Goal: Task Accomplishment & Management: Complete application form

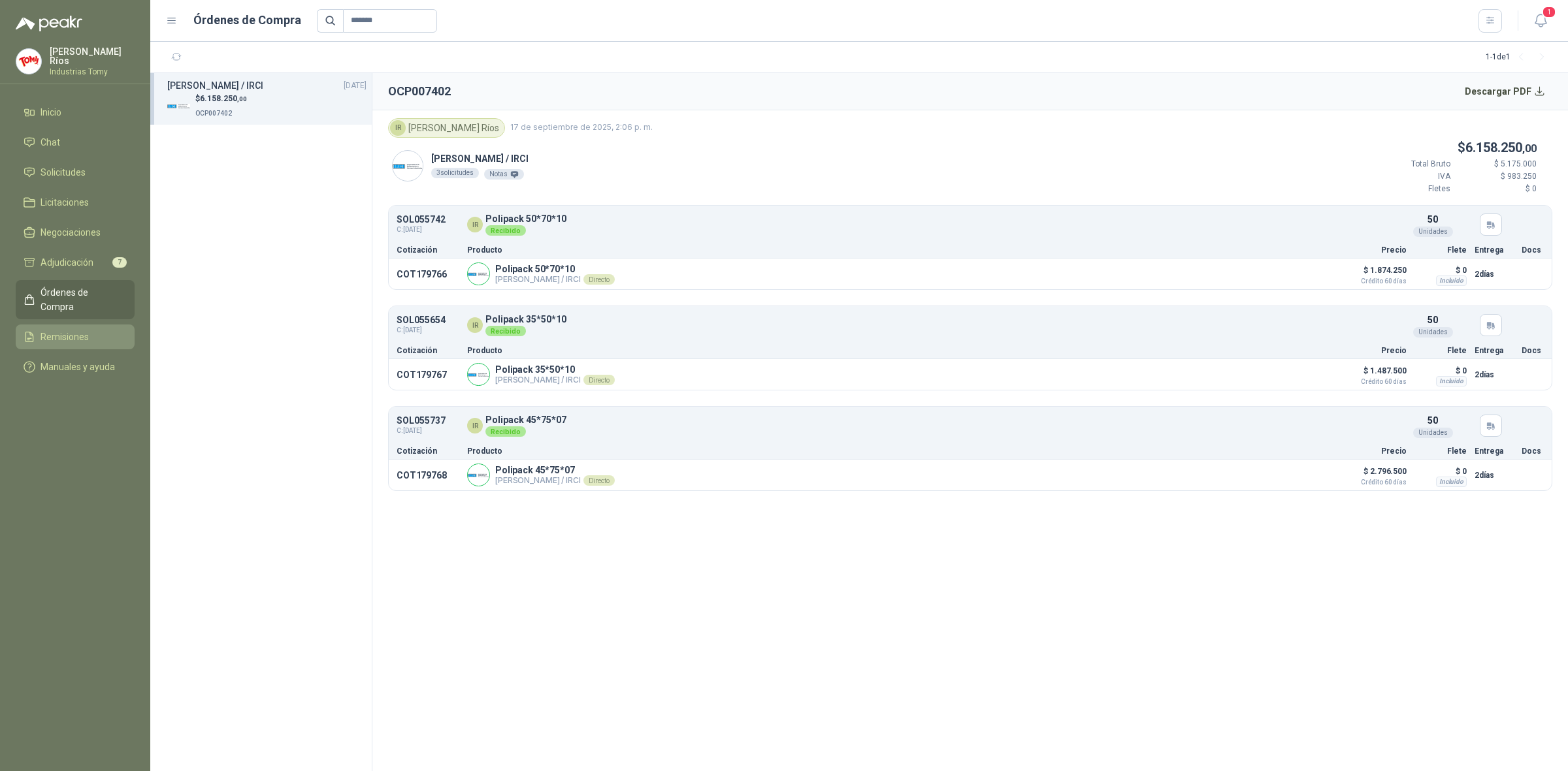
click at [69, 330] on span "Remisiones" at bounding box center [65, 337] width 49 height 15
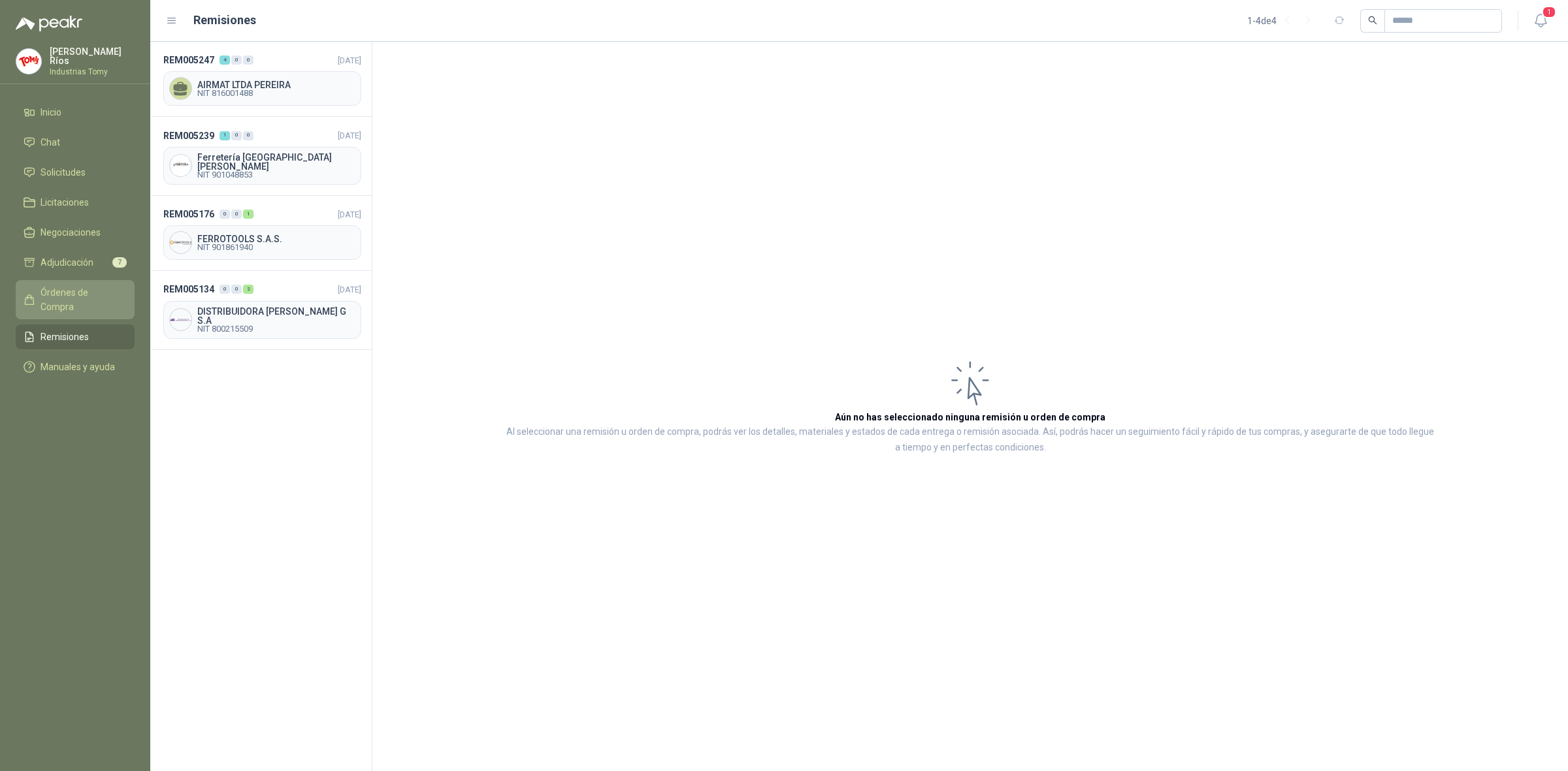
click at [74, 295] on span "Órdenes de Compra" at bounding box center [81, 299] width 82 height 28
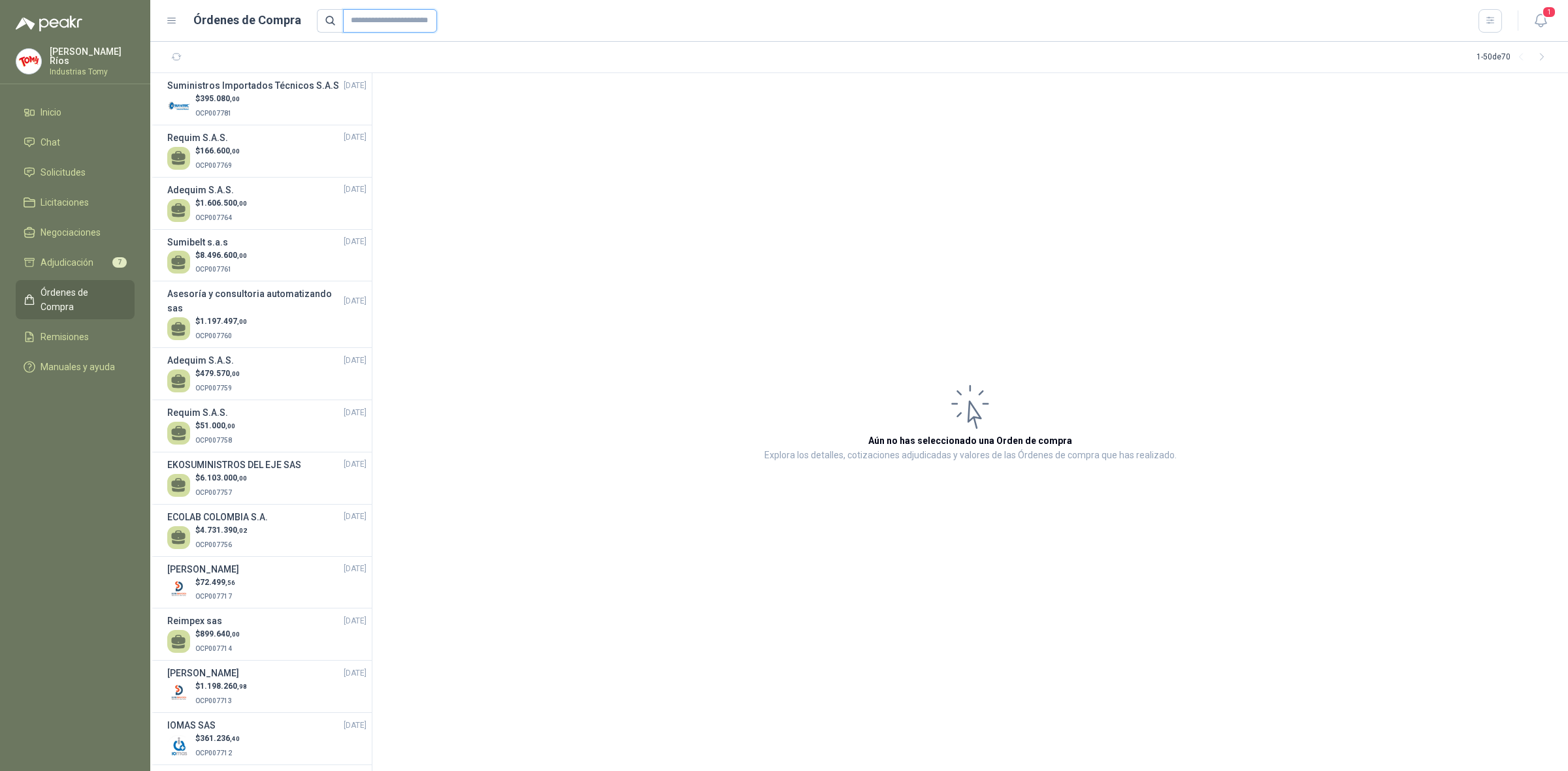
click at [377, 24] on input "text" at bounding box center [390, 21] width 94 height 24
type input "*******"
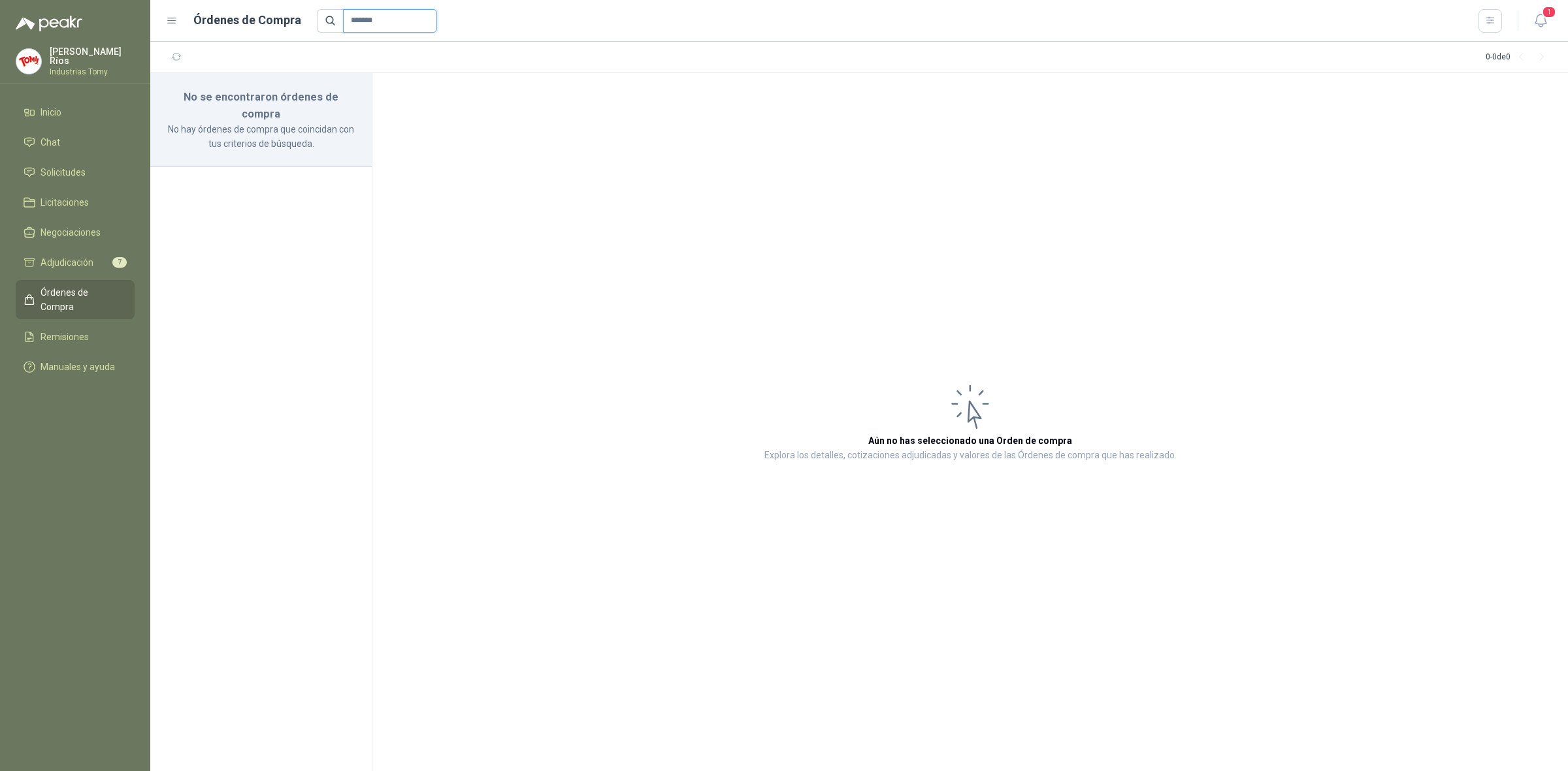
drag, startPoint x: 383, startPoint y: 24, endPoint x: 301, endPoint y: 40, distance: 83.5
click at [302, 40] on header "Órdenes de Compra ******* 1" at bounding box center [859, 21] width 1417 height 42
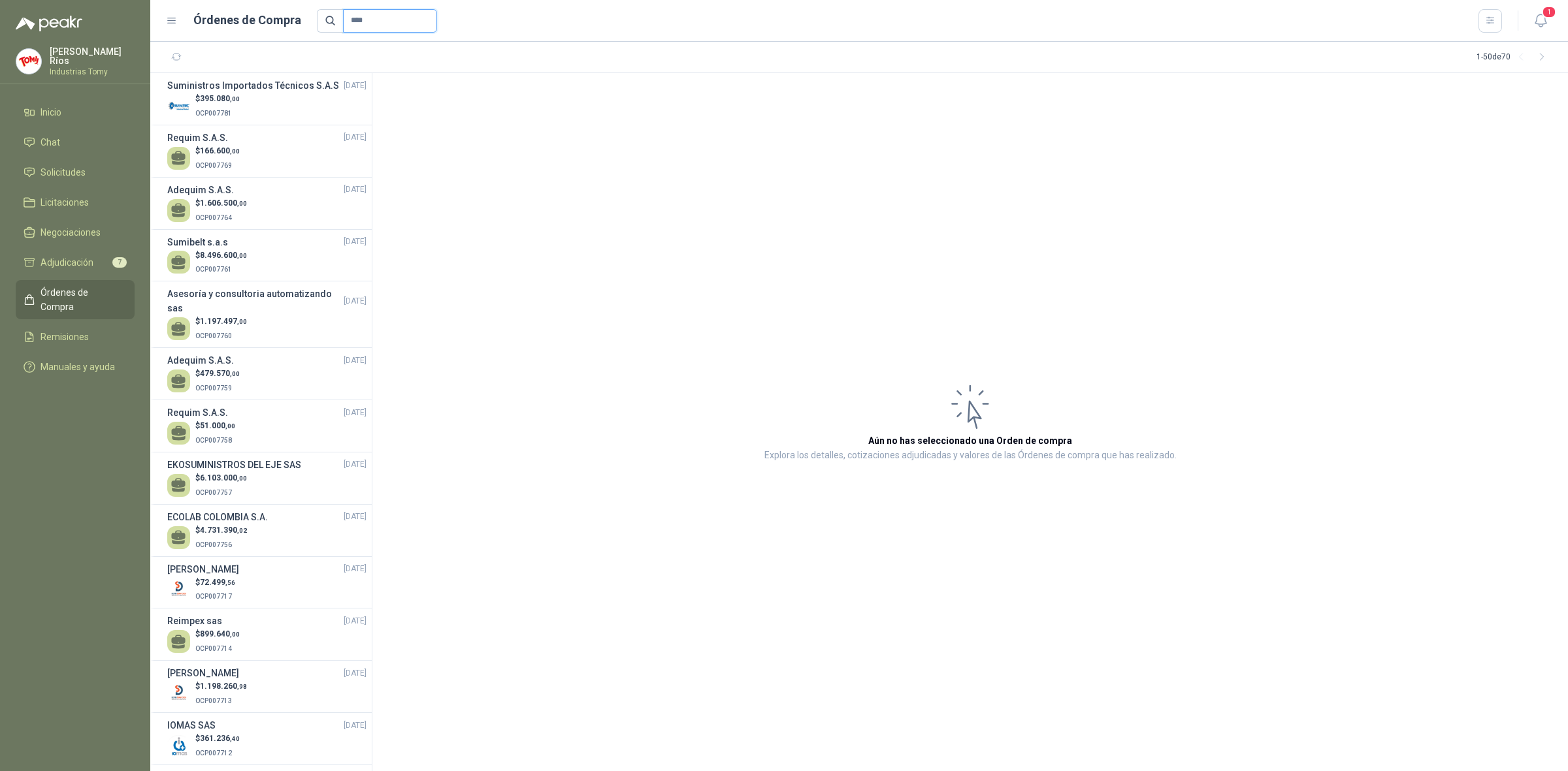
type input "****"
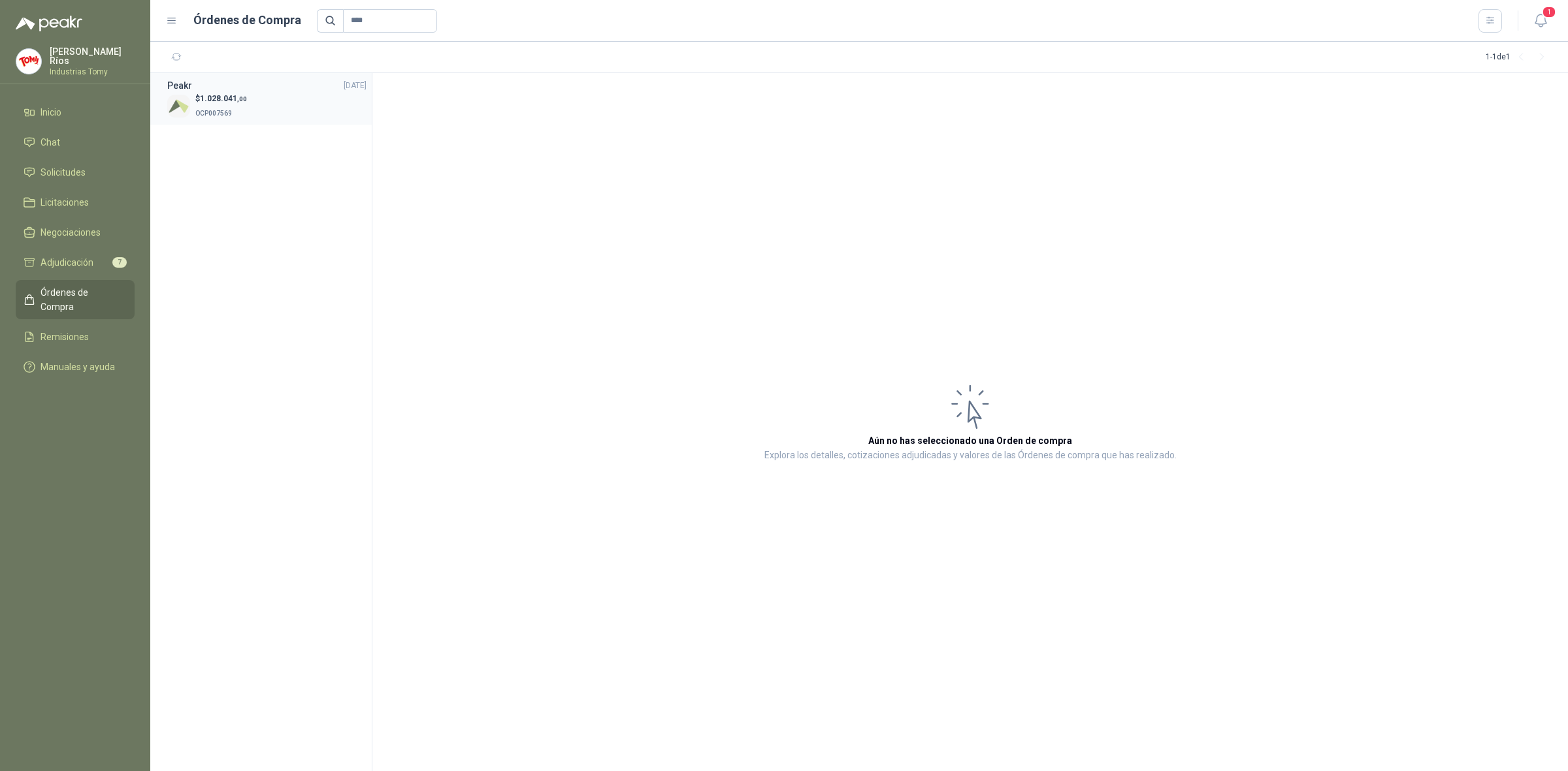
click at [229, 102] on span "1.028.041 ,00" at bounding box center [224, 98] width 47 height 9
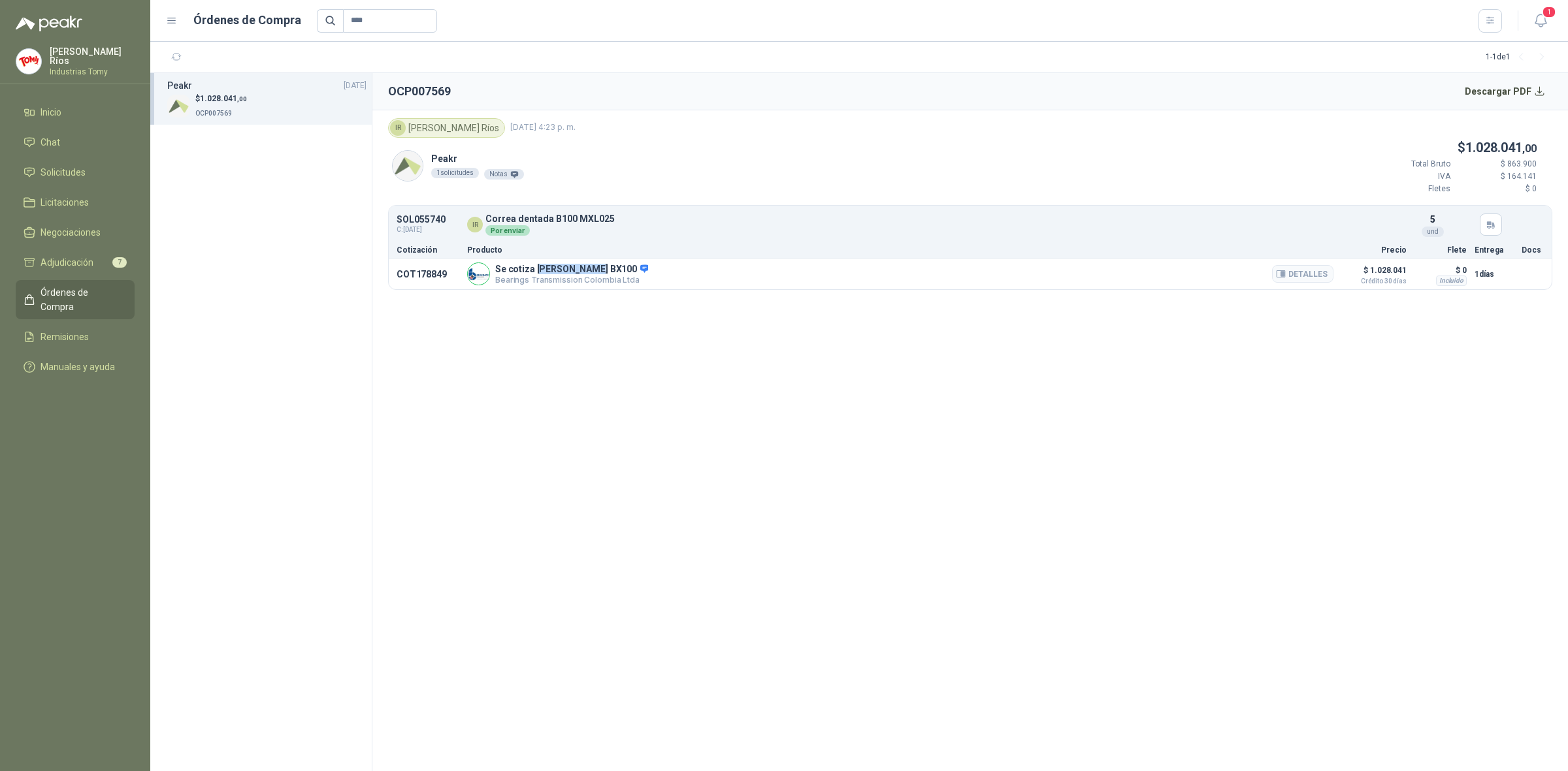
drag, startPoint x: 539, startPoint y: 272, endPoint x: 608, endPoint y: 272, distance: 69.0
click at [608, 272] on p "Se cotiza [PERSON_NAME] BX100" at bounding box center [572, 270] width 153 height 12
click at [1317, 275] on button "Detalles" at bounding box center [1303, 274] width 61 height 17
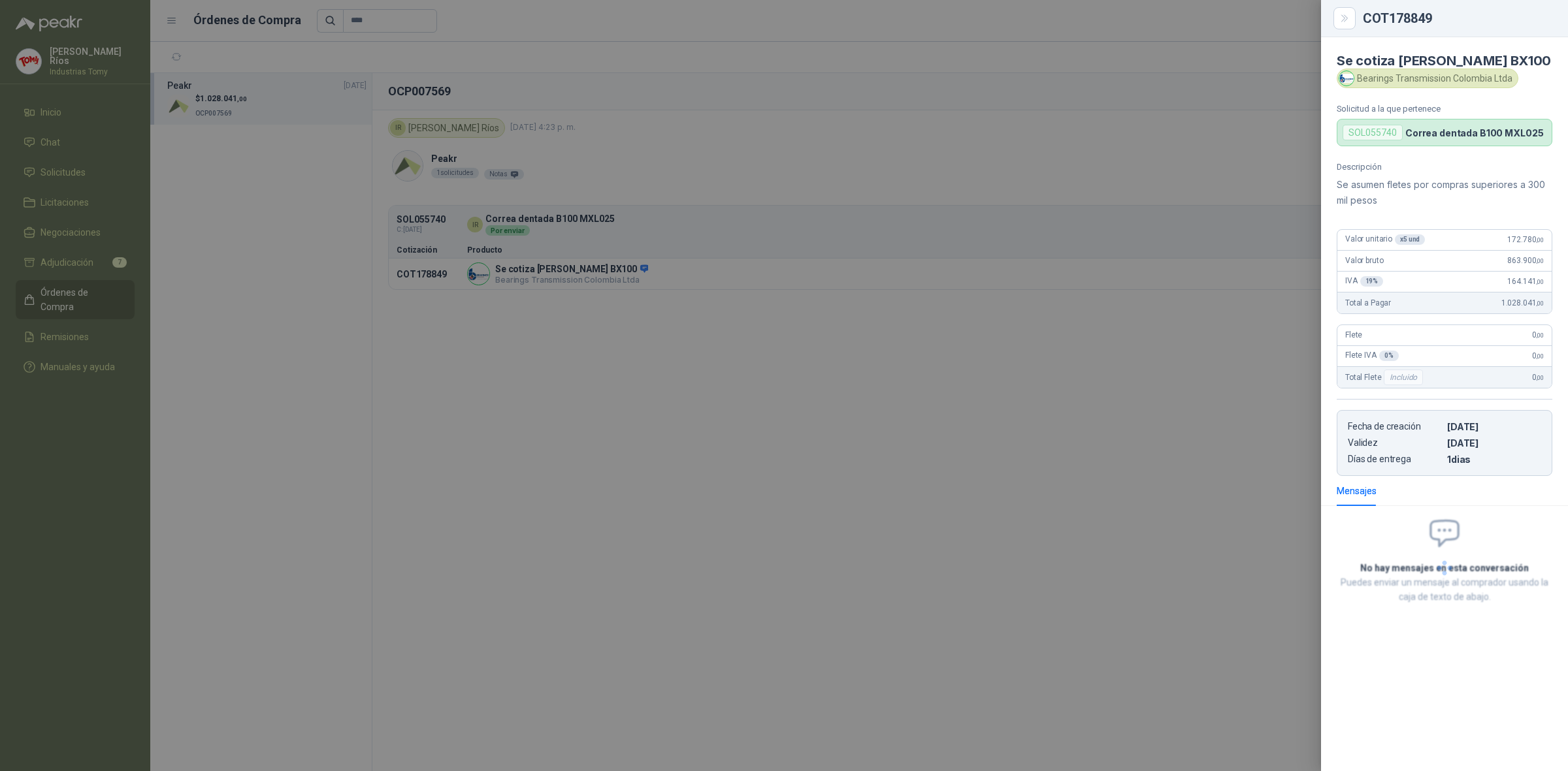
scroll to position [63, 0]
click at [562, 288] on div at bounding box center [784, 386] width 1568 height 771
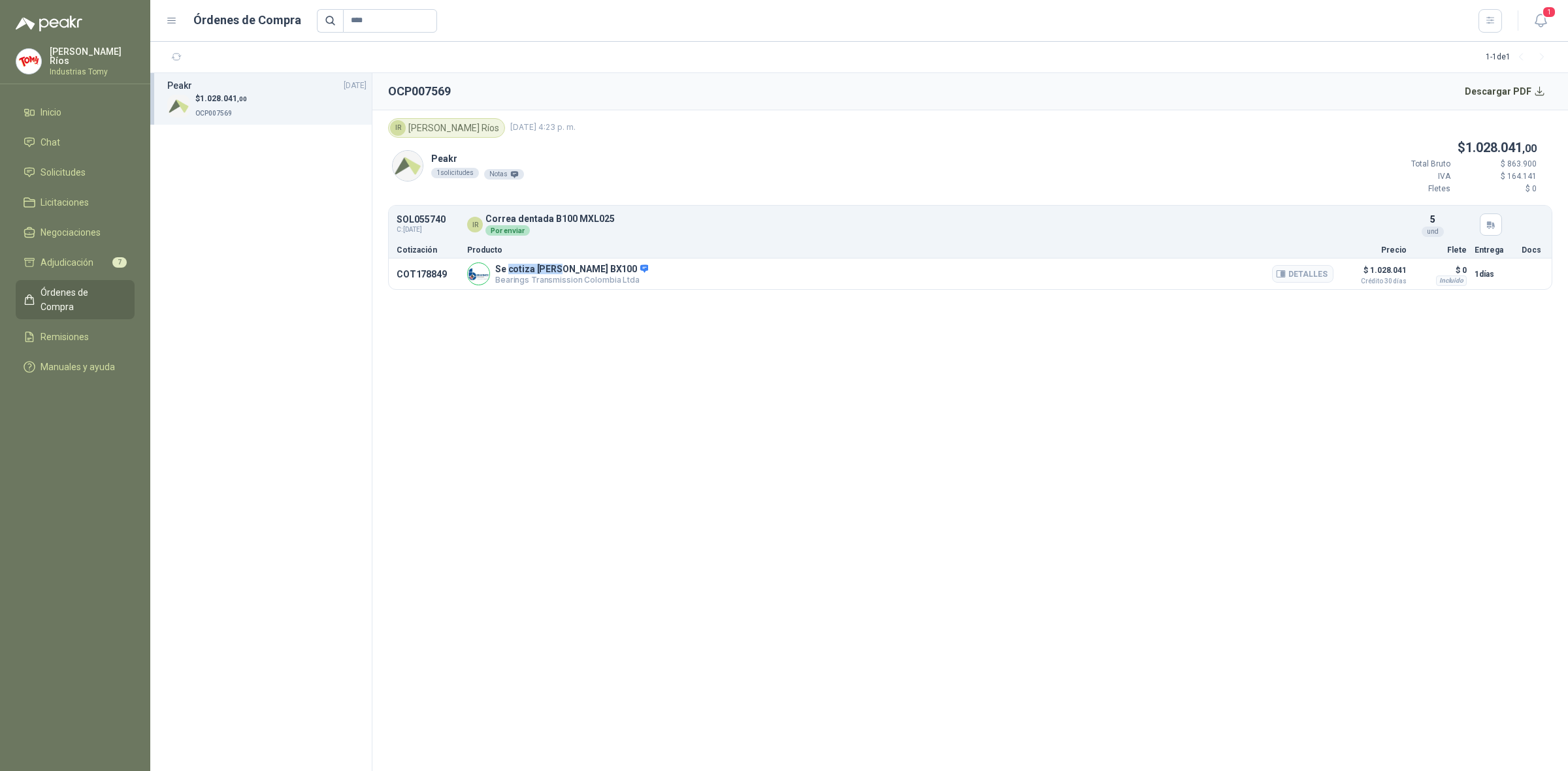
drag, startPoint x: 507, startPoint y: 273, endPoint x: 560, endPoint y: 265, distance: 53.6
click at [560, 265] on p "Se cotiza [PERSON_NAME] BX100" at bounding box center [572, 270] width 153 height 12
click at [438, 274] on p "COT178849" at bounding box center [428, 274] width 63 height 10
drag, startPoint x: 497, startPoint y: 269, endPoint x: 589, endPoint y: 267, distance: 92.0
click at [589, 267] on p "Se cotiza [PERSON_NAME] BX100" at bounding box center [572, 270] width 153 height 12
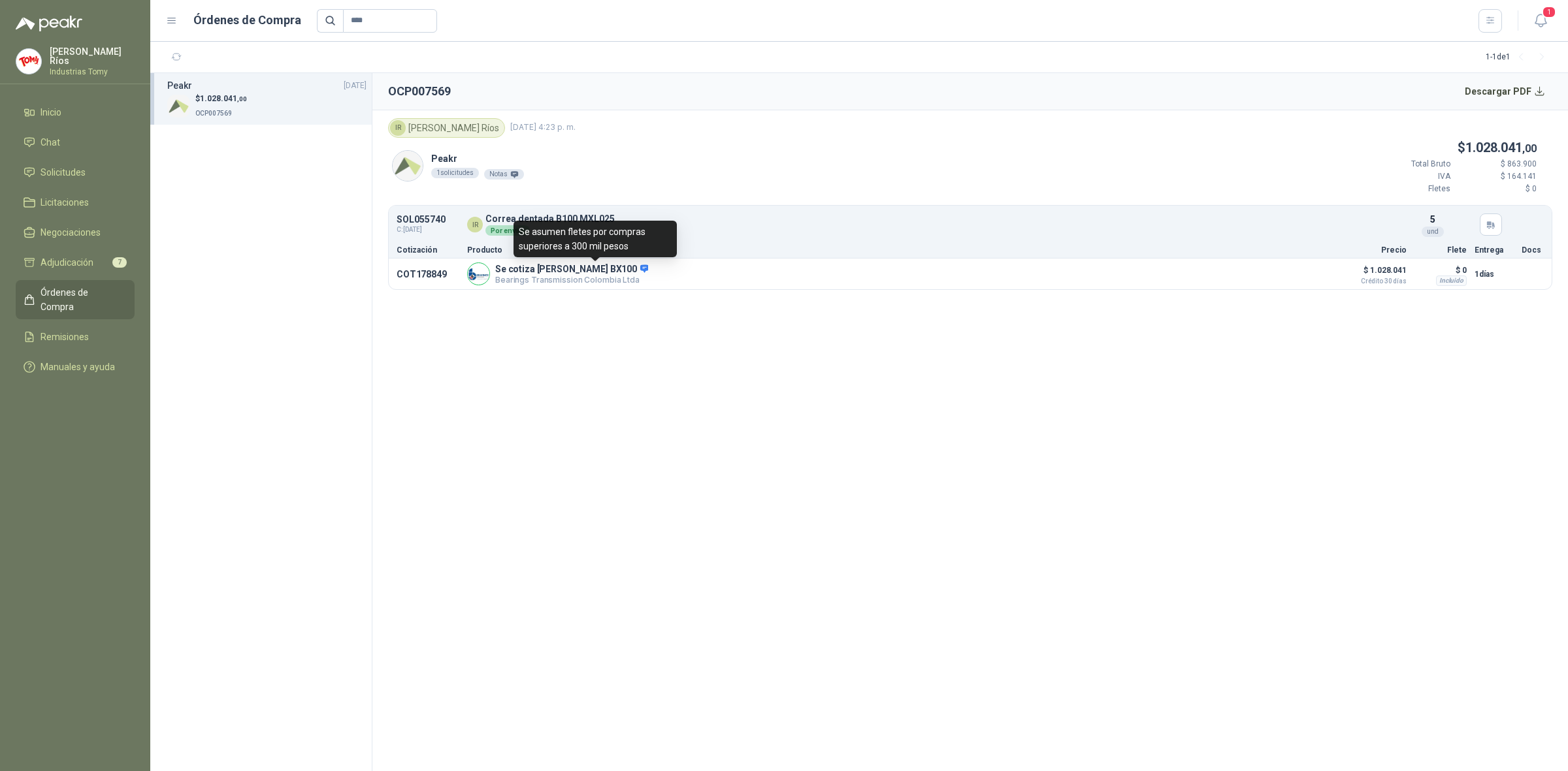
click at [575, 256] on div "Se asumen fletes por compras superiores a 300 mil pesos" at bounding box center [595, 239] width 163 height 37
drag, startPoint x: 447, startPoint y: 220, endPoint x: 386, endPoint y: 219, distance: 61.0
click at [386, 219] on article "IR [PERSON_NAME] [DATE] 4:23 p. m. Peakr 1 solicitudes Notas $ 1.028.041 ,00 To…" at bounding box center [970, 204] width 1196 height 188
copy p "SOL055740"
click at [103, 171] on li "Solicitudes" at bounding box center [75, 172] width 104 height 15
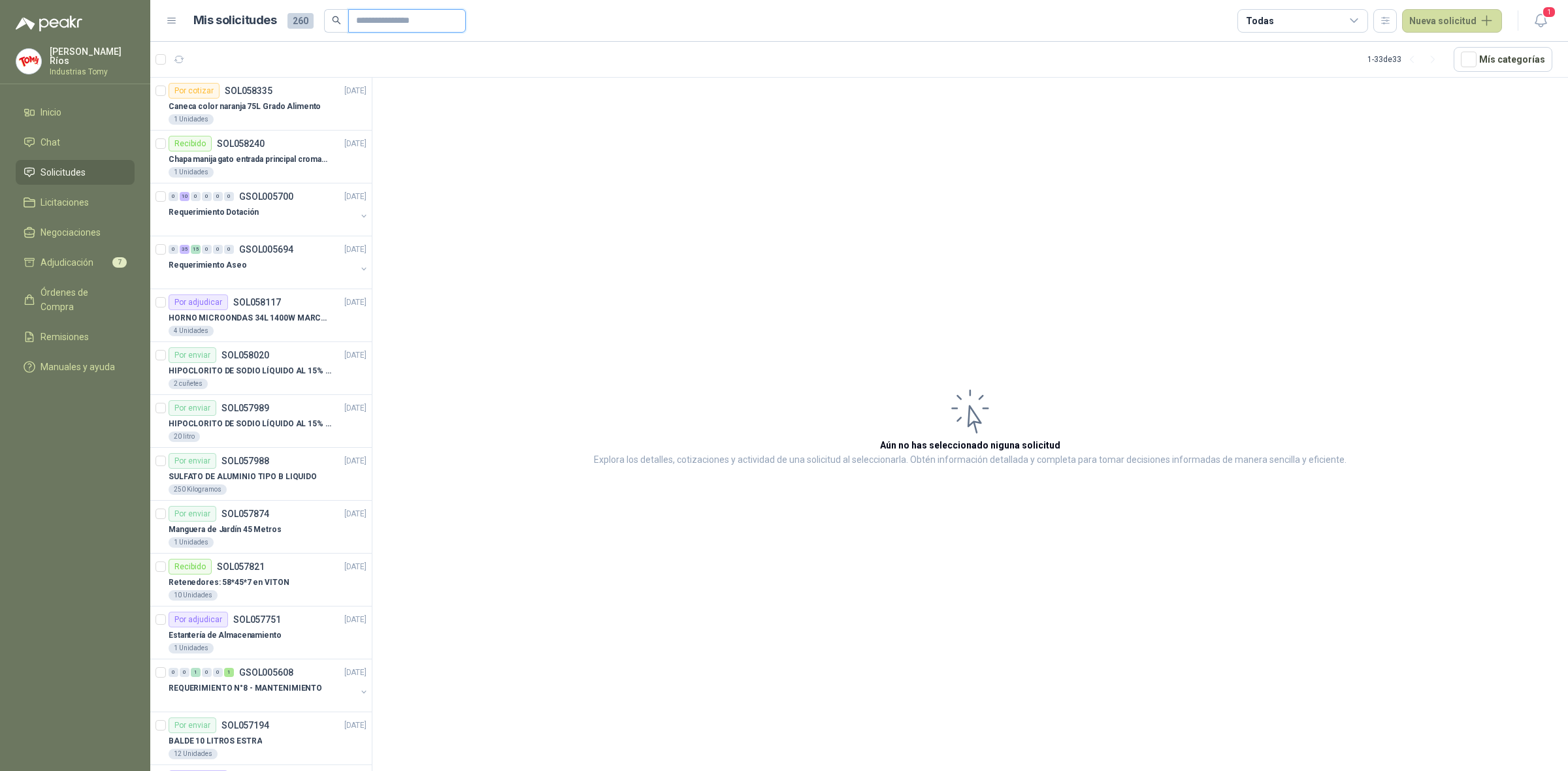
click at [438, 18] on input "text" at bounding box center [402, 21] width 92 height 22
paste input "*********"
type input "*********"
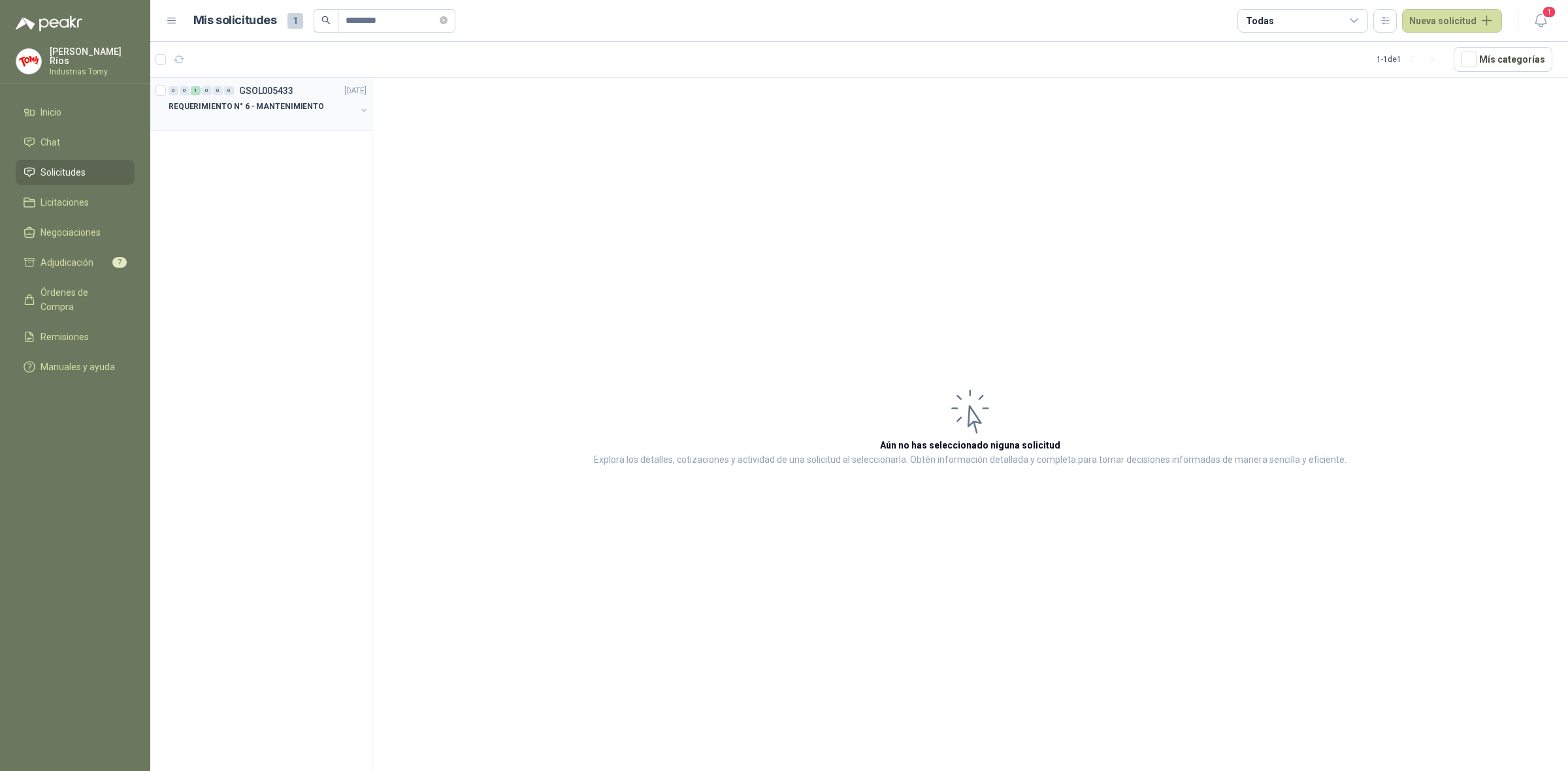
click at [284, 113] on div "REQUERIMIENTO N° 6 - MANTENIMIENTO" at bounding box center [263, 106] width 188 height 16
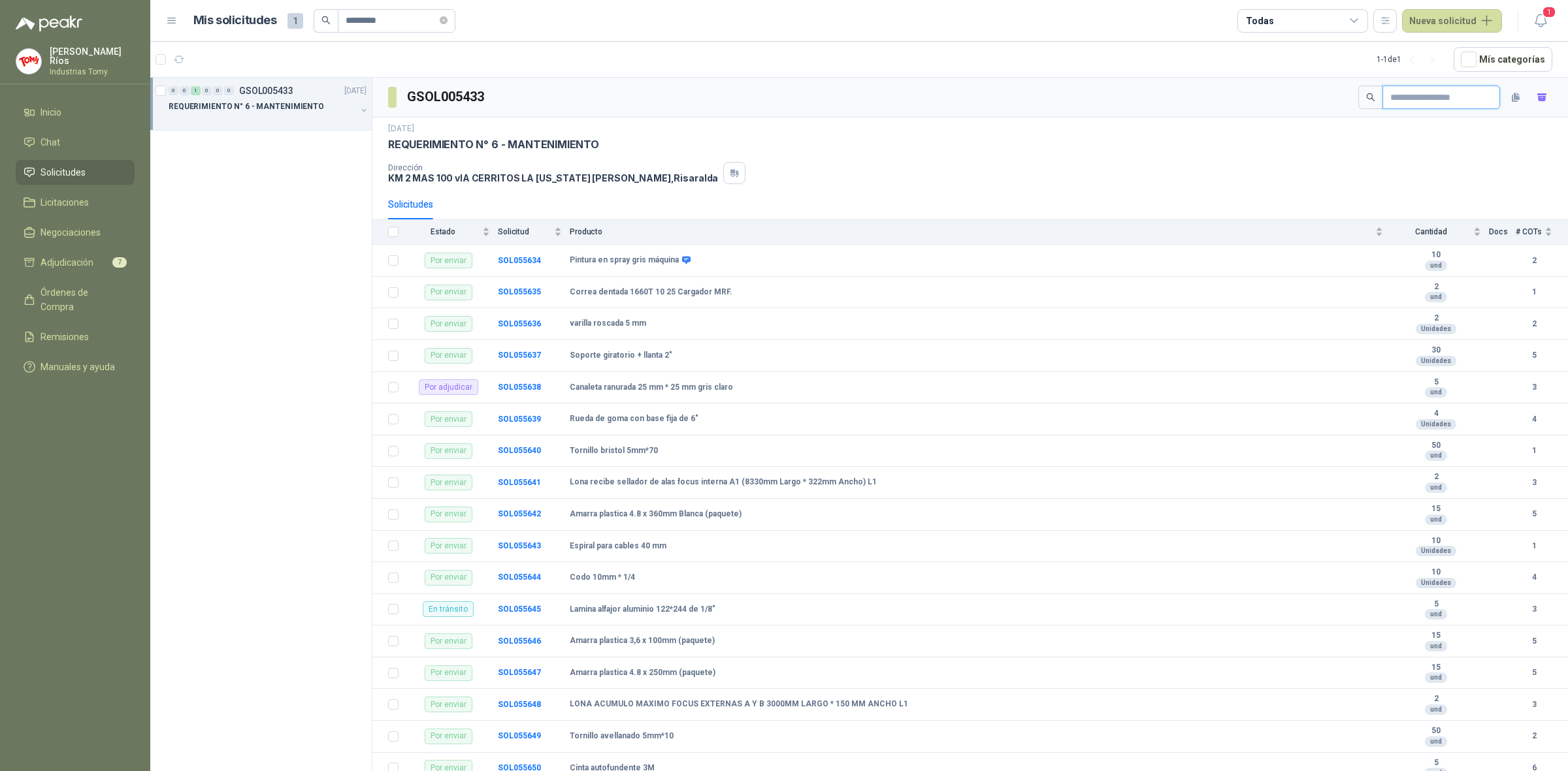
click at [1441, 99] on input "text" at bounding box center [1436, 97] width 92 height 22
paste input "*********"
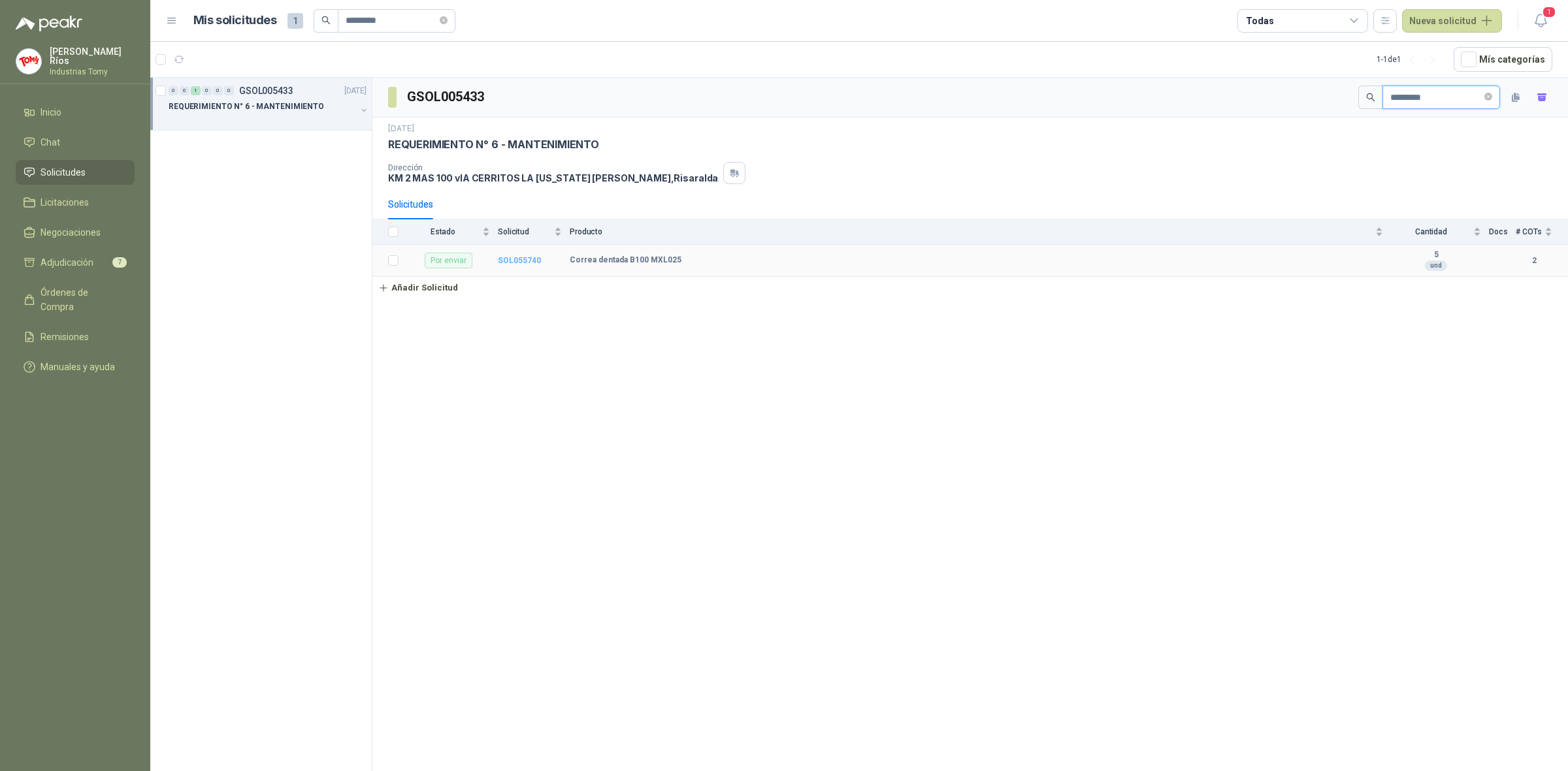
type input "*********"
click at [515, 258] on b "SOL055740" at bounding box center [519, 260] width 43 height 9
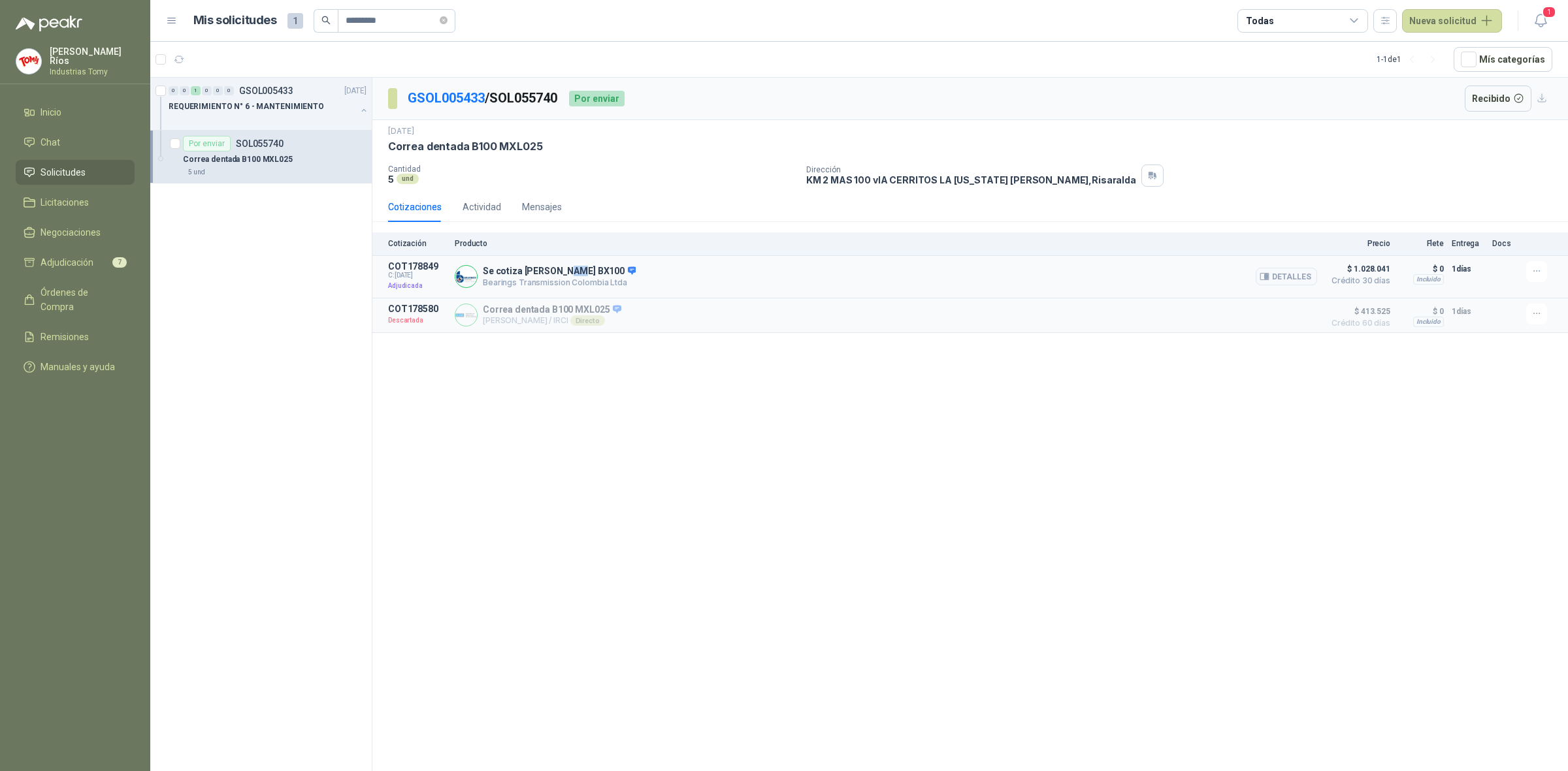
drag, startPoint x: 559, startPoint y: 272, endPoint x: 586, endPoint y: 271, distance: 27.0
click at [586, 271] on p "Se cotiza [PERSON_NAME] BX100" at bounding box center [559, 272] width 153 height 12
click at [1282, 272] on button "Detalles" at bounding box center [1286, 276] width 61 height 17
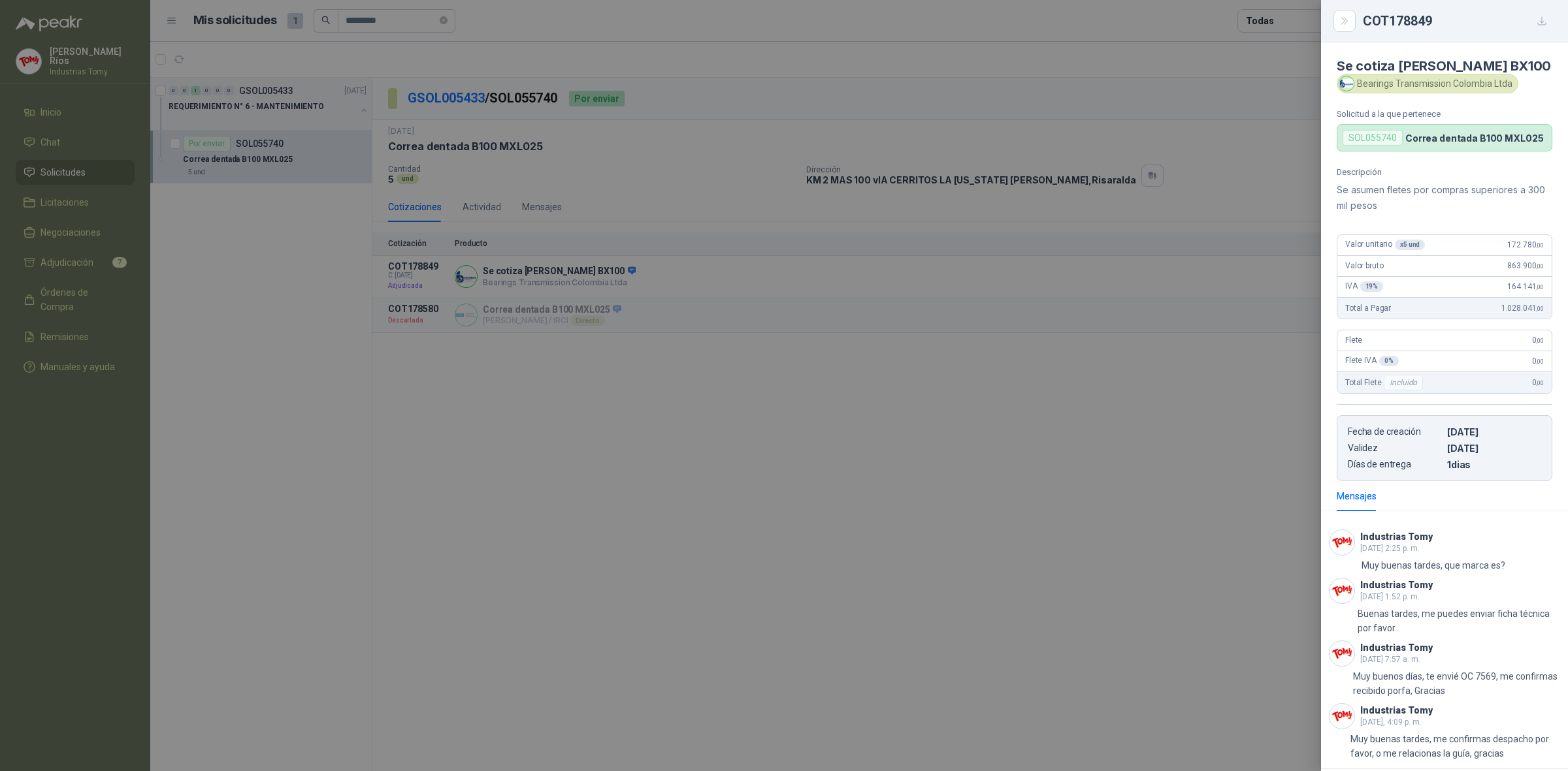
scroll to position [74, 0]
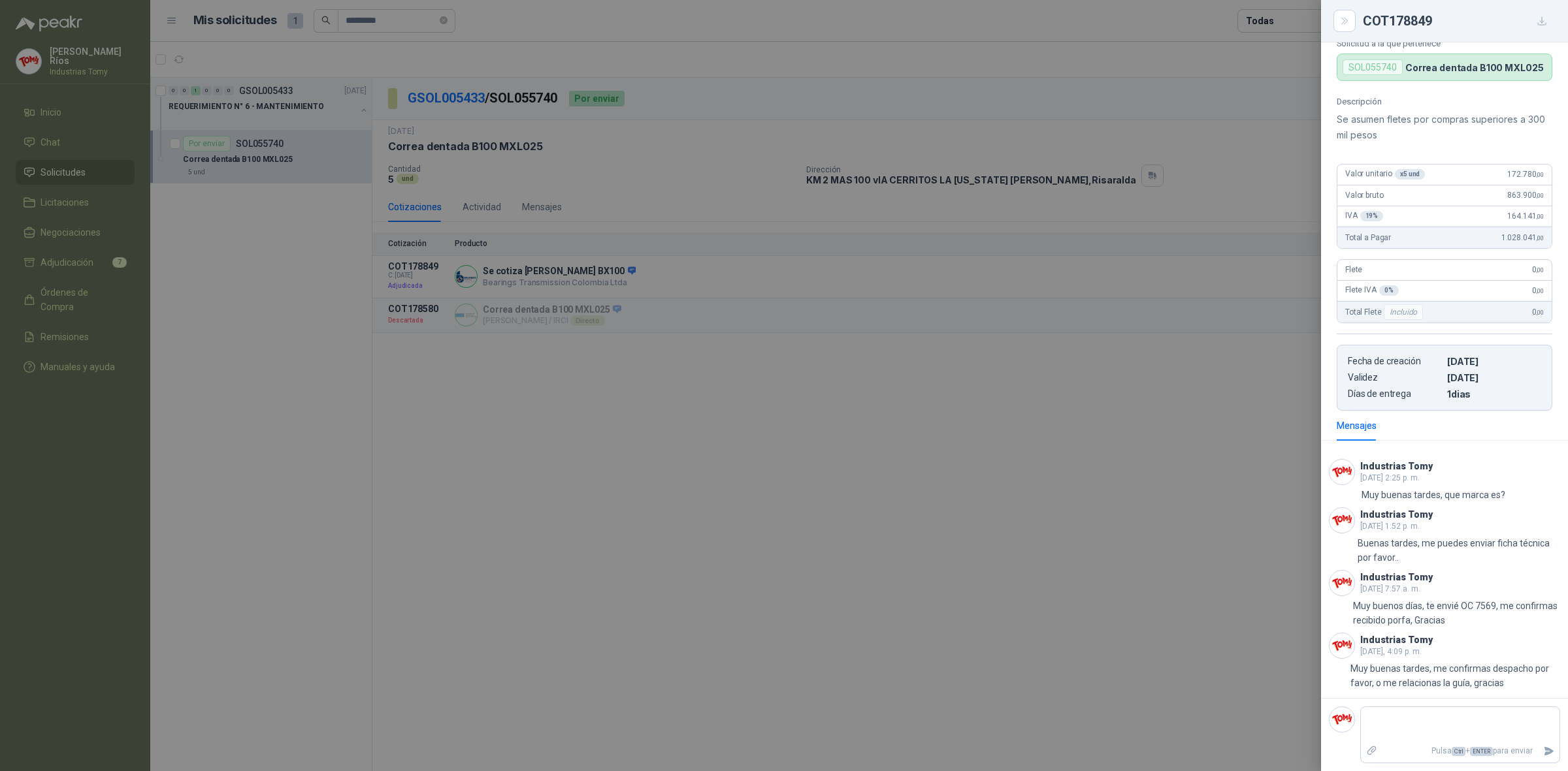
click at [755, 441] on div at bounding box center [784, 386] width 1568 height 771
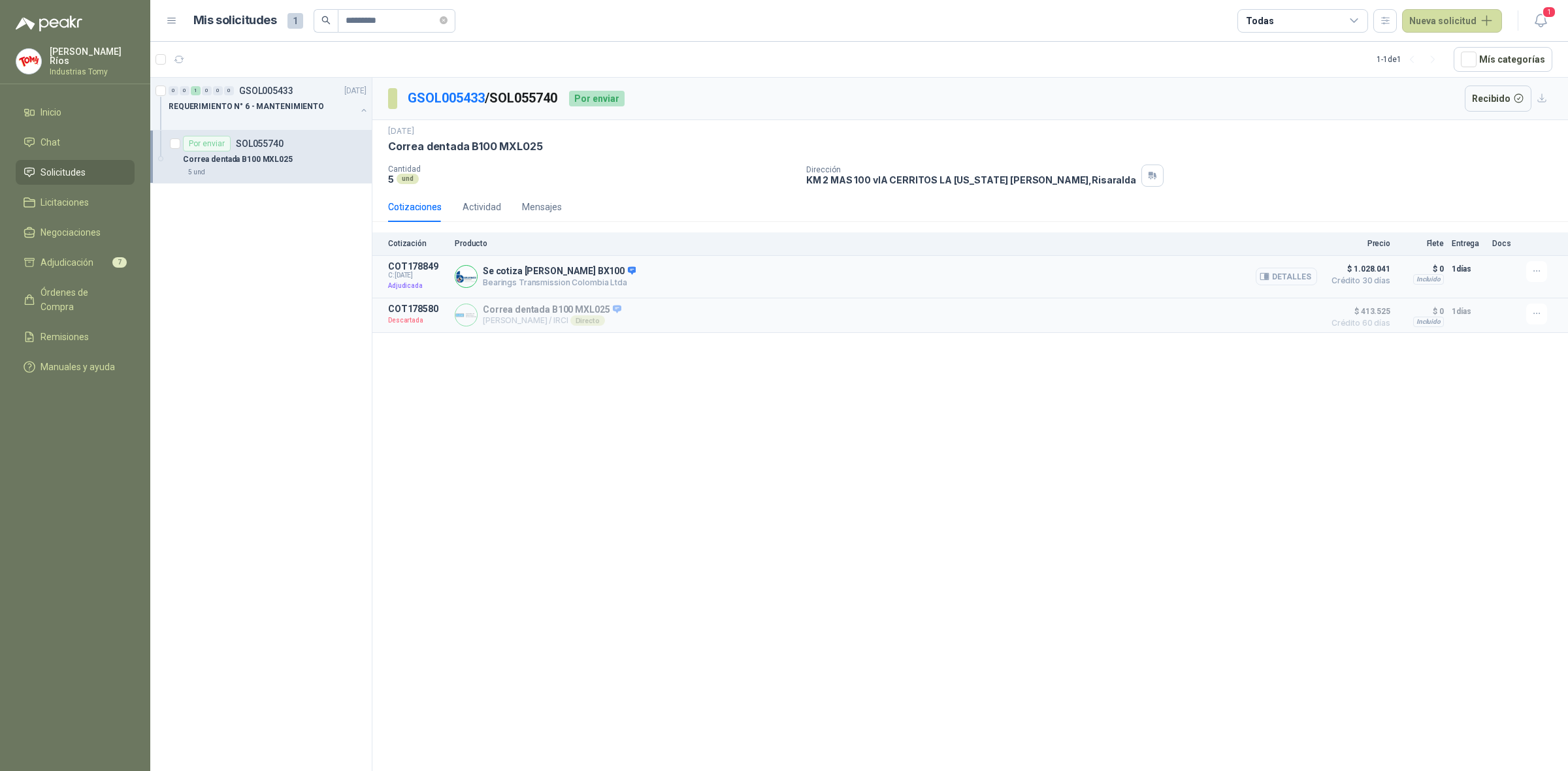
click at [1295, 274] on button "Detalles" at bounding box center [1286, 276] width 61 height 17
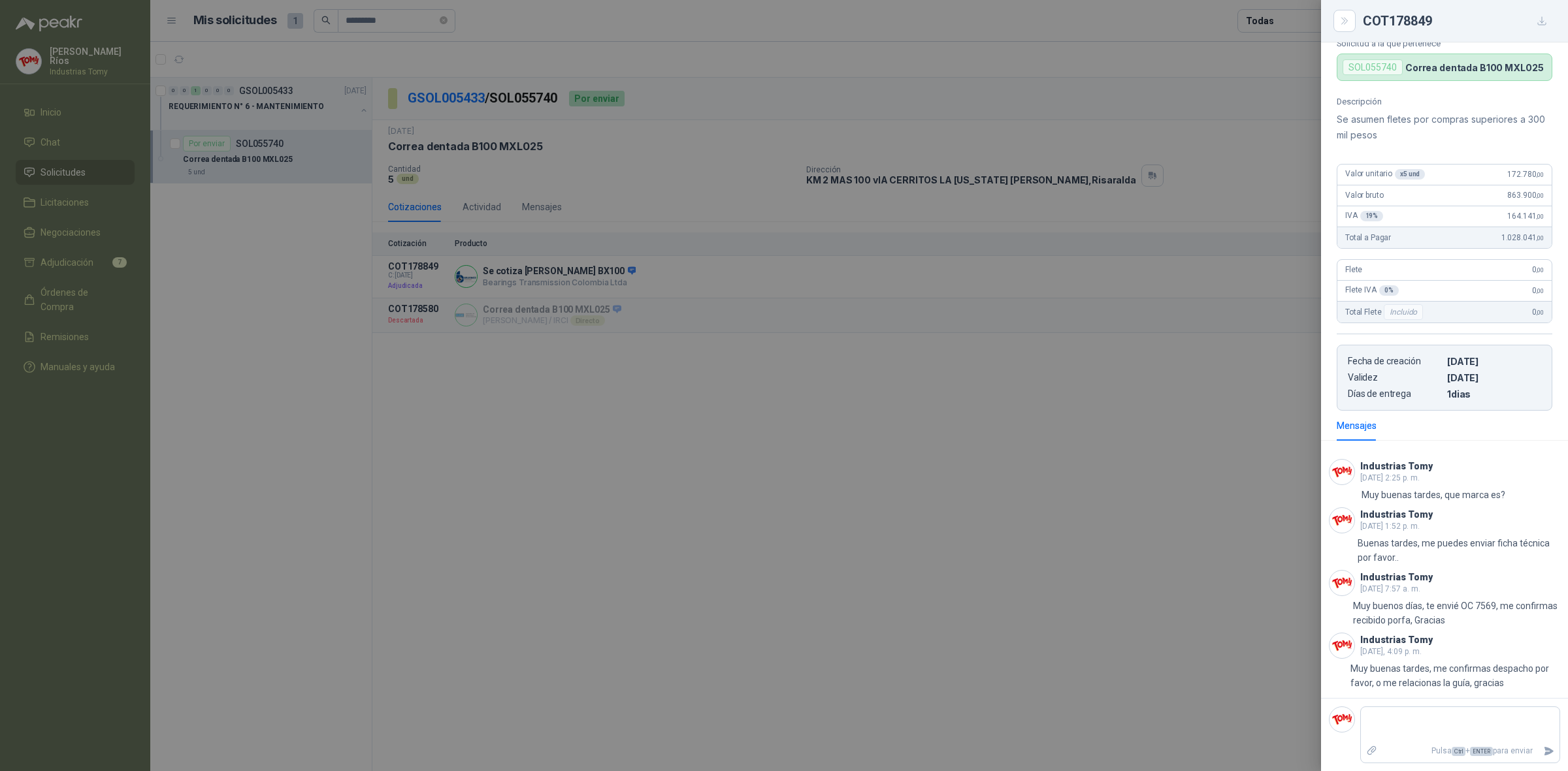
drag, startPoint x: 698, startPoint y: 476, endPoint x: 678, endPoint y: 406, distance: 72.8
click at [698, 475] on div at bounding box center [784, 386] width 1568 height 771
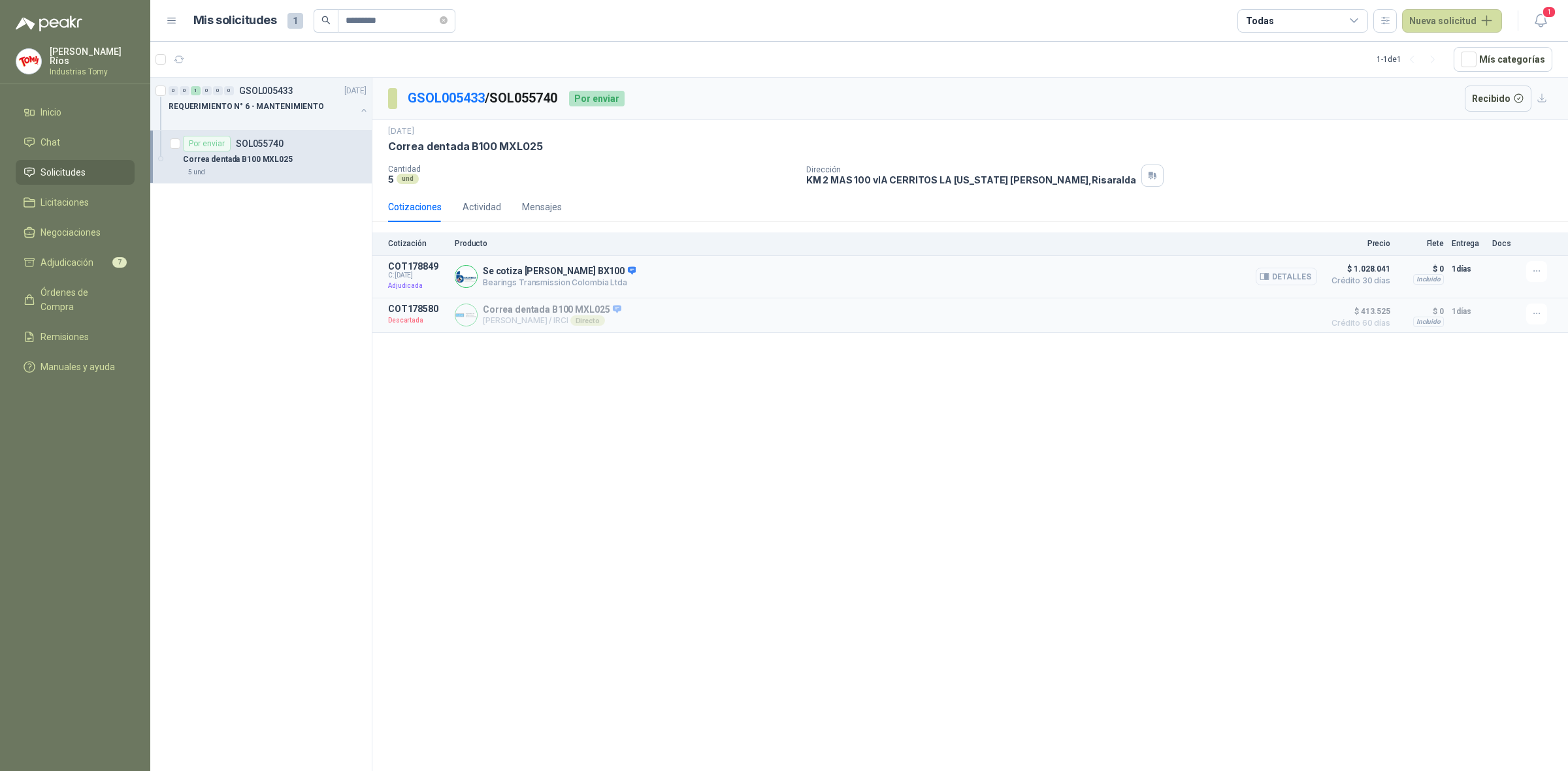
click at [1305, 278] on button "Detalles" at bounding box center [1286, 276] width 61 height 17
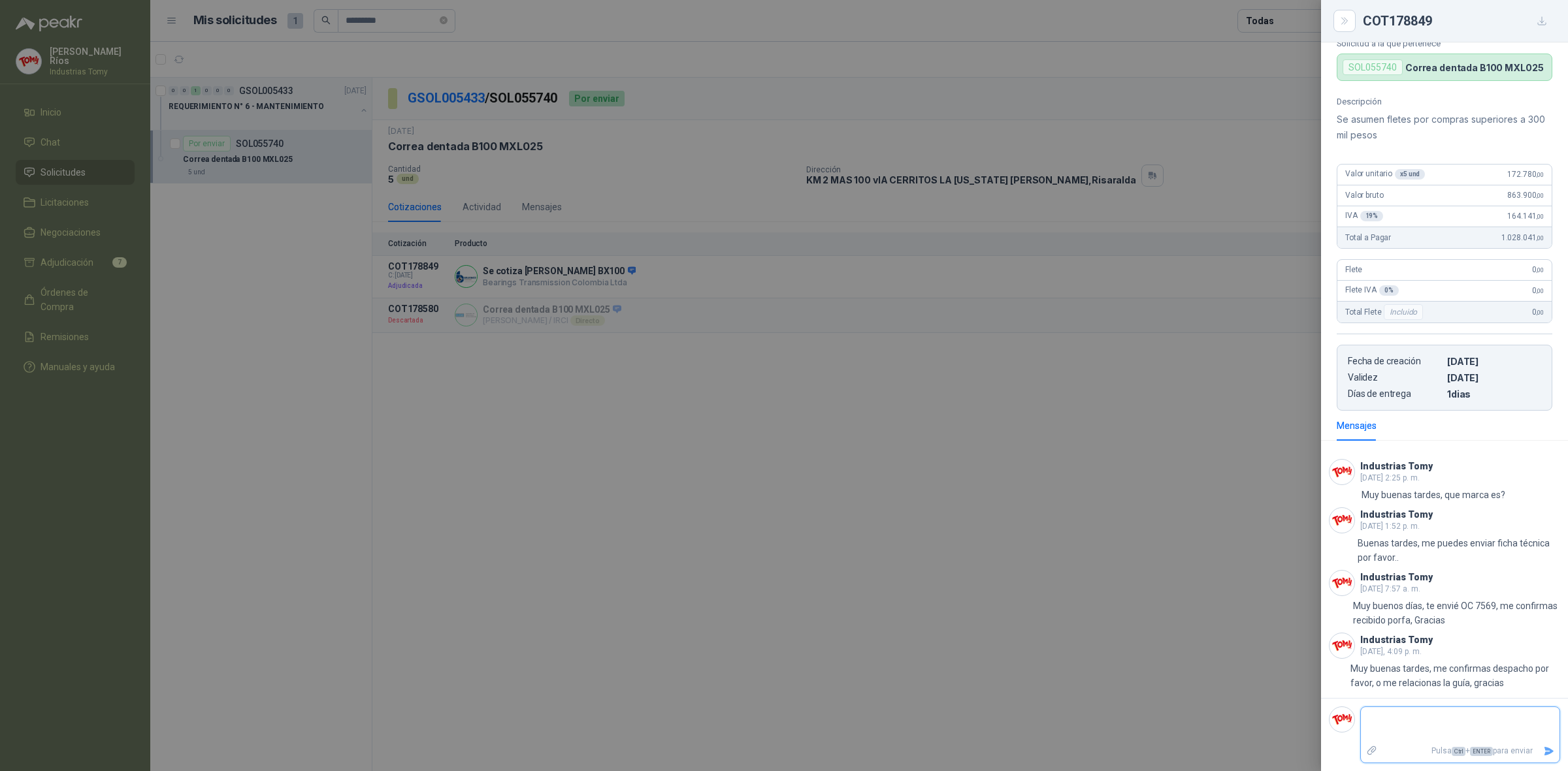
click at [1385, 713] on textarea at bounding box center [1460, 724] width 199 height 30
type textarea "*"
type textarea "**"
type textarea "***"
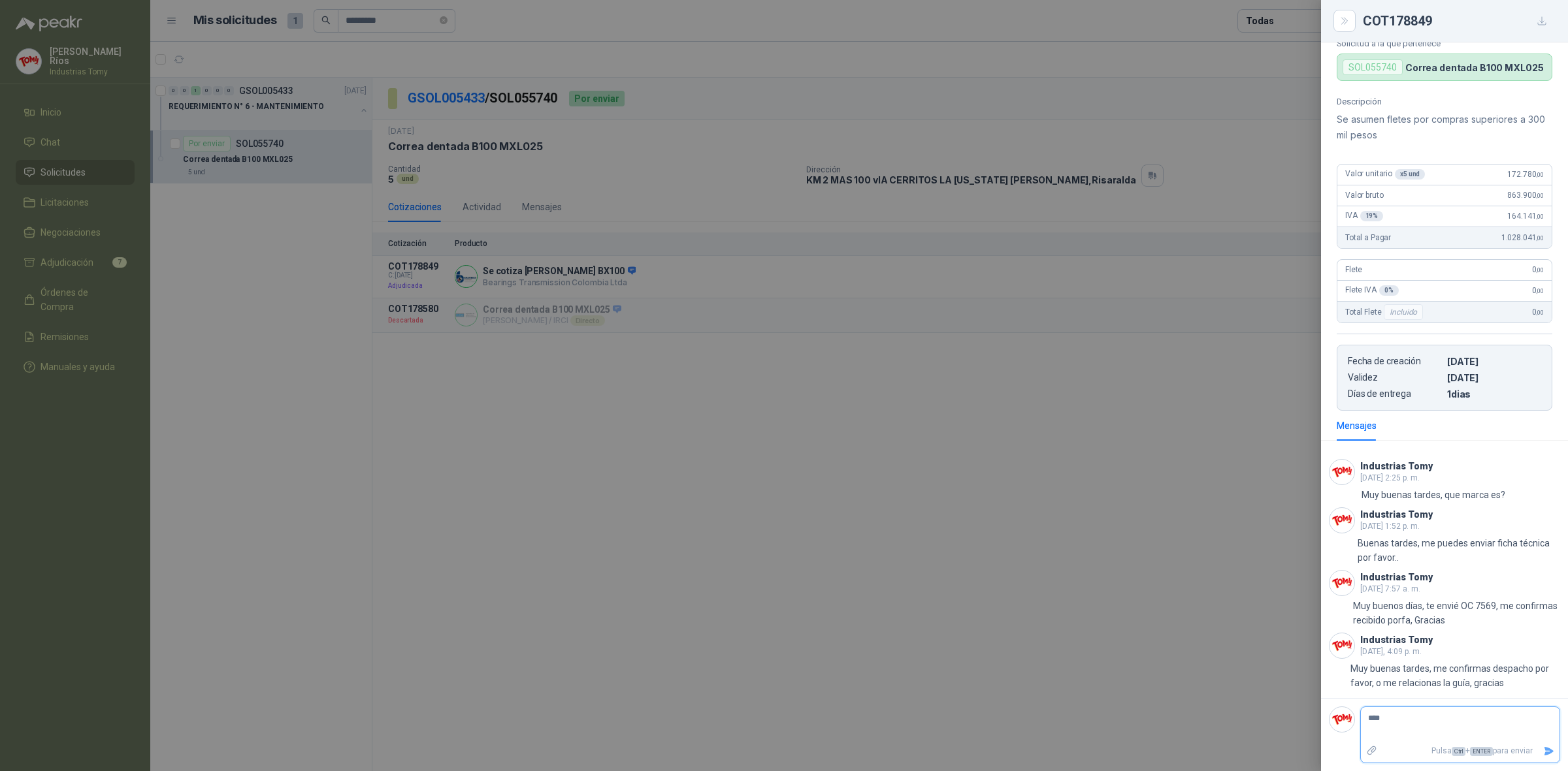
type textarea "*****"
type textarea "******"
type textarea "*******"
type textarea "********"
type textarea "*********"
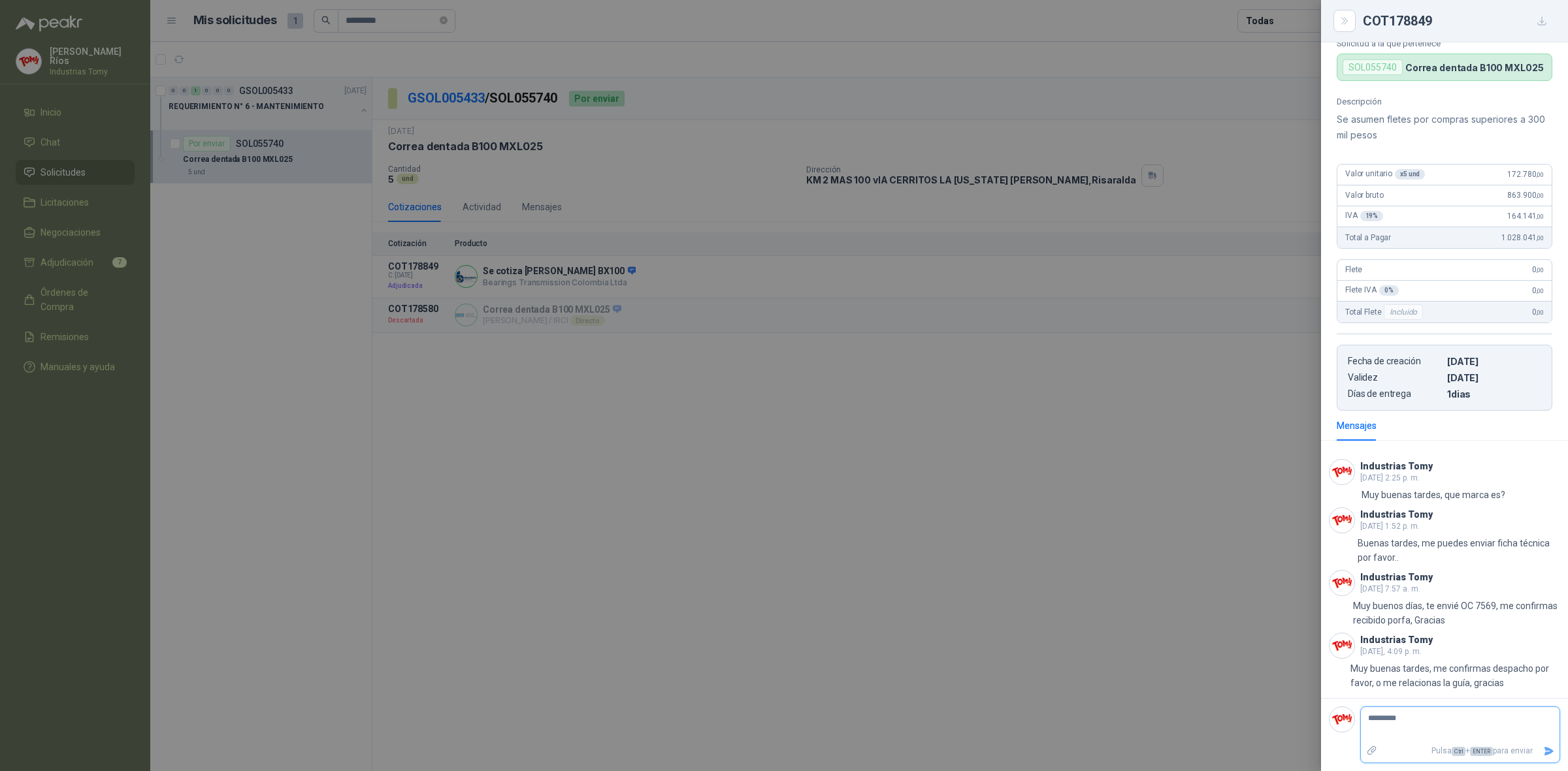
type textarea "**********"
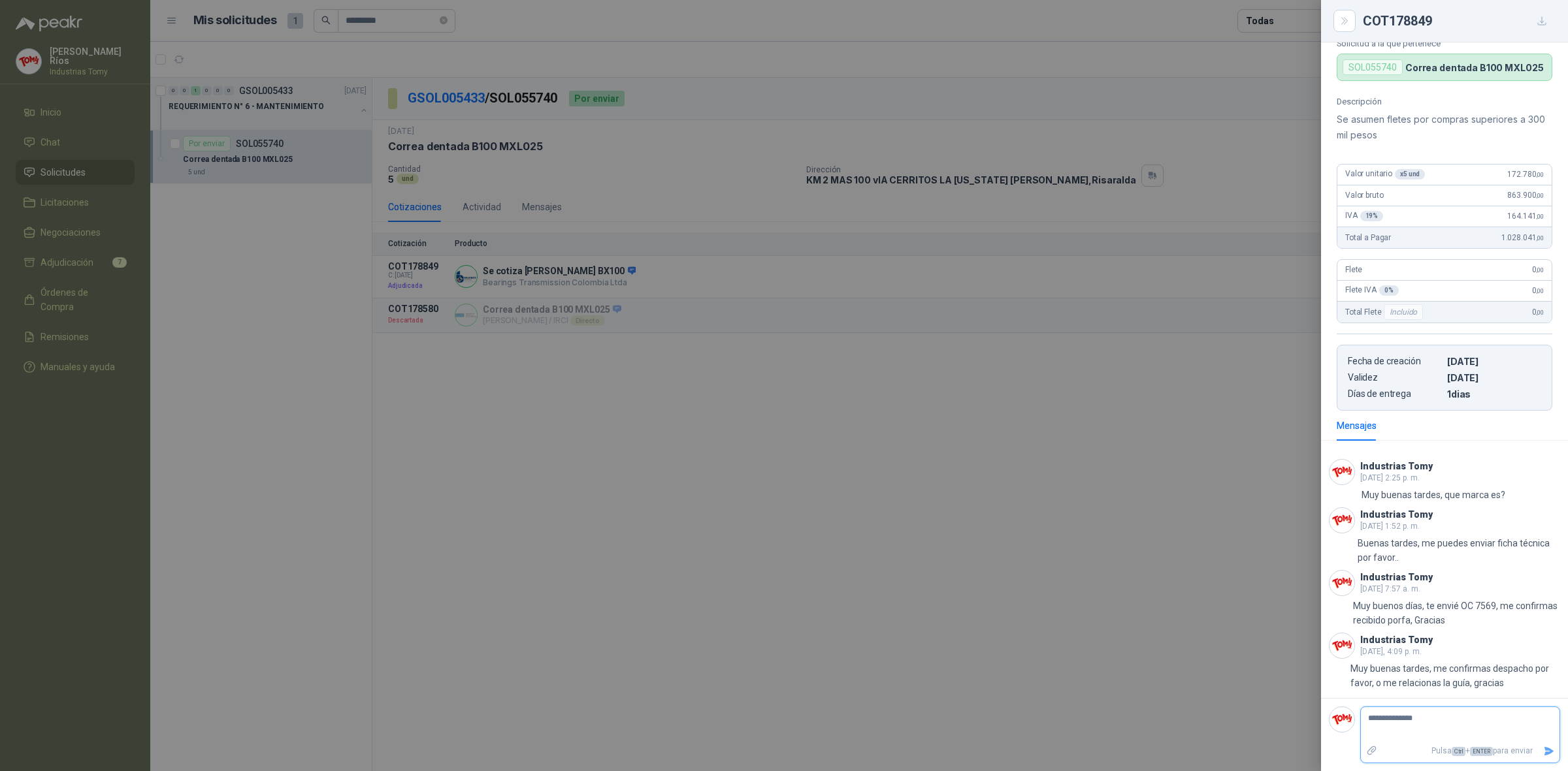
type textarea "**********"
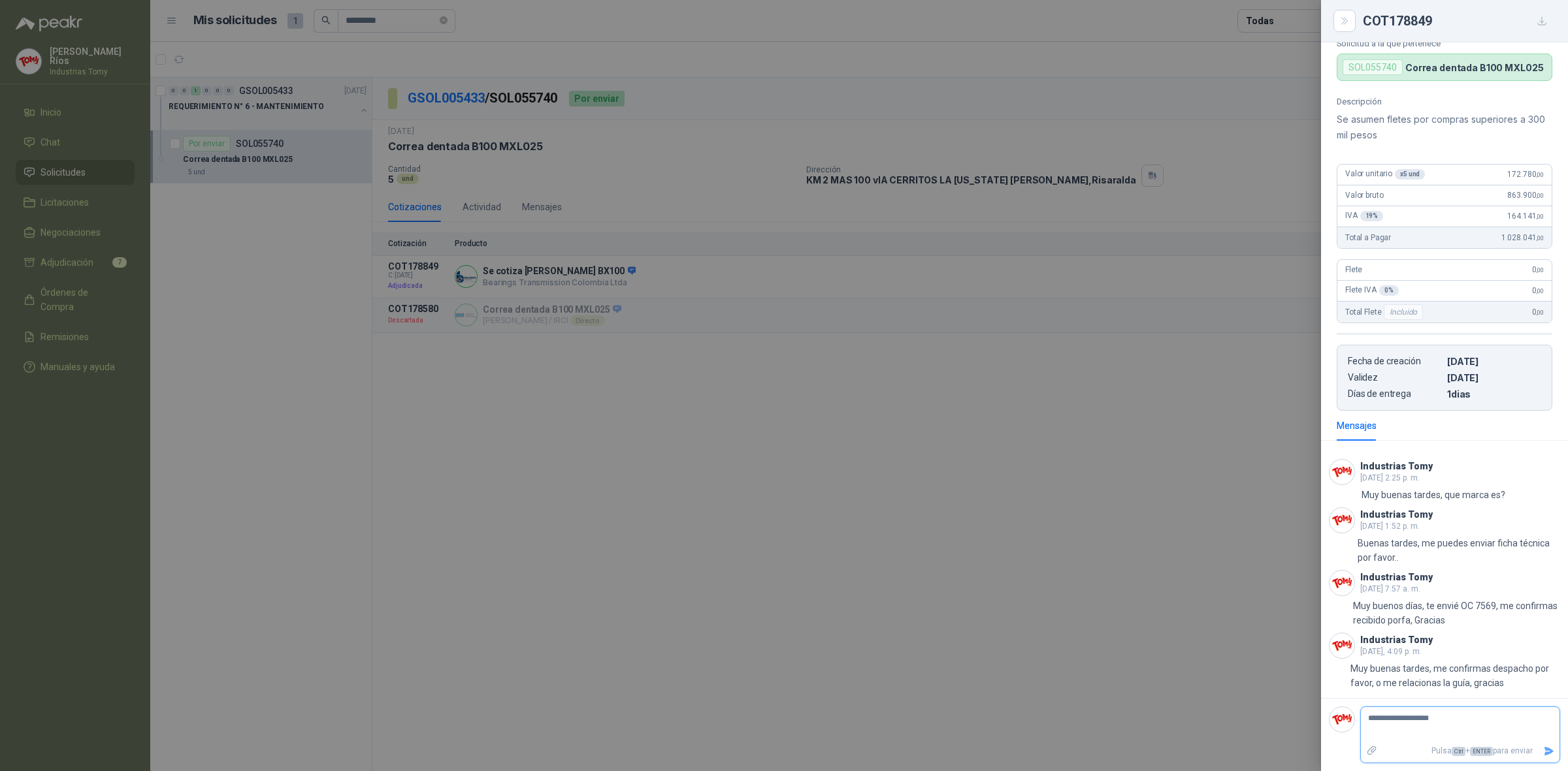
type textarea "**********"
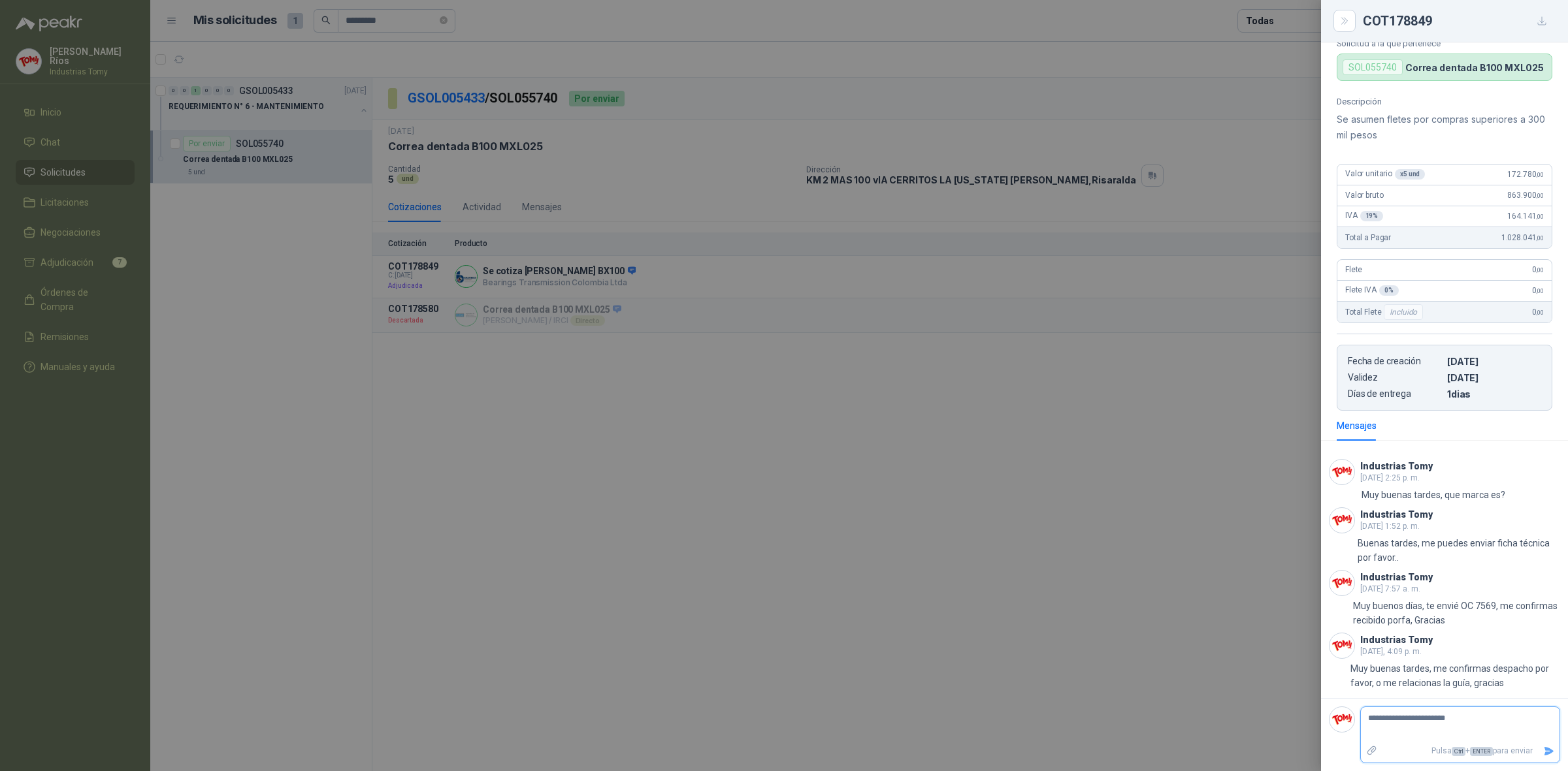
type textarea "**********"
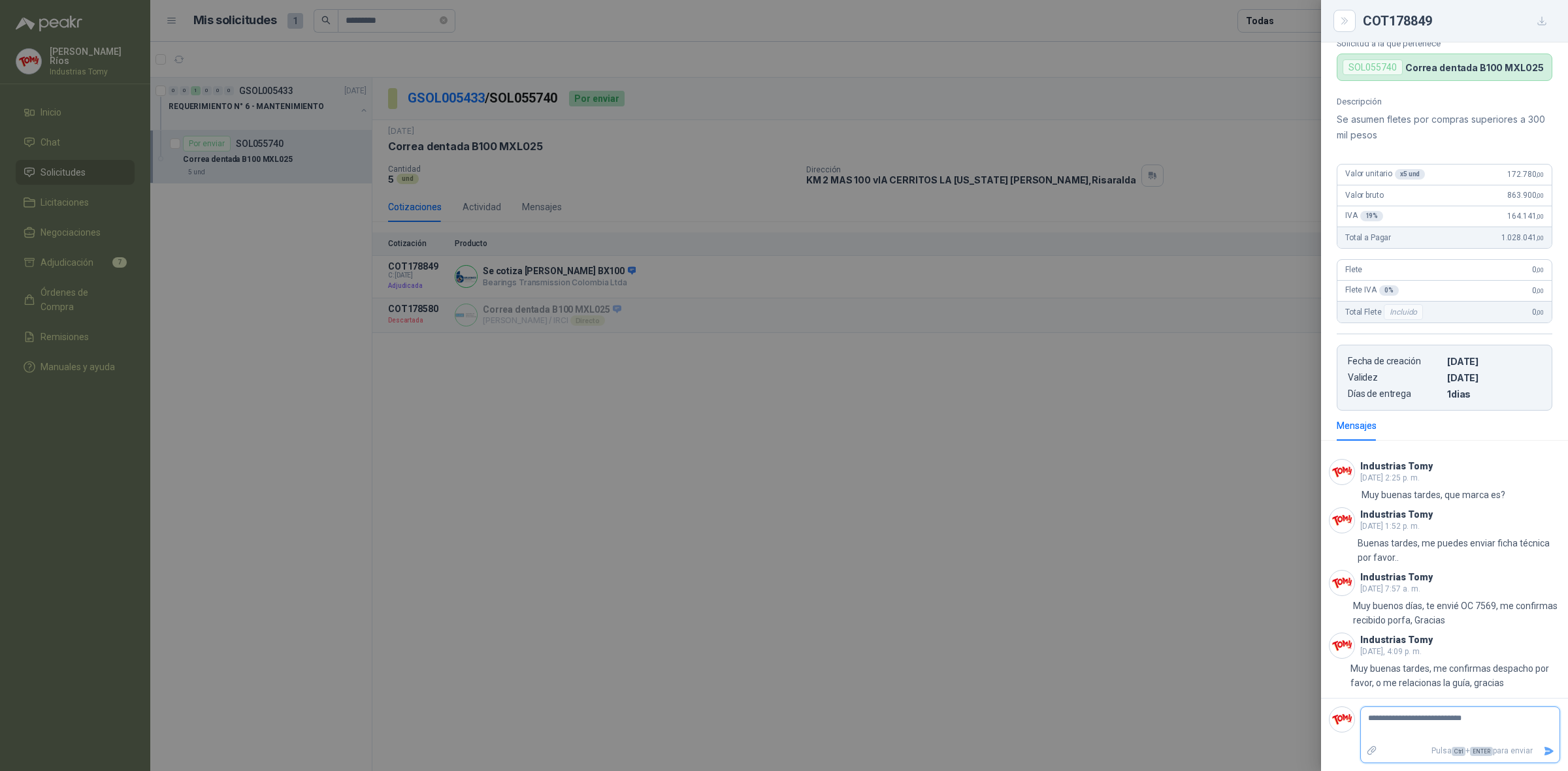
type textarea "**********"
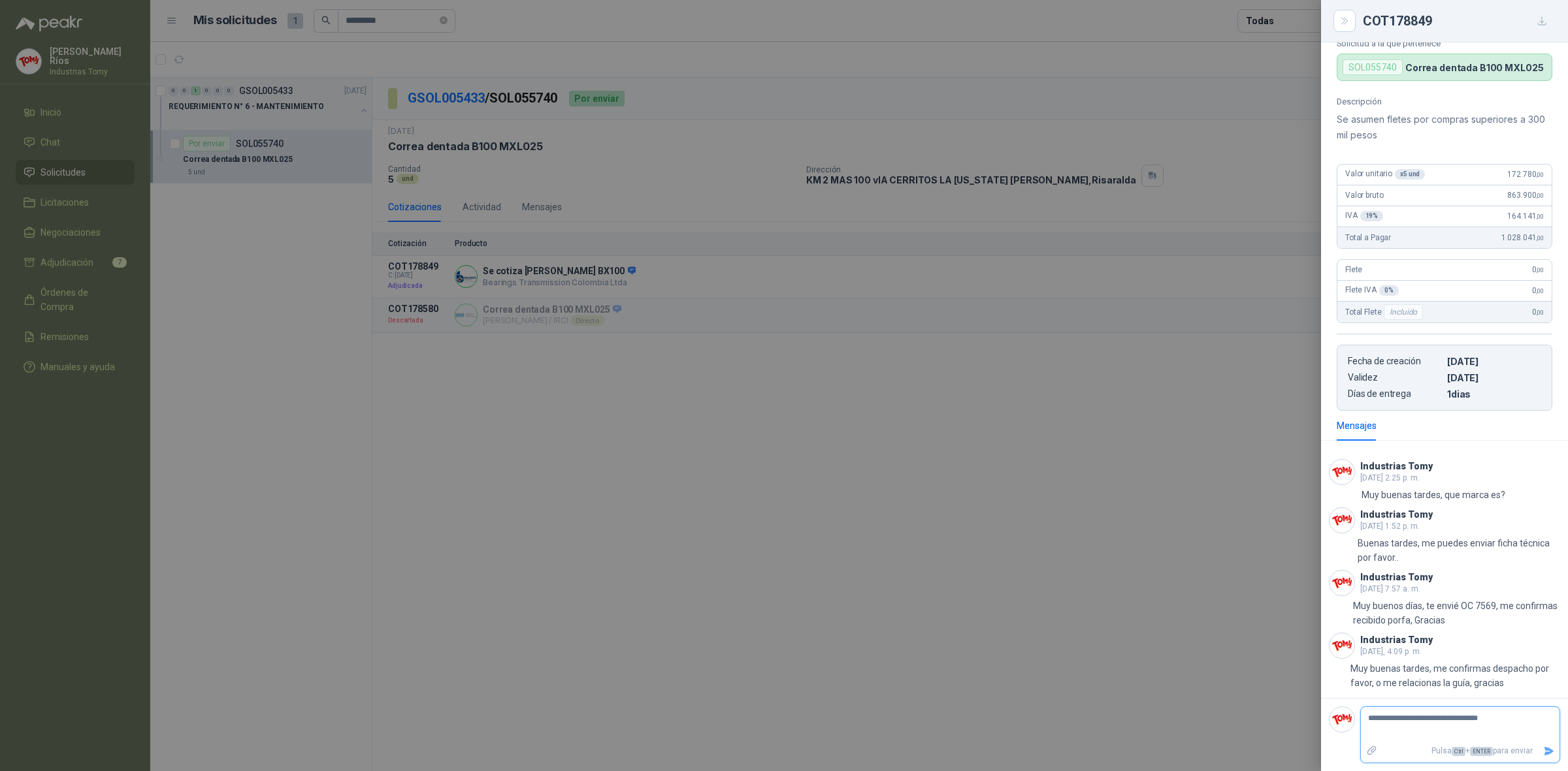
type textarea "**********"
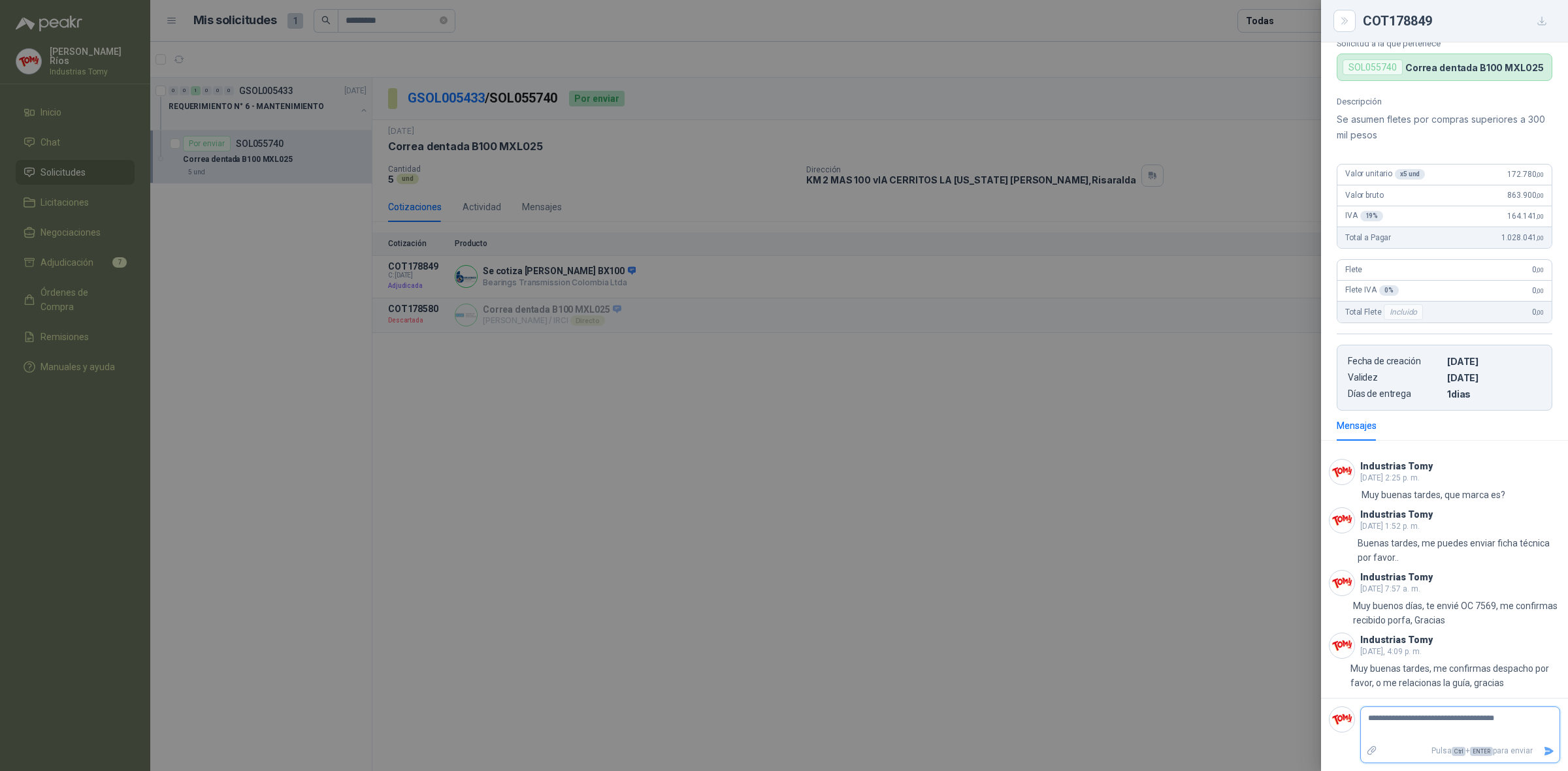
type textarea "**********"
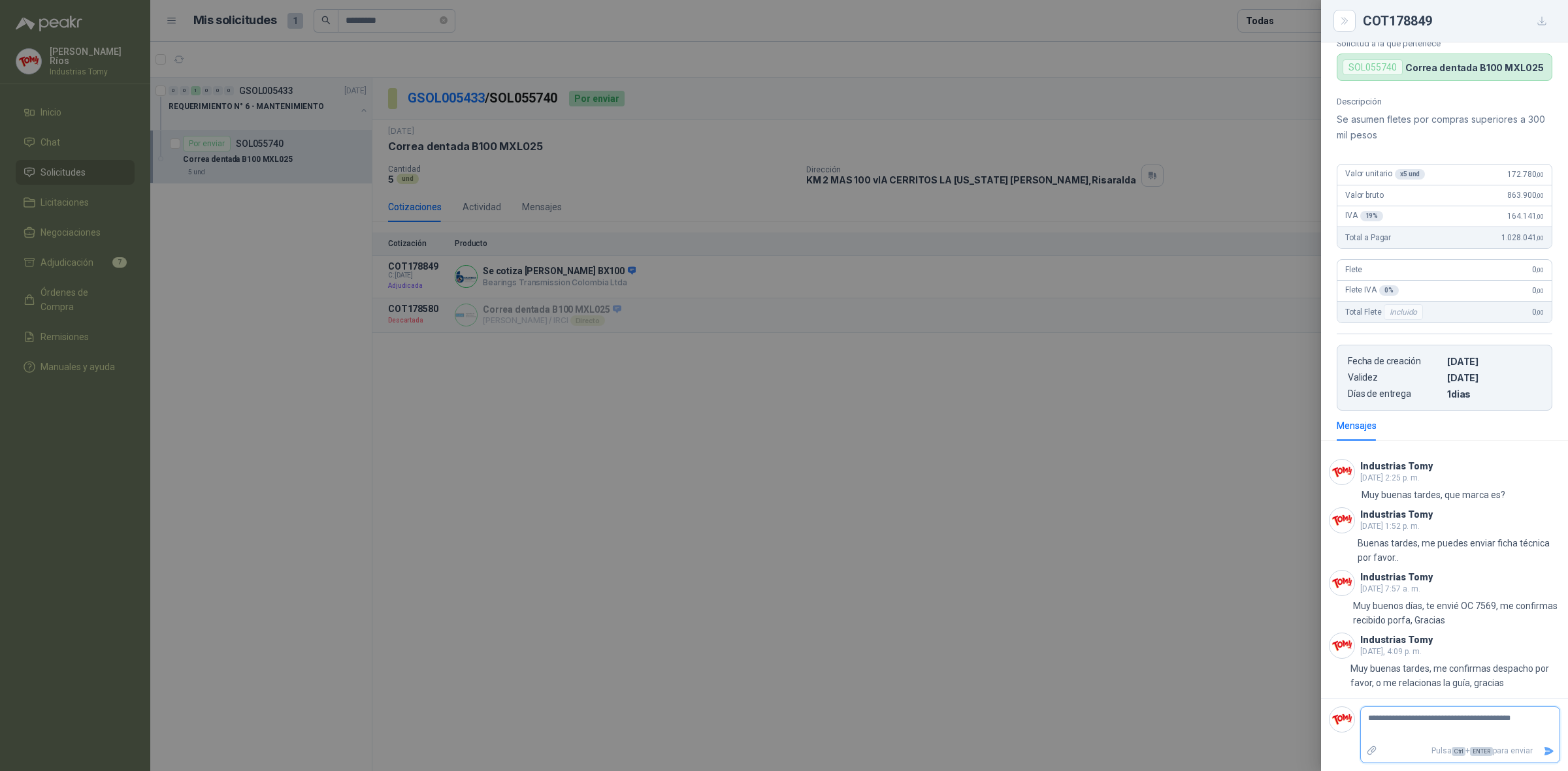
type textarea "**********"
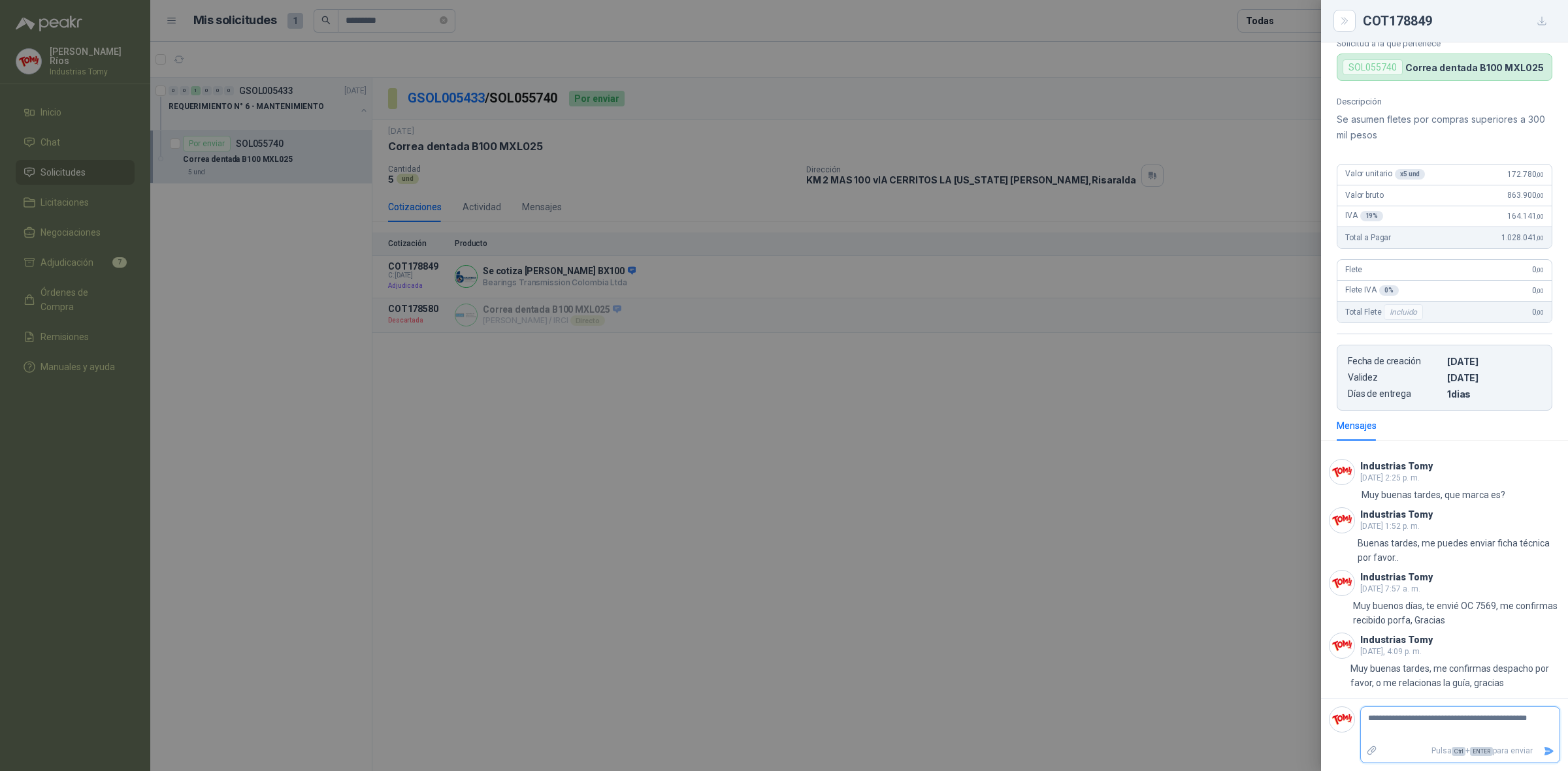
type textarea "**********"
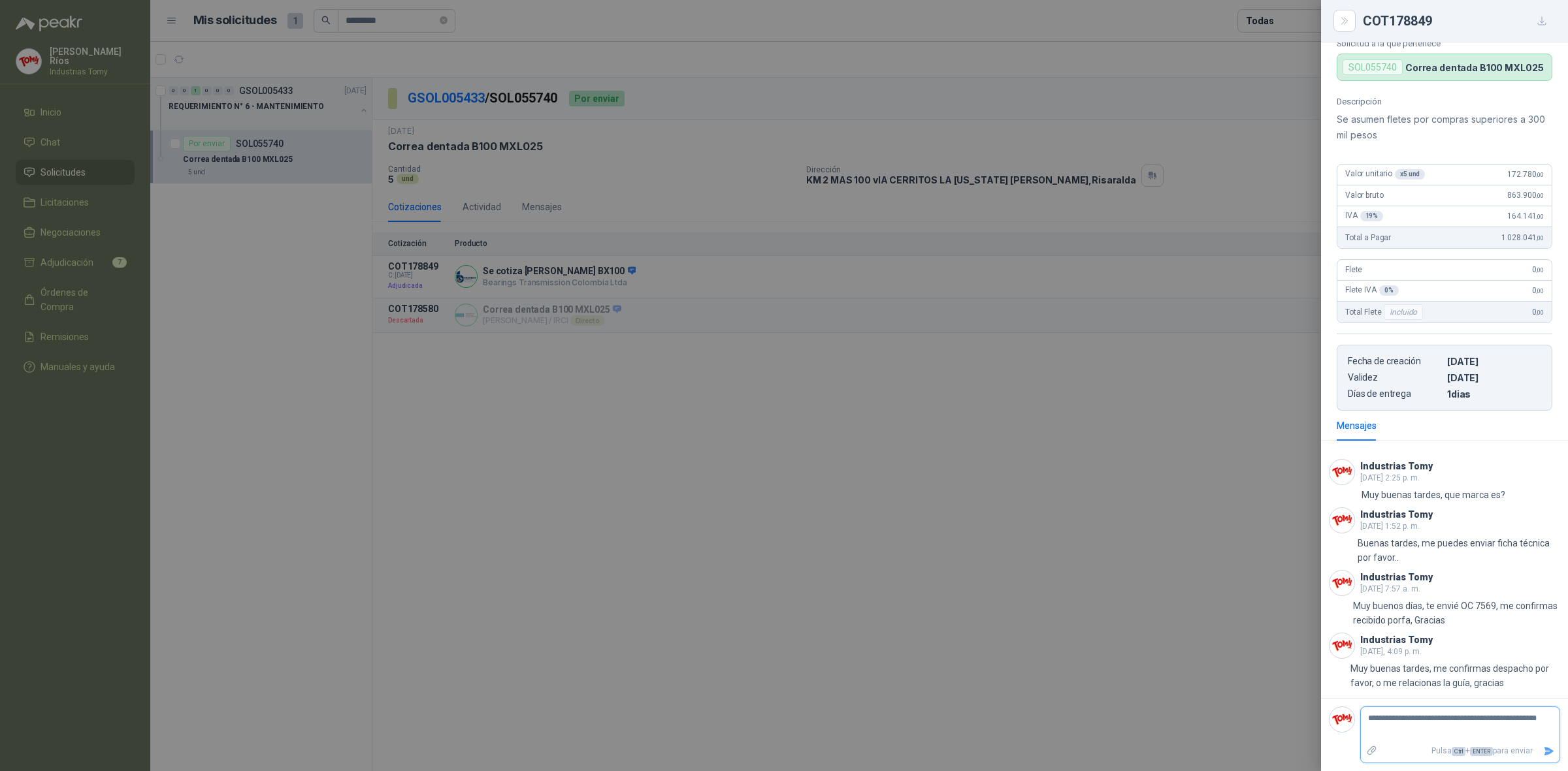
type textarea "**********"
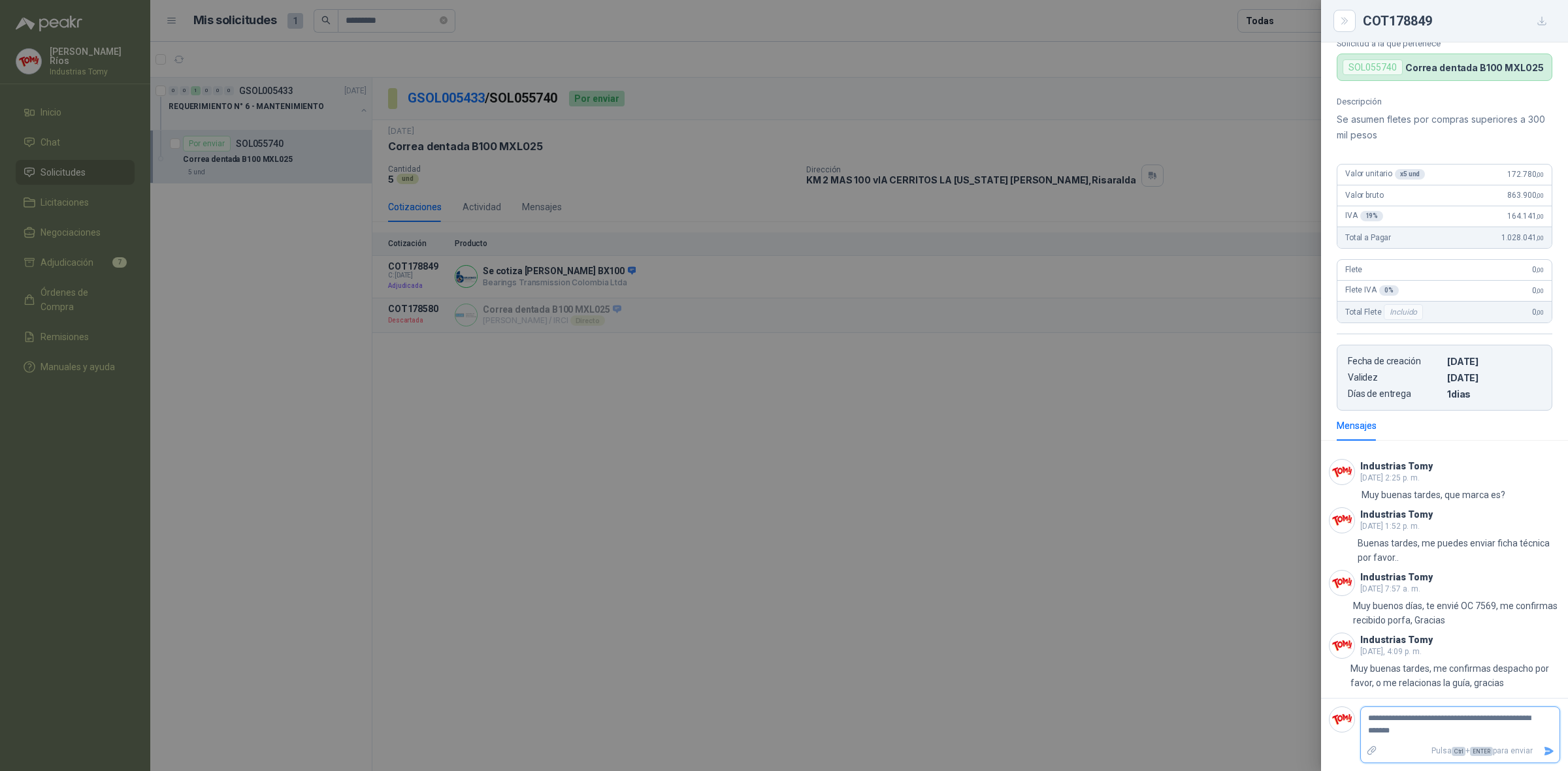
type textarea "**********"
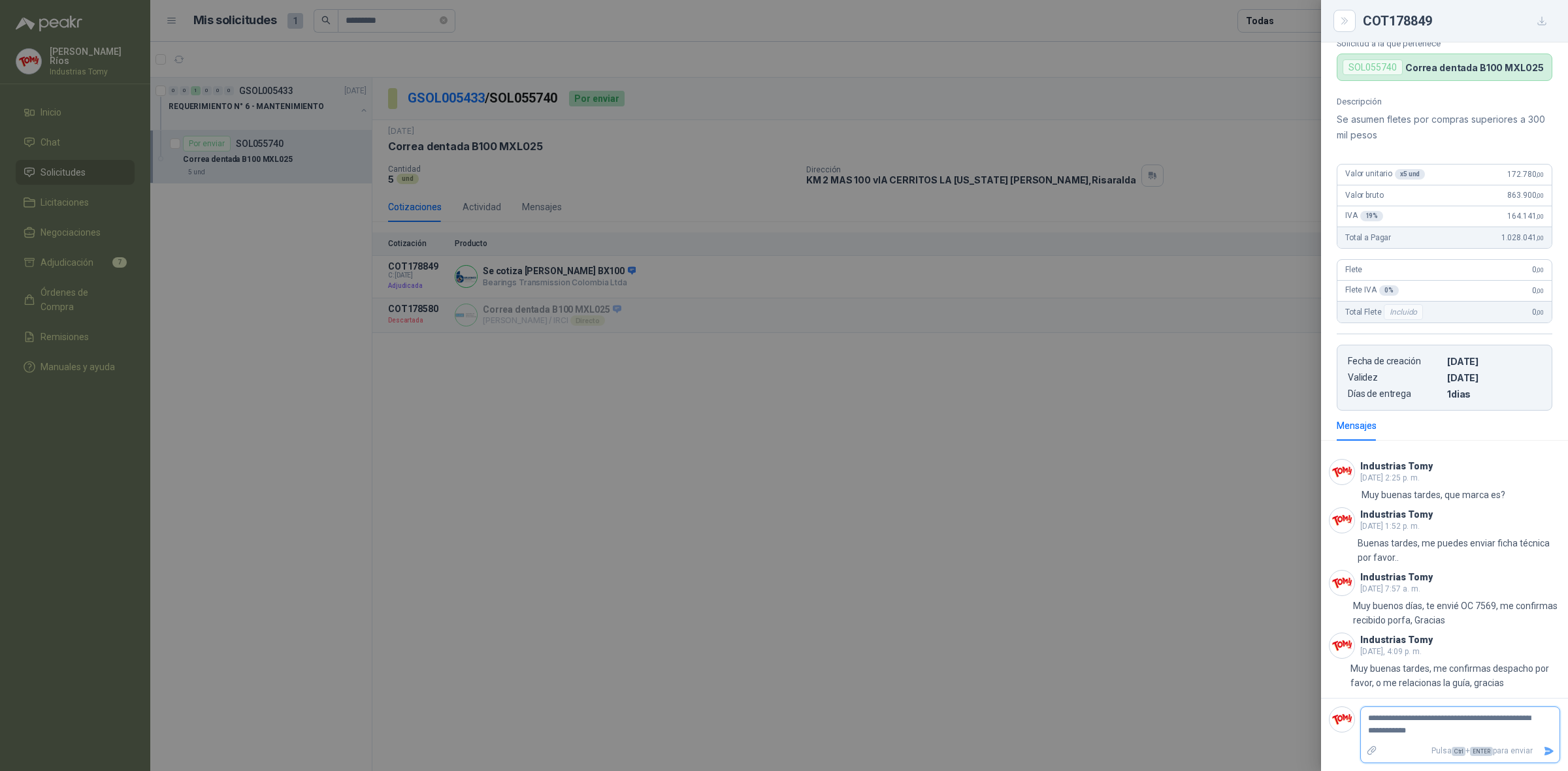
type textarea "**********"
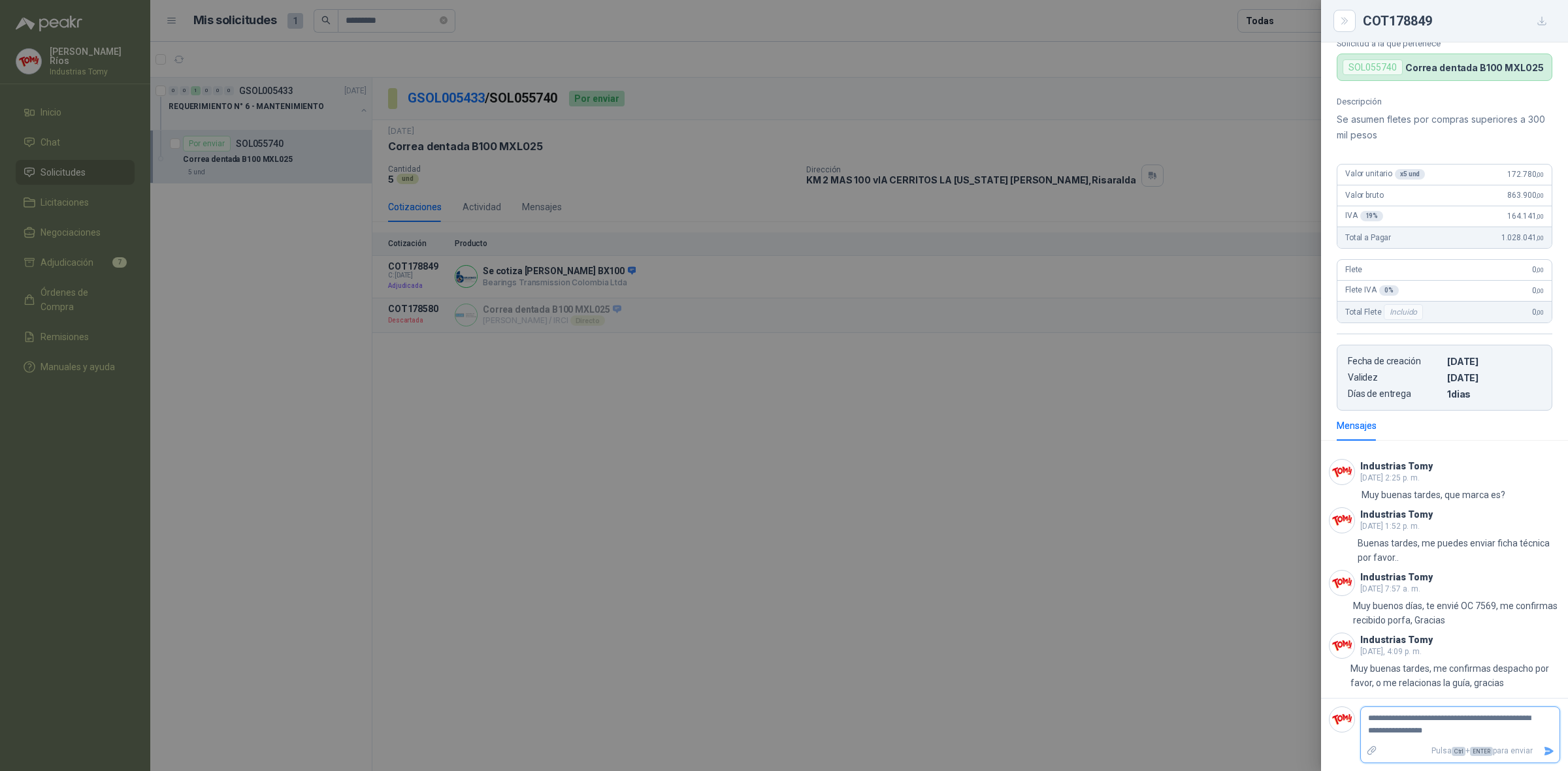
type textarea "**********"
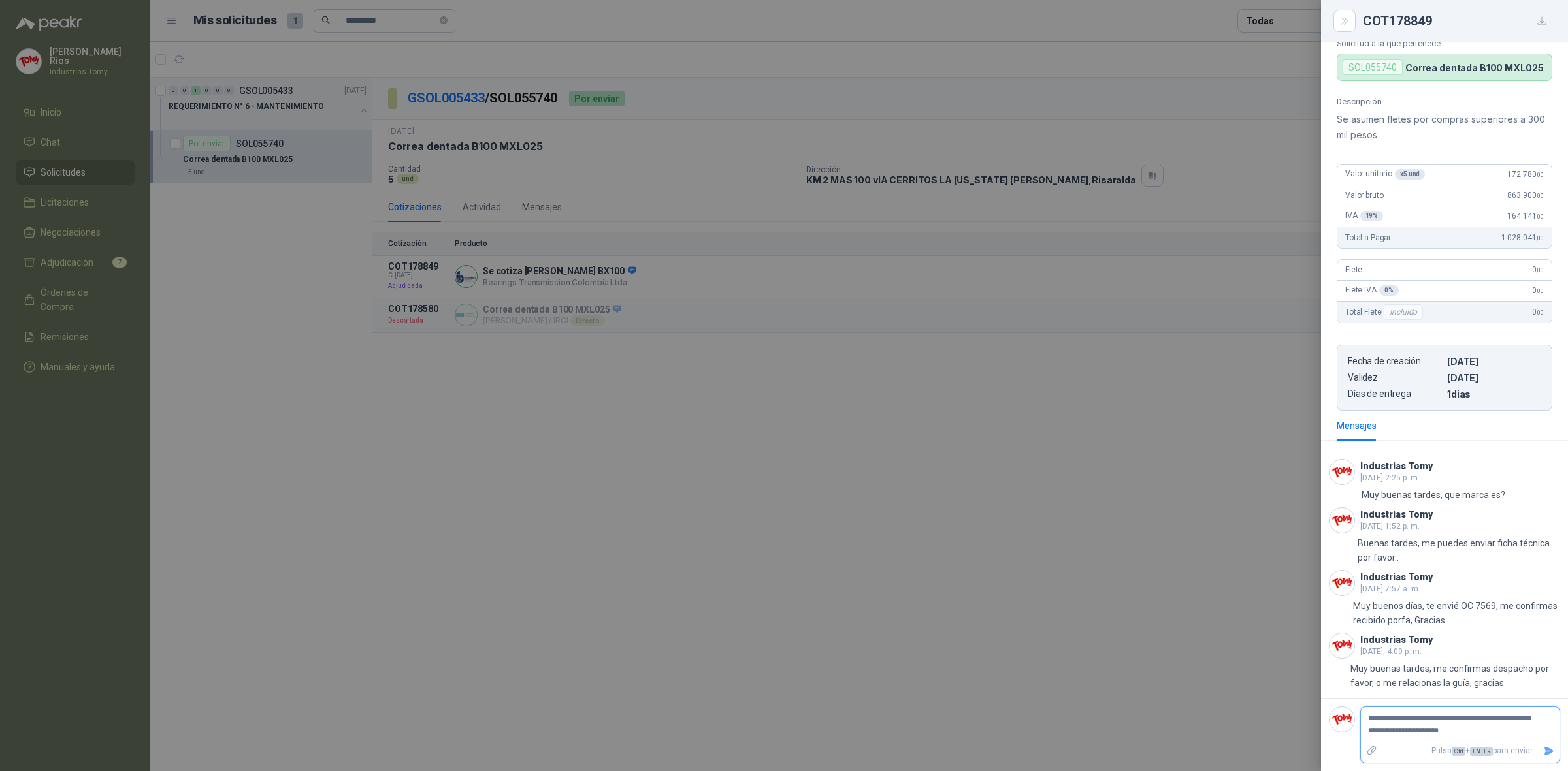
type textarea "**********"
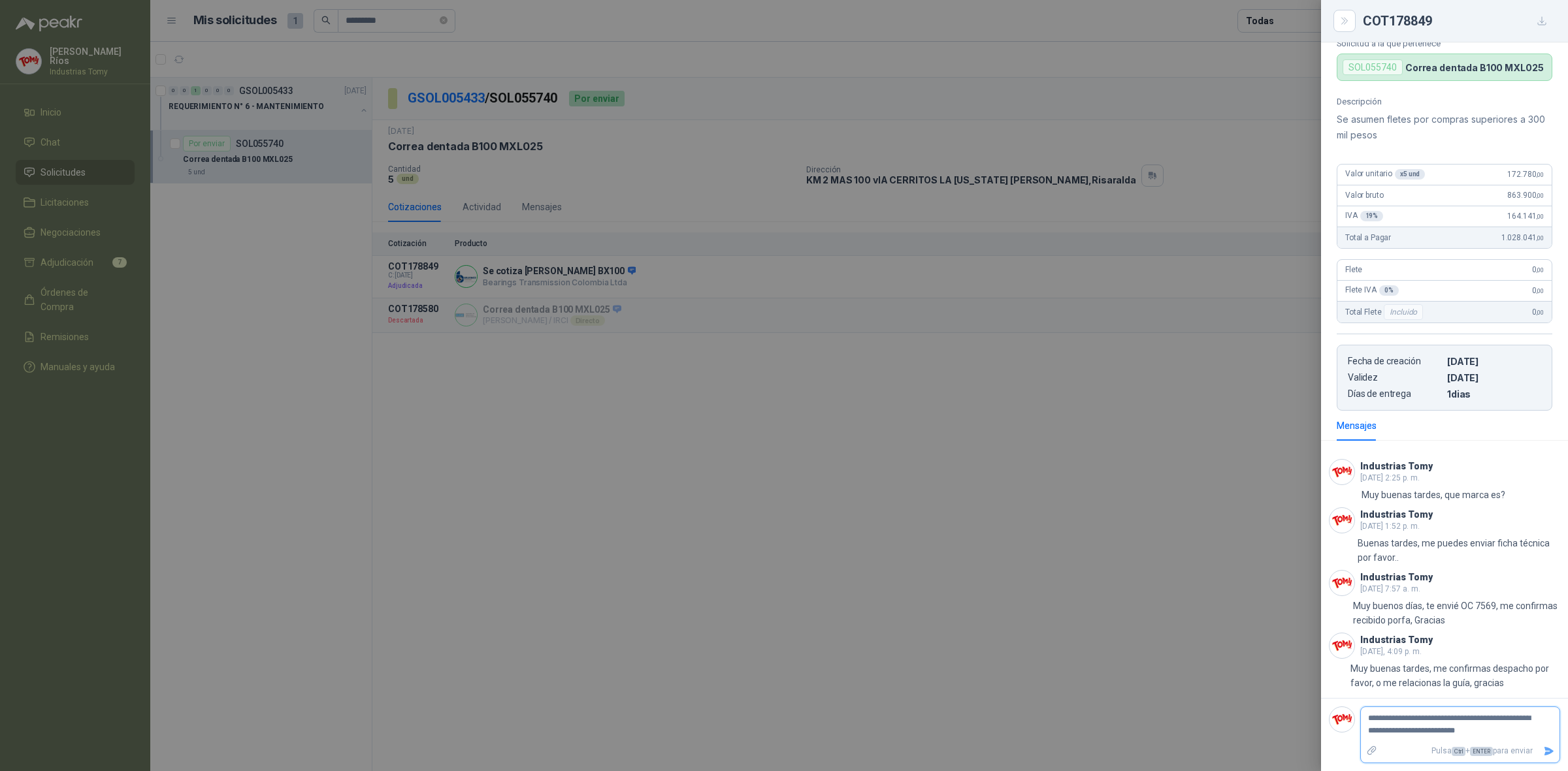
type textarea "**********"
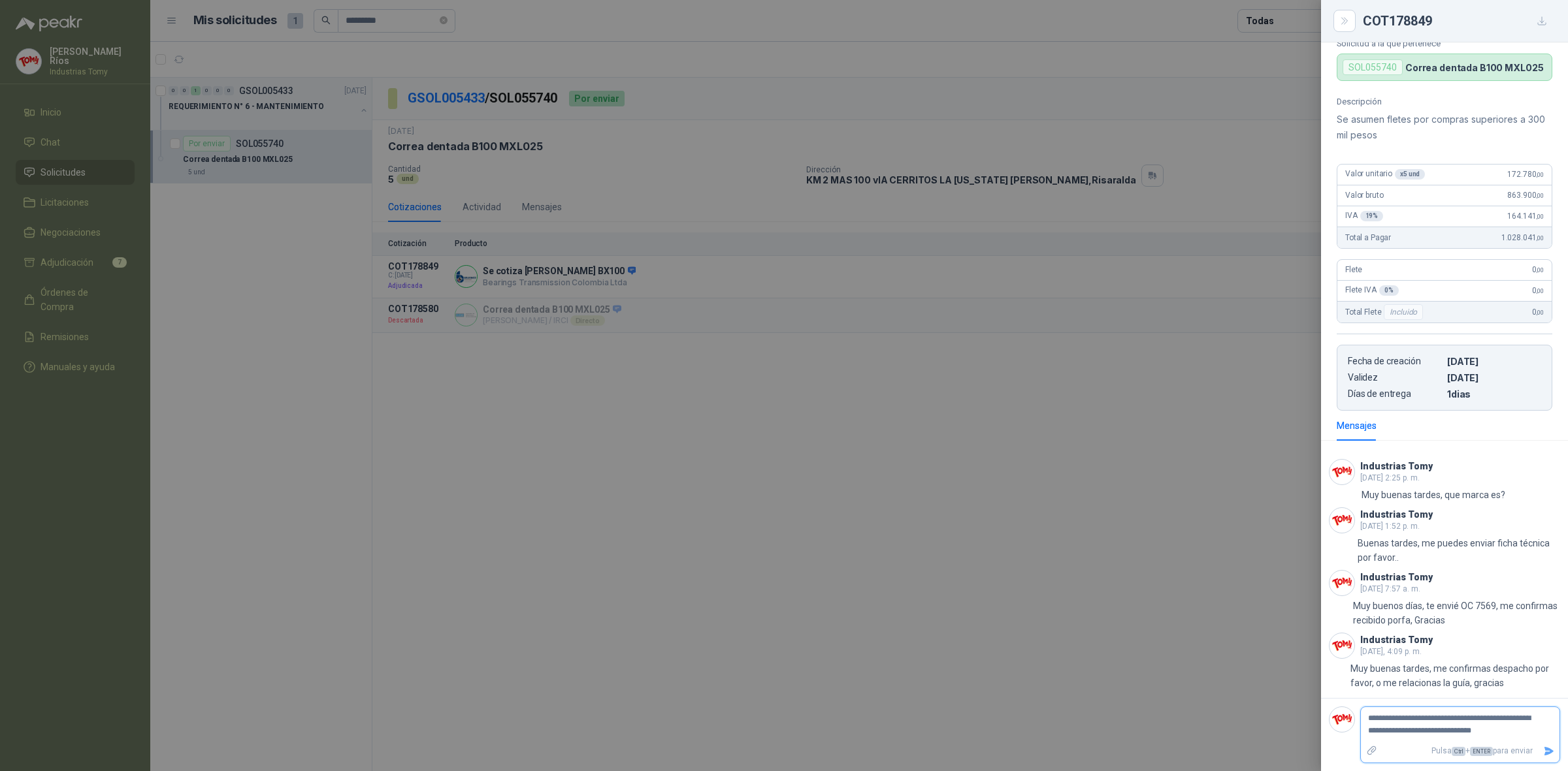
type textarea "**********"
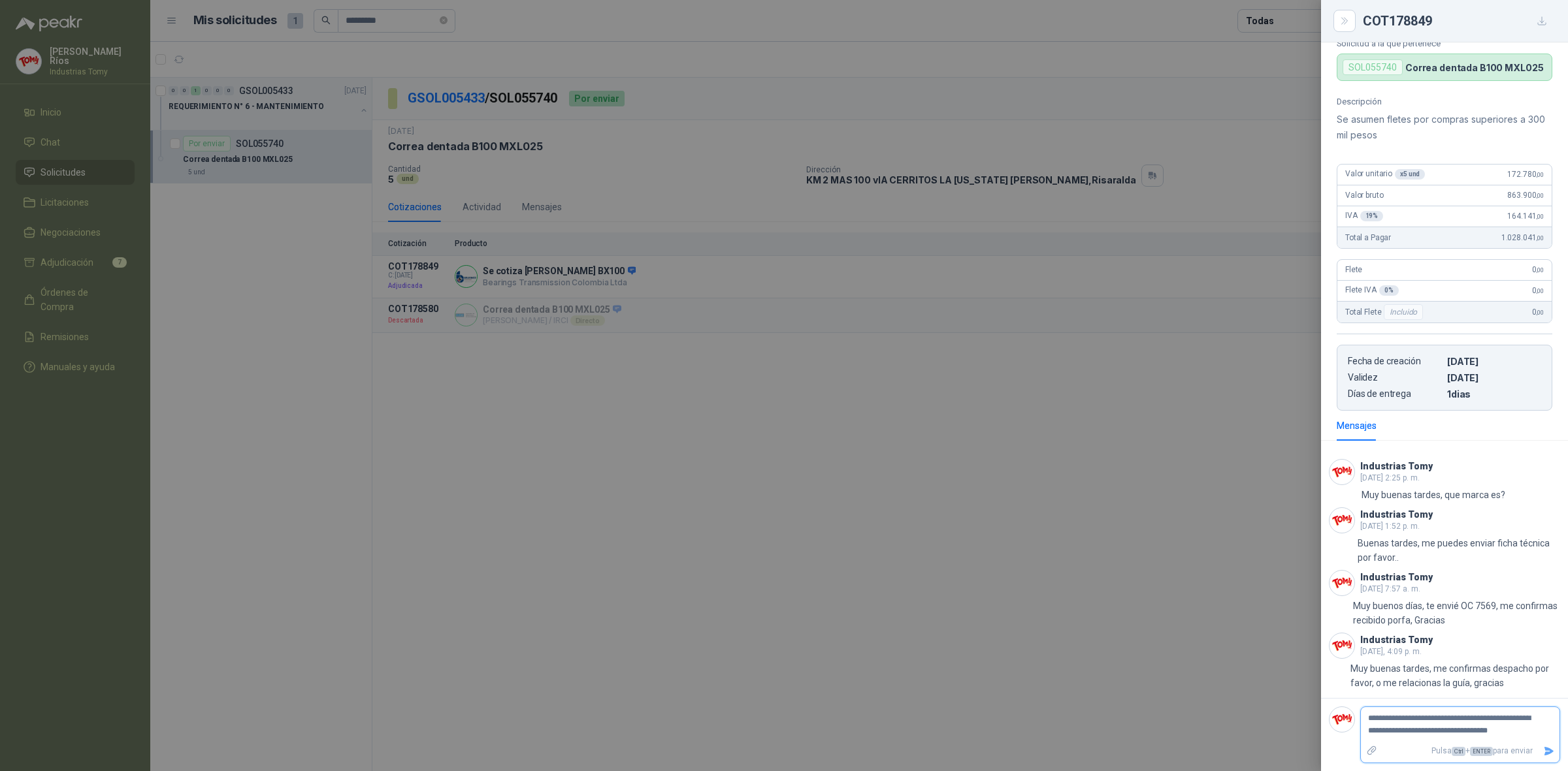
type textarea "**********"
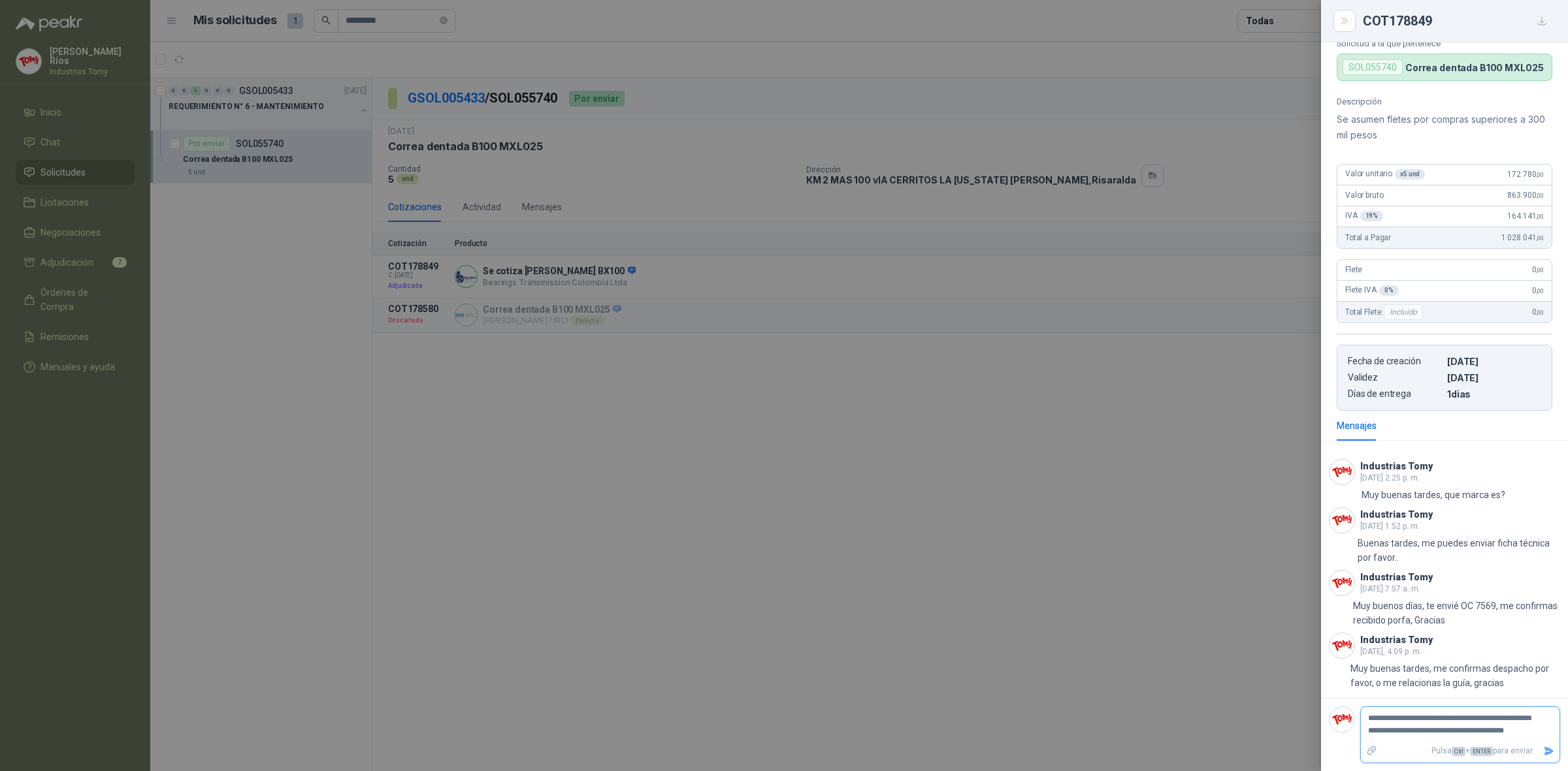
type textarea "**********"
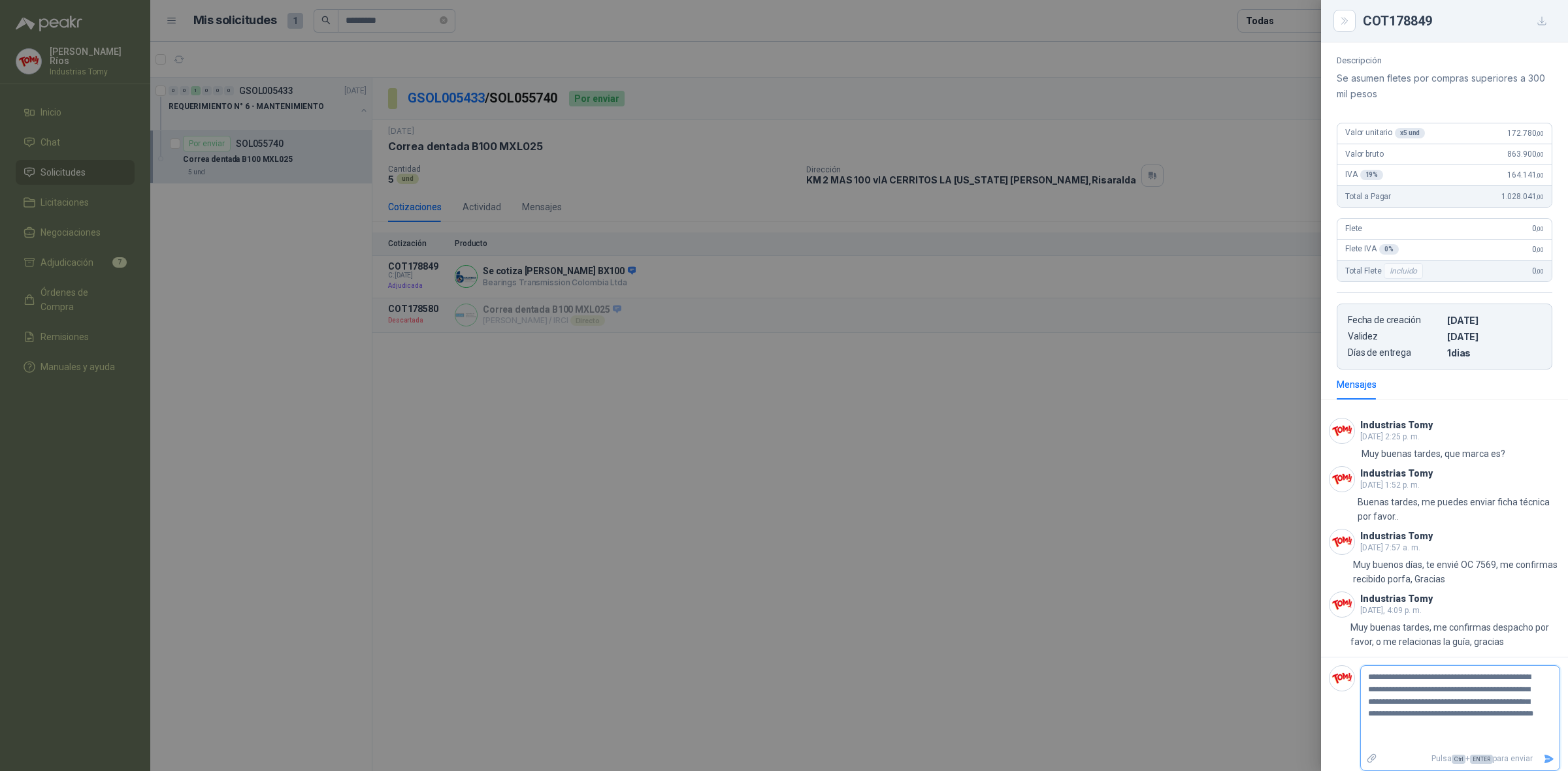
scroll to position [123, 0]
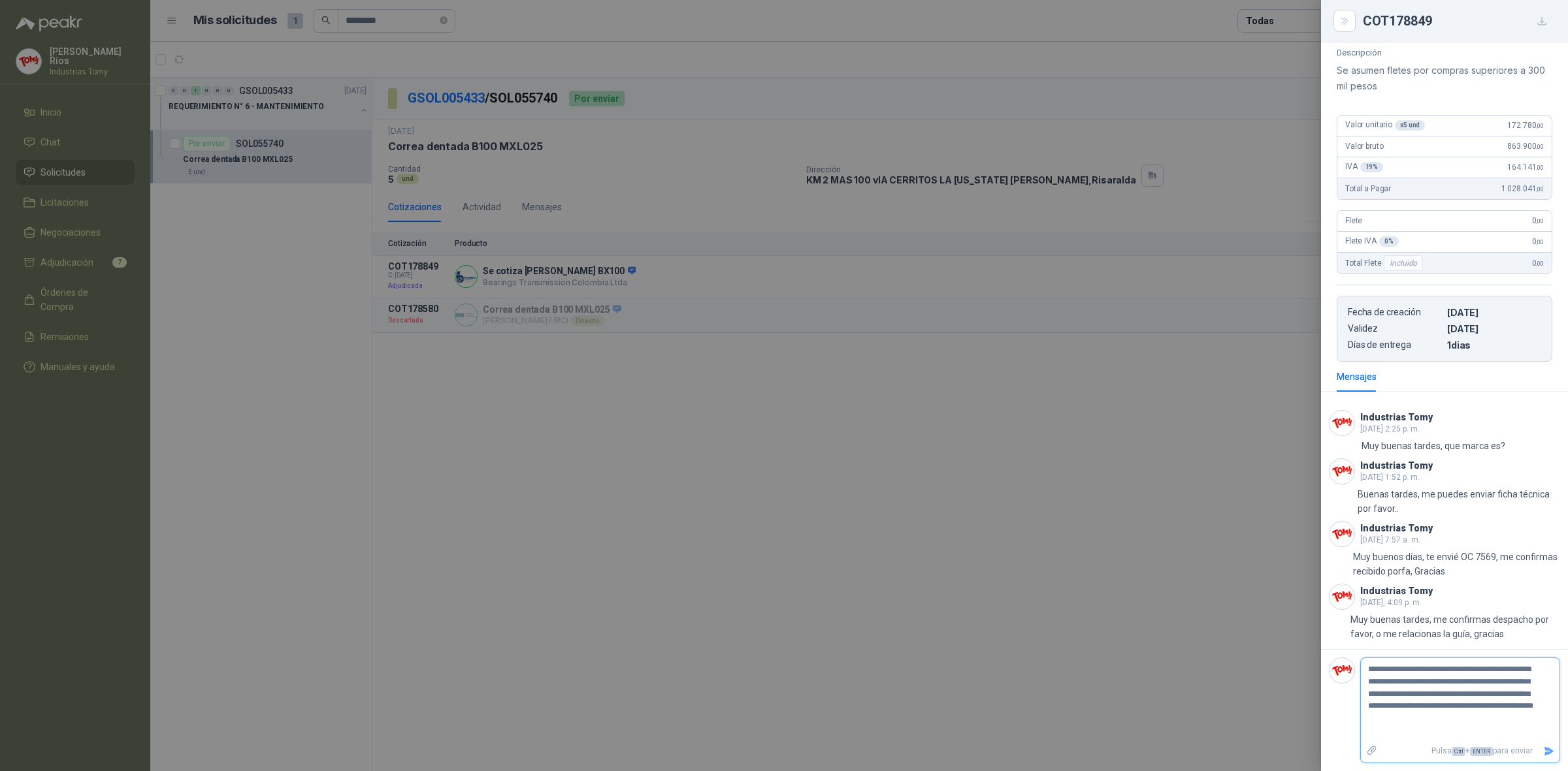
click at [1544, 751] on icon "Enviar" at bounding box center [1549, 752] width 9 height 8
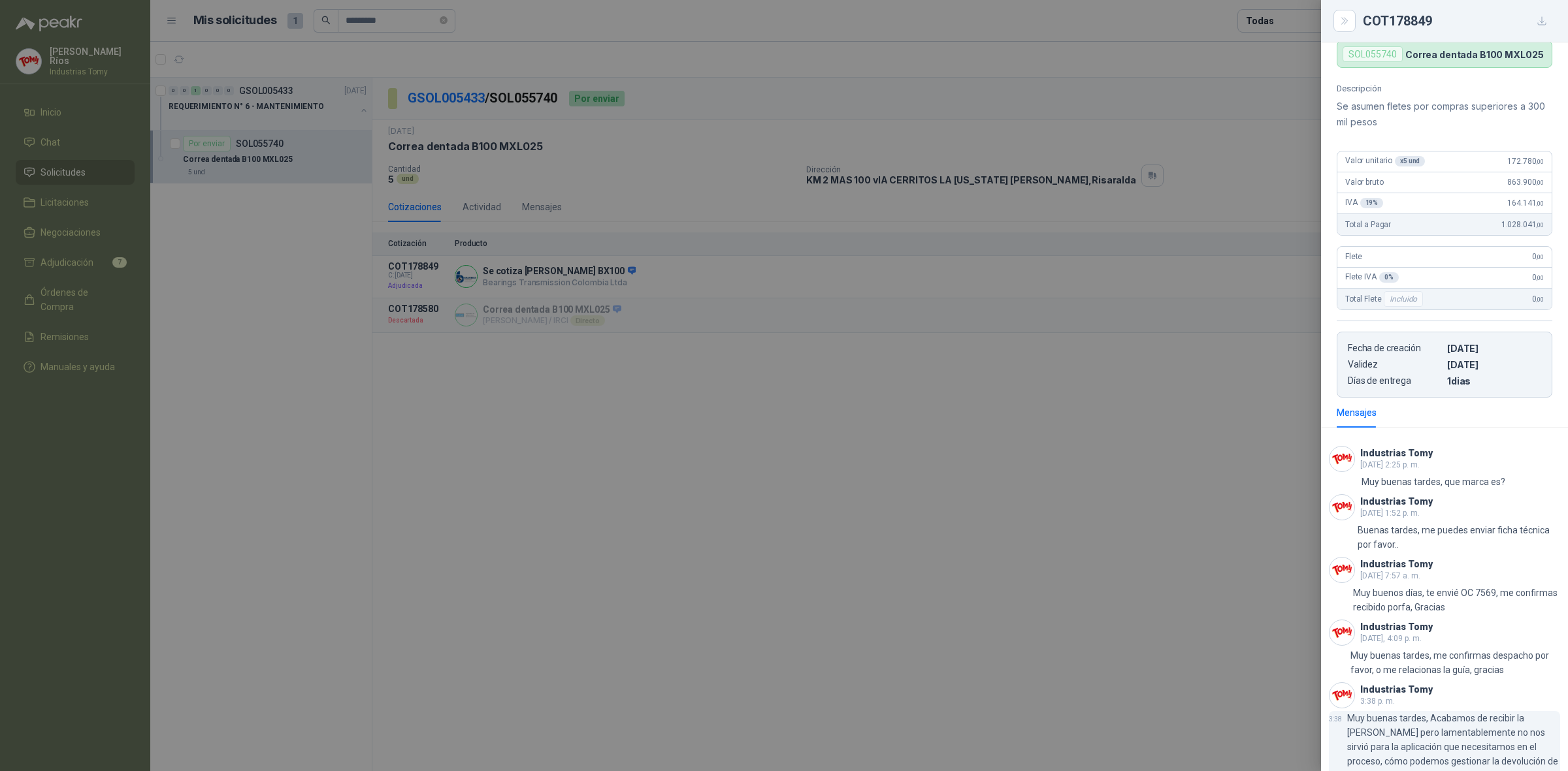
scroll to position [180, 0]
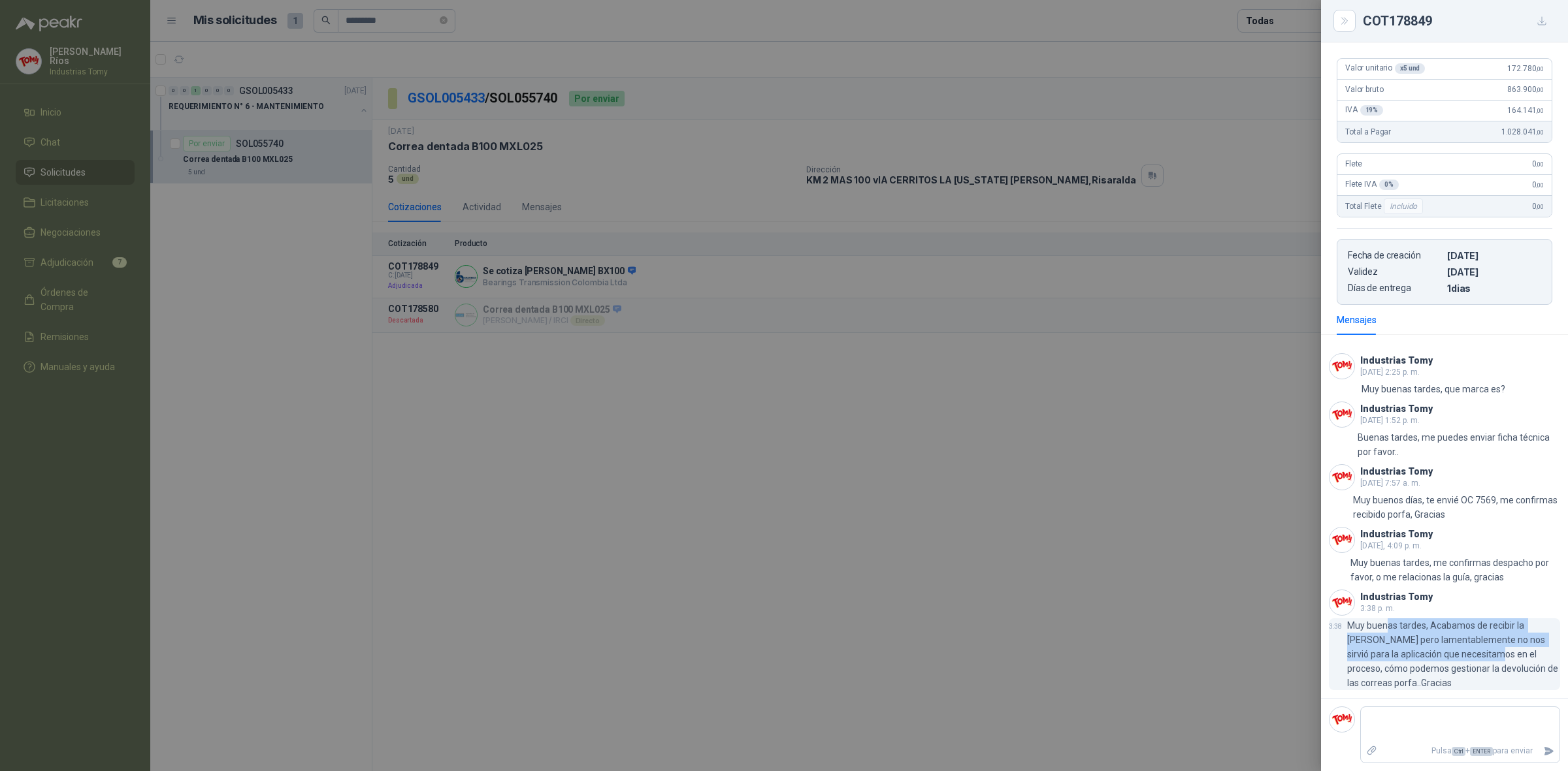
drag, startPoint x: 1383, startPoint y: 632, endPoint x: 1484, endPoint y: 660, distance: 104.8
click at [1481, 657] on p "Muy buenas tardes, Acabamos de recibir la [PERSON_NAME] pero lamentablemente no…" at bounding box center [1453, 654] width 213 height 72
click at [1489, 663] on p "Muy buenas tardes, Acabamos de recibir la [PERSON_NAME] pero lamentablemente no…" at bounding box center [1453, 654] width 213 height 72
click at [1112, 636] on div at bounding box center [784, 386] width 1568 height 771
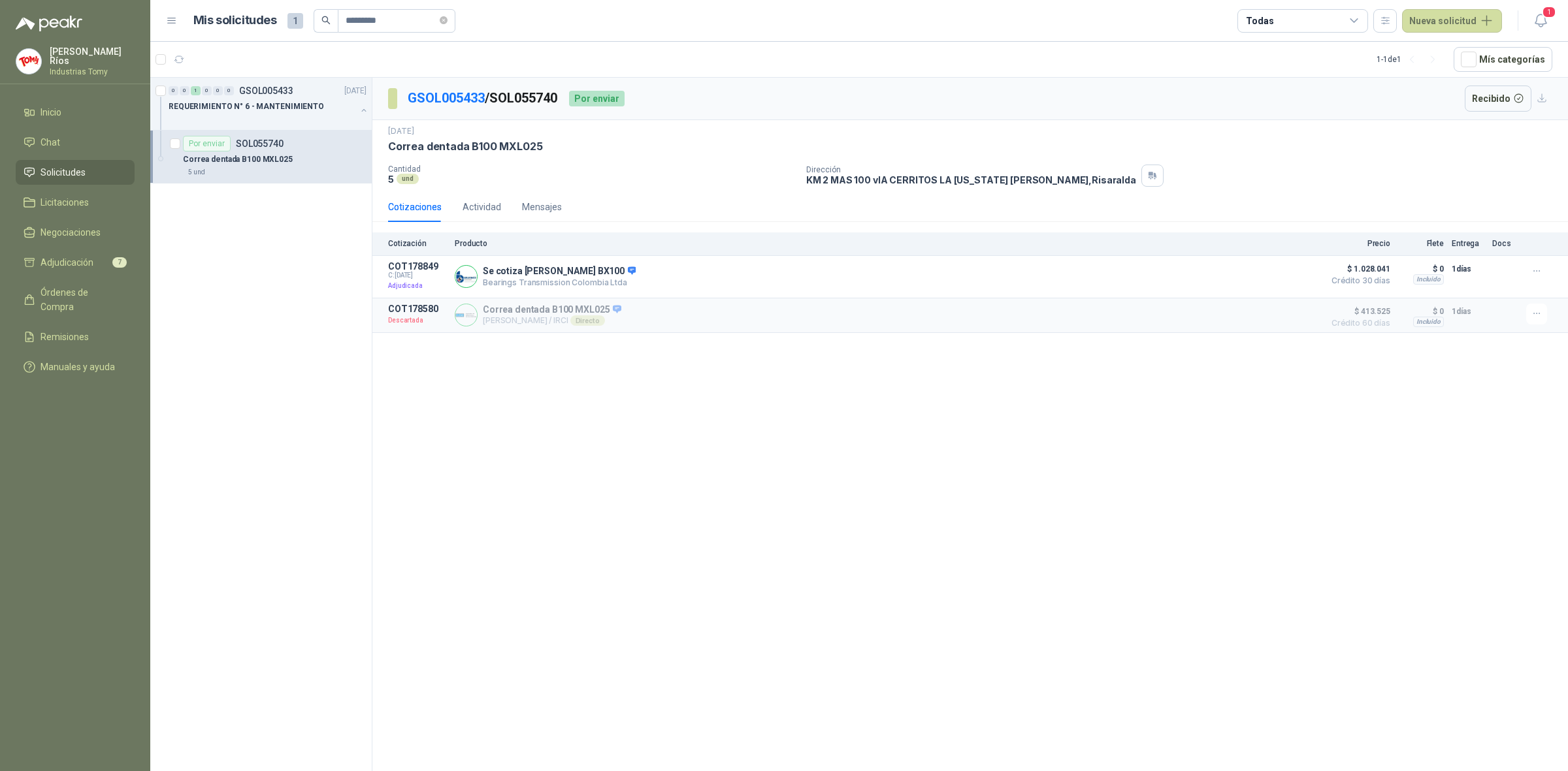
click at [989, 454] on div "GSOL005433 / SOL055740 Por enviar Recibido [DATE] [PERSON_NAME] dentada B100 MX…" at bounding box center [970, 426] width 1196 height 698
click at [1298, 128] on div "[DATE]" at bounding box center [969, 132] width 1164 height 13
click at [1101, 463] on div "GSOL005433 / SOL055740 Por enviar Recibido [DATE] [PERSON_NAME] dentada B100 MX…" at bounding box center [970, 426] width 1196 height 698
click at [1291, 278] on button "Detalles" at bounding box center [1286, 276] width 61 height 17
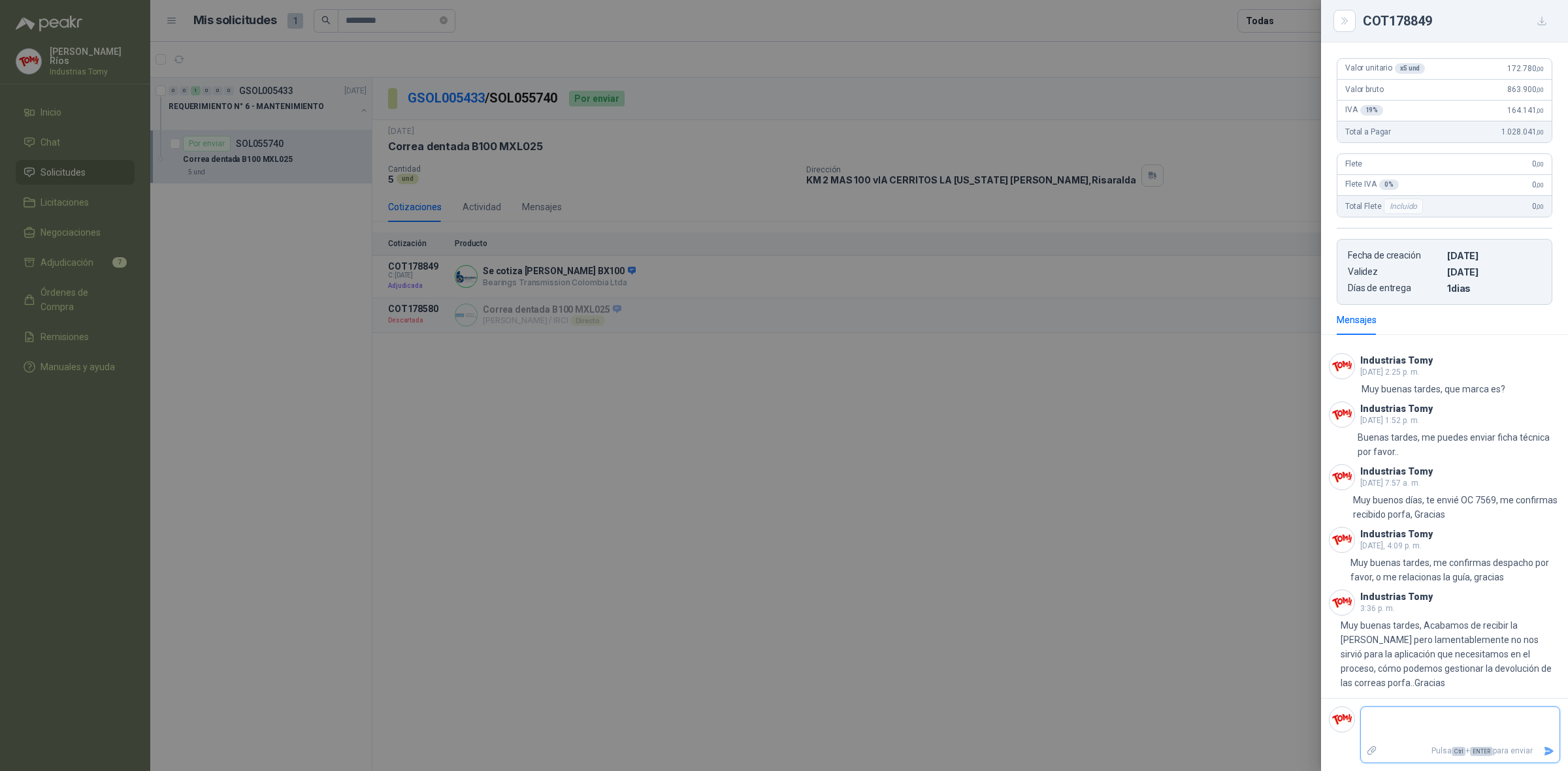
click at [1400, 720] on textarea at bounding box center [1455, 724] width 189 height 30
click at [1537, 745] on button "Enviar" at bounding box center [1548, 751] width 22 height 23
click at [1000, 497] on div at bounding box center [784, 386] width 1568 height 771
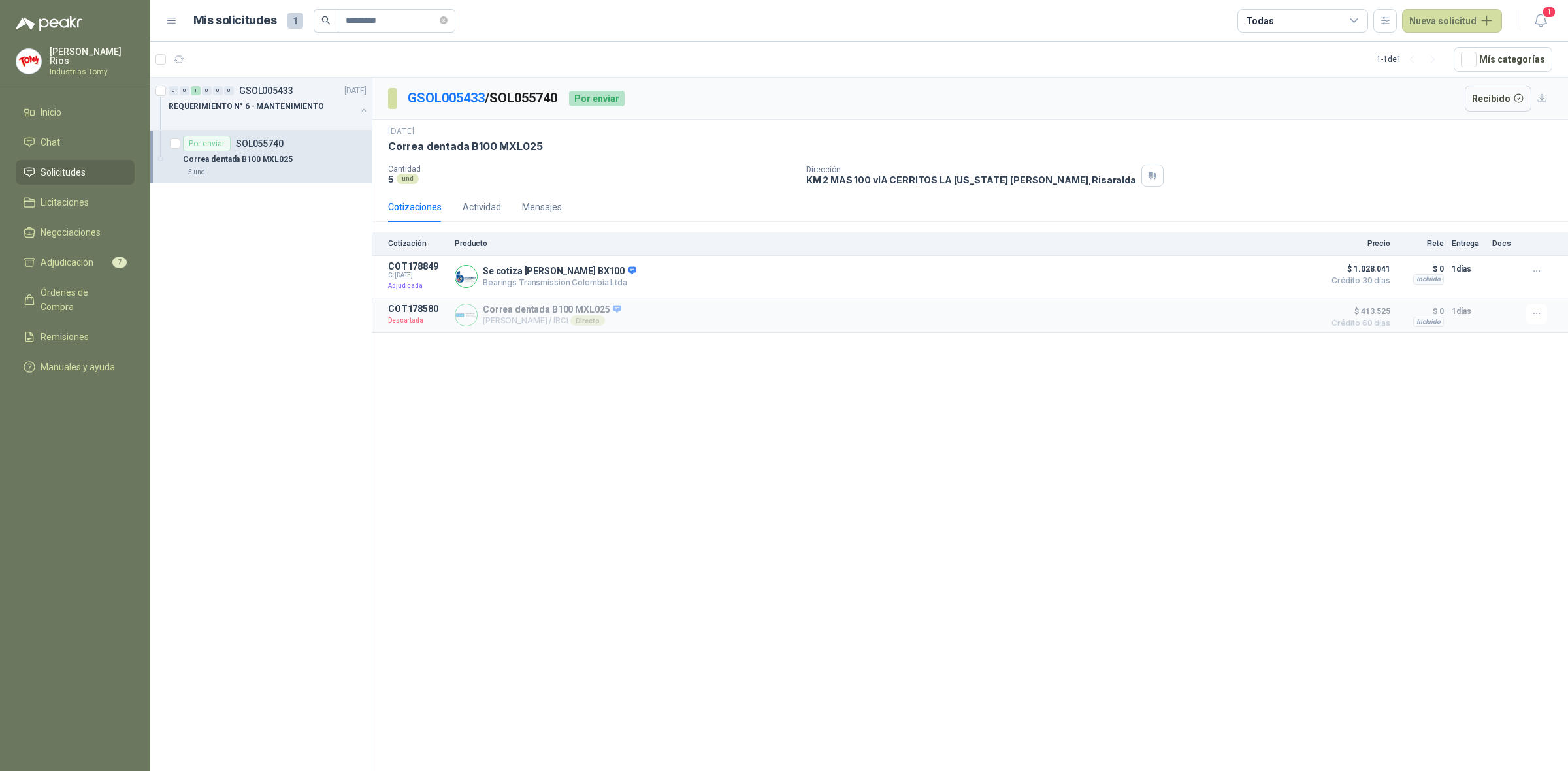
click at [814, 467] on div "GSOL005433 / SOL055740 Por enviar Recibido [DATE] [PERSON_NAME] dentada B100 MX…" at bounding box center [970, 426] width 1196 height 698
click at [774, 458] on div "GSOL005433 / SOL055740 Por enviar Recibido [DATE] [PERSON_NAME] dentada B100 MX…" at bounding box center [970, 426] width 1196 height 698
click at [834, 511] on div "GSOL005433 / SOL055740 Por enviar Recibido [DATE] [PERSON_NAME] dentada B100 MX…" at bounding box center [970, 426] width 1196 height 698
click at [53, 167] on span "Solicitudes" at bounding box center [63, 172] width 45 height 15
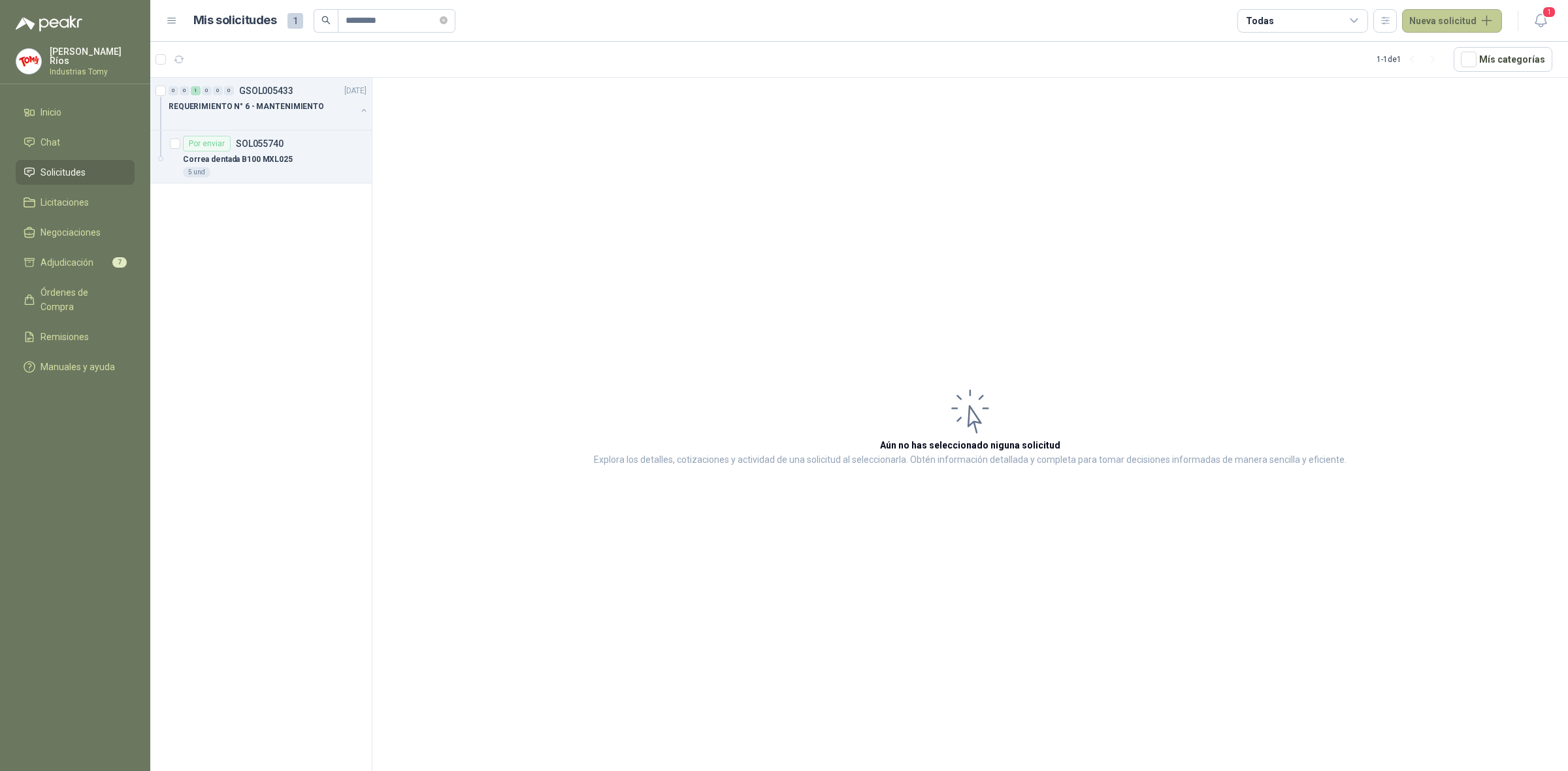
click at [1433, 18] on button "Nueva solicitud" at bounding box center [1452, 21] width 100 height 24
click at [1458, 77] on link "Solicitud grupal" at bounding box center [1467, 74] width 111 height 23
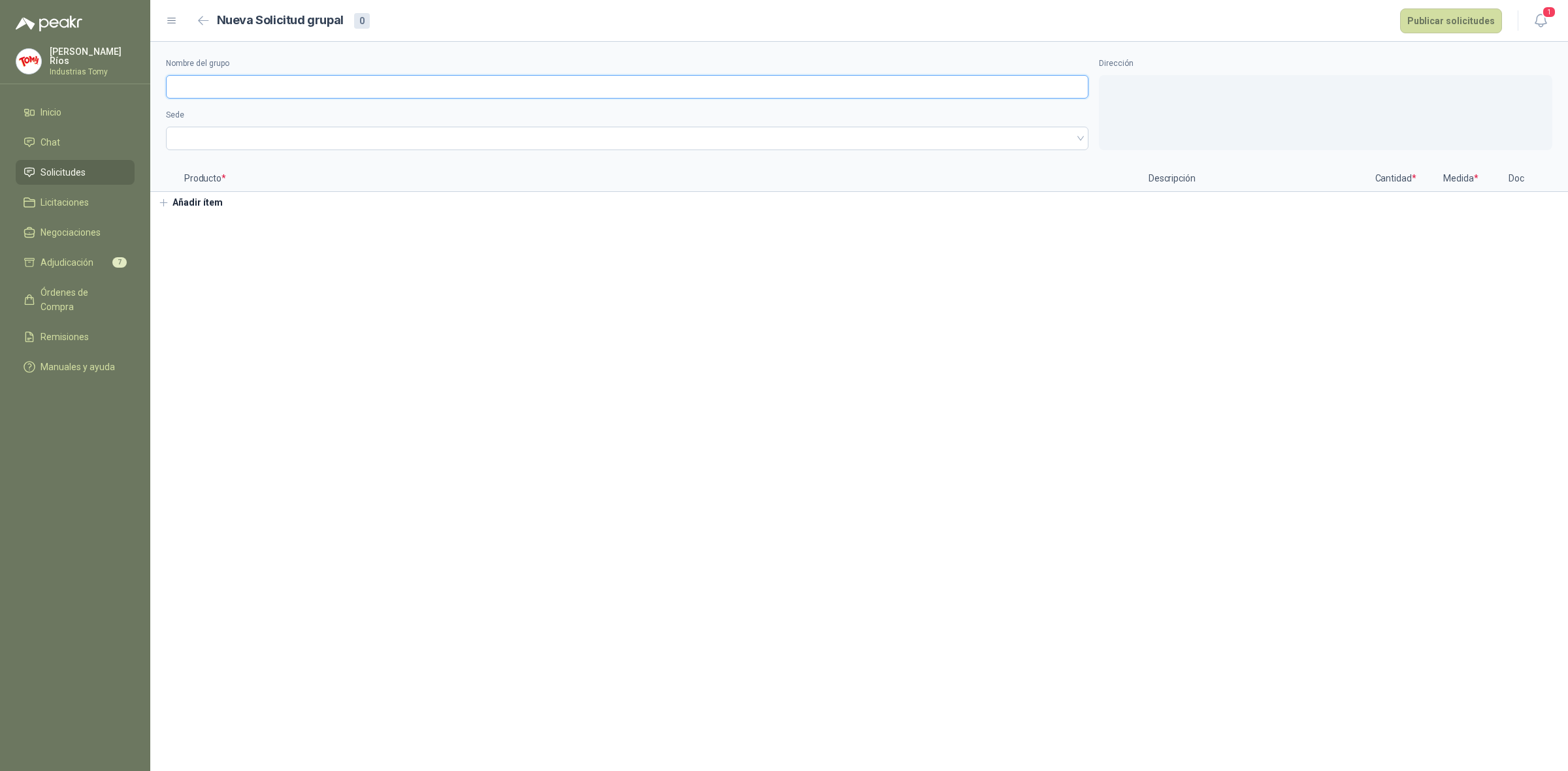
click at [370, 78] on input "Nombre del grupo" at bounding box center [627, 87] width 923 height 24
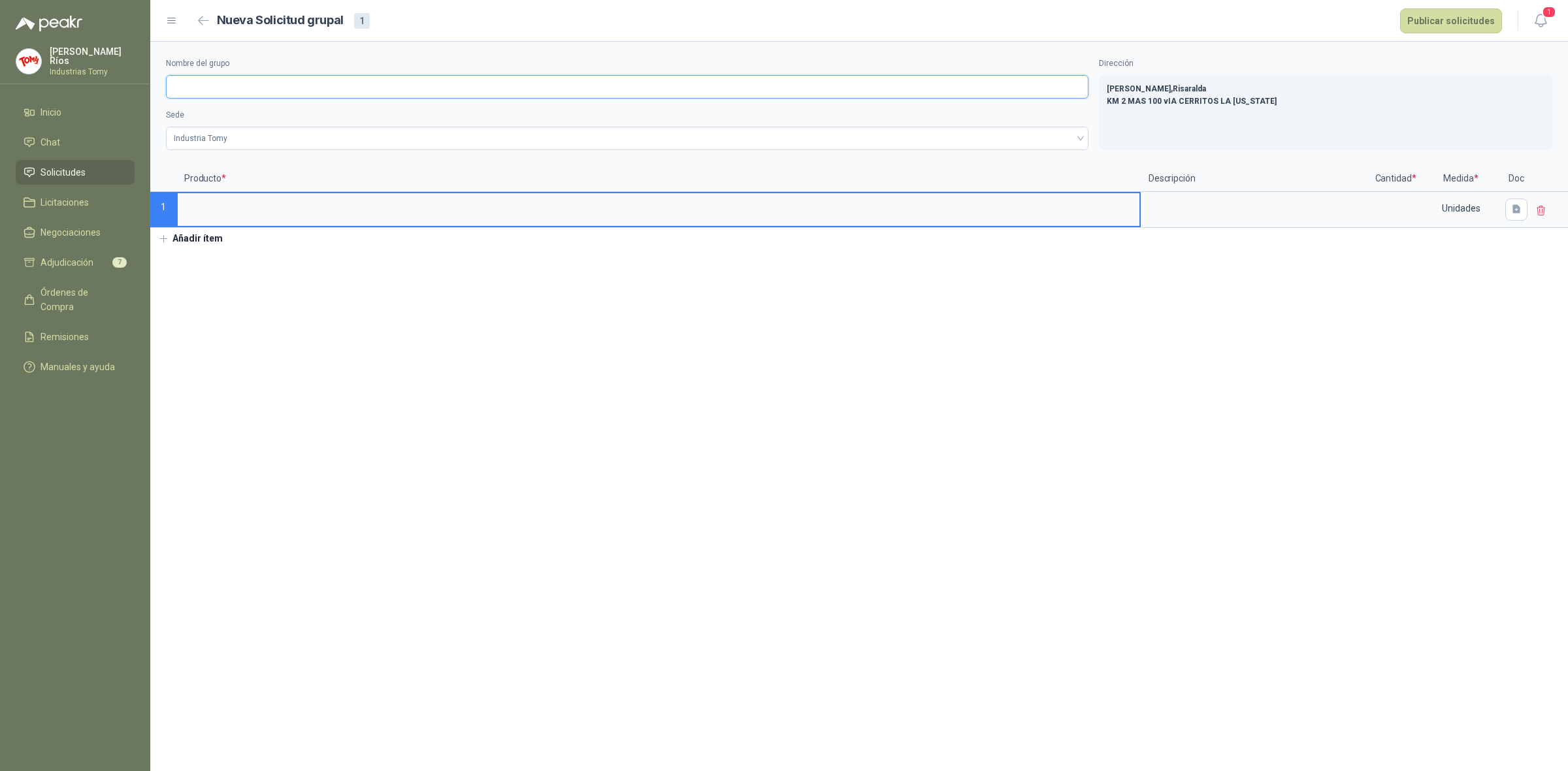
click at [317, 90] on input "Nombre del grupo" at bounding box center [627, 87] width 923 height 24
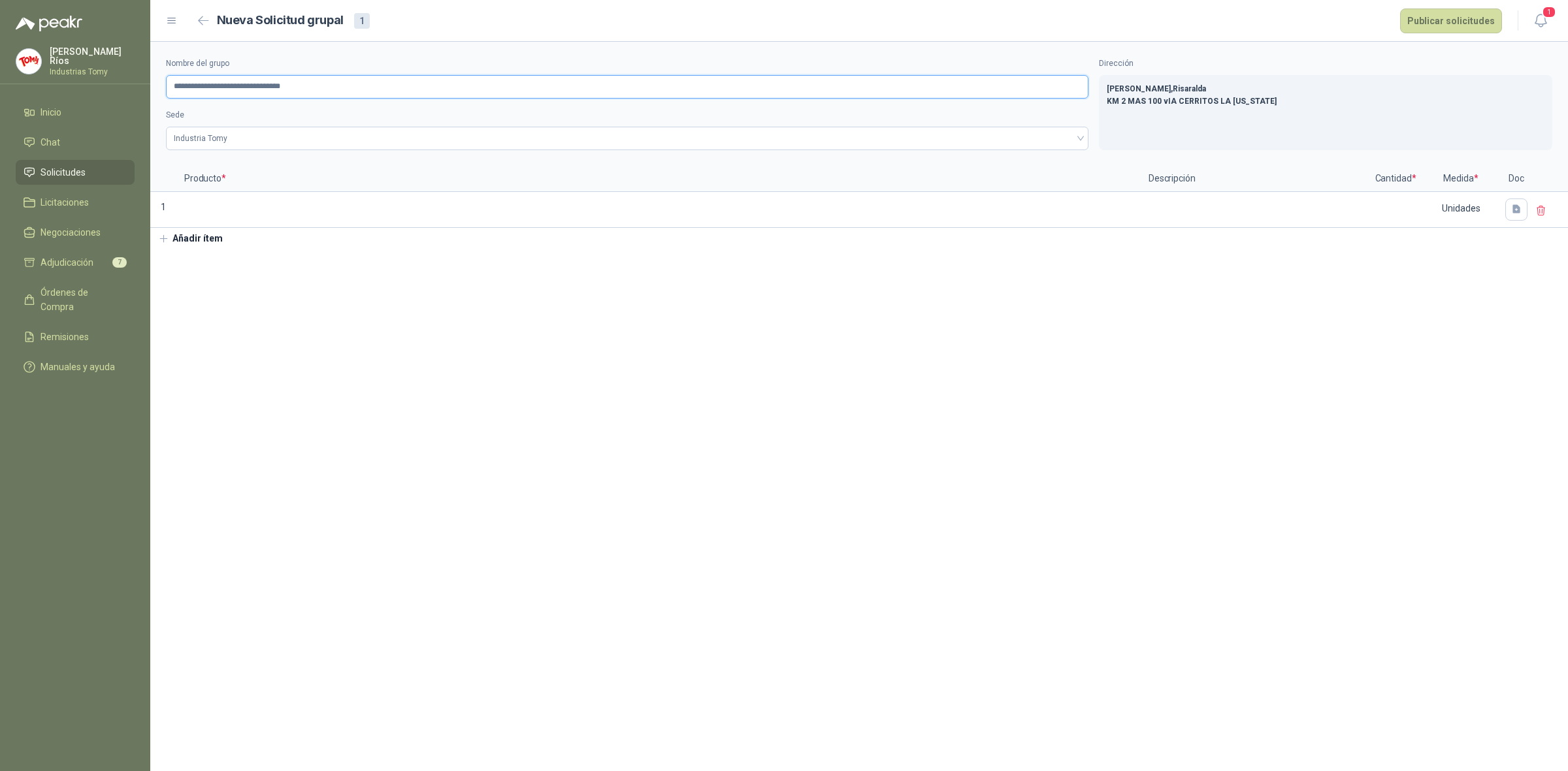
click at [244, 86] on input "**********" at bounding box center [627, 87] width 923 height 24
click at [261, 206] on input at bounding box center [659, 206] width 962 height 26
click at [1478, 210] on div "Unidades" at bounding box center [1460, 208] width 76 height 30
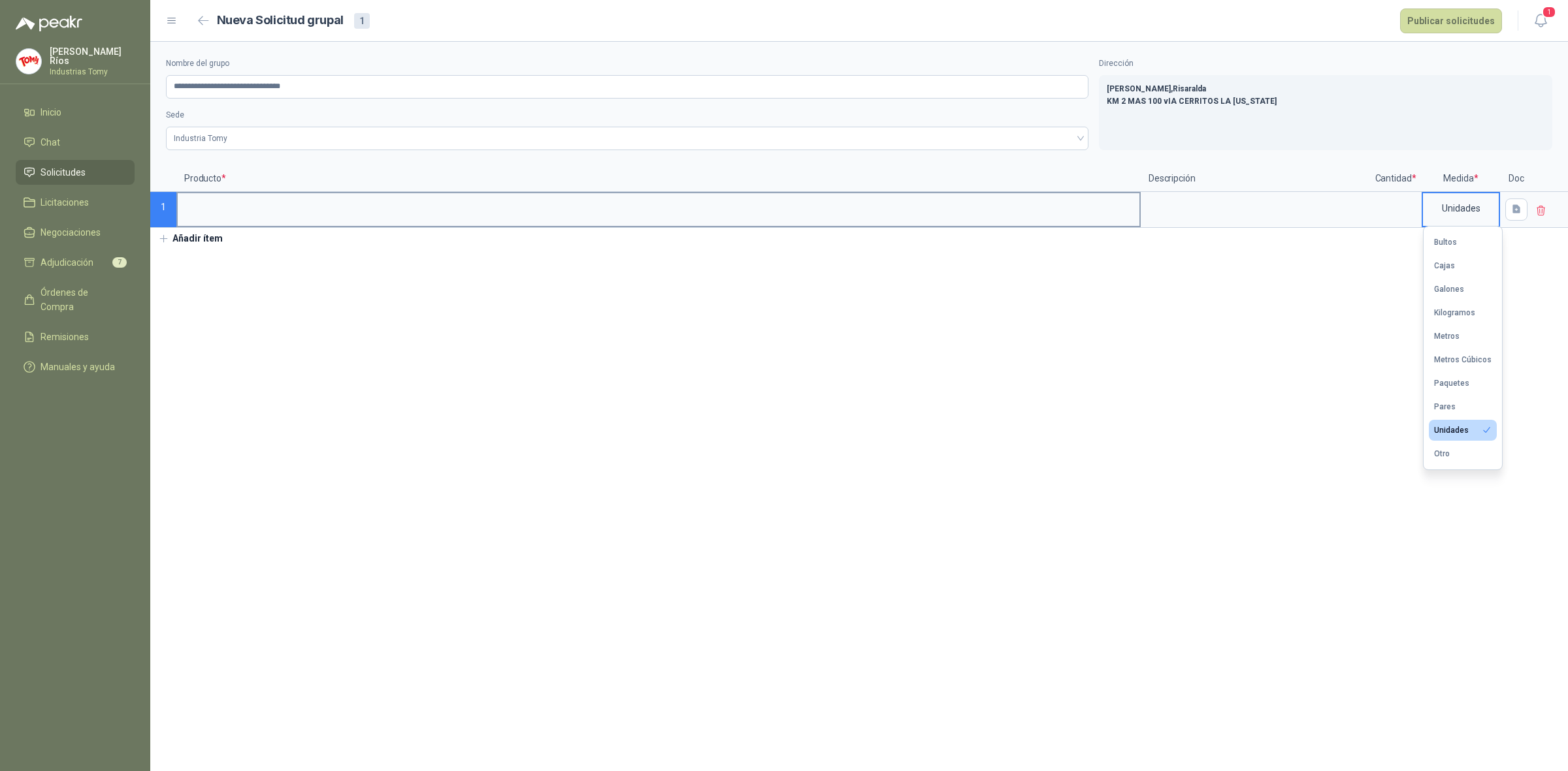
click at [271, 213] on input at bounding box center [659, 206] width 962 height 26
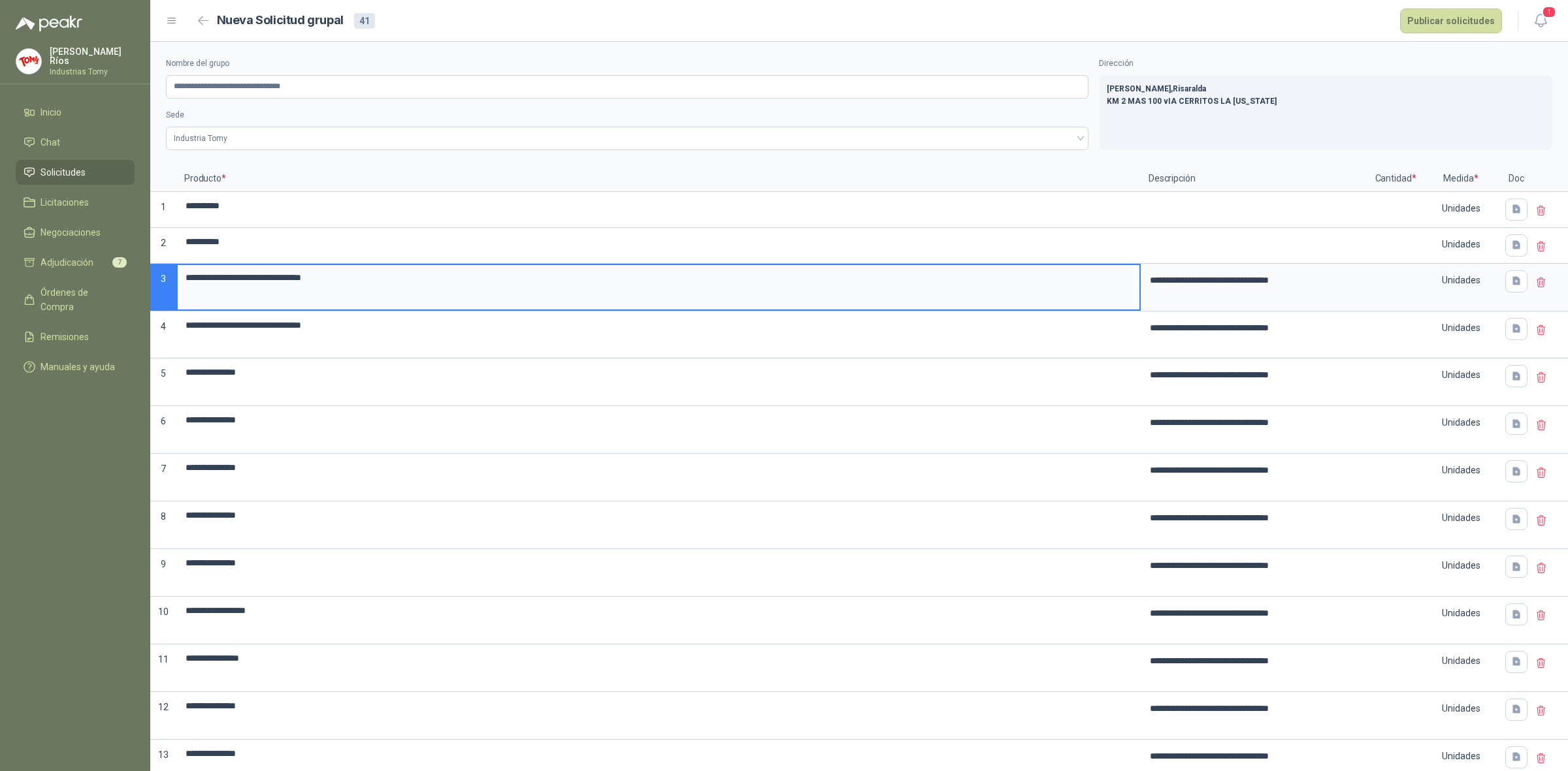
drag, startPoint x: 231, startPoint y: 283, endPoint x: 270, endPoint y: 306, distance: 45.3
click at [317, 283] on input "**********" at bounding box center [659, 278] width 962 height 26
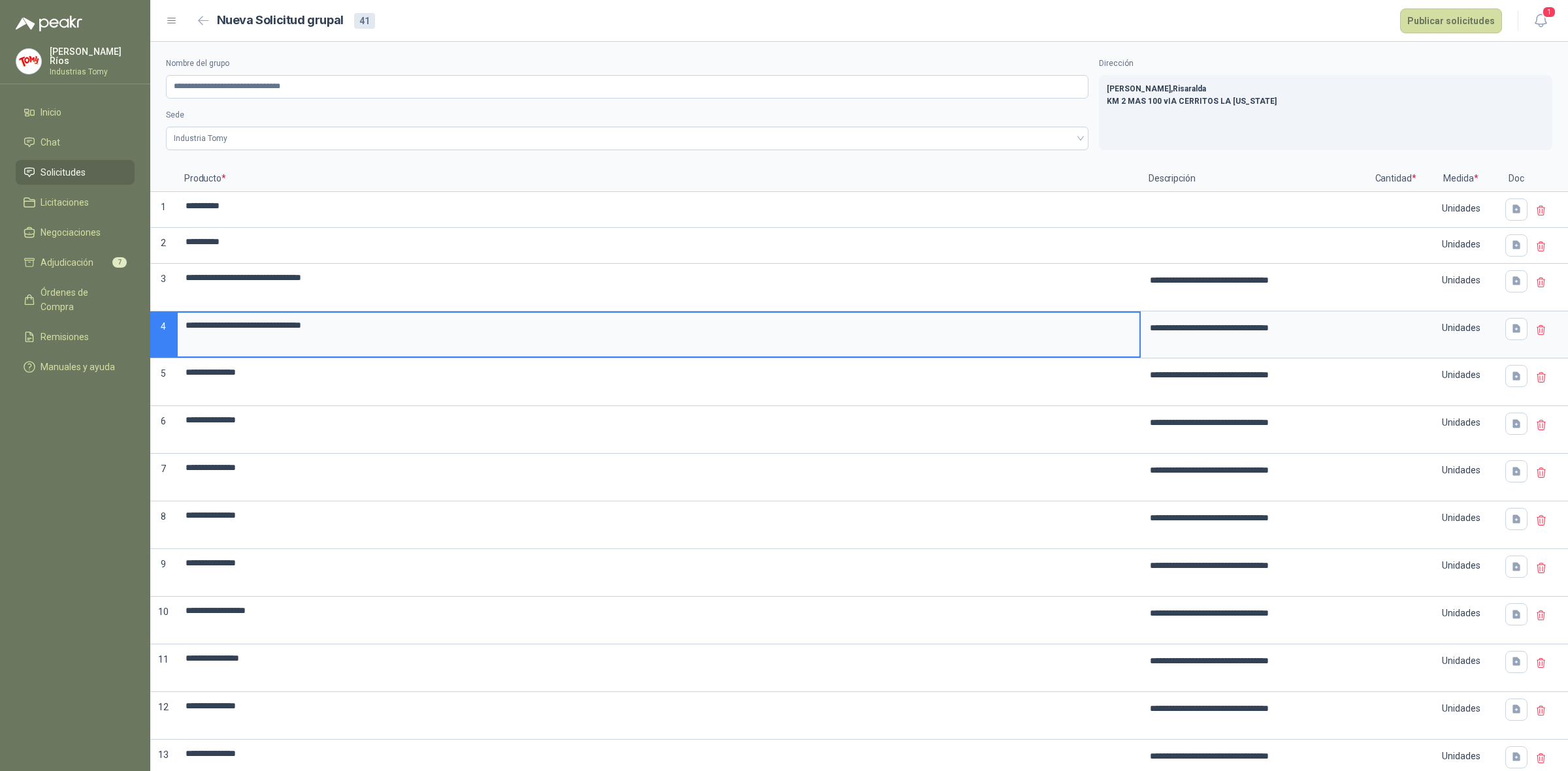
drag, startPoint x: 238, startPoint y: 332, endPoint x: 395, endPoint y: 351, distance: 158.1
click at [394, 351] on label "**********" at bounding box center [659, 335] width 962 height 44
click at [1535, 284] on icon at bounding box center [1541, 283] width 12 height 12
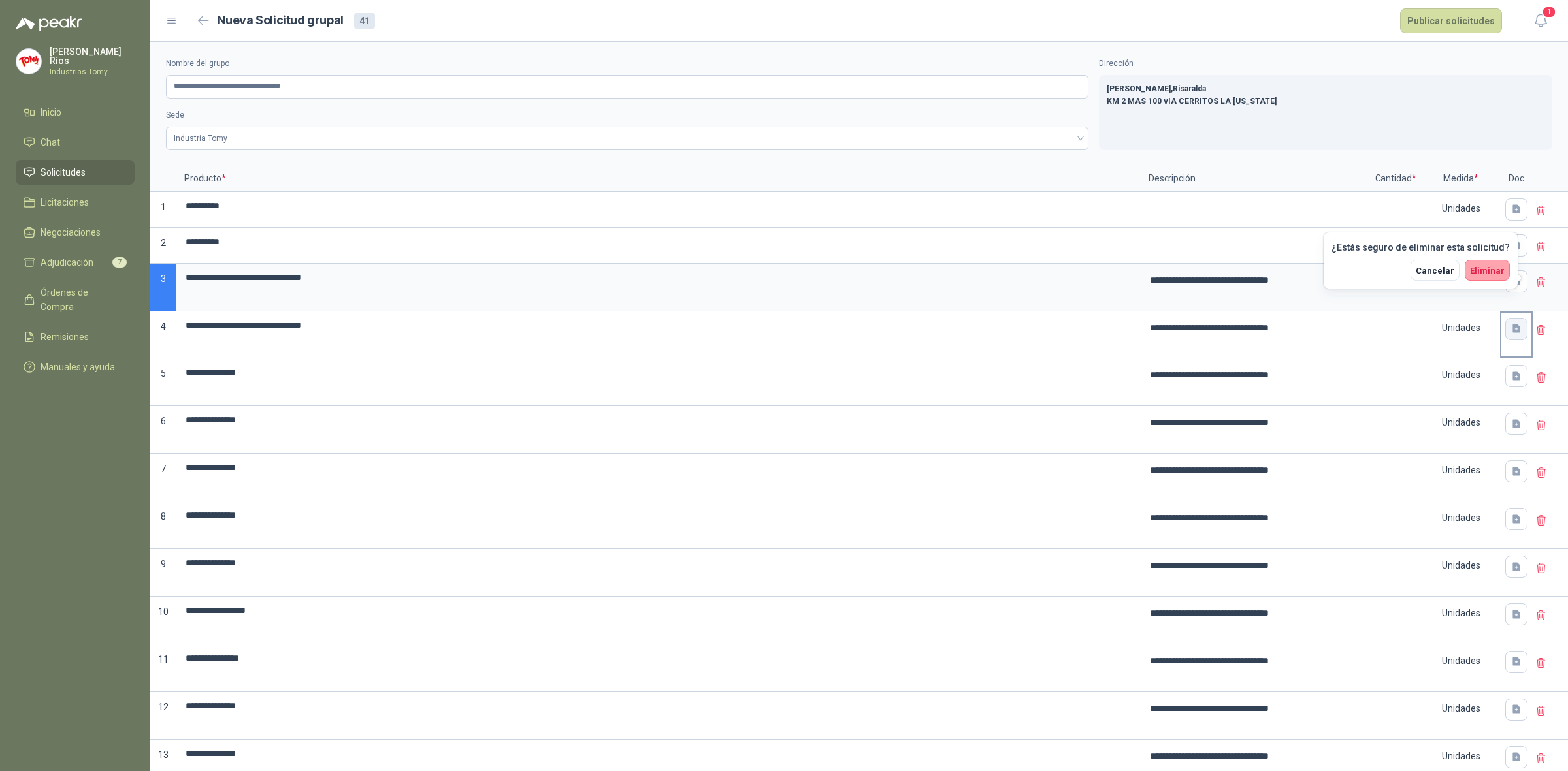
drag, startPoint x: 1483, startPoint y: 271, endPoint x: 1509, endPoint y: 283, distance: 28.6
click at [1483, 270] on span "Eliminar" at bounding box center [1487, 271] width 35 height 10
click at [390, 276] on input "**********" at bounding box center [659, 278] width 962 height 26
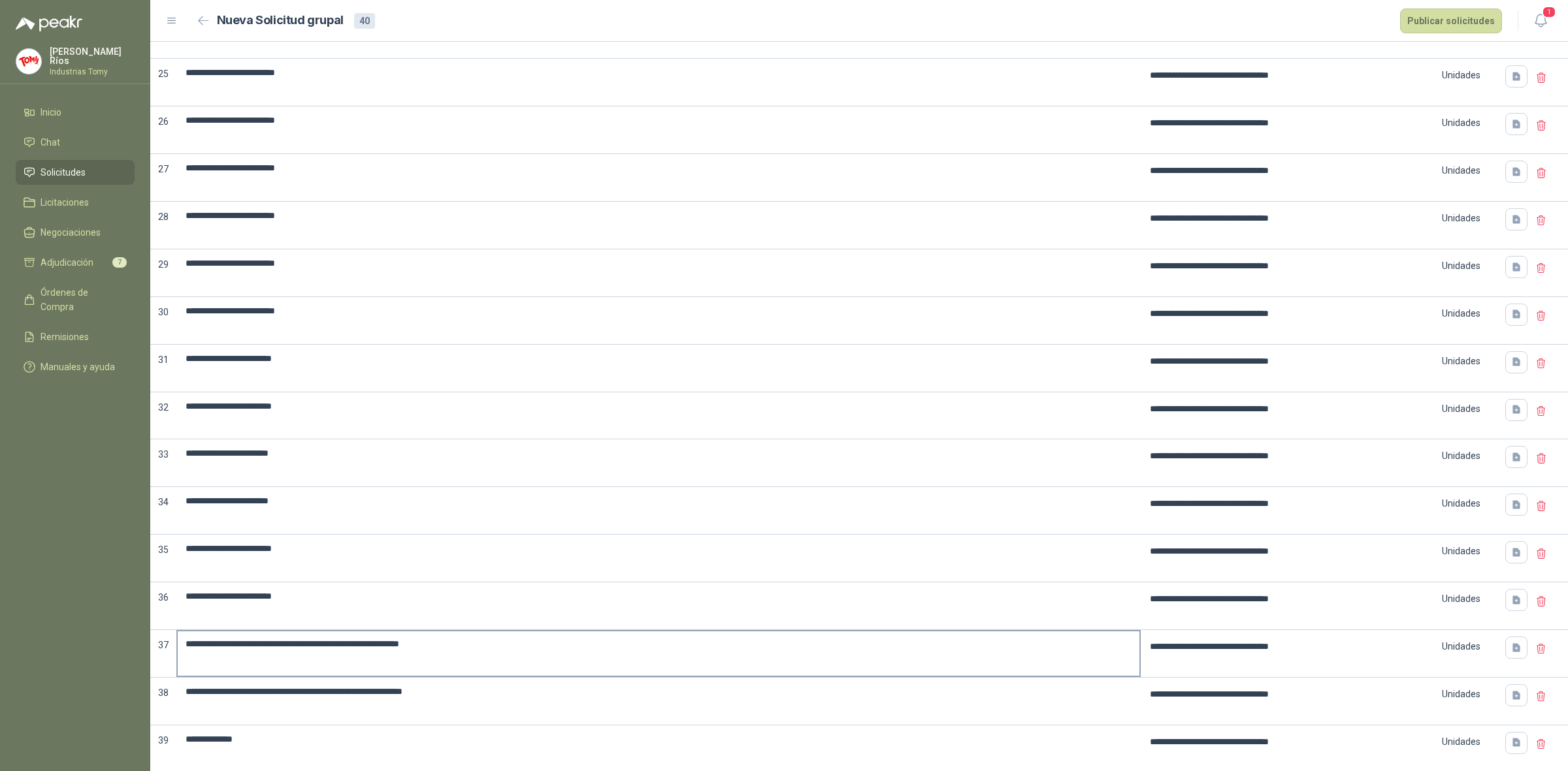
scroll to position [1332, 0]
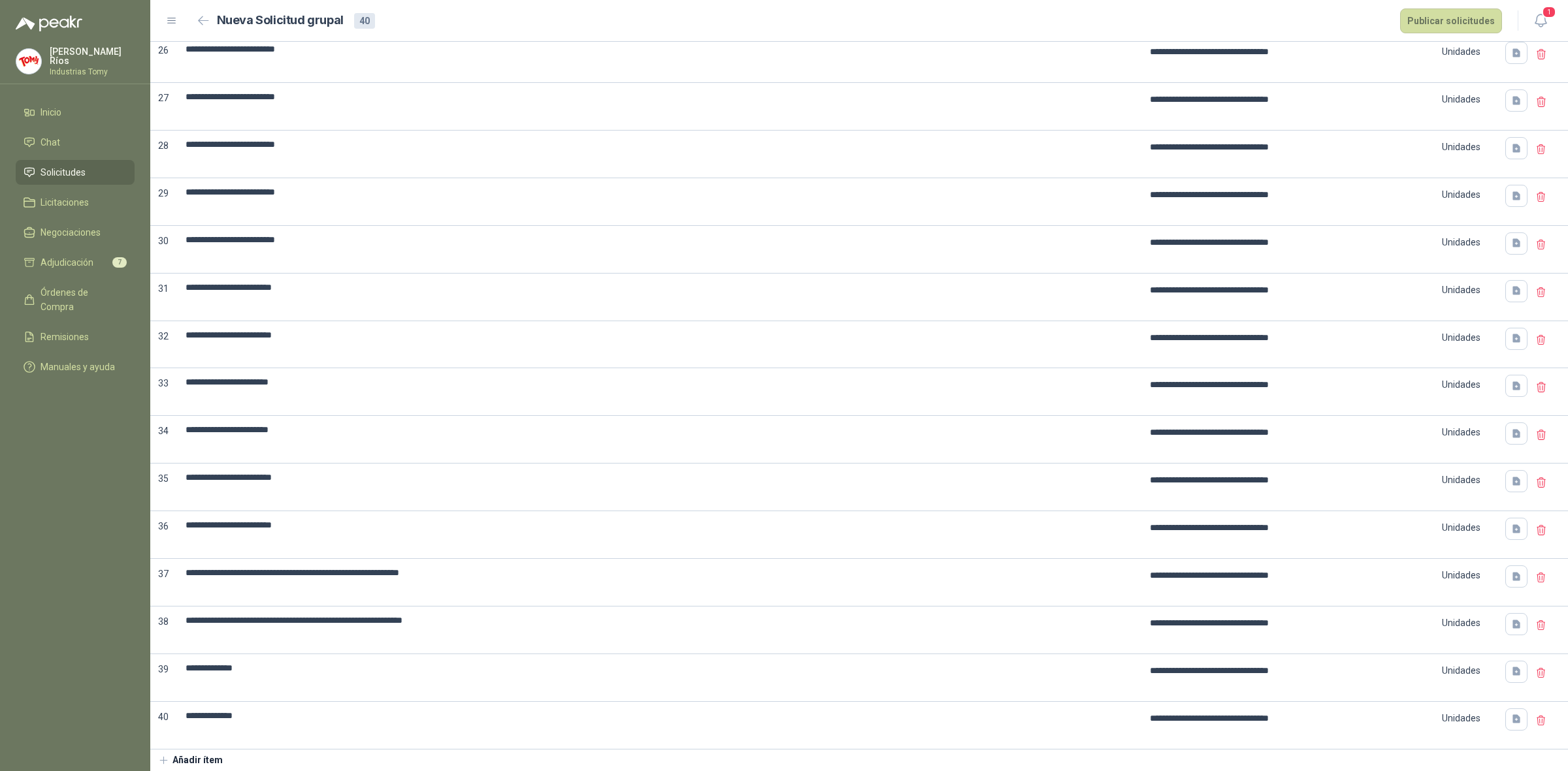
click at [211, 758] on button "Añadir ítem" at bounding box center [190, 761] width 81 height 22
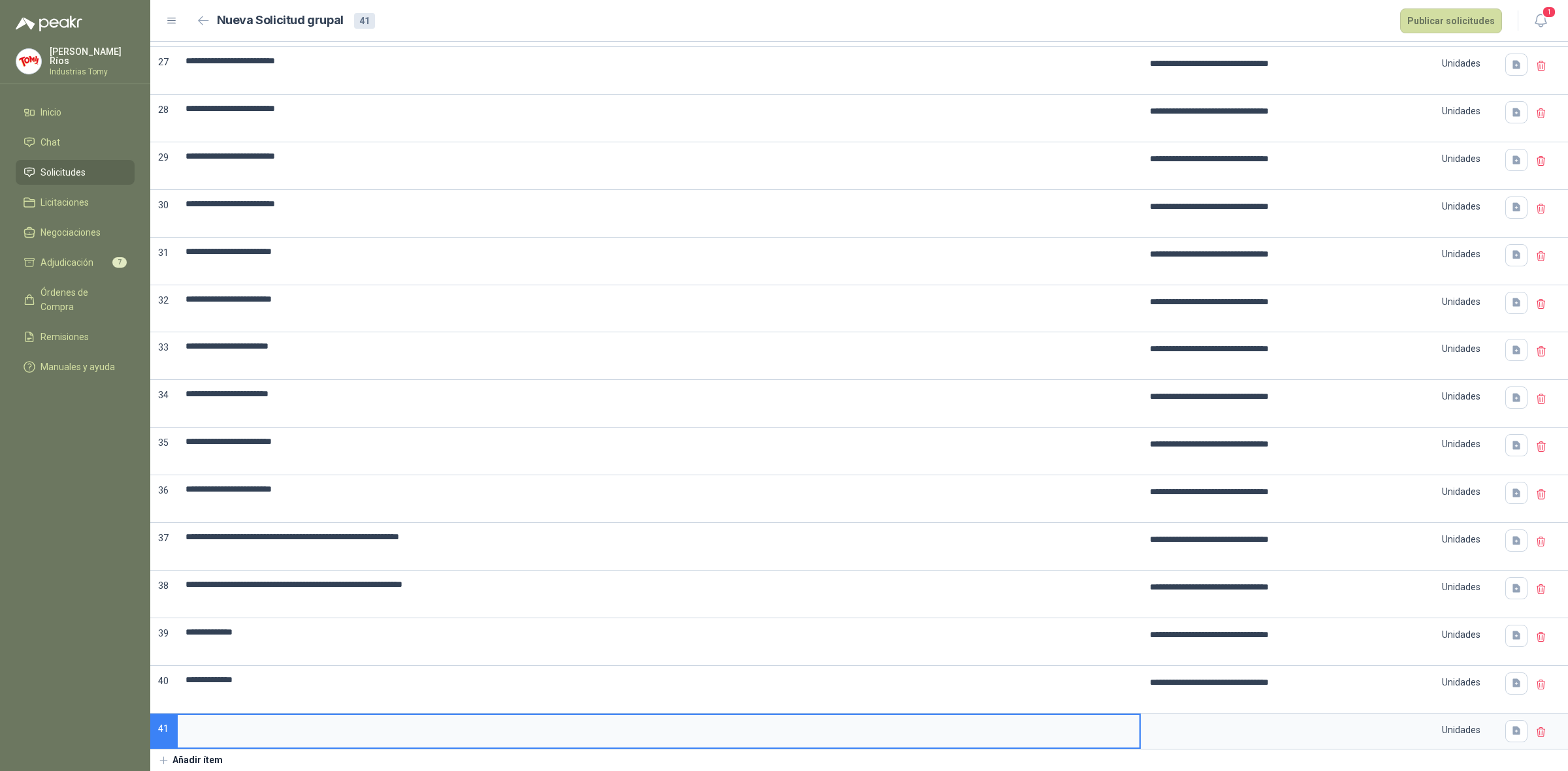
scroll to position [1368, 0]
click at [242, 728] on input at bounding box center [659, 728] width 962 height 26
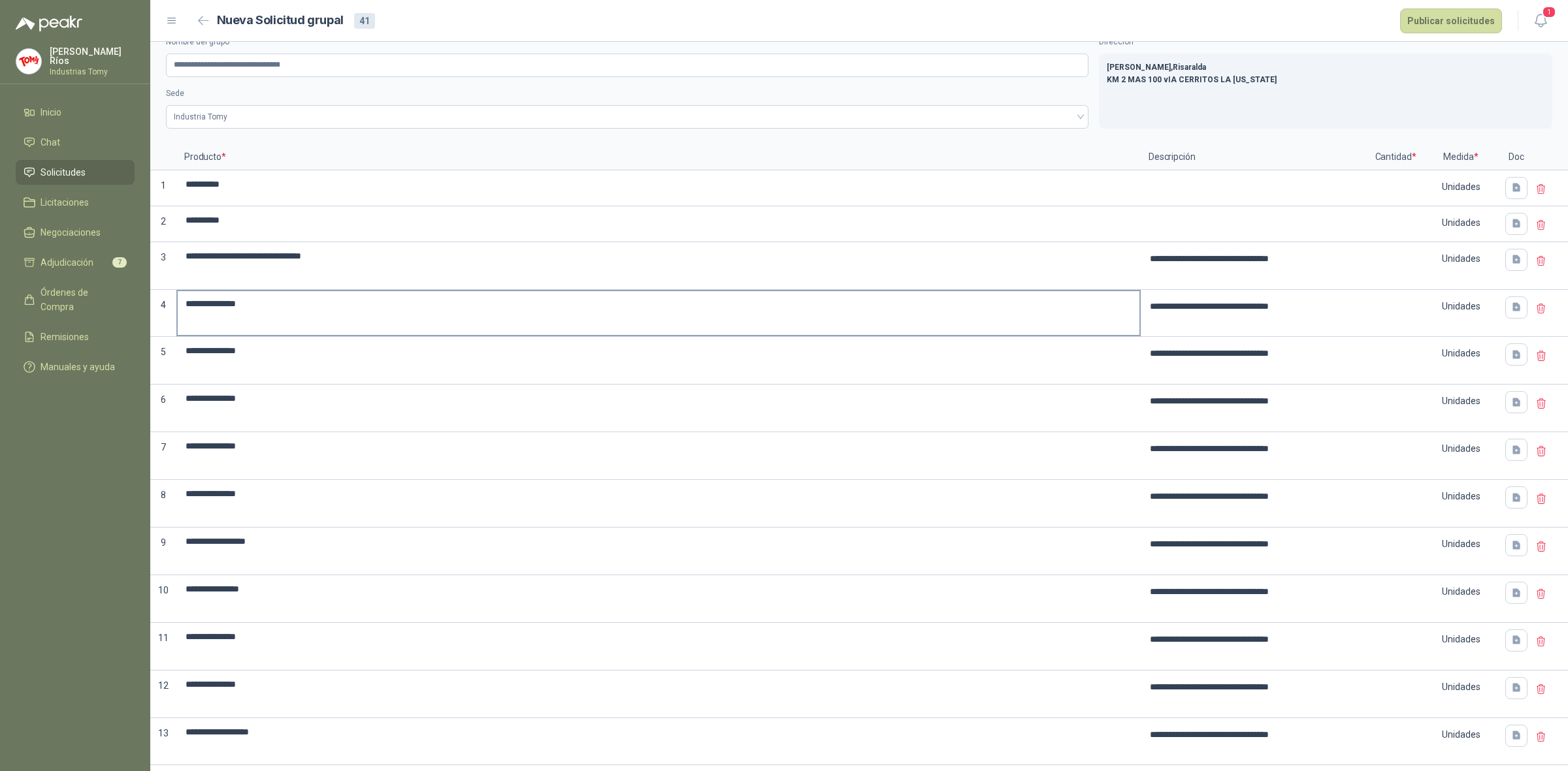
scroll to position [0, 0]
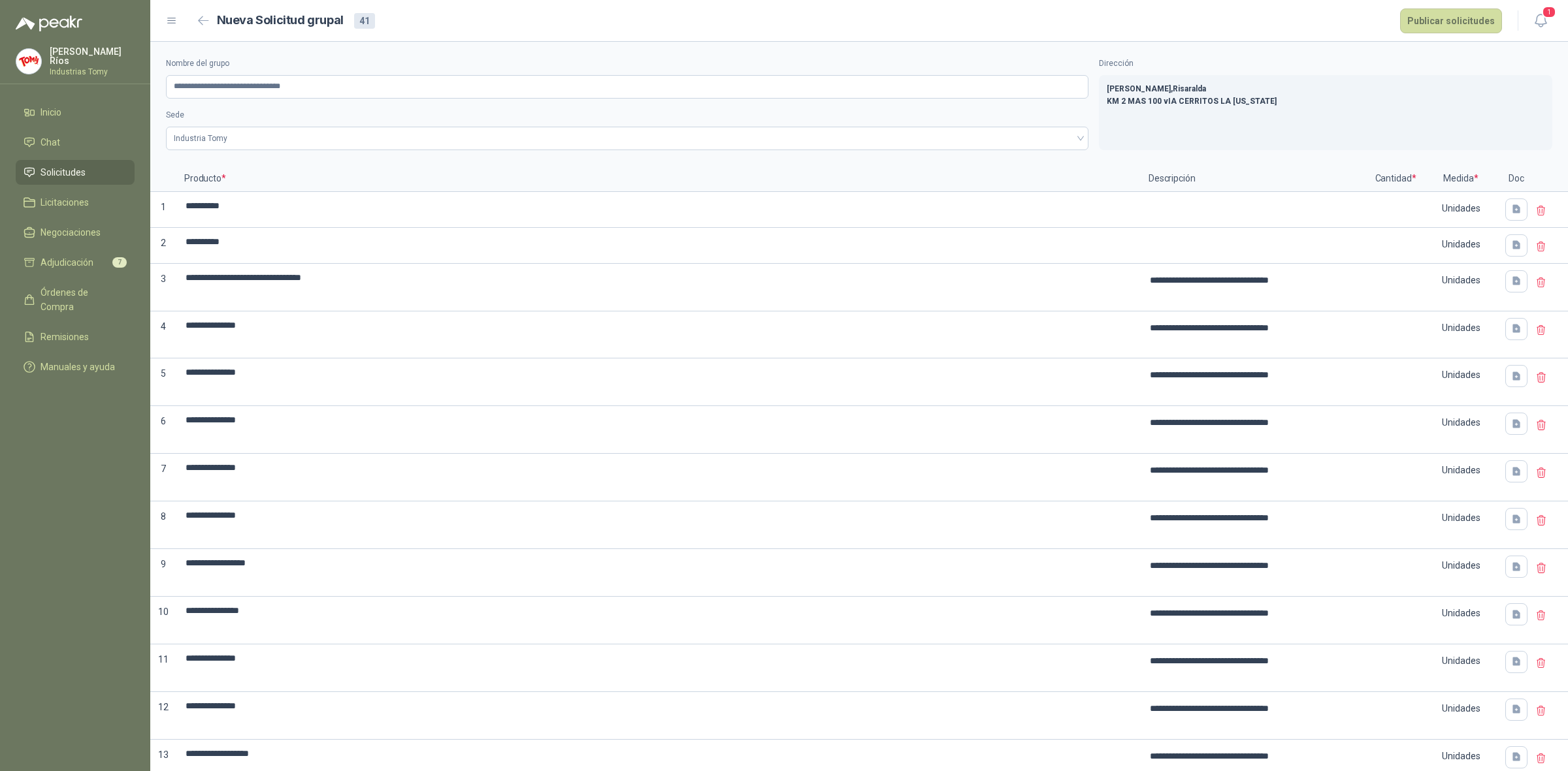
click at [60, 160] on link "Solicitudes" at bounding box center [75, 172] width 119 height 25
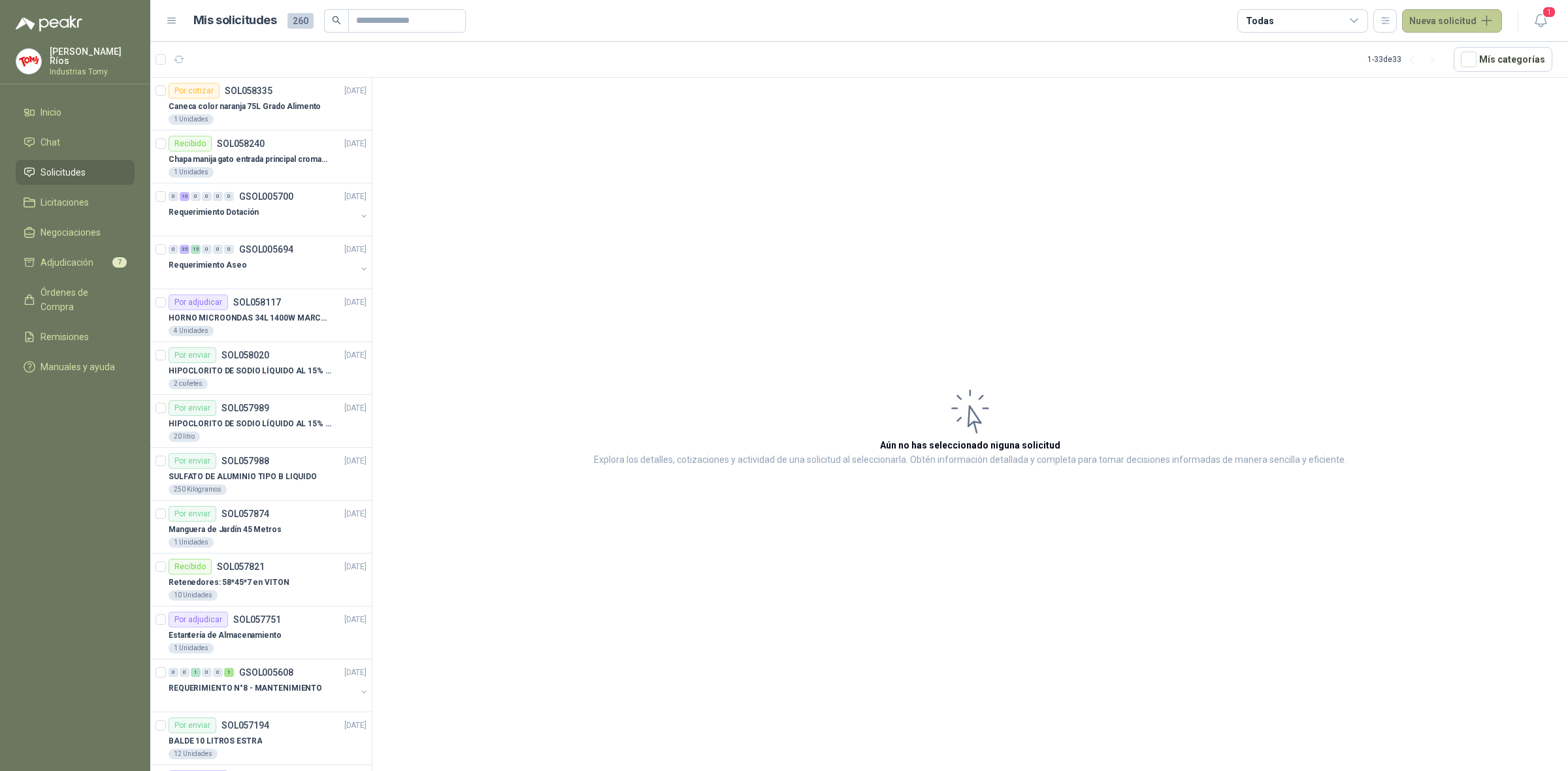
click at [1450, 25] on button "Nueva solicitud" at bounding box center [1452, 21] width 100 height 24
click at [1442, 69] on link "Solicitud grupal" at bounding box center [1467, 74] width 111 height 23
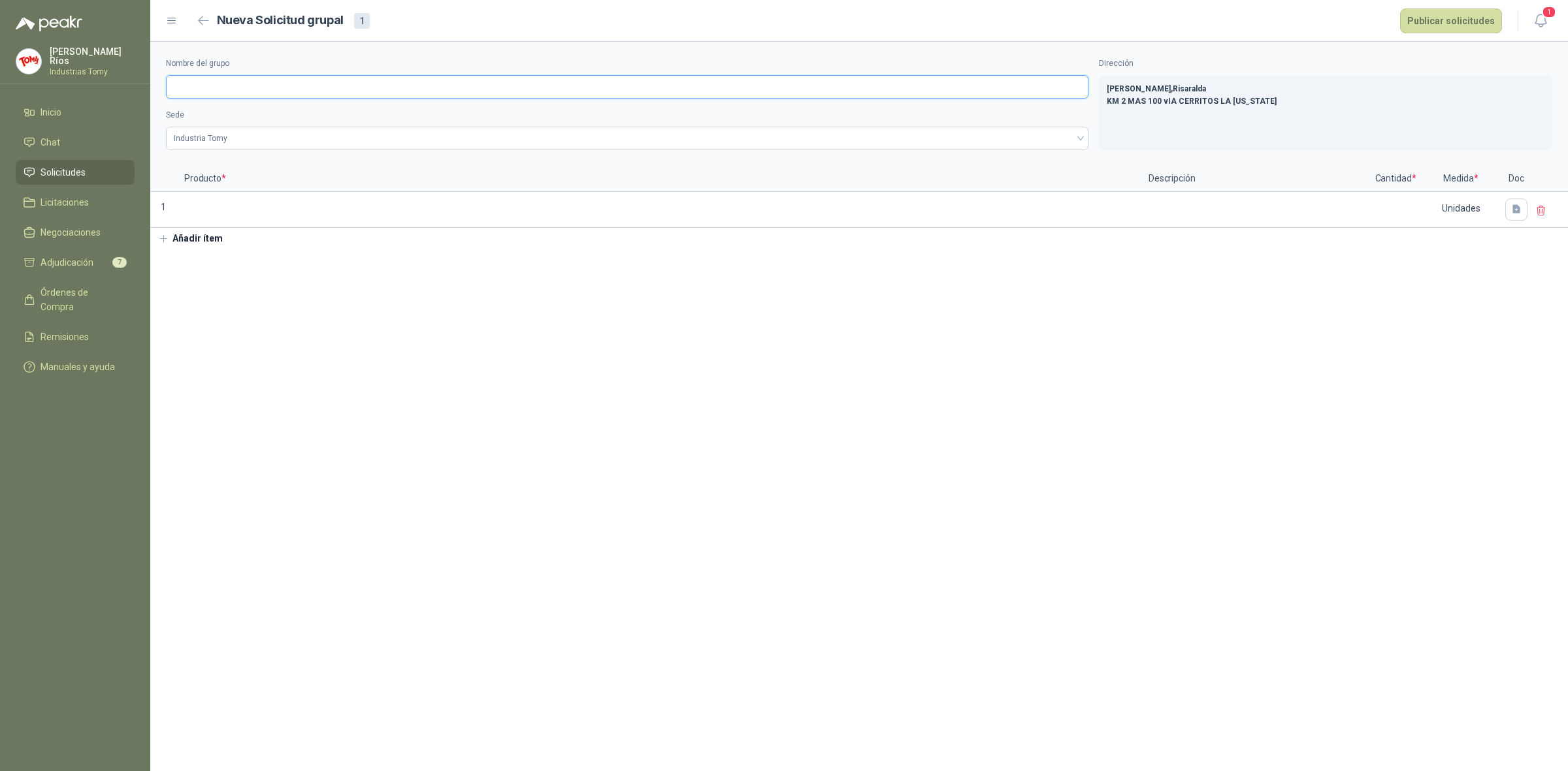
click at [307, 83] on input "Nombre del grupo" at bounding box center [627, 87] width 923 height 24
click at [242, 80] on input "**********" at bounding box center [627, 87] width 923 height 24
click at [247, 83] on input "**********" at bounding box center [627, 87] width 923 height 24
click at [409, 199] on input at bounding box center [659, 206] width 962 height 26
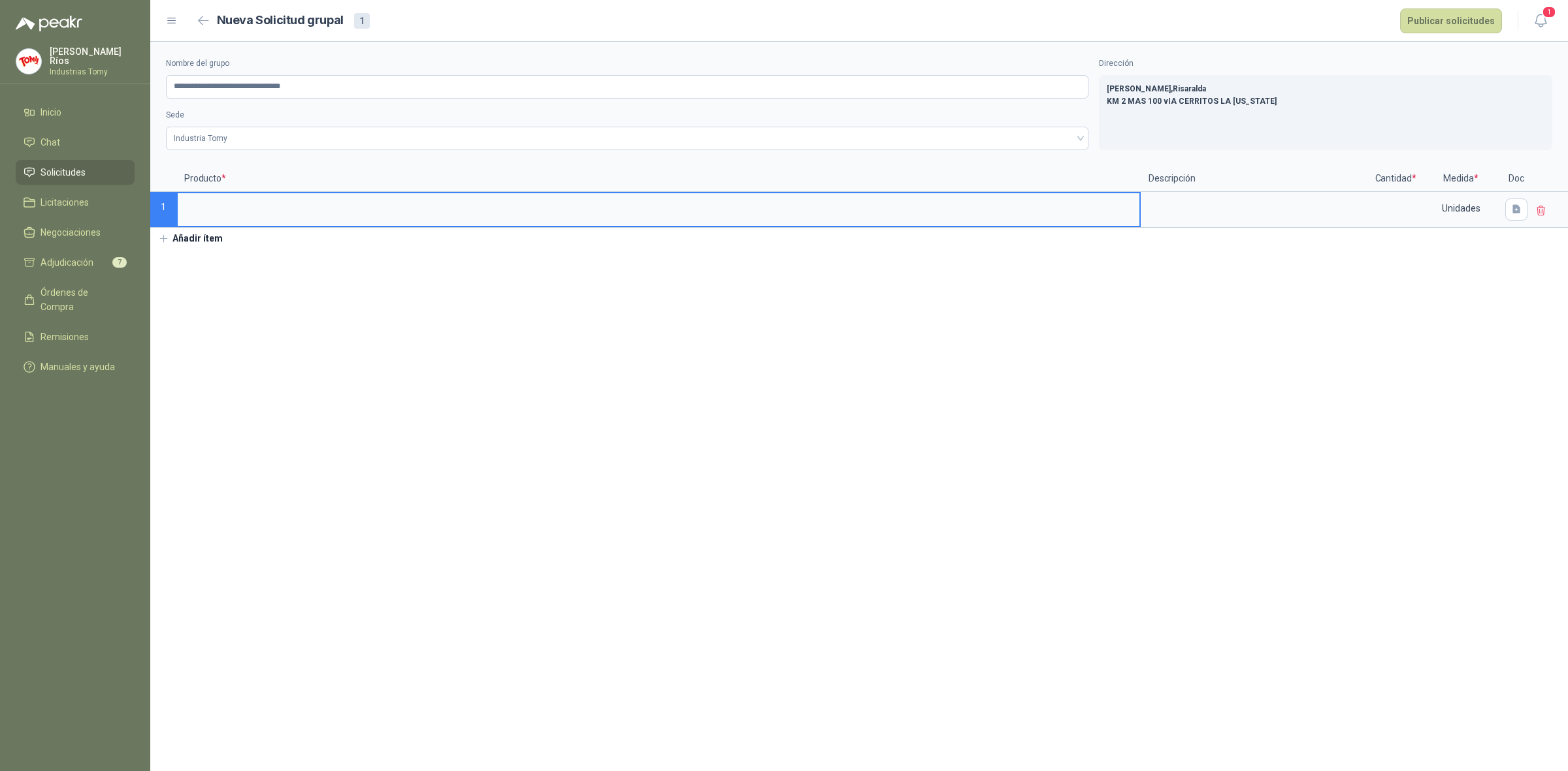
click at [294, 215] on input at bounding box center [659, 206] width 962 height 26
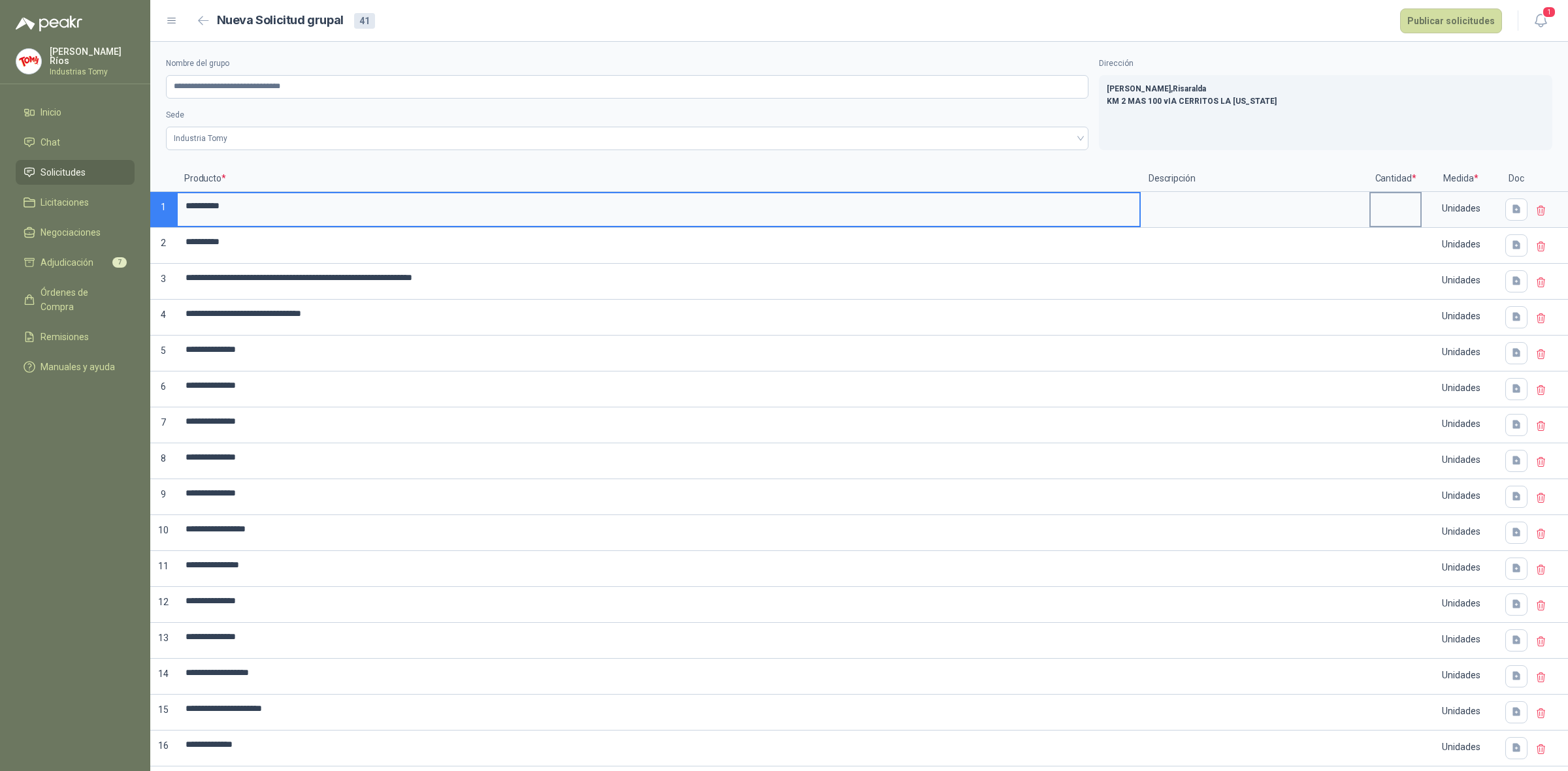
click at [1380, 206] on input at bounding box center [1395, 206] width 49 height 26
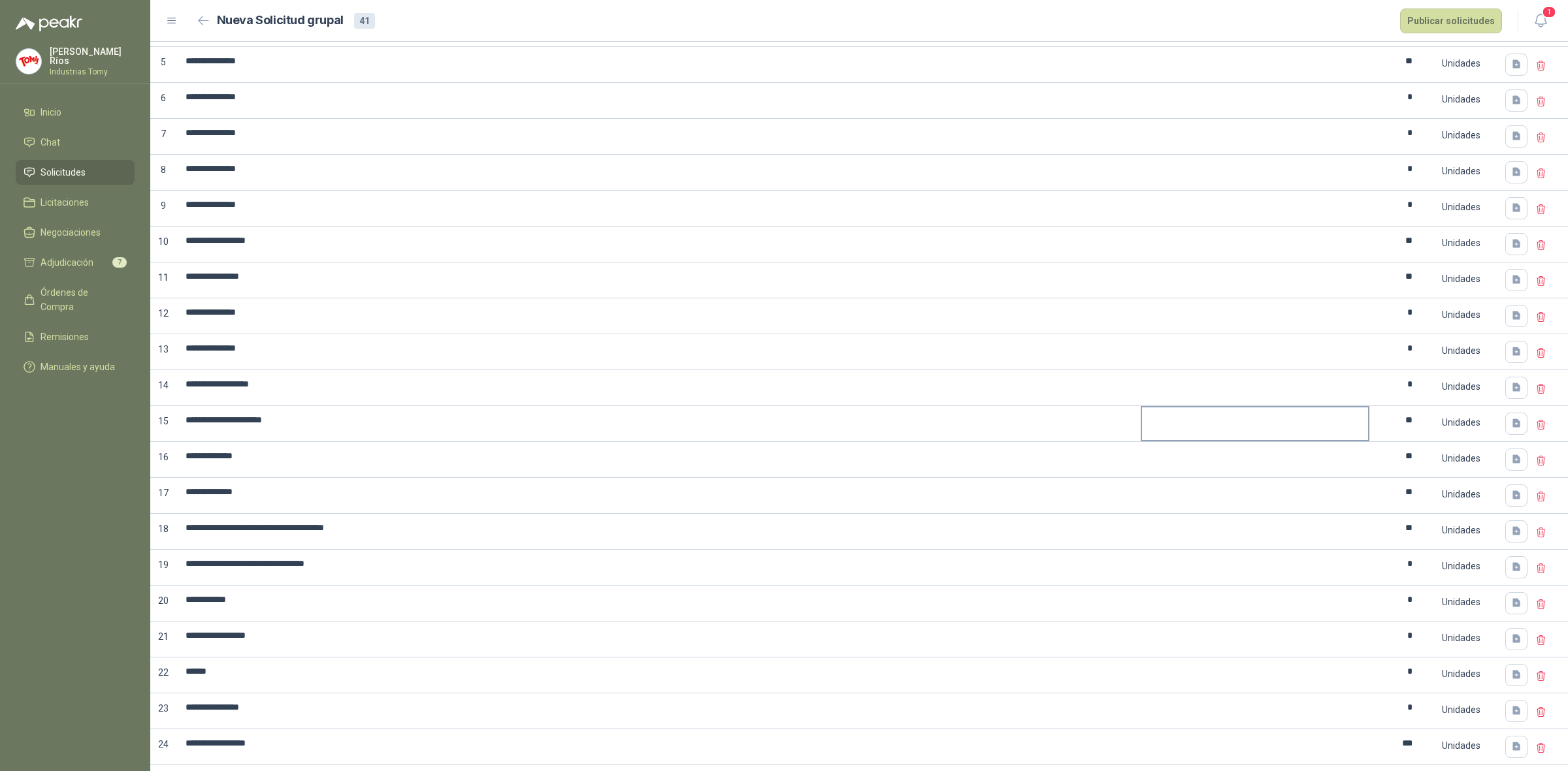
scroll to position [82, 0]
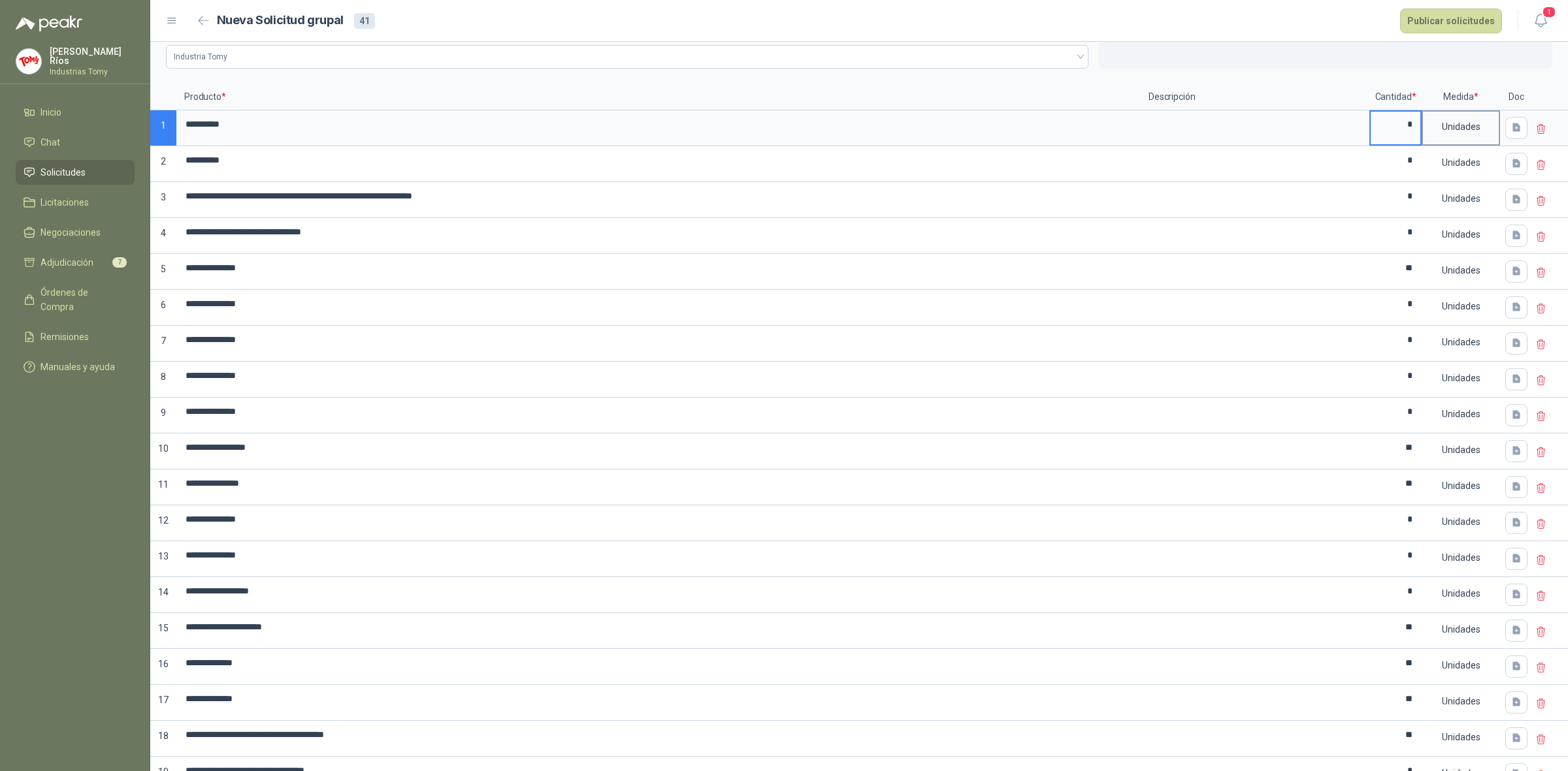
click at [1463, 117] on div "Unidades" at bounding box center [1460, 126] width 76 height 30
drag, startPoint x: 1469, startPoint y: 217, endPoint x: 1464, endPoint y: 243, distance: 26.5
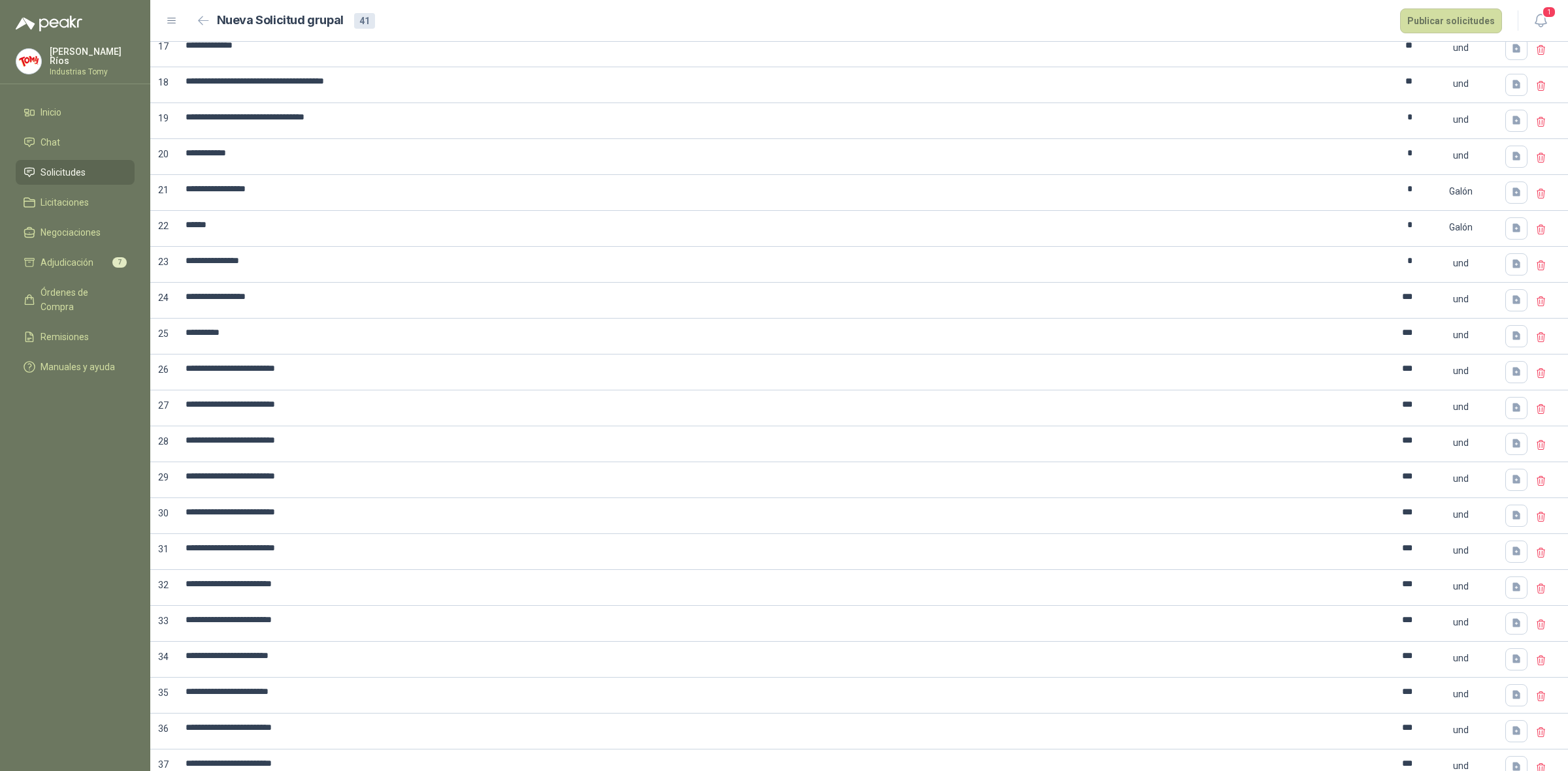
scroll to position [934, 0]
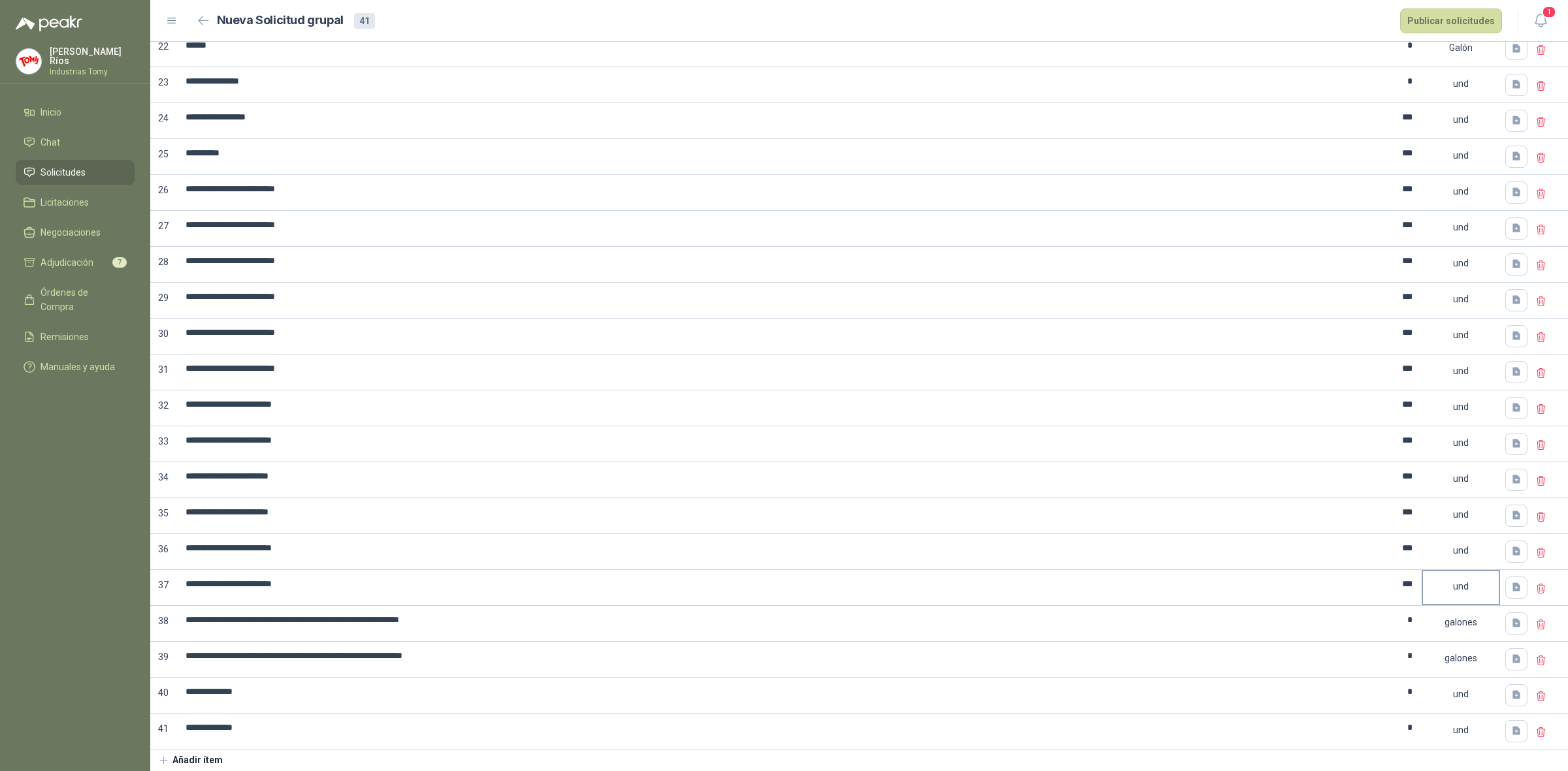
click at [1461, 588] on div "und" at bounding box center [1460, 586] width 76 height 30
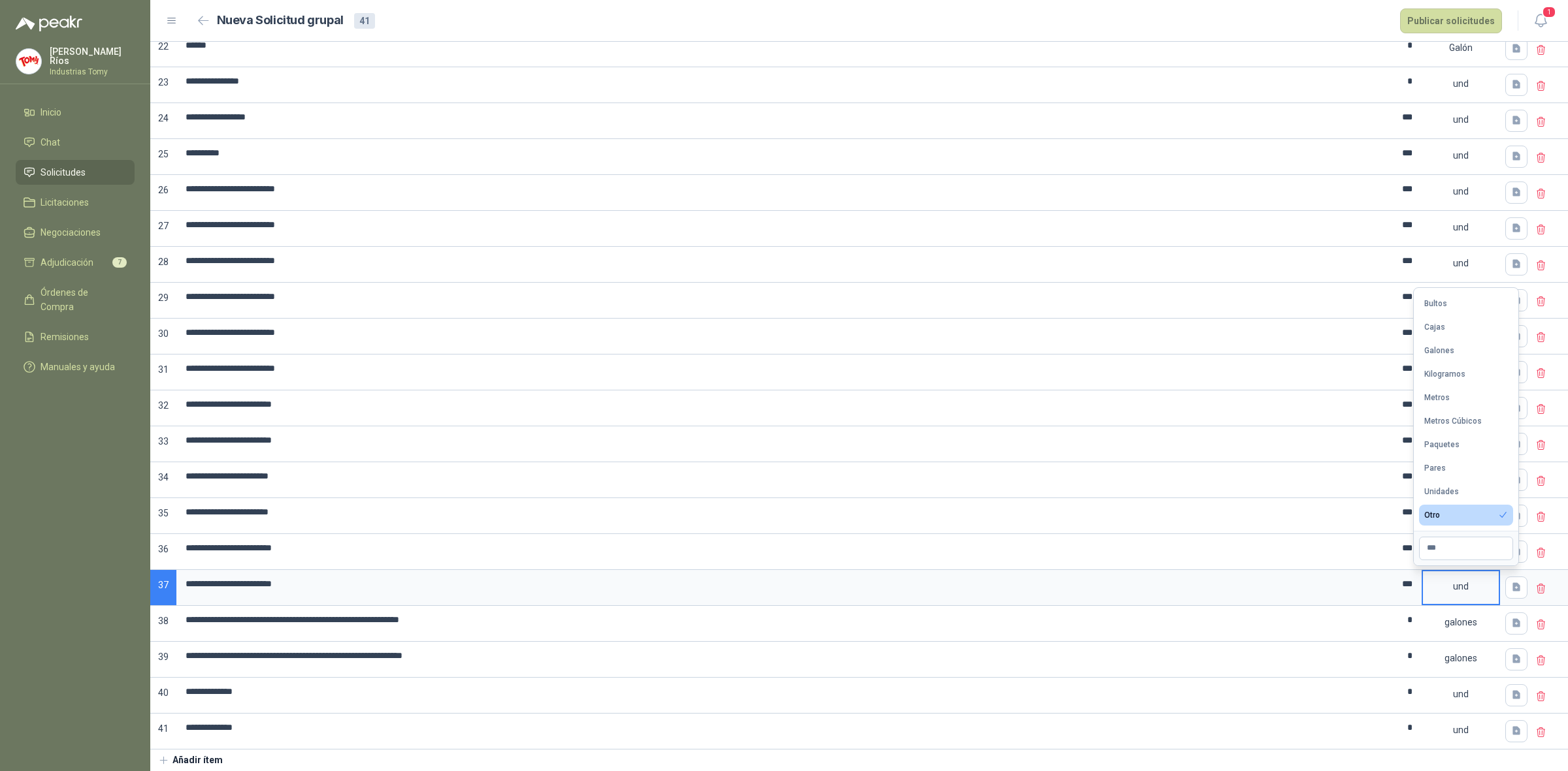
click at [1463, 578] on div "und" at bounding box center [1460, 586] width 76 height 30
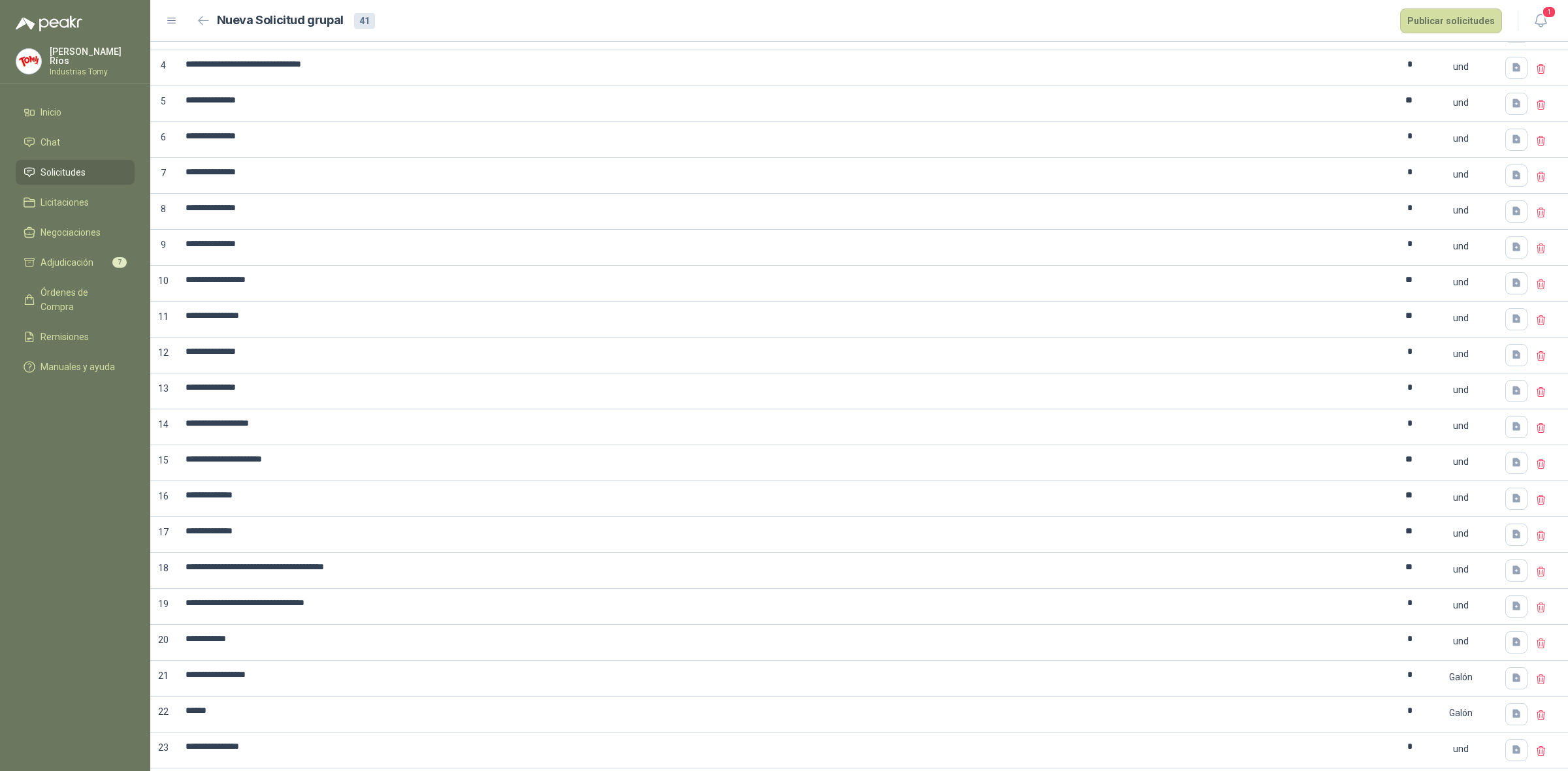
scroll to position [0, 0]
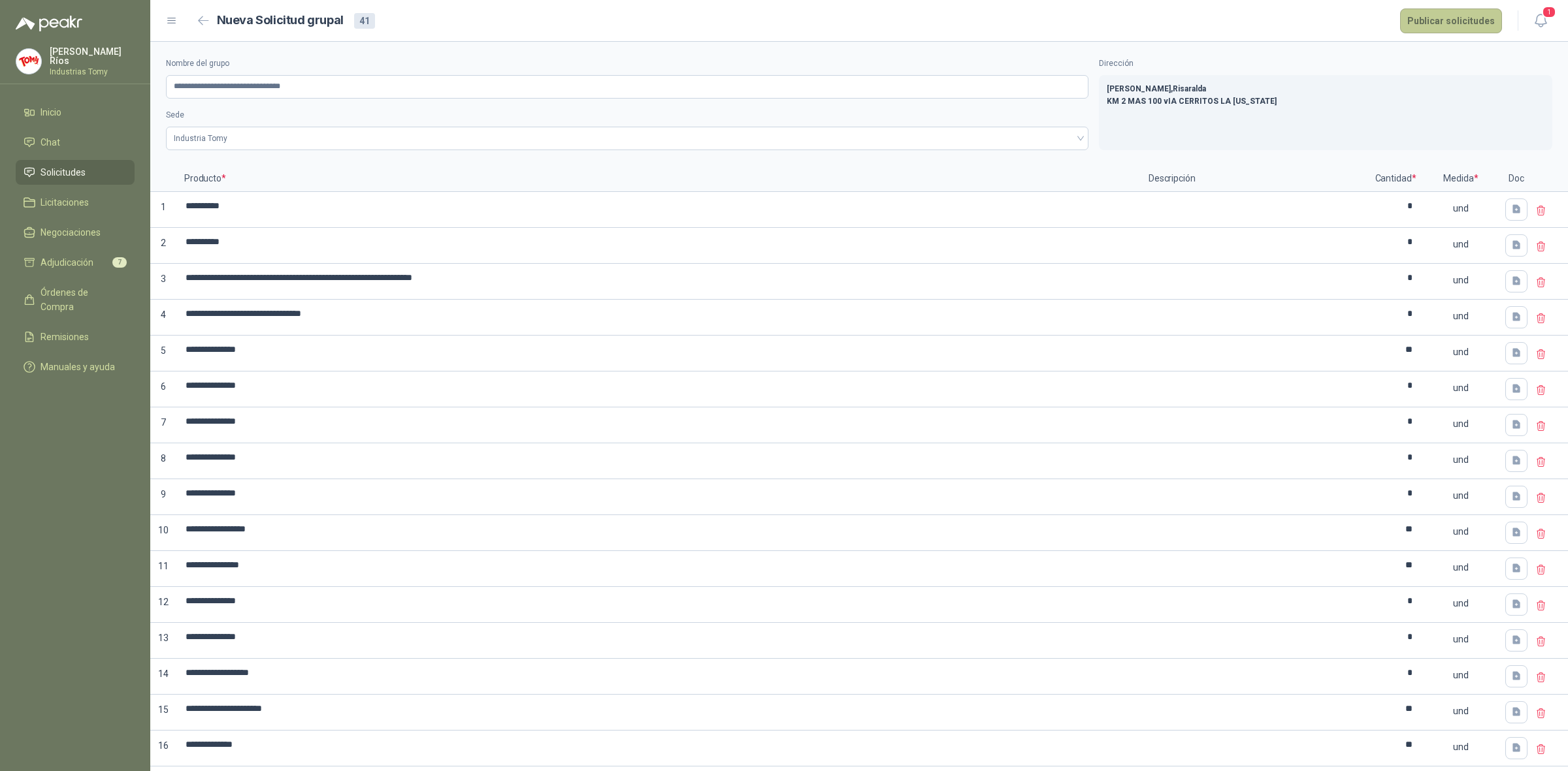
click at [1452, 18] on button "Publicar solicitudes" at bounding box center [1451, 21] width 102 height 25
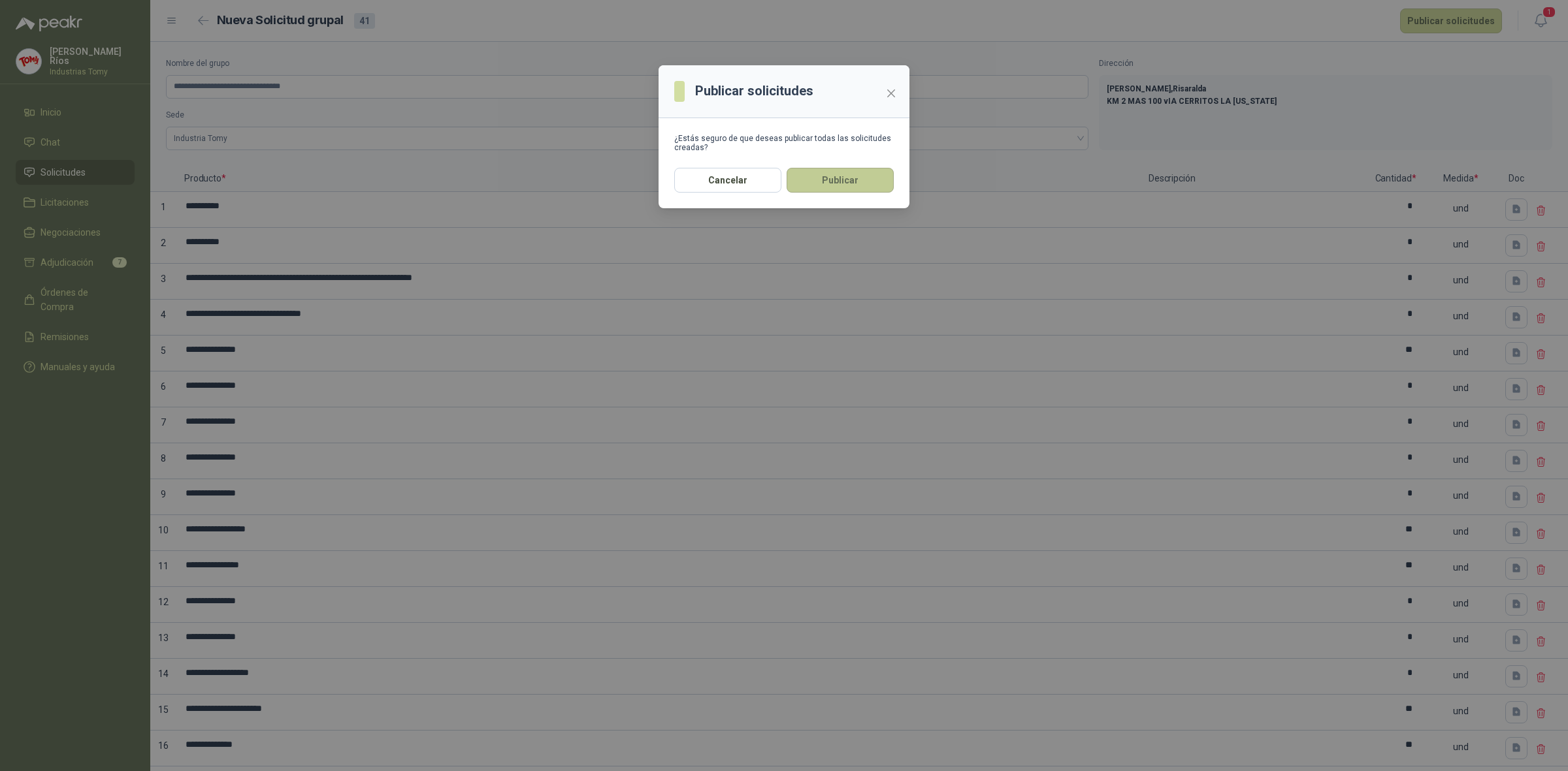
click at [838, 177] on button "Publicar" at bounding box center [840, 181] width 107 height 25
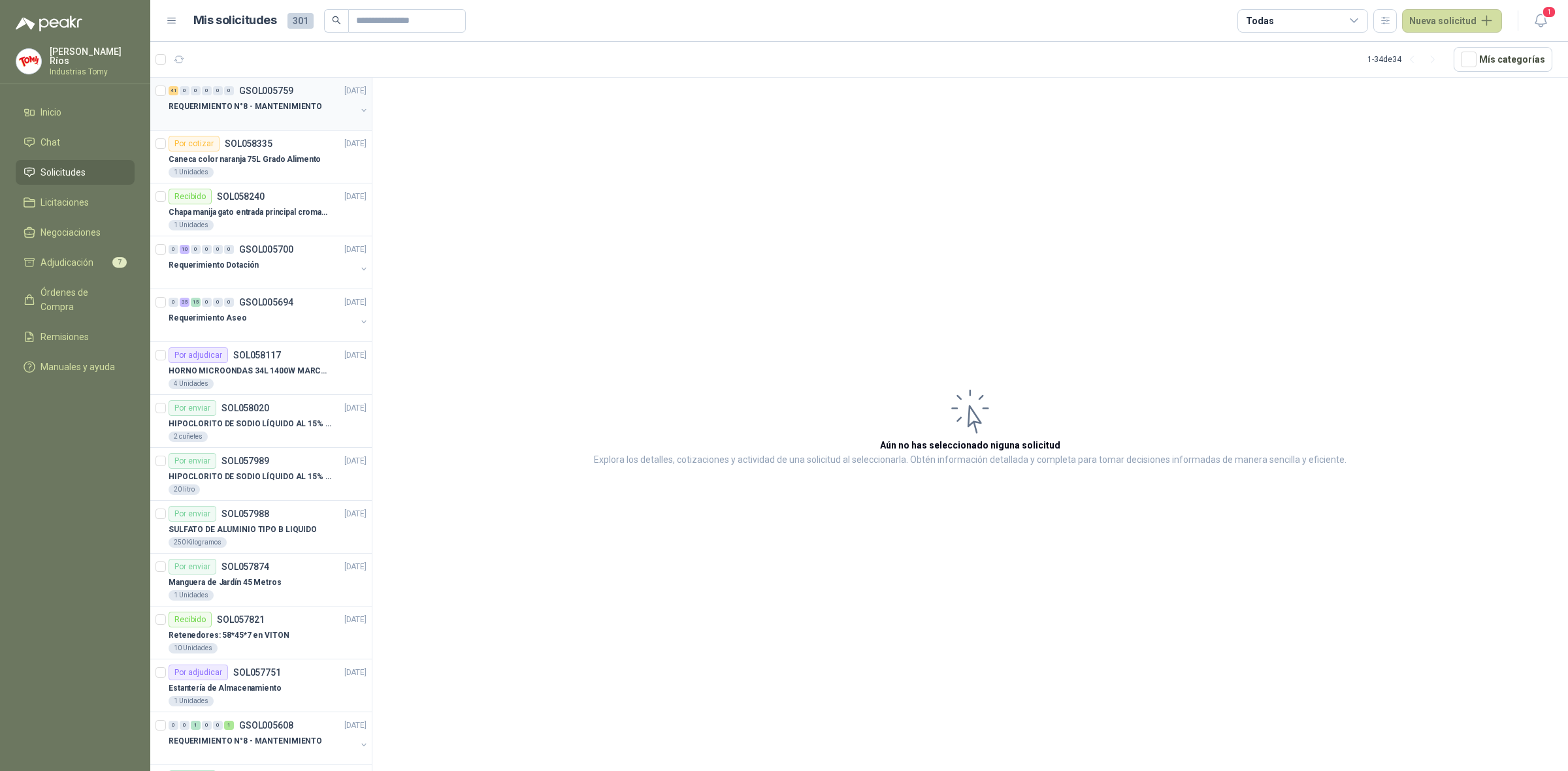
click at [272, 108] on p "REQUERIMIENTO N°8 - MANTENIMIENTO" at bounding box center [245, 107] width 154 height 13
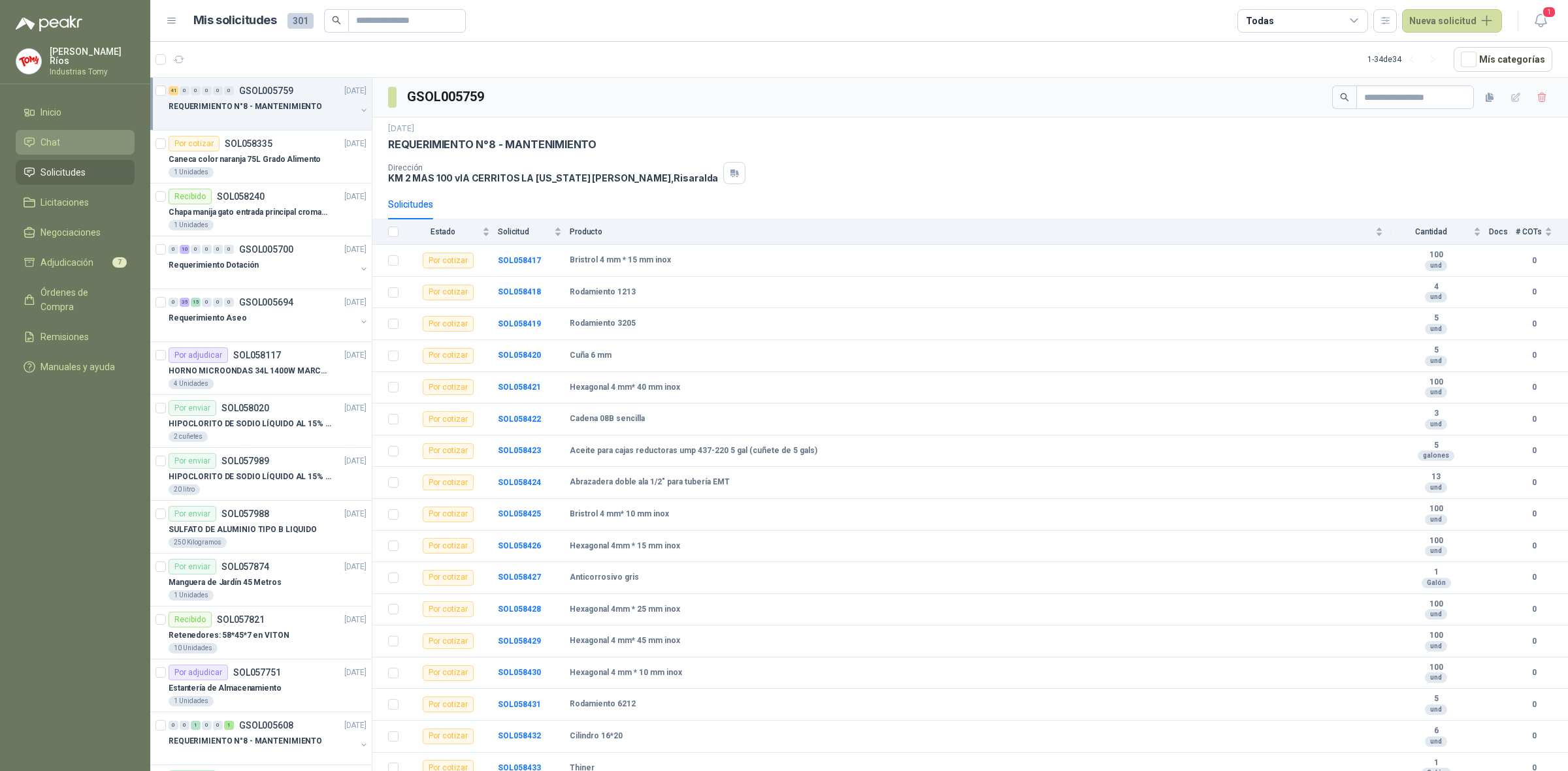
click at [103, 138] on li "Chat" at bounding box center [75, 142] width 104 height 15
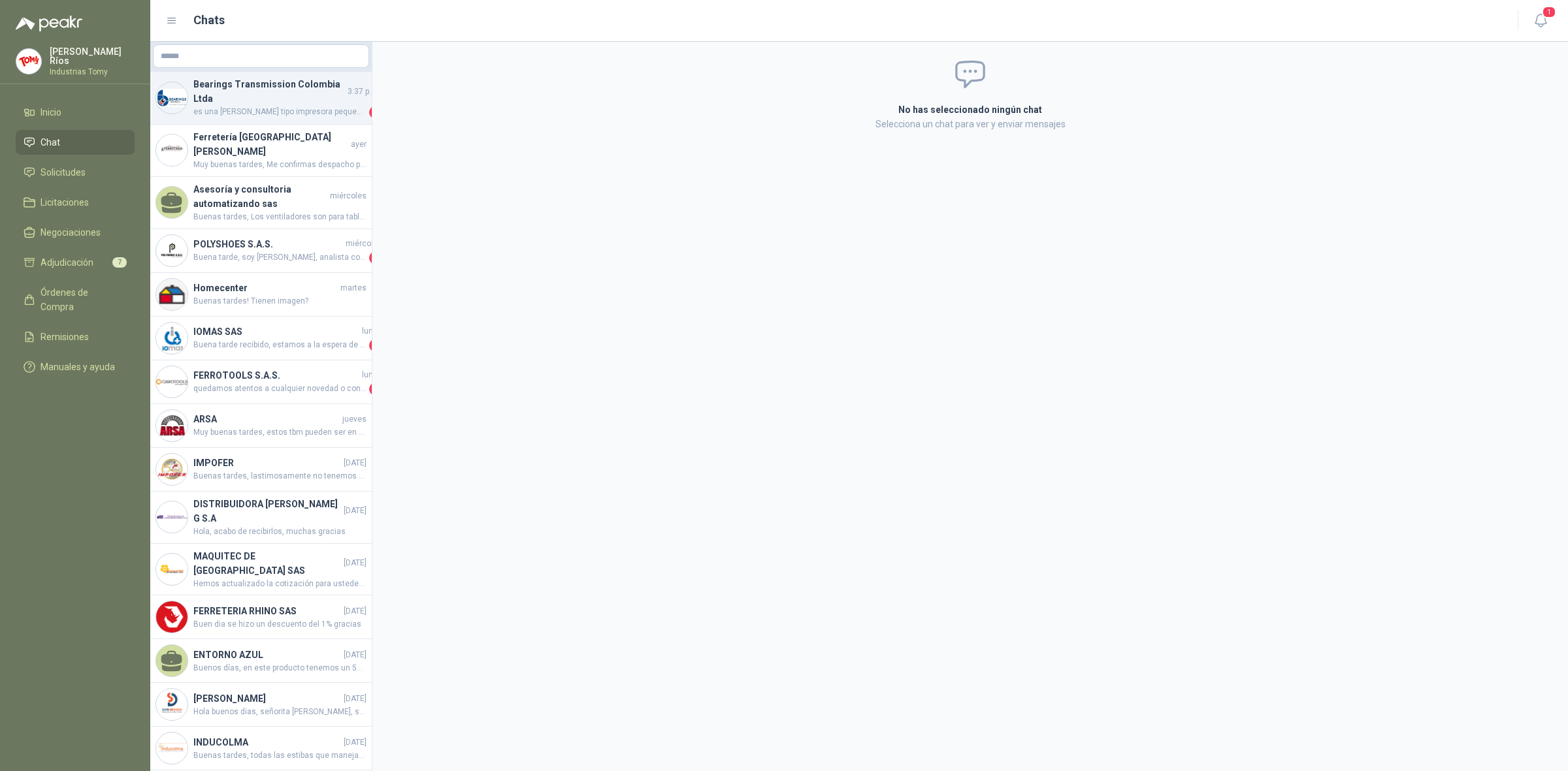
click at [276, 86] on h4 "Bearings Transmission Colombia Ltda" at bounding box center [269, 91] width 151 height 28
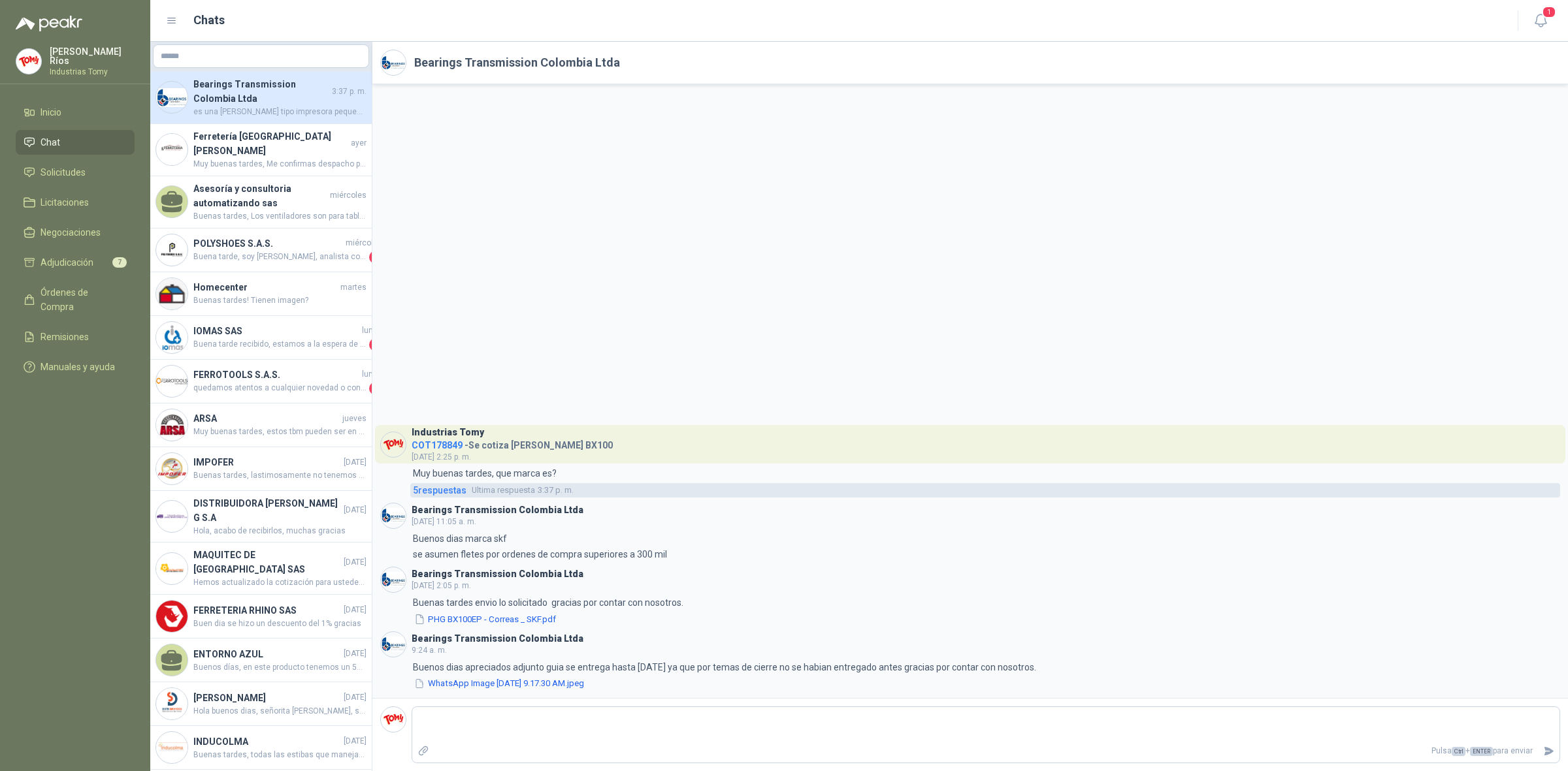
click at [448, 488] on span "5 respuesta s" at bounding box center [439, 490] width 53 height 15
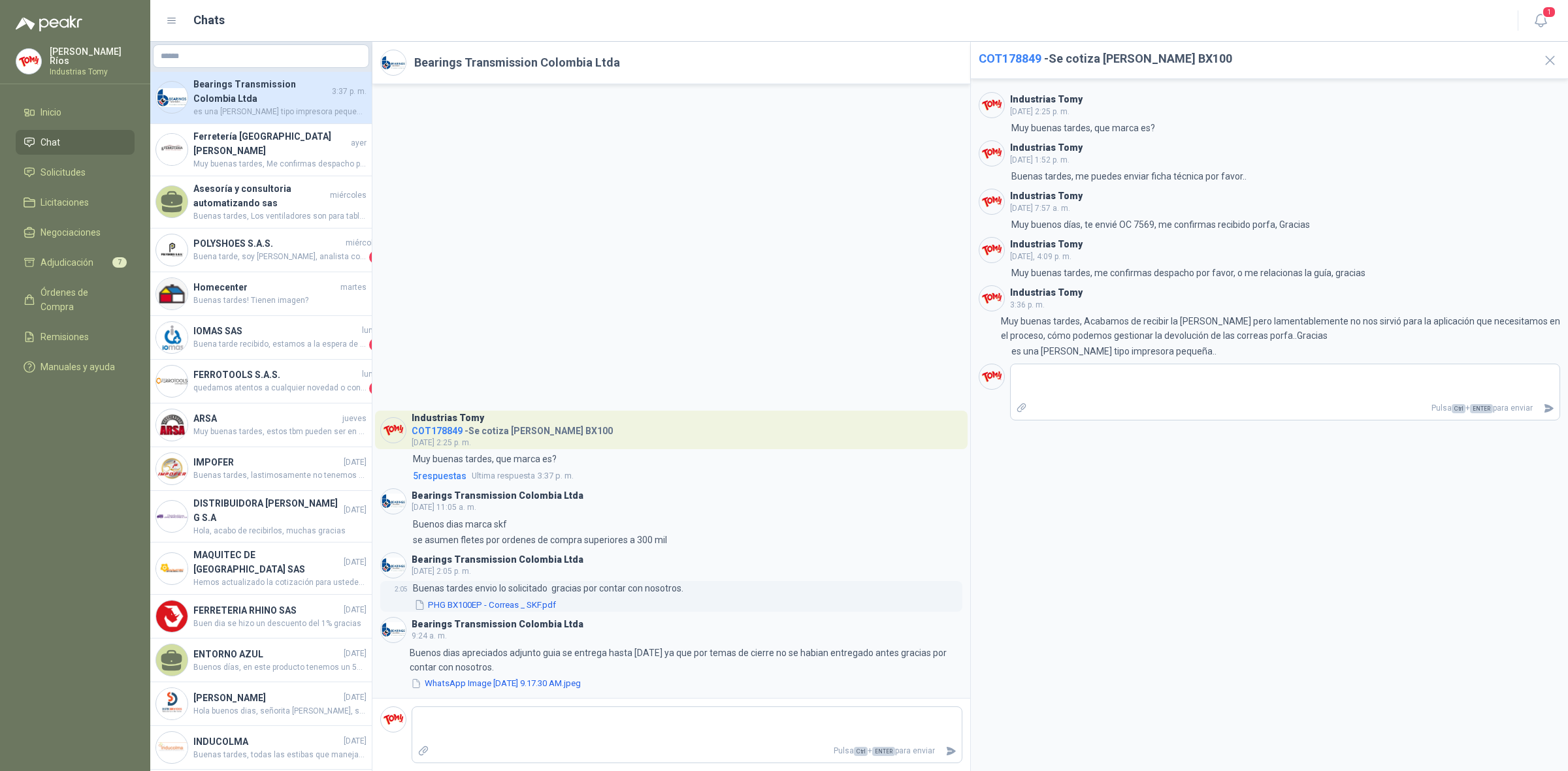
click at [511, 602] on button "PHG BX100EP - Correas _ SKF.pdf" at bounding box center [485, 605] width 145 height 14
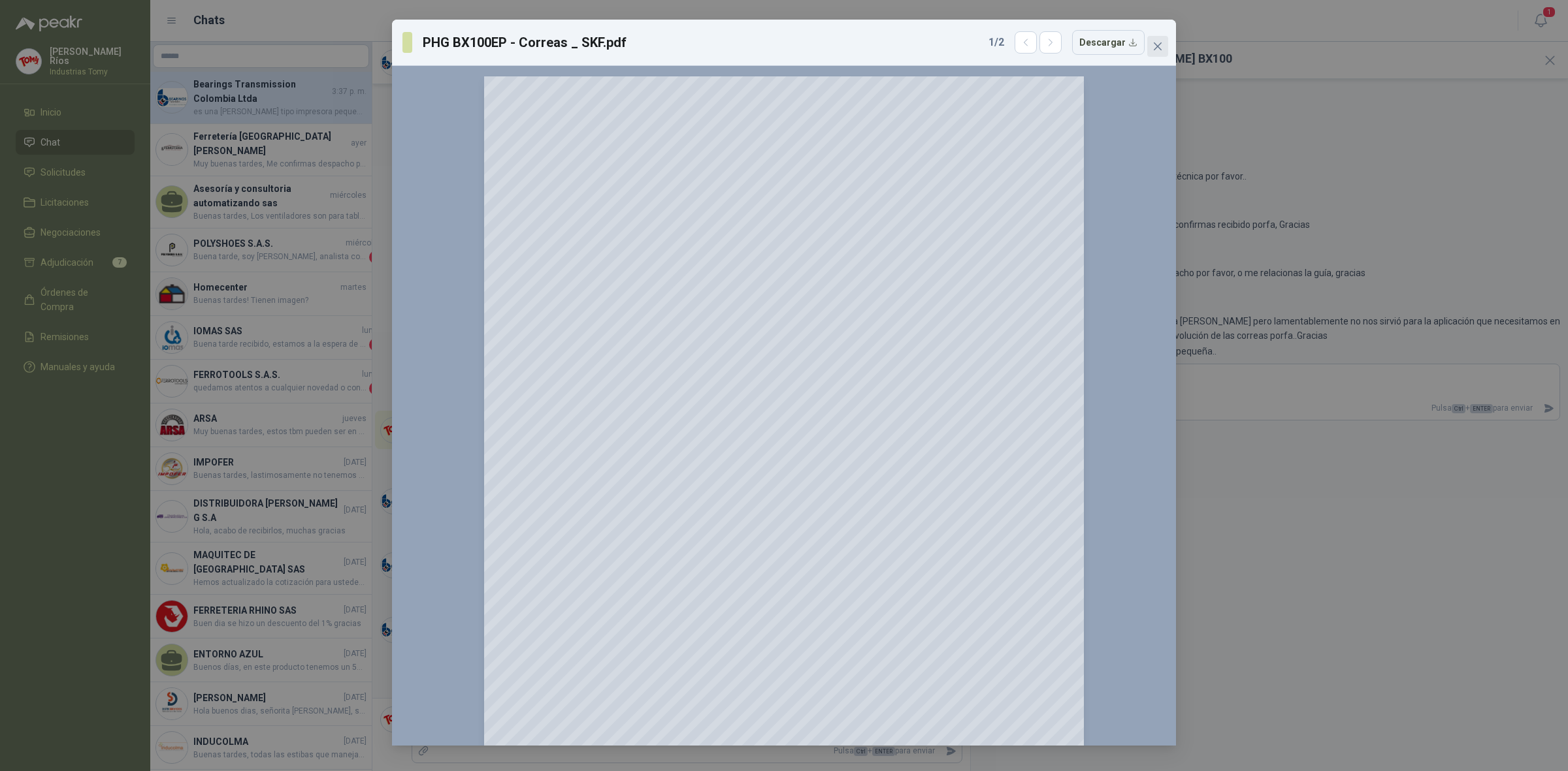
click at [1158, 44] on icon "close" at bounding box center [1157, 46] width 10 height 10
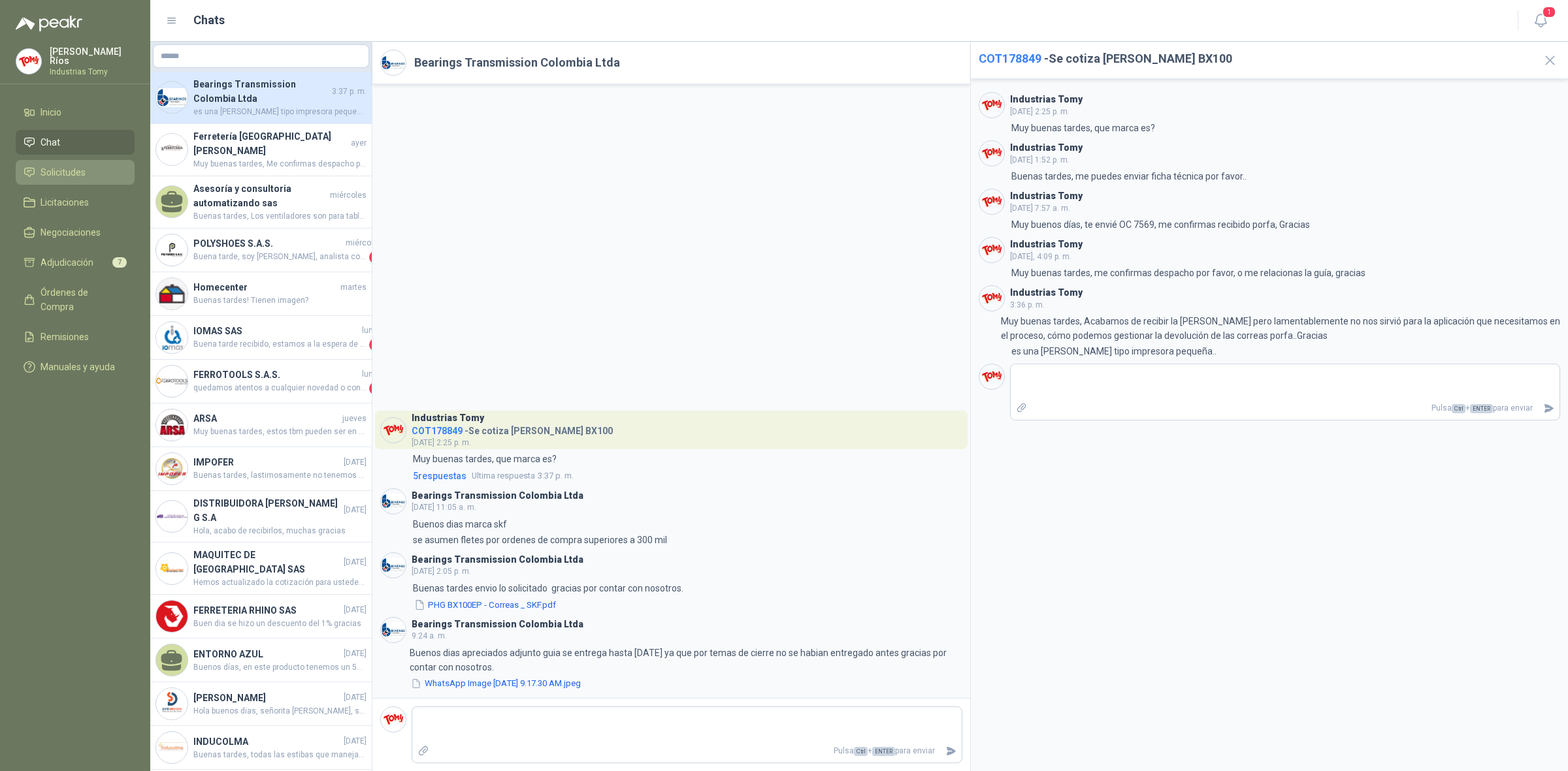
click at [85, 160] on link "Solicitudes" at bounding box center [75, 172] width 119 height 25
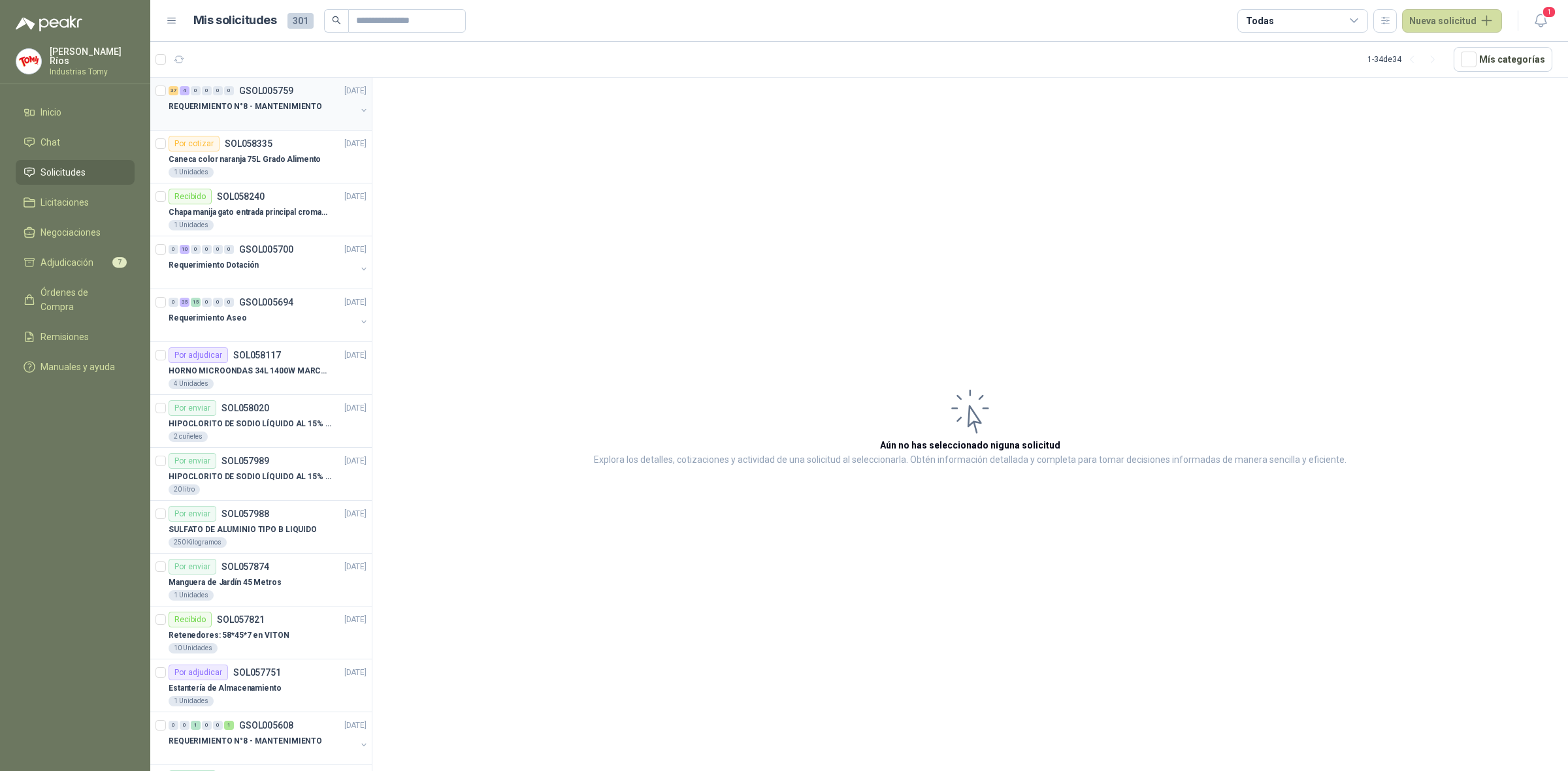
click at [263, 109] on p "REQUERIMIENTO N°8 - MANTENIMIENTO" at bounding box center [245, 107] width 154 height 13
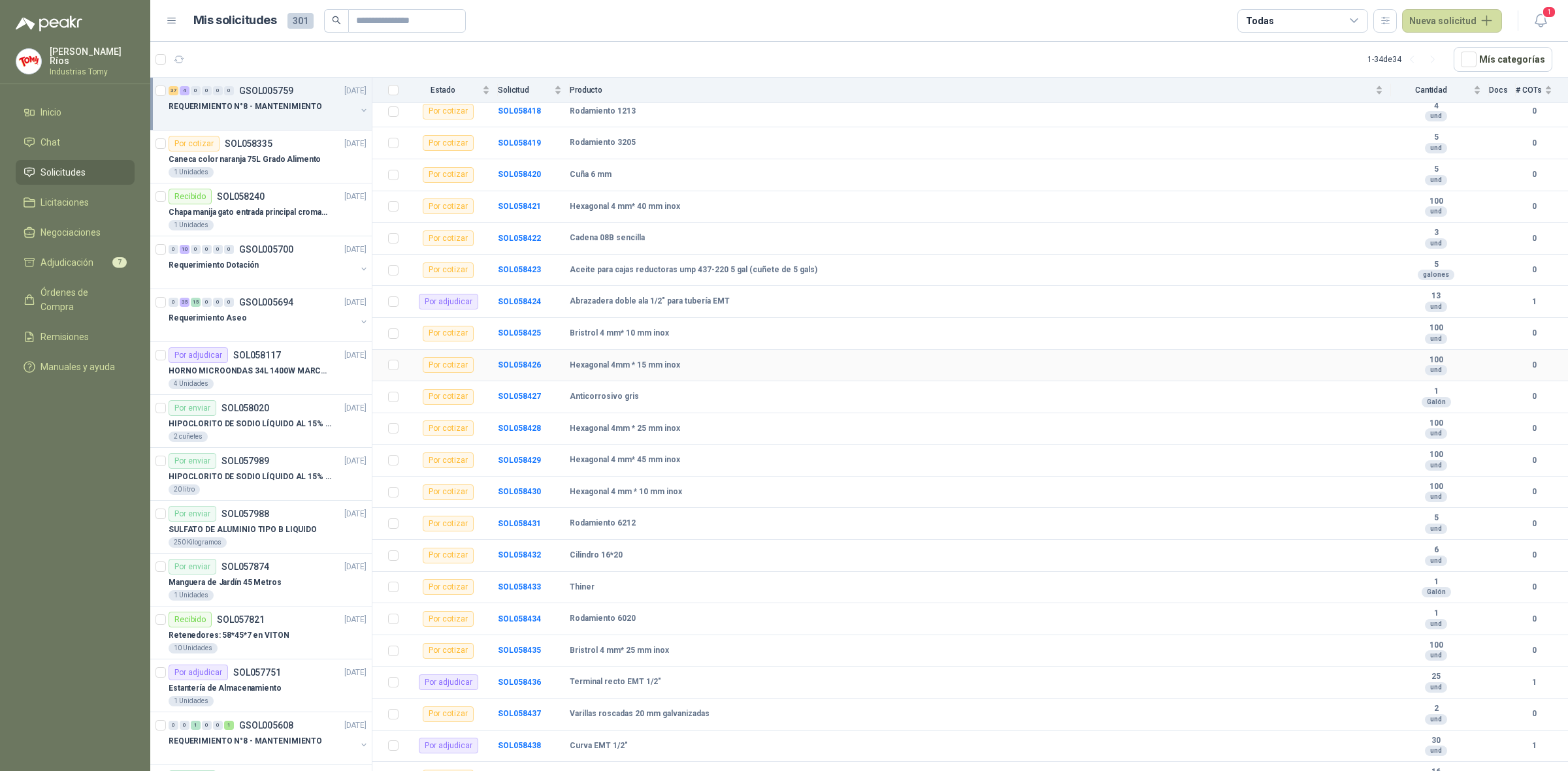
scroll to position [82, 0]
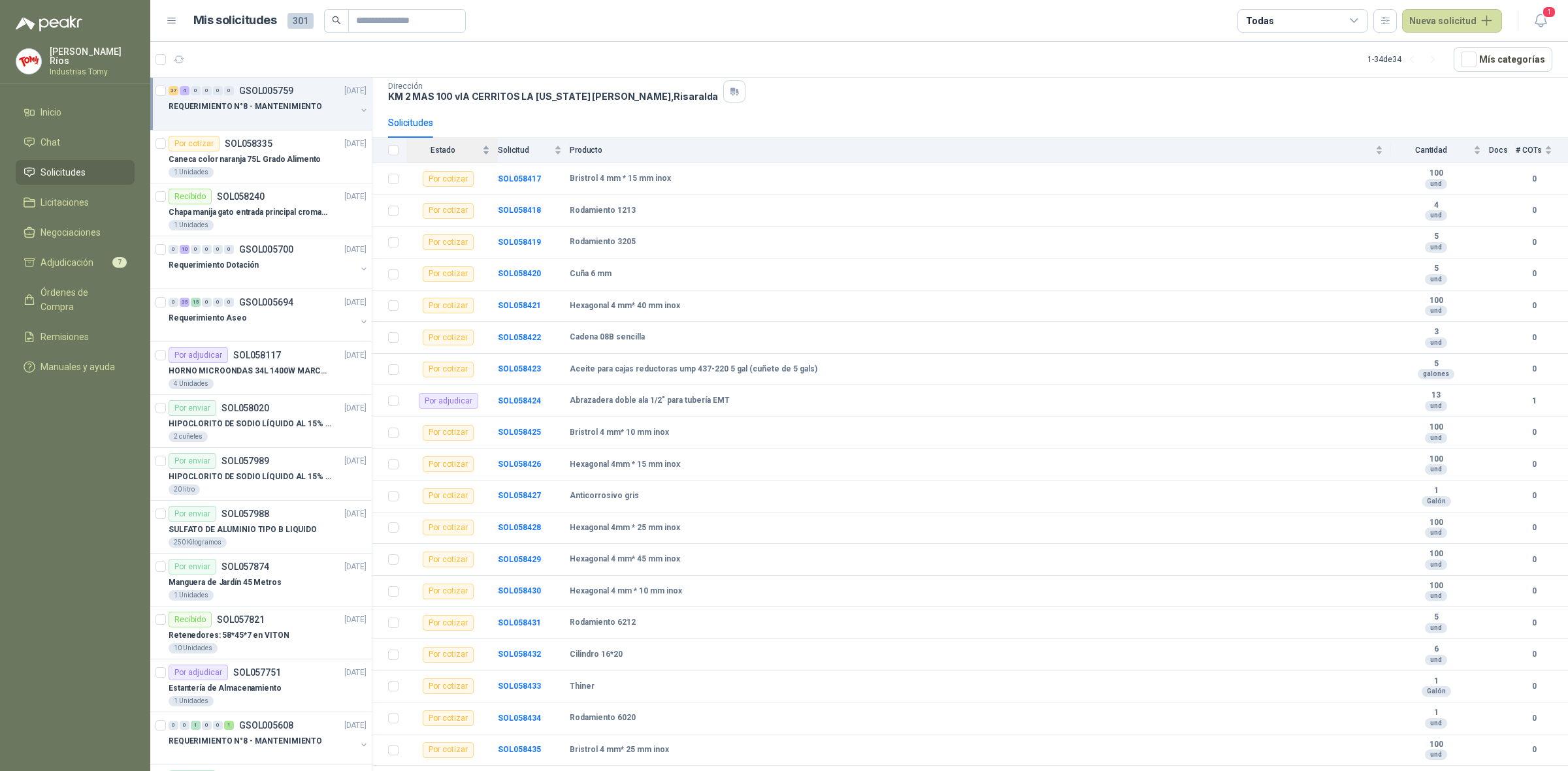
click at [485, 150] on div "Estado" at bounding box center [448, 150] width 83 height 13
click at [486, 144] on div "Estado" at bounding box center [448, 150] width 83 height 13
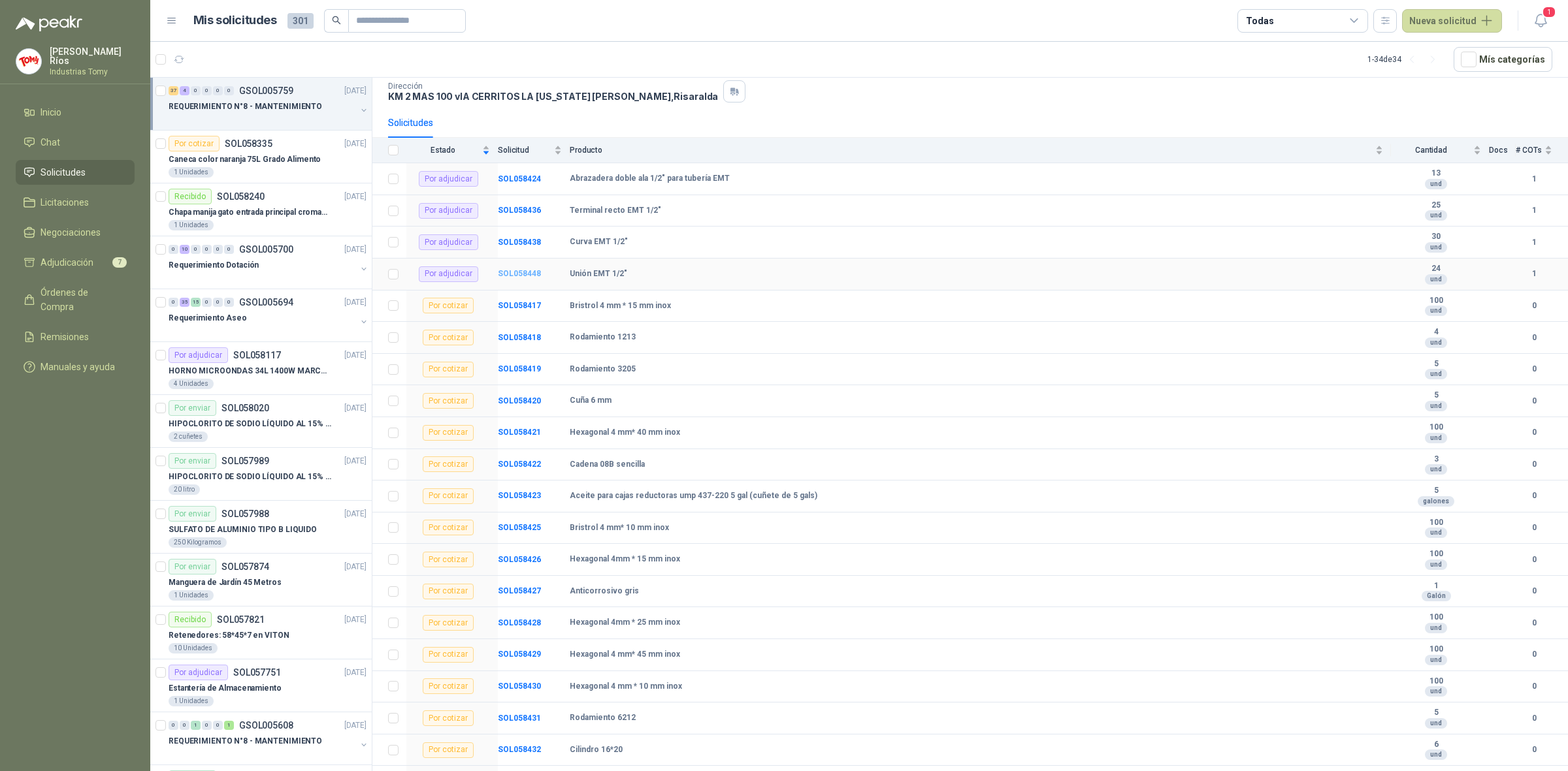
click at [529, 276] on b "SOL058448" at bounding box center [519, 273] width 43 height 9
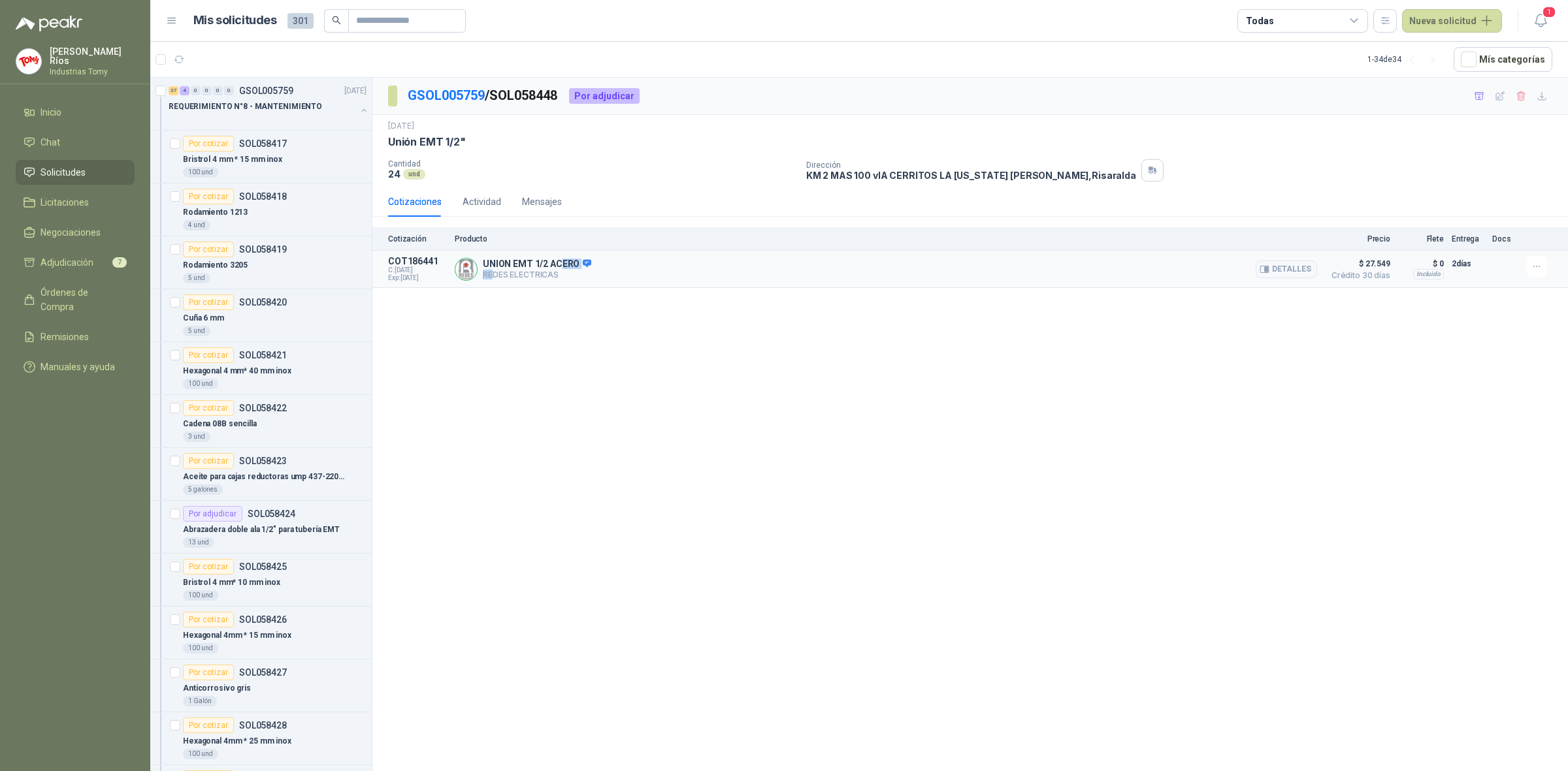
drag, startPoint x: 493, startPoint y: 271, endPoint x: 549, endPoint y: 276, distance: 56.2
click at [559, 261] on div "UNION EMT 1/2 ACERO REDES ELECTRICAS Detalles" at bounding box center [537, 269] width 108 height 22
click at [525, 288] on article "COT186441 C: [DATE] Exp: [DATE] UNION EMT 1/2 ACERO REDES ELECTRICAS Detalles $…" at bounding box center [970, 270] width 1196 height 38
click at [470, 93] on link "GSOL005759" at bounding box center [446, 95] width 77 height 16
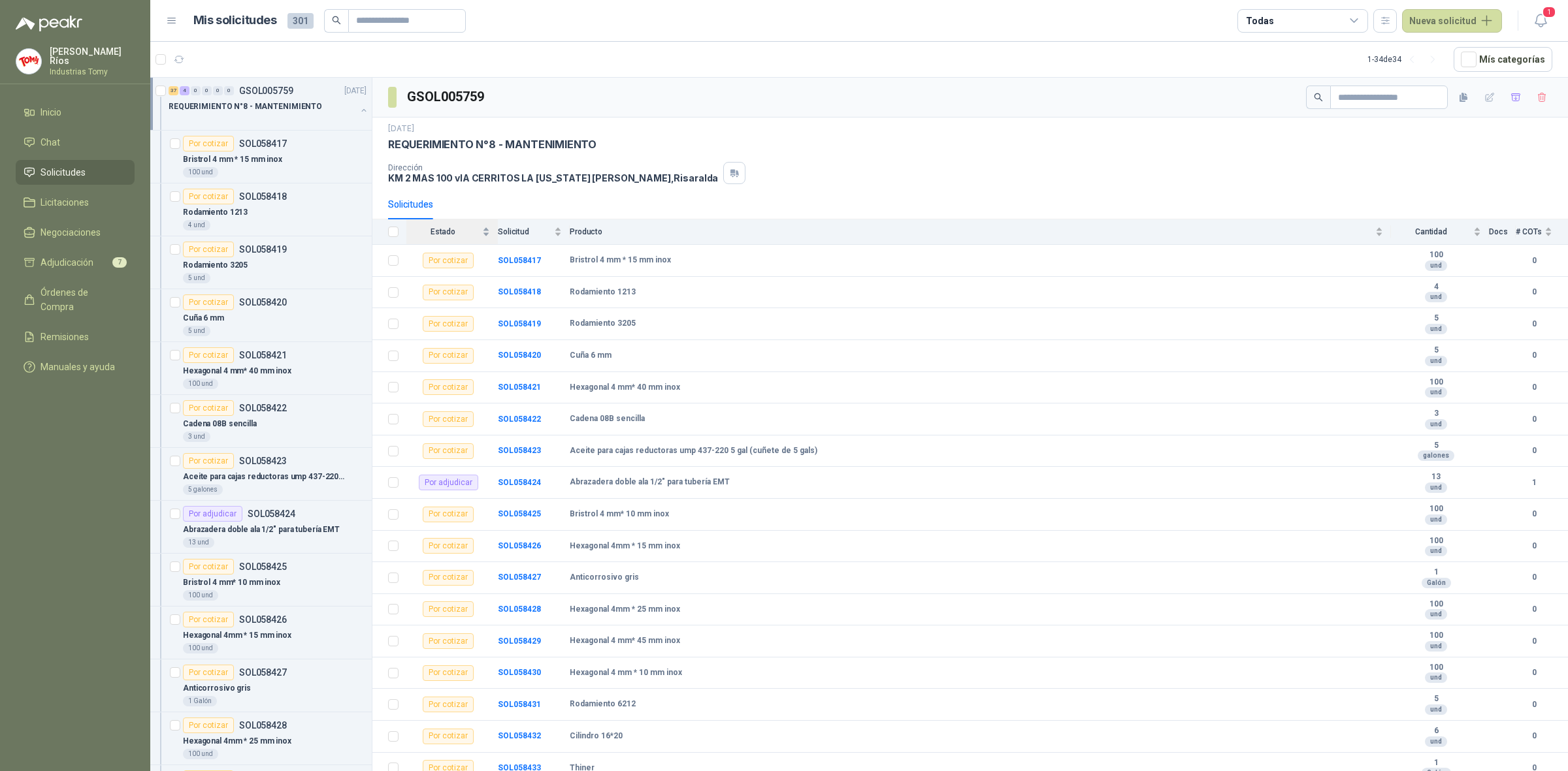
click at [484, 229] on div "Estado" at bounding box center [448, 231] width 83 height 13
click at [486, 229] on div "Estado" at bounding box center [448, 231] width 83 height 13
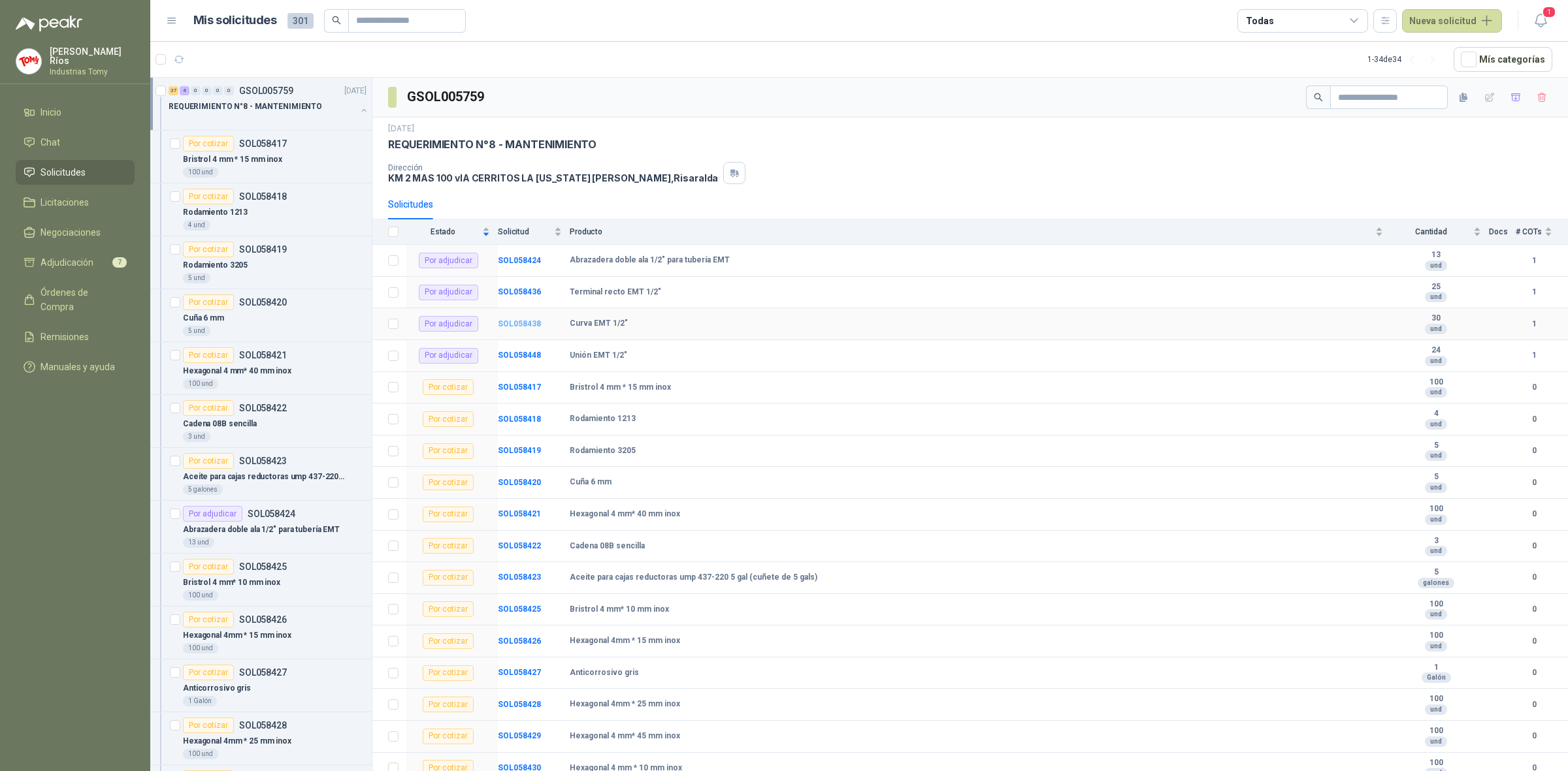
click at [528, 322] on b "SOL058438" at bounding box center [519, 324] width 43 height 9
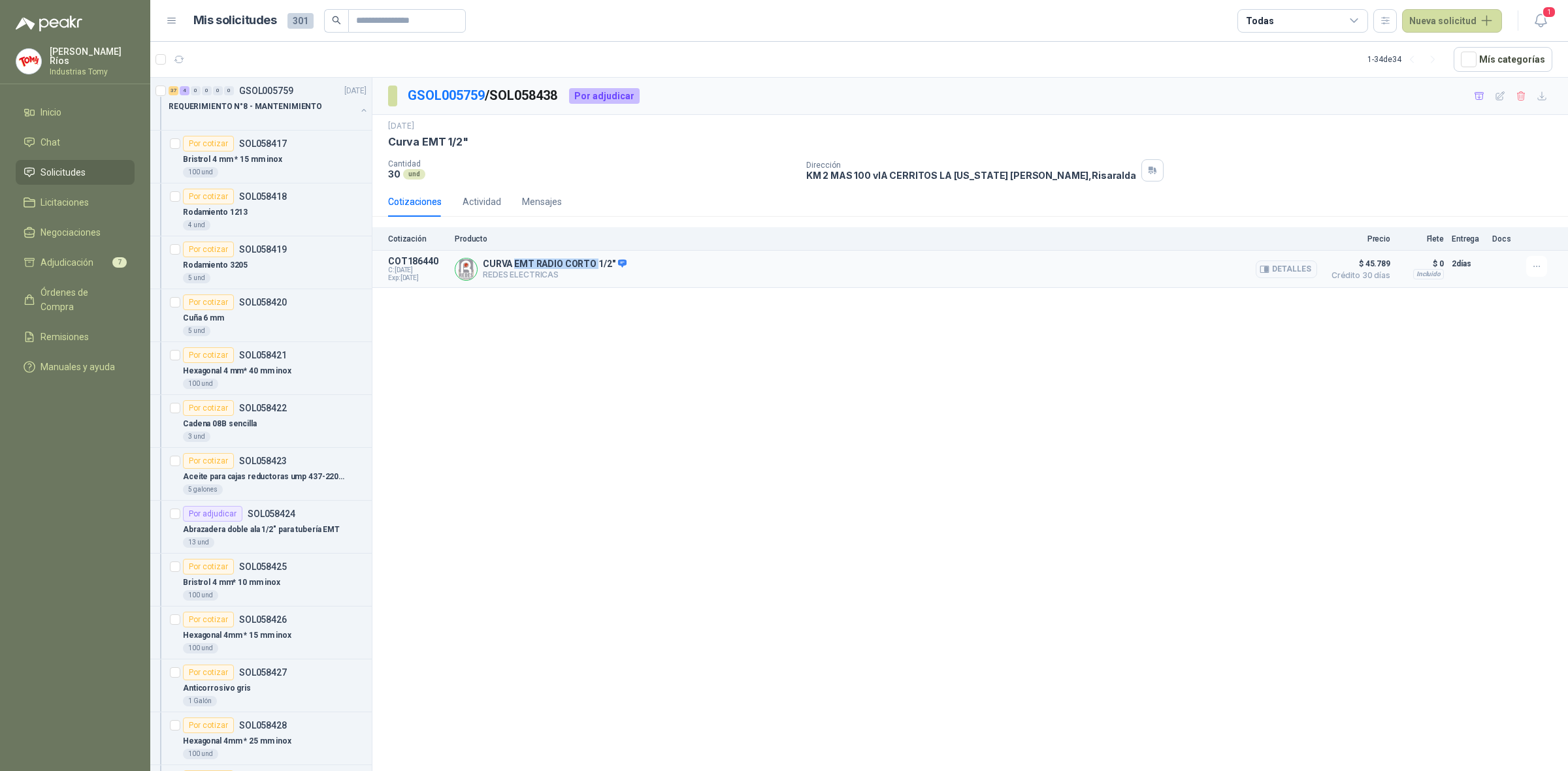
drag, startPoint x: 516, startPoint y: 267, endPoint x: 596, endPoint y: 263, distance: 80.1
click at [595, 263] on p "CURVA EMT RADIO CORTO 1/2"" at bounding box center [554, 264] width 144 height 12
click at [596, 265] on p "CURVA EMT RADIO CORTO 1/2"" at bounding box center [554, 264] width 144 height 12
click at [459, 88] on link "GSOL005759" at bounding box center [446, 95] width 77 height 16
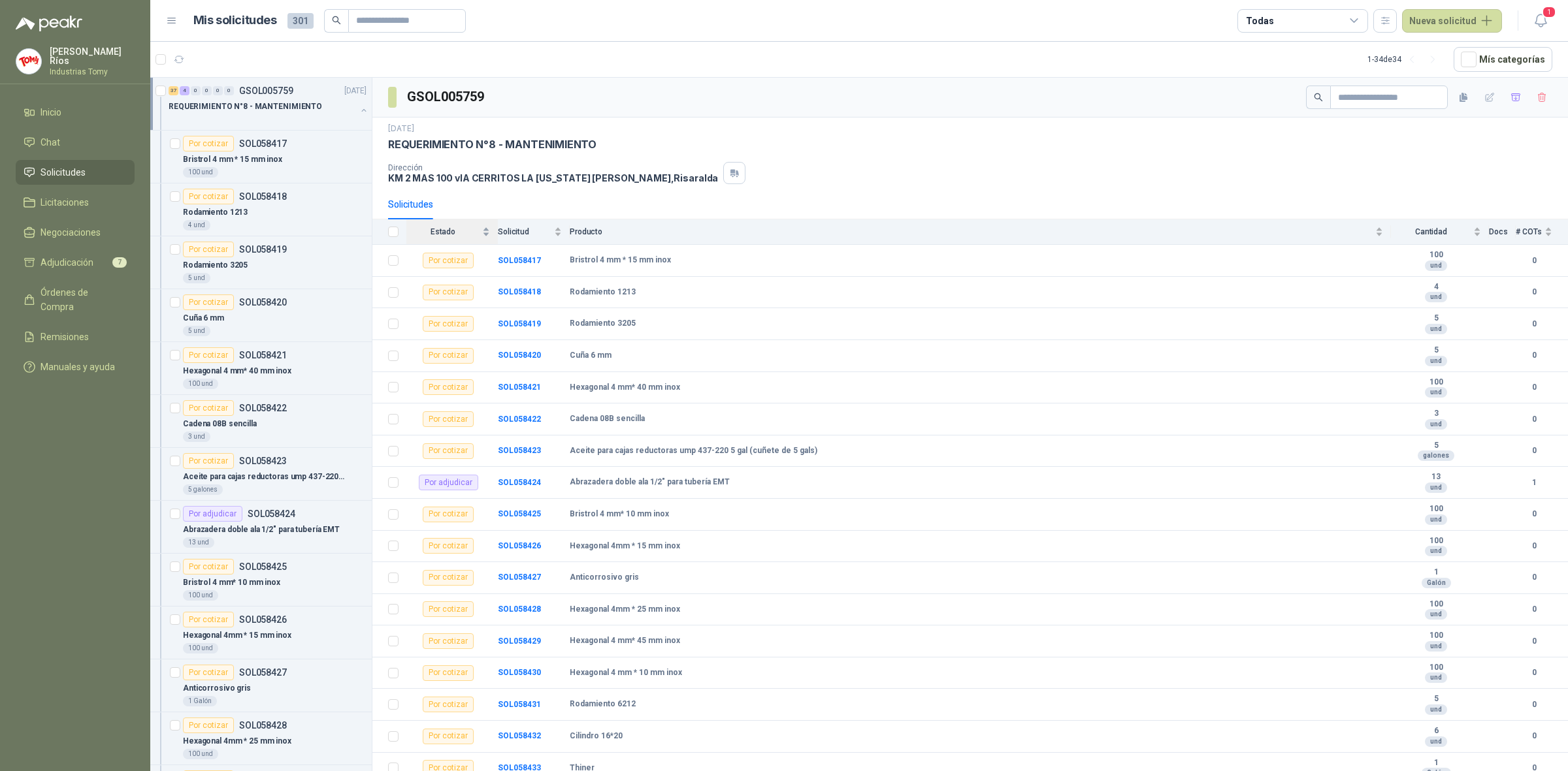
click at [485, 227] on div "Estado" at bounding box center [448, 231] width 83 height 13
click at [486, 229] on div "Estado" at bounding box center [448, 231] width 83 height 13
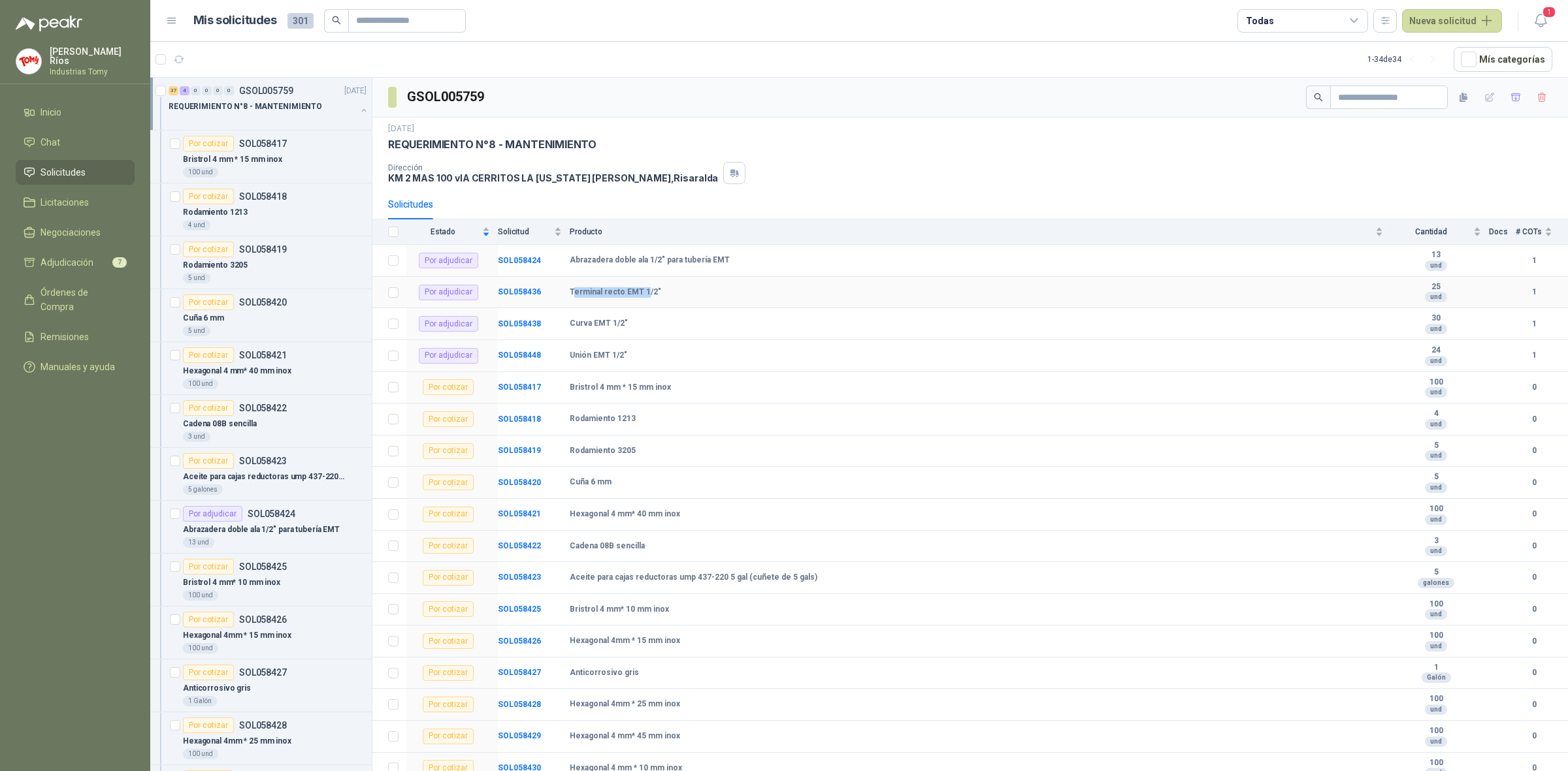
drag, startPoint x: 644, startPoint y: 297, endPoint x: 563, endPoint y: 292, distance: 81.2
click at [573, 292] on b "Terminal recto EMT 1/2"" at bounding box center [616, 292] width 92 height 10
click at [529, 294] on b "SOL058436" at bounding box center [519, 292] width 43 height 9
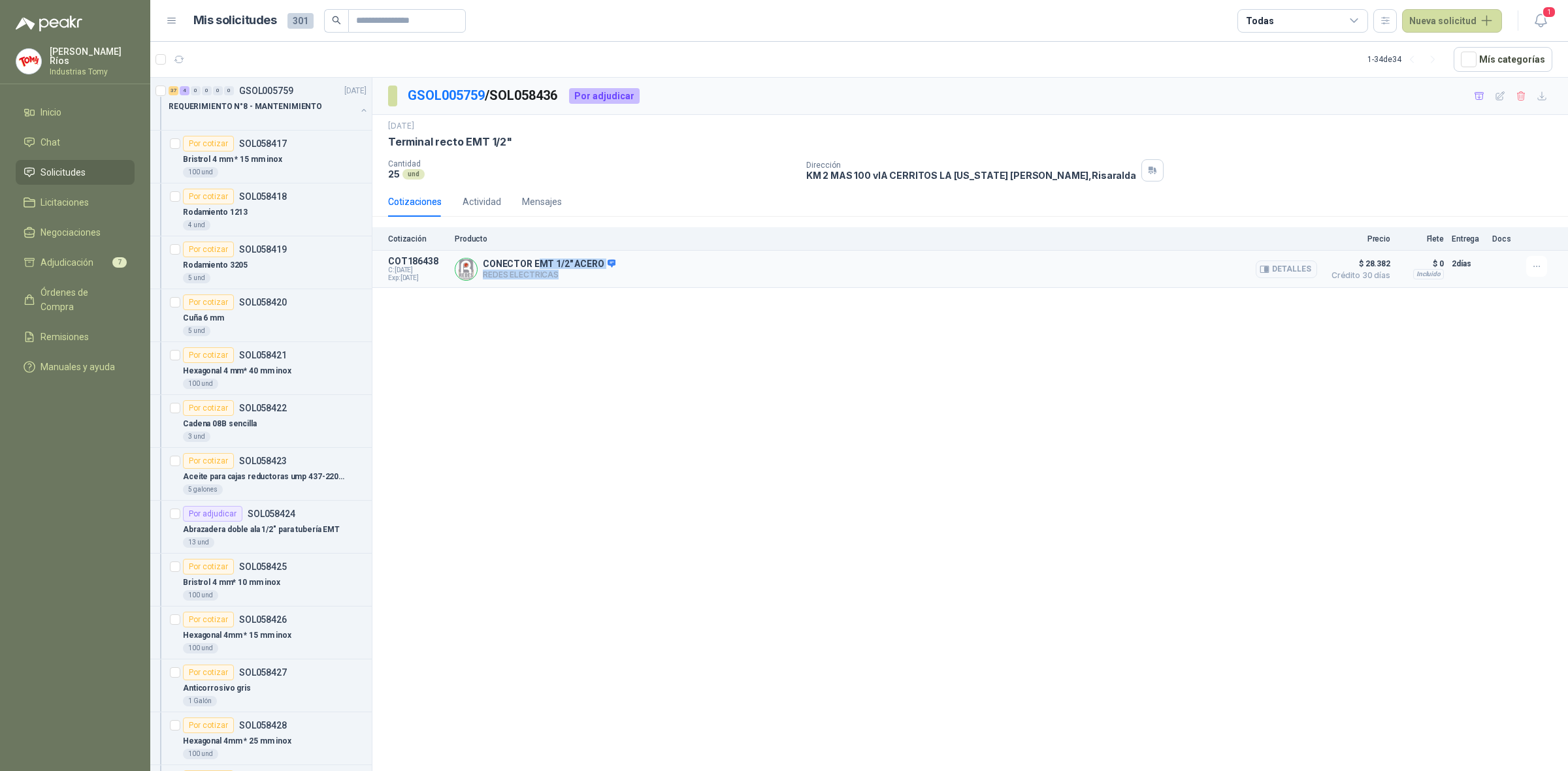
drag, startPoint x: 581, startPoint y: 272, endPoint x: 540, endPoint y: 257, distance: 43.7
click at [540, 257] on div "CONECTOR EMT 1/2" ACERO REDES ELECTRICAS Detalles" at bounding box center [885, 270] width 862 height 26
click at [424, 92] on link "GSOL005759" at bounding box center [446, 95] width 77 height 16
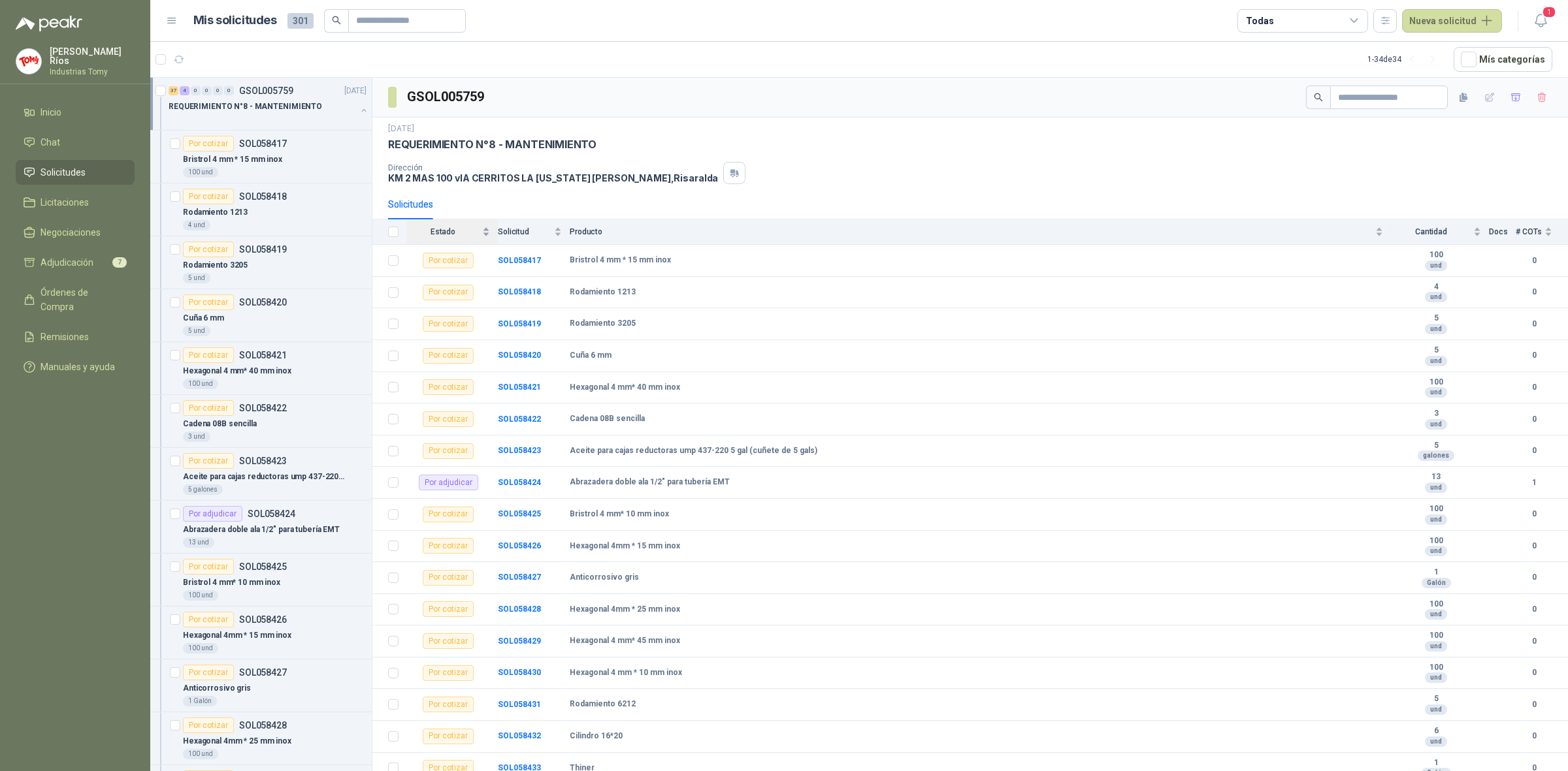
click at [481, 230] on div "Estado" at bounding box center [448, 231] width 83 height 13
click at [481, 227] on div "Estado" at bounding box center [448, 231] width 83 height 13
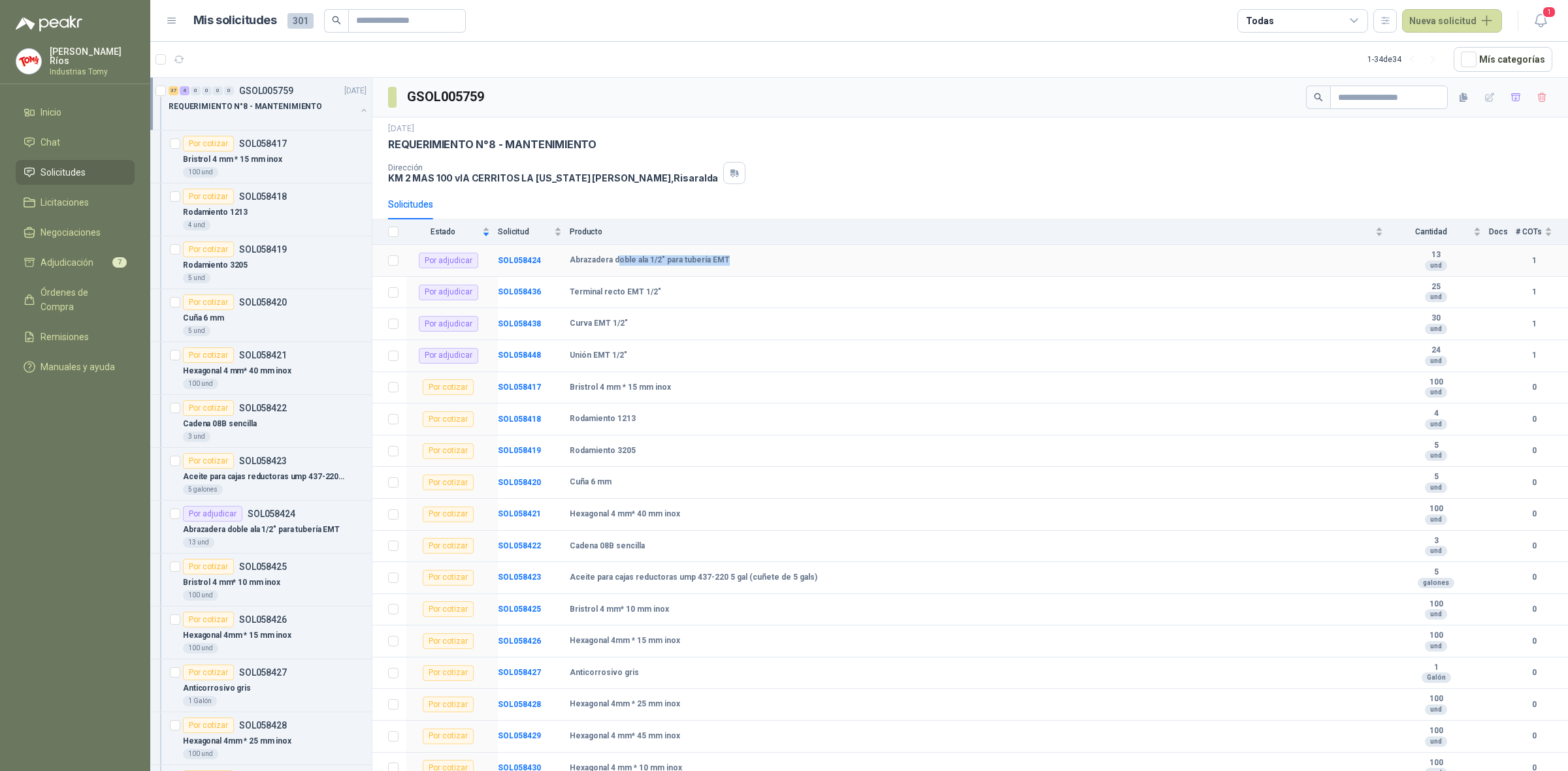
drag, startPoint x: 616, startPoint y: 256, endPoint x: 745, endPoint y: 260, distance: 129.1
click at [743, 263] on td "Abrazadera doble ala 1/2" para tubería EMT" at bounding box center [980, 261] width 821 height 32
drag, startPoint x: 745, startPoint y: 260, endPoint x: 735, endPoint y: 260, distance: 10.0
click at [743, 259] on div "Abrazadera doble ala 1/2" para tubería EMT" at bounding box center [976, 260] width 814 height 10
click at [665, 265] on b "Abrazadera doble ala 1/2" para tubería EMT" at bounding box center [650, 260] width 160 height 10
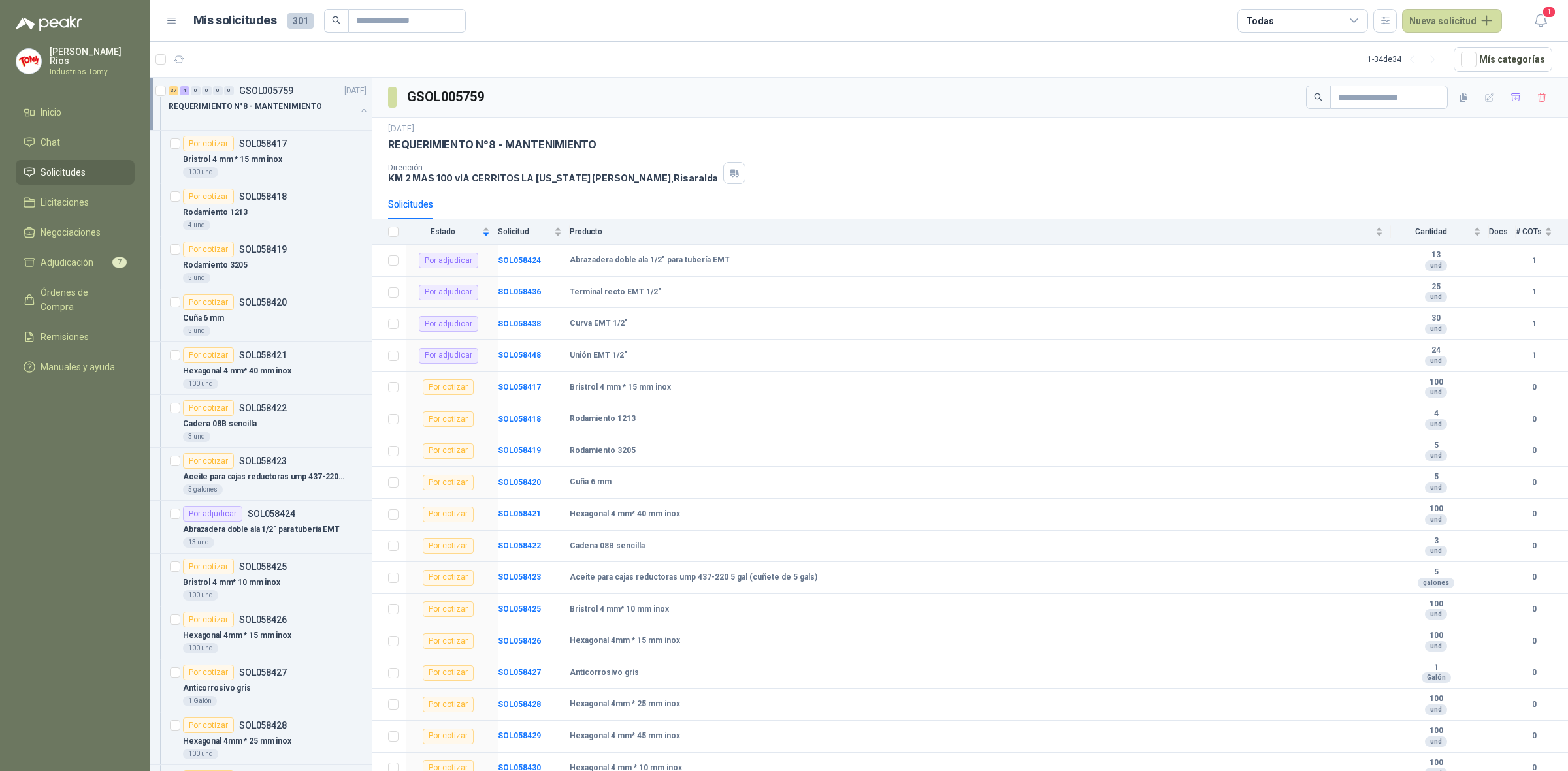
click at [1020, 186] on div "[DATE] REQUERIMIENTO N°8 - MANTENIMIENTO Dirección KM 2 MAS 100 vIA CERRITOS LA…" at bounding box center [970, 153] width 1196 height 72
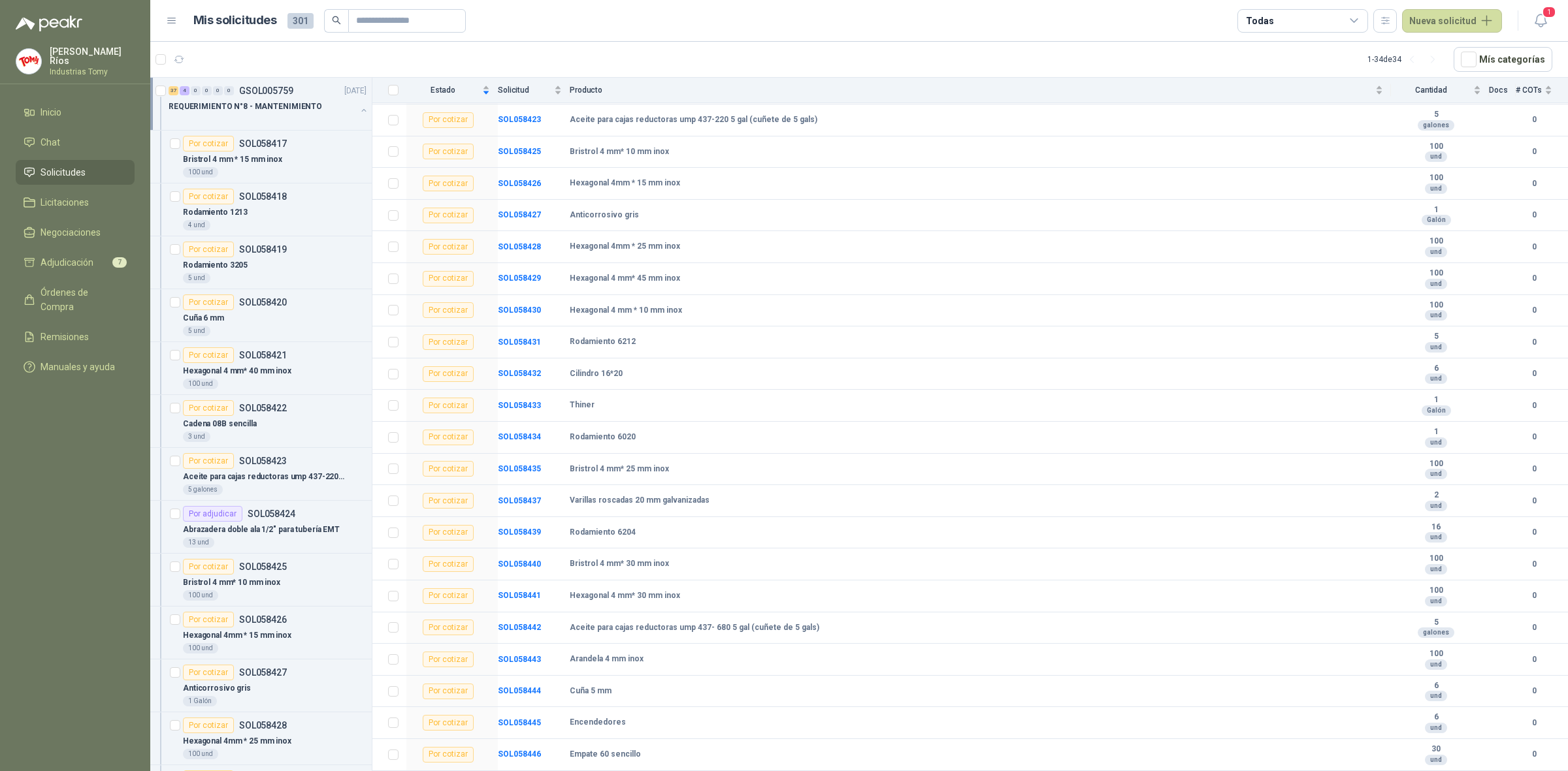
scroll to position [311, 0]
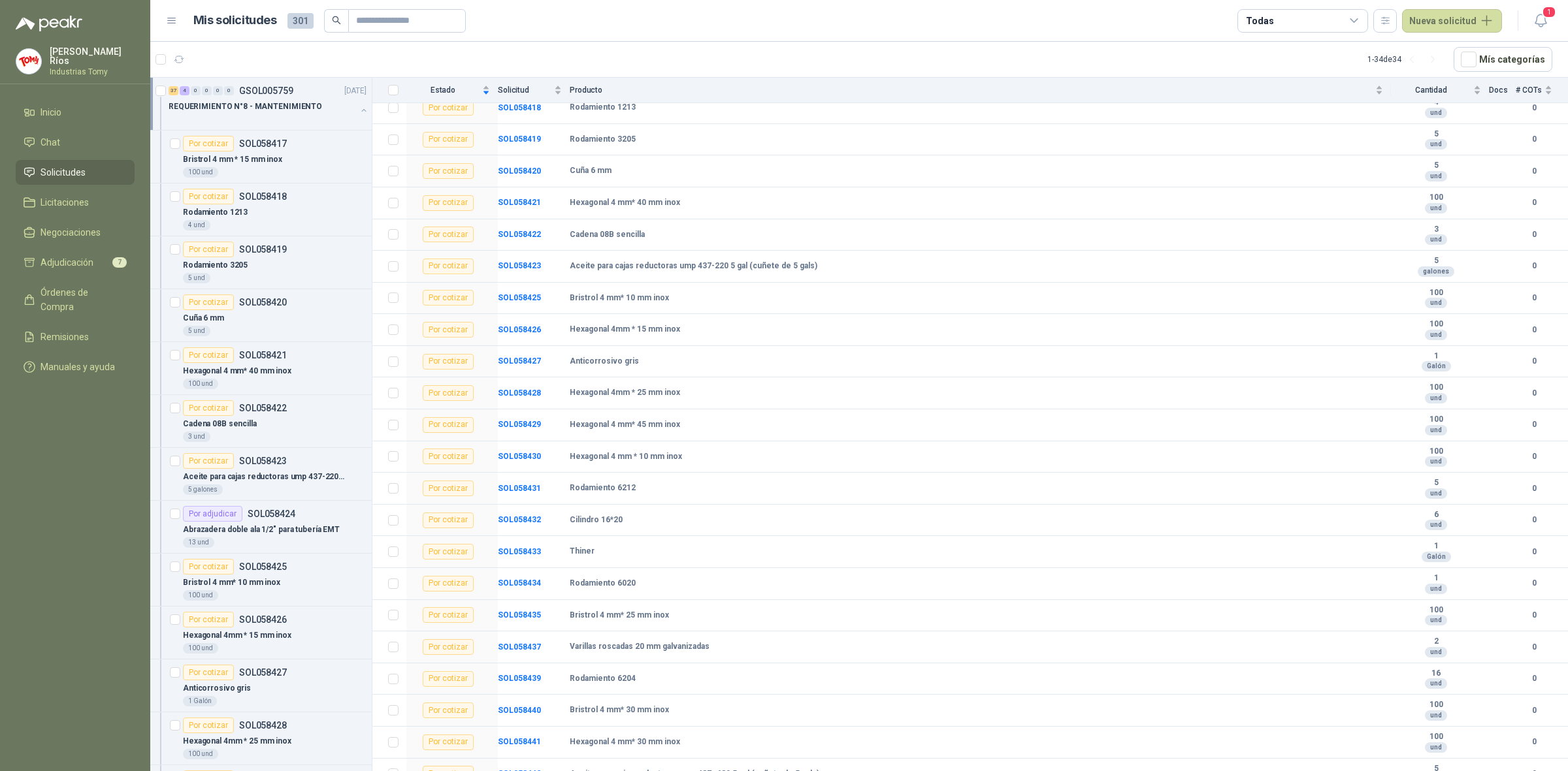
click at [95, 438] on menu "[PERSON_NAME] Industrias Tomy Inicio Chat Solicitudes Licitaciones Negociacione…" at bounding box center [75, 386] width 150 height 771
click at [340, 108] on div "REQUERIMIENTO N°8 - MANTENIMIENTO" at bounding box center [263, 106] width 188 height 16
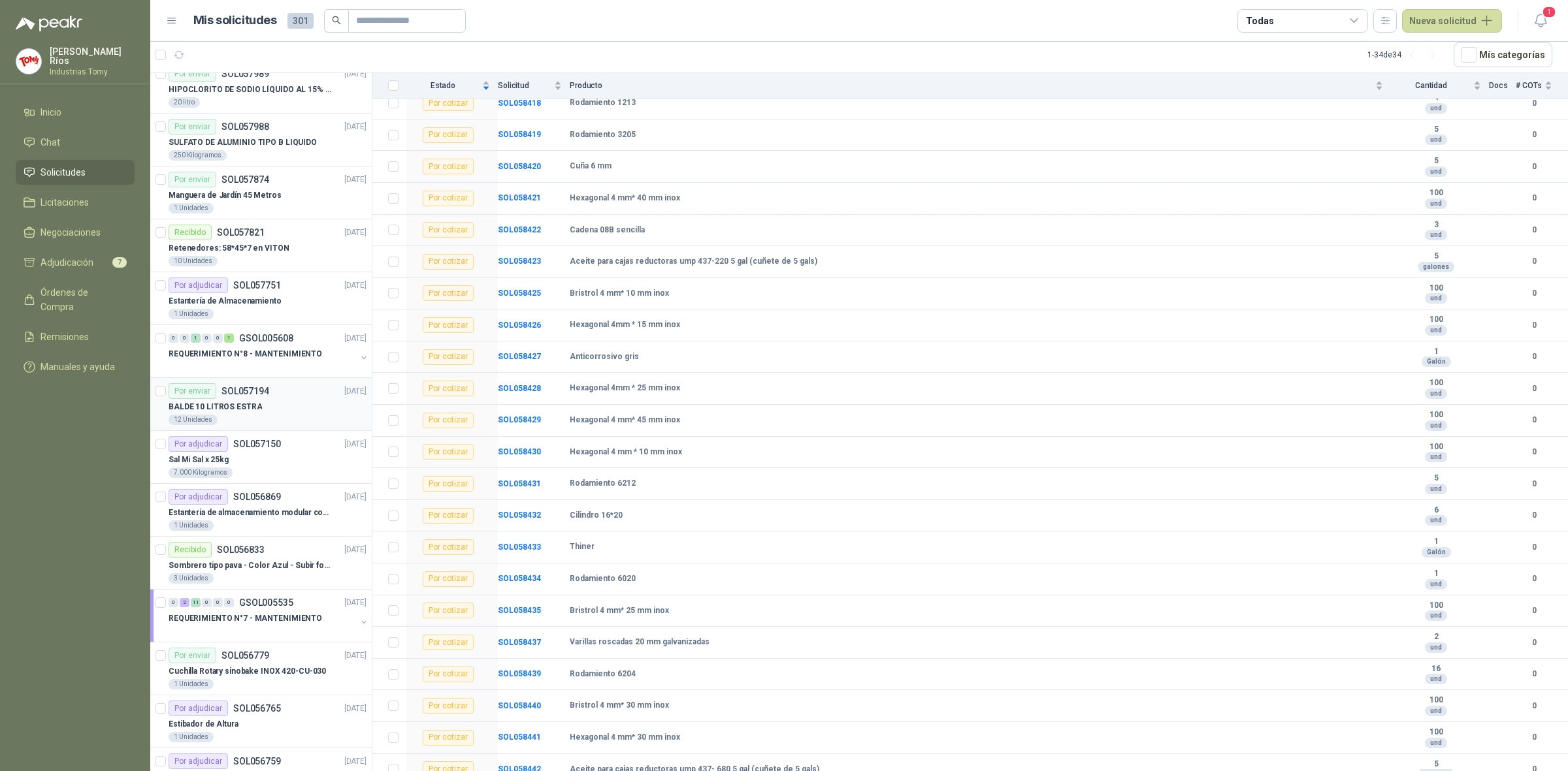
scroll to position [408, 0]
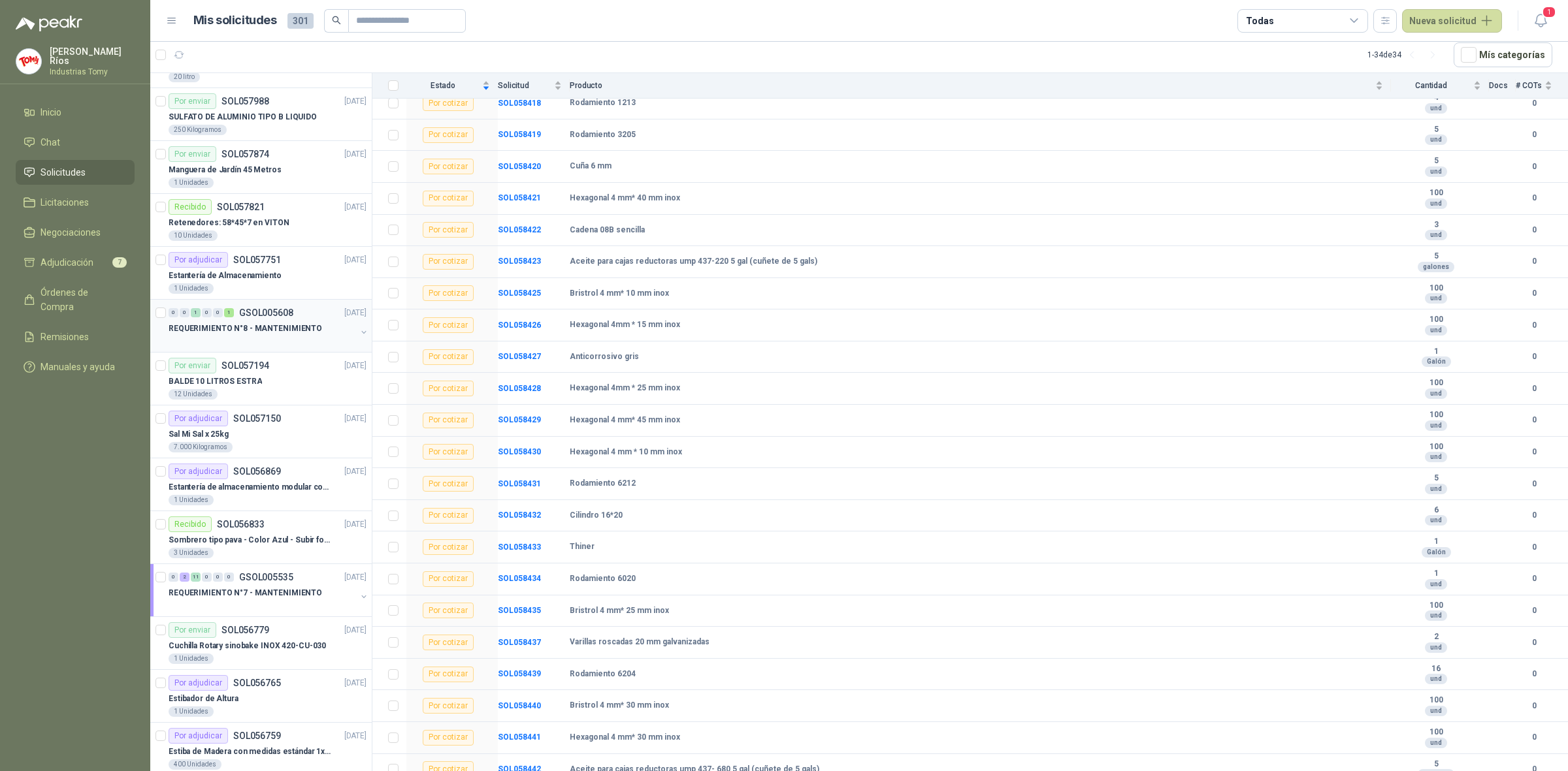
click at [251, 335] on p "REQUERIMIENTO N°8 - MANTENIMIENTO" at bounding box center [245, 329] width 154 height 13
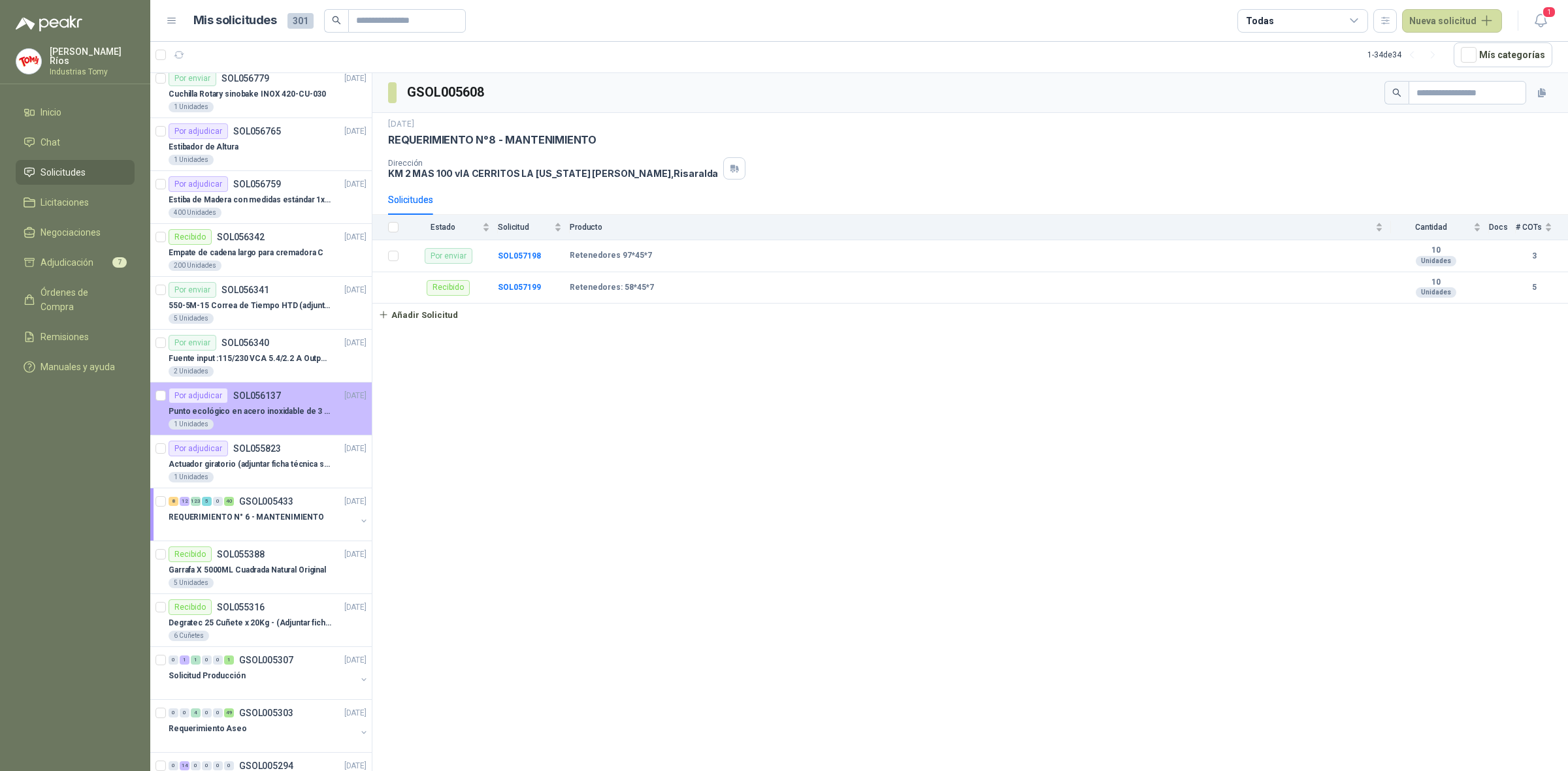
scroll to position [879, 0]
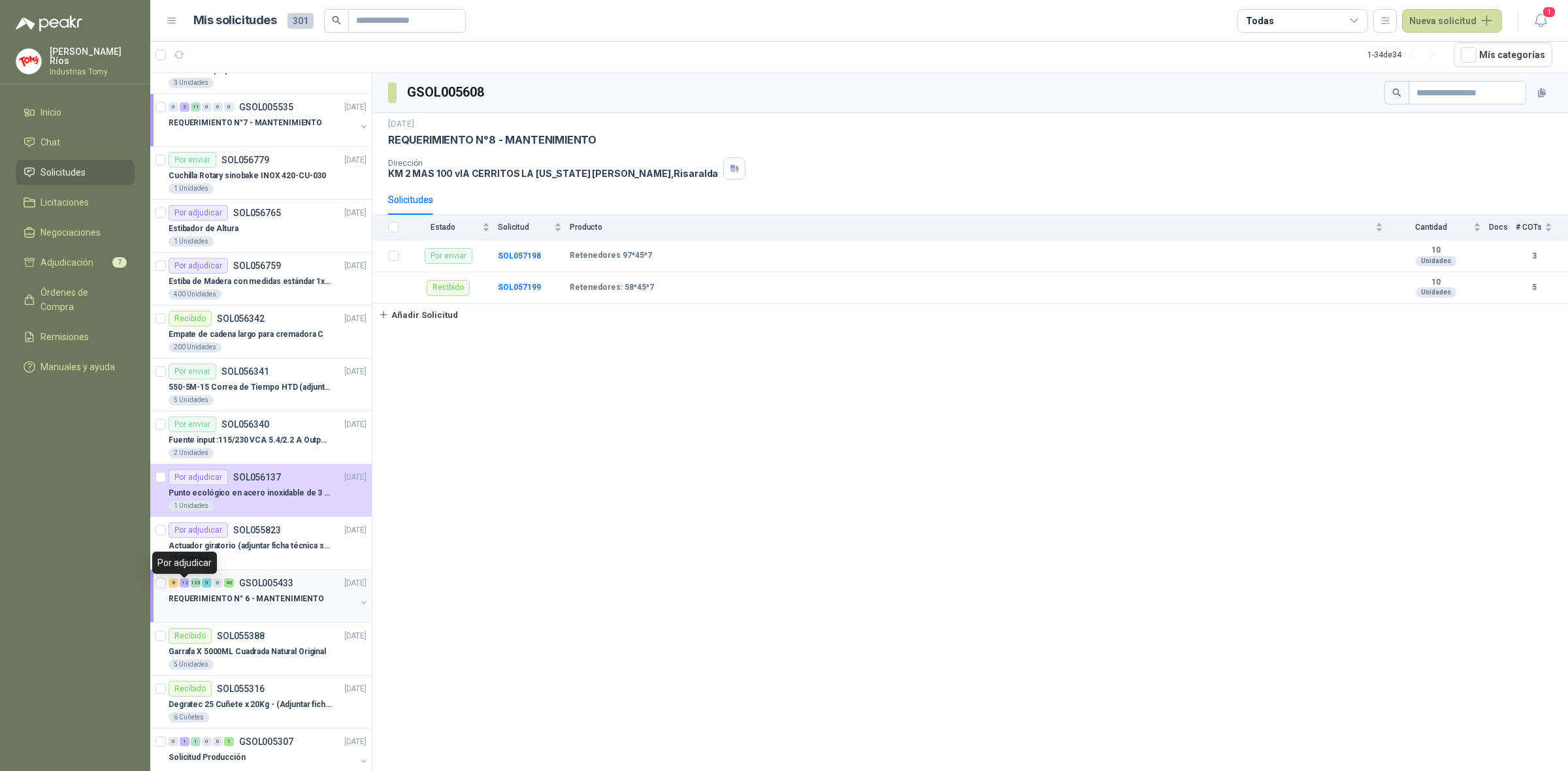
click at [183, 586] on div "12" at bounding box center [185, 583] width 10 height 9
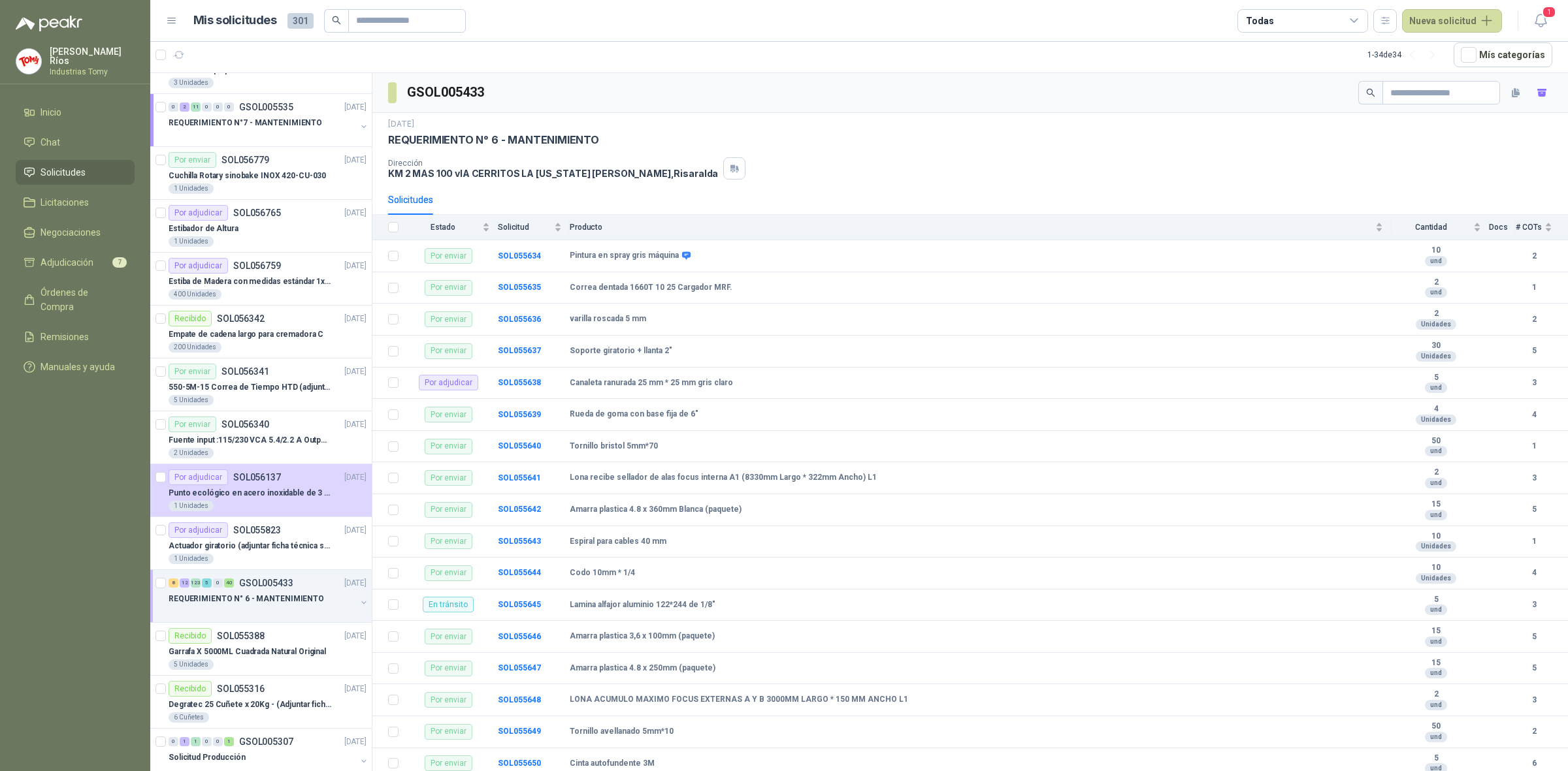
click at [82, 165] on span "Solicitudes" at bounding box center [63, 172] width 45 height 15
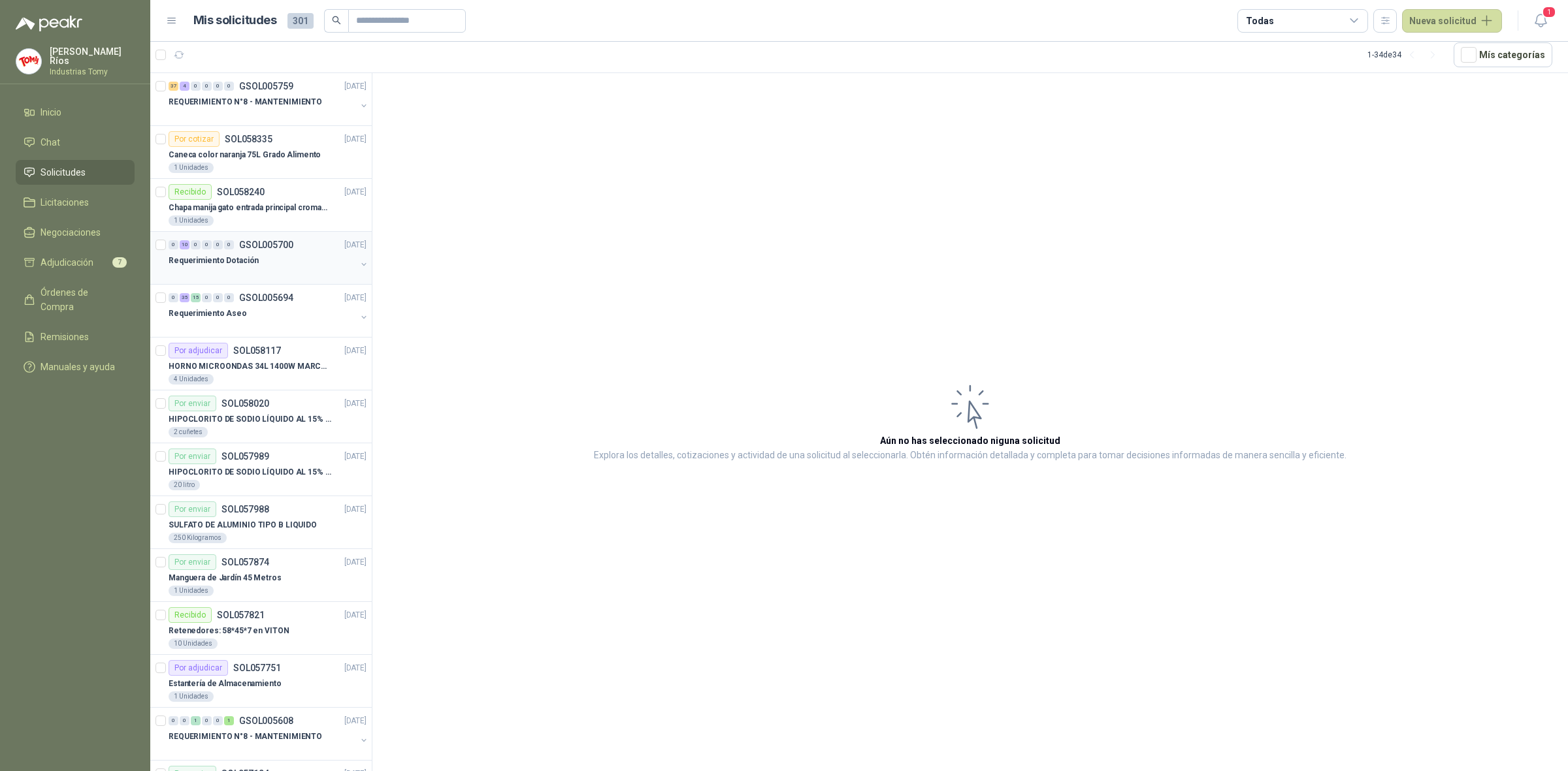
click at [295, 267] on div "Requerimiento Dotación" at bounding box center [263, 260] width 188 height 16
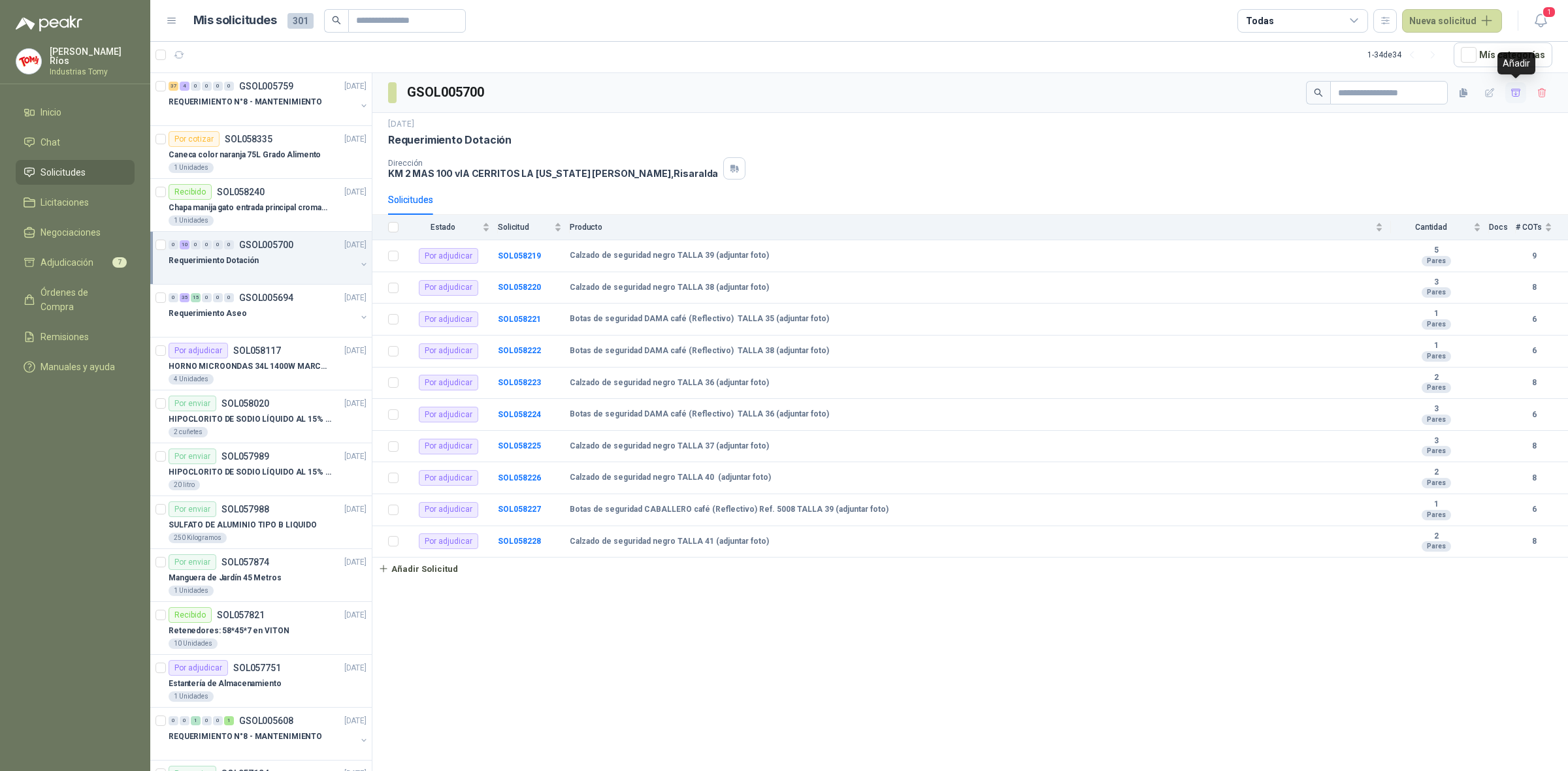
click at [1514, 94] on icon "button" at bounding box center [1515, 92] width 9 height 7
click at [104, 265] on li "Adjudicación 17" at bounding box center [75, 263] width 104 height 15
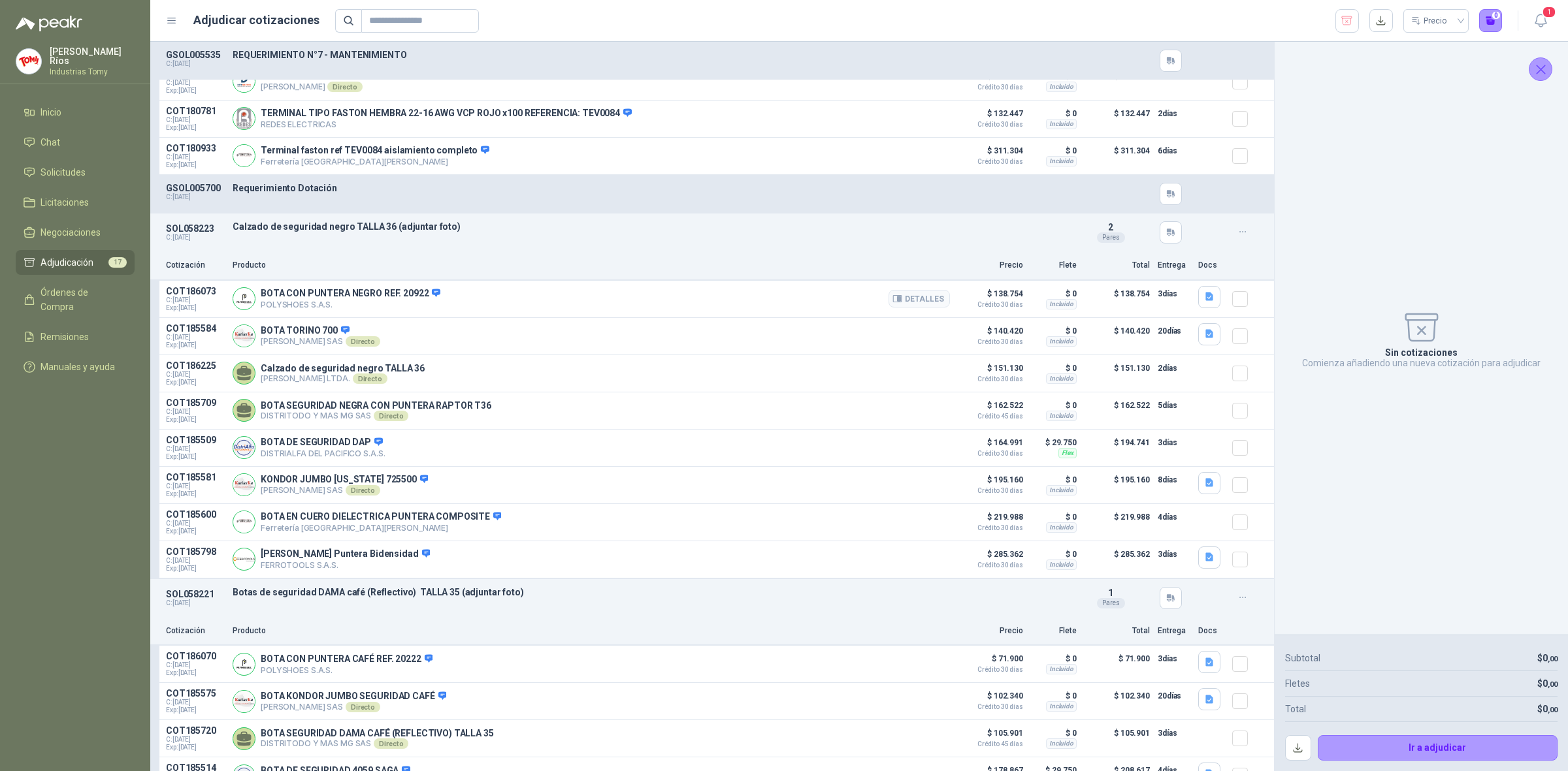
scroll to position [1143, 0]
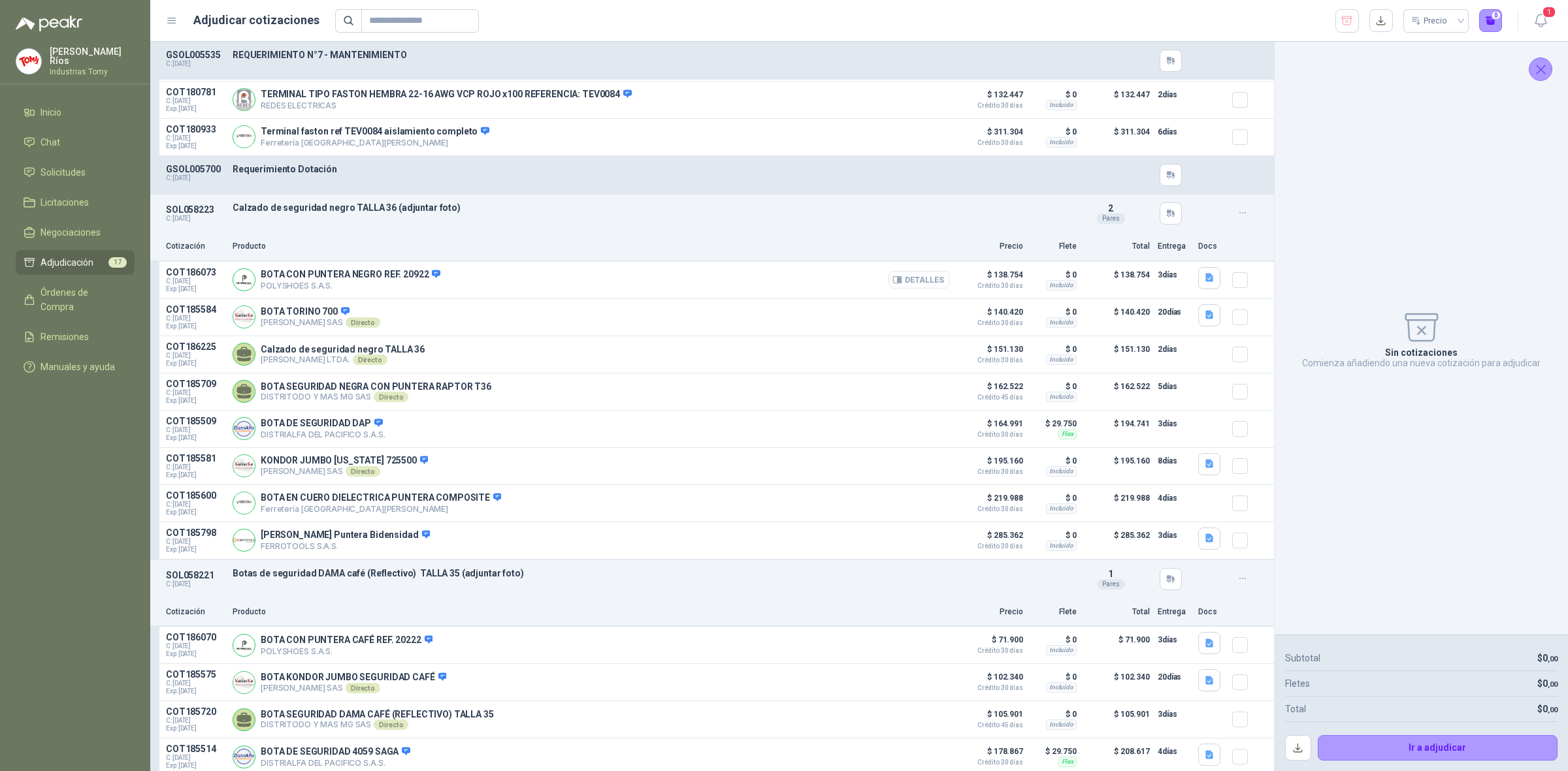
click at [923, 281] on button "Detalles" at bounding box center [919, 279] width 61 height 17
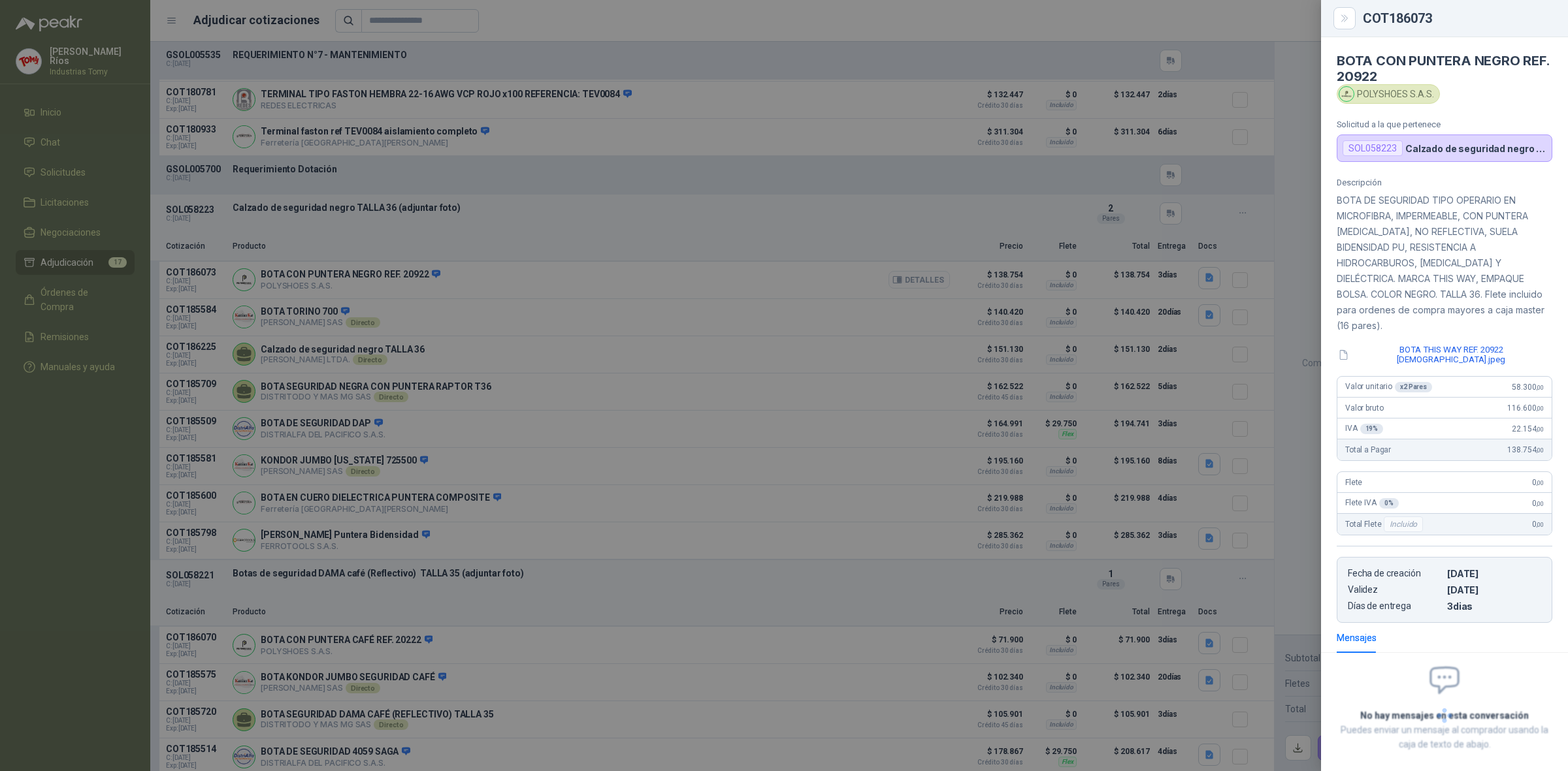
scroll to position [1, 0]
click at [1395, 342] on button "BOTA THIS WAY REF. 20922 [DEMOGRAPHIC_DATA].jpeg" at bounding box center [1444, 354] width 215 height 22
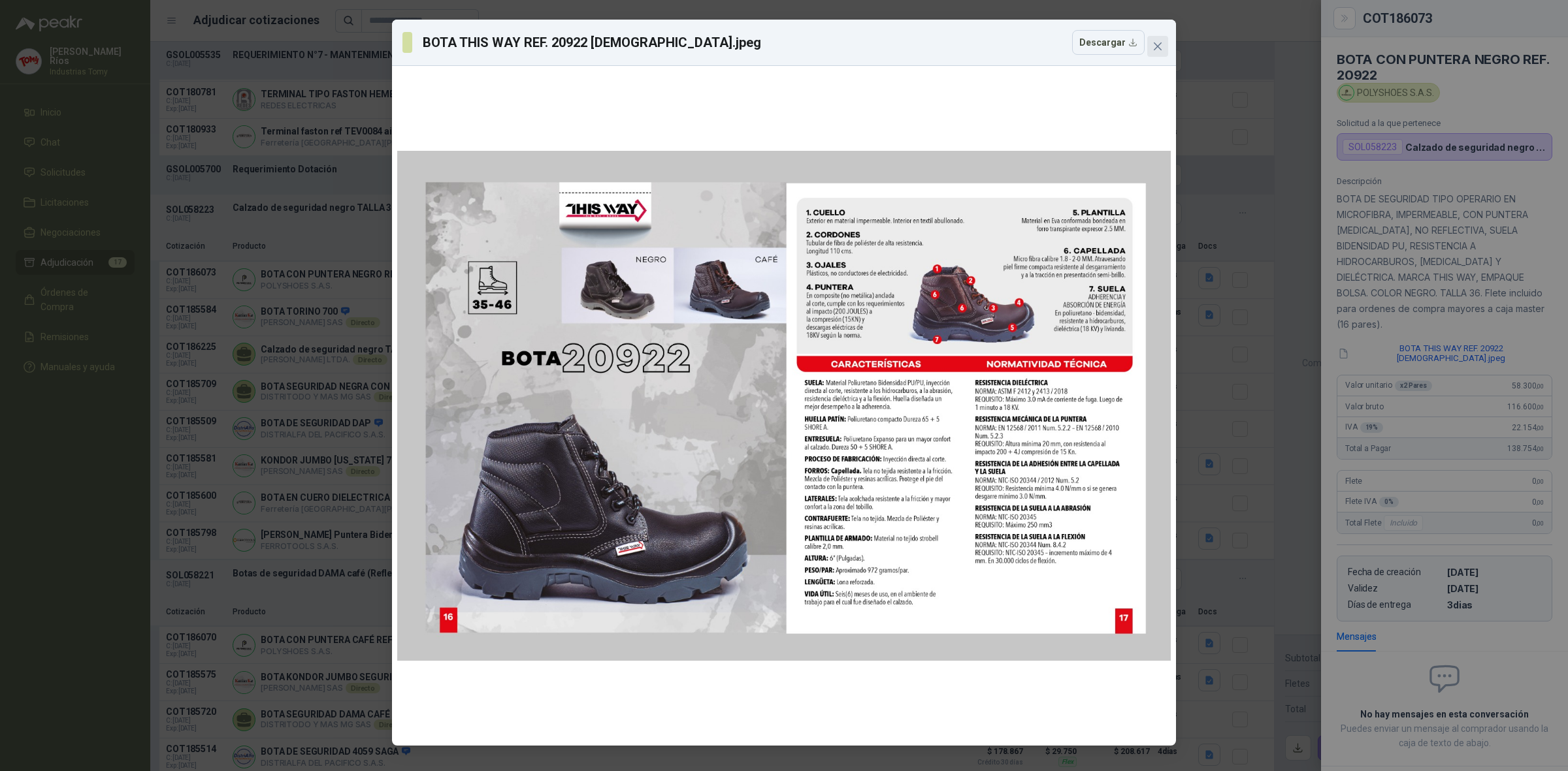
click at [1157, 44] on icon "close" at bounding box center [1157, 46] width 10 height 10
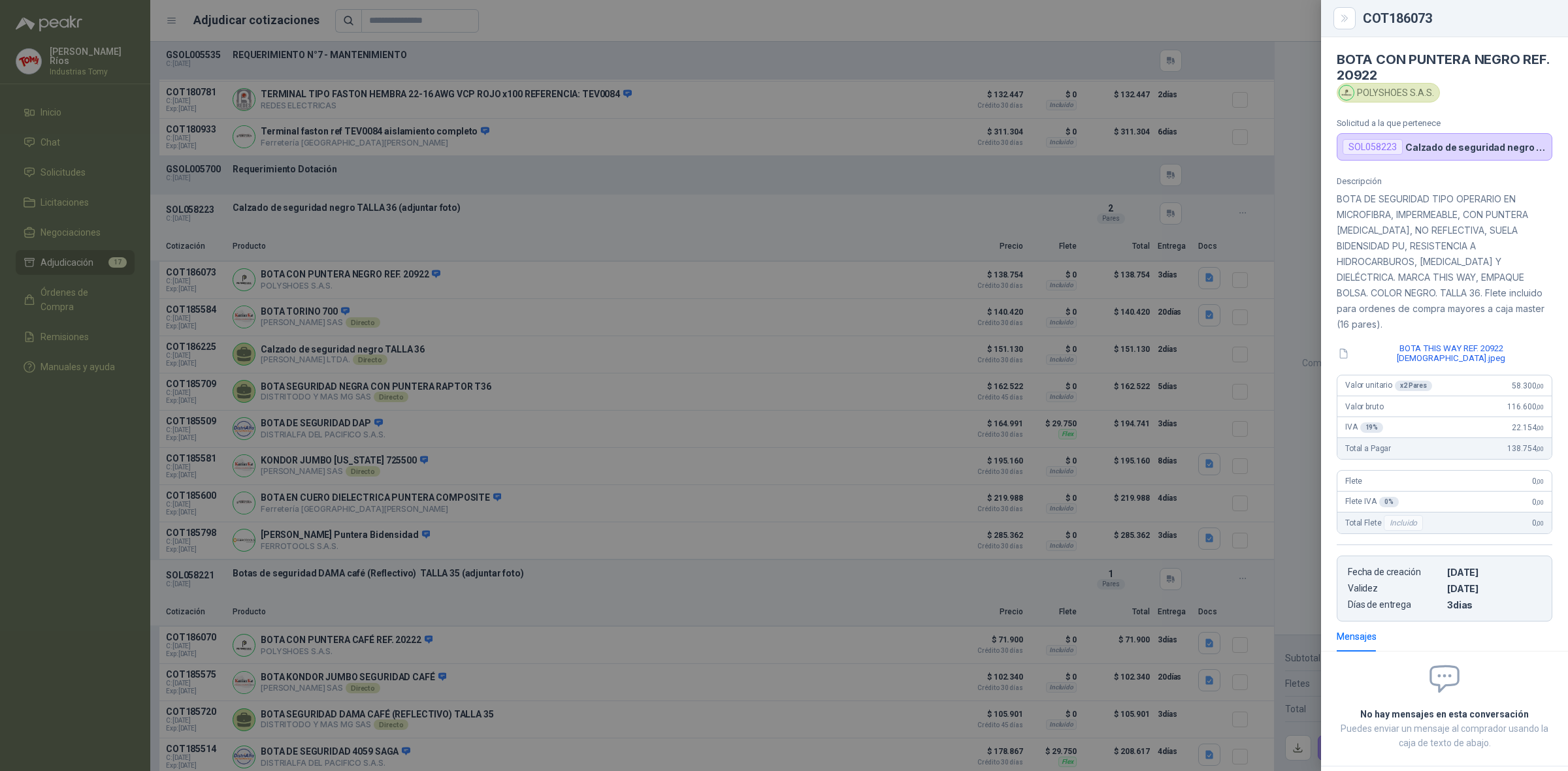
scroll to position [49, 0]
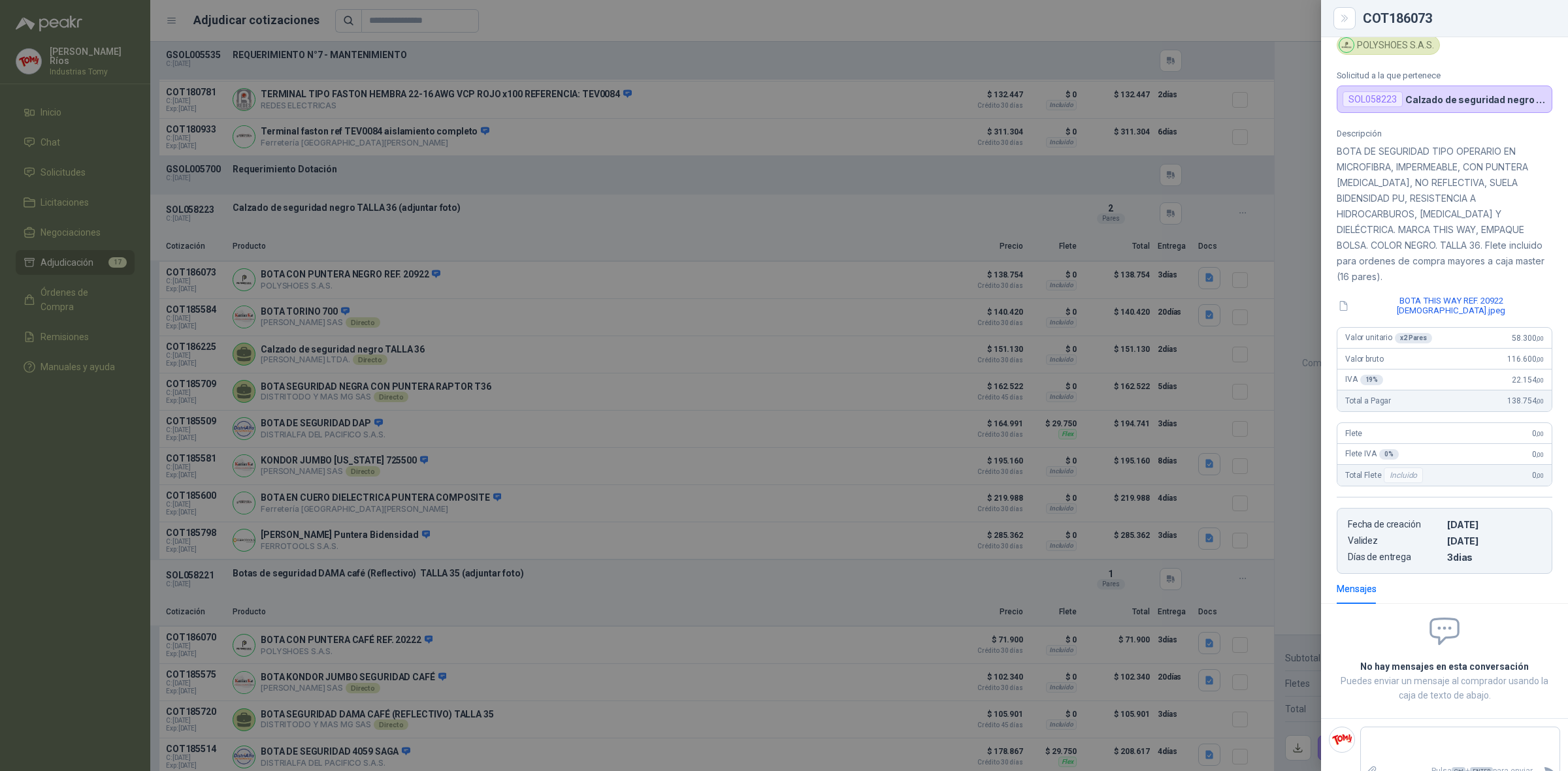
click at [841, 322] on div at bounding box center [784, 386] width 1568 height 771
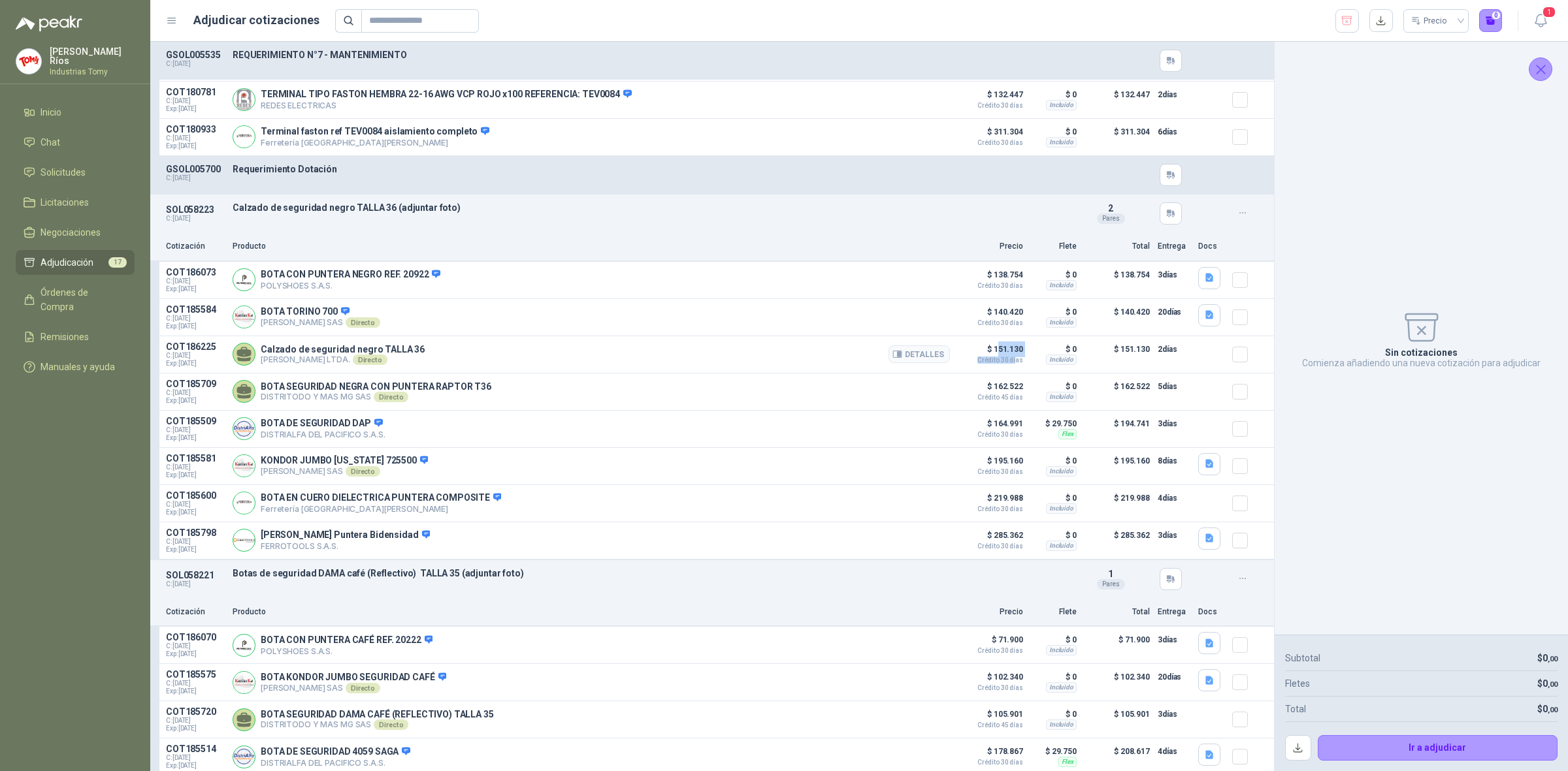
drag, startPoint x: 990, startPoint y: 363, endPoint x: 1007, endPoint y: 364, distance: 17.0
click at [1007, 364] on p "$ 151.130 Crédito 30 días" at bounding box center [990, 353] width 65 height 22
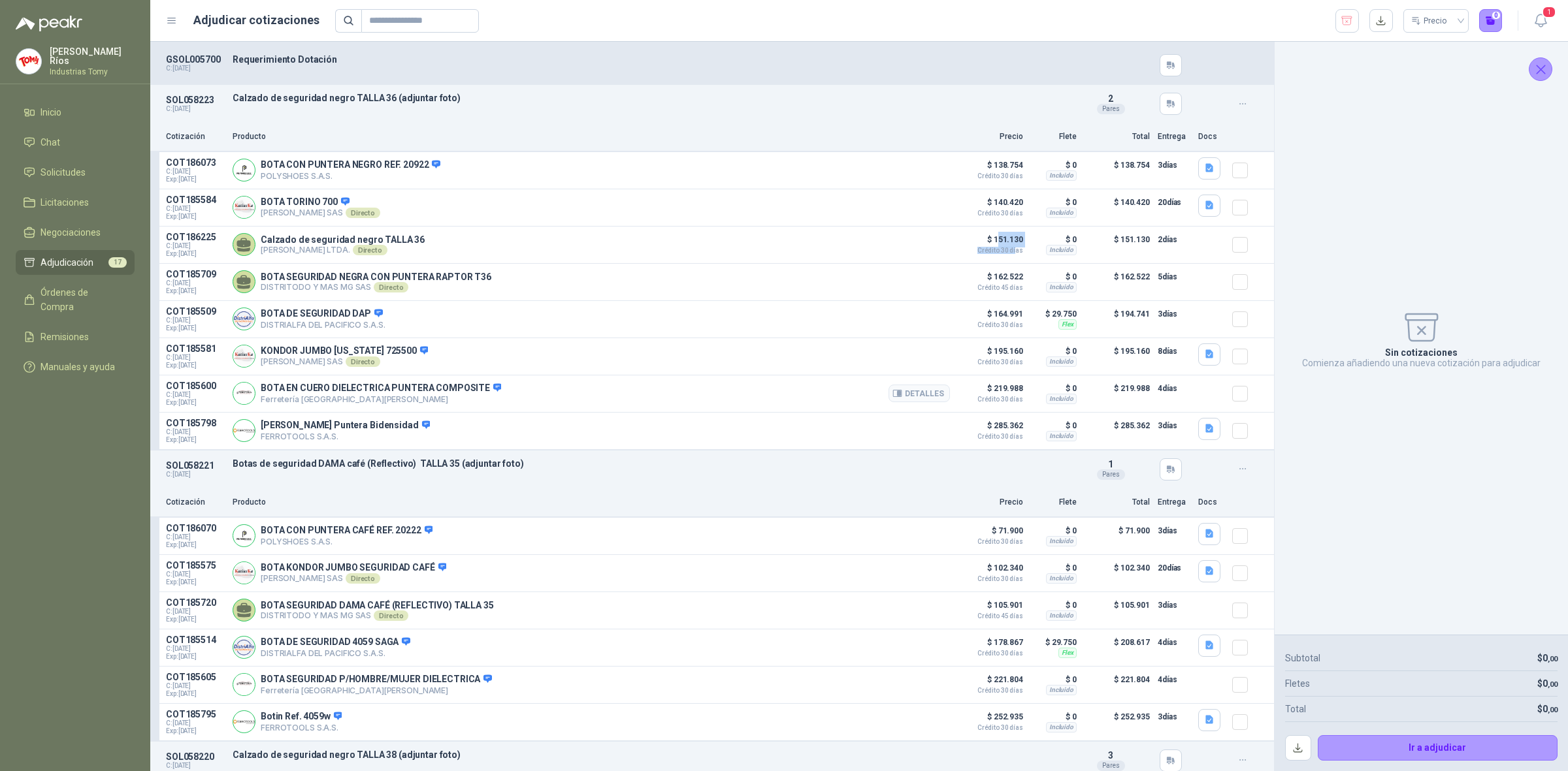
scroll to position [1225, 0]
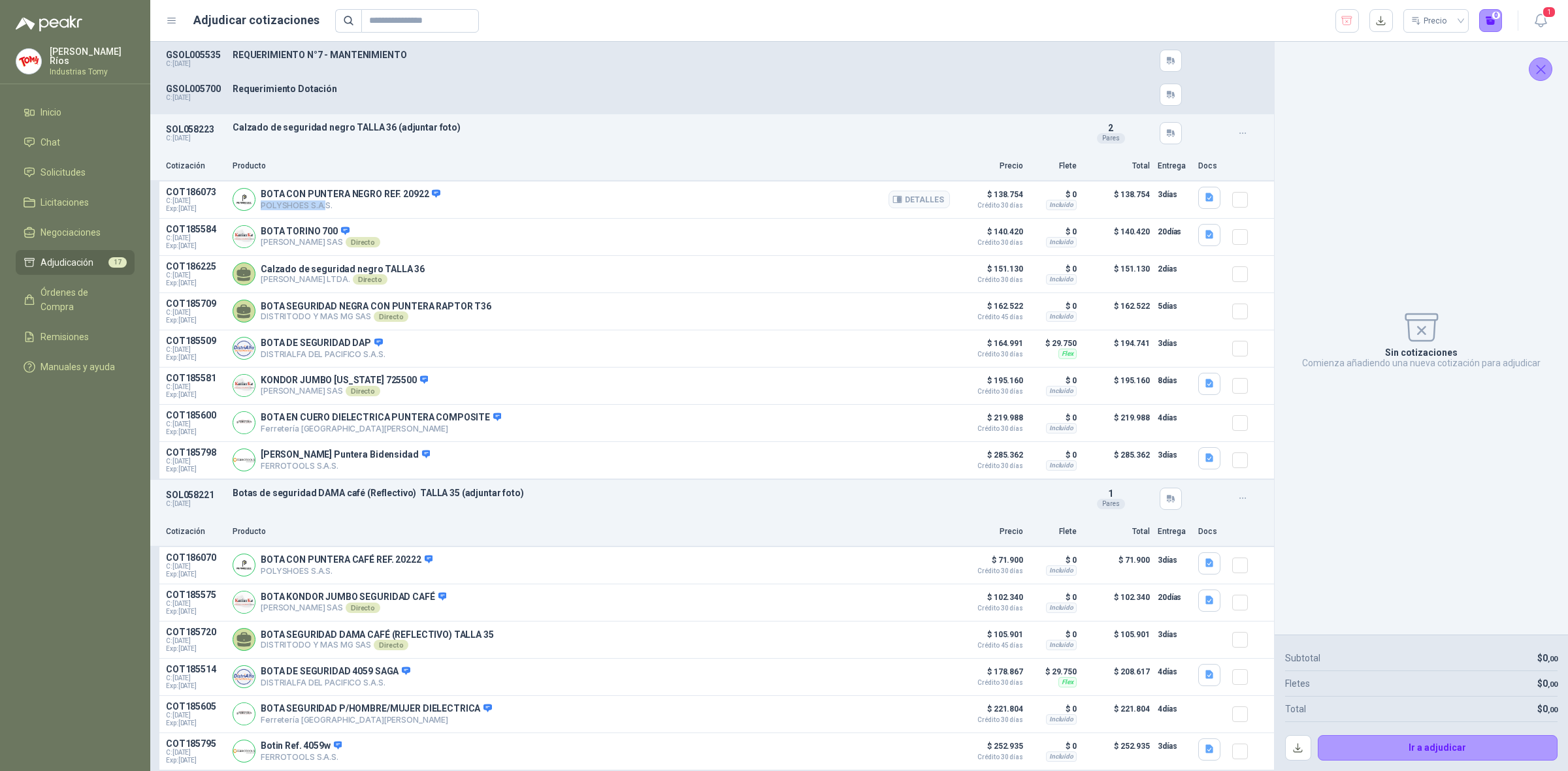
drag, startPoint x: 324, startPoint y: 208, endPoint x: 260, endPoint y: 210, distance: 64.0
click at [261, 210] on p "POLYSHOES S.A.S." at bounding box center [350, 206] width 180 height 10
click at [281, 210] on p "POLYSHOES S.A.S." at bounding box center [350, 206] width 180 height 10
click at [285, 210] on p "POLYSHOES S.A.S." at bounding box center [350, 206] width 180 height 10
drag, startPoint x: 305, startPoint y: 209, endPoint x: 262, endPoint y: 216, distance: 43.6
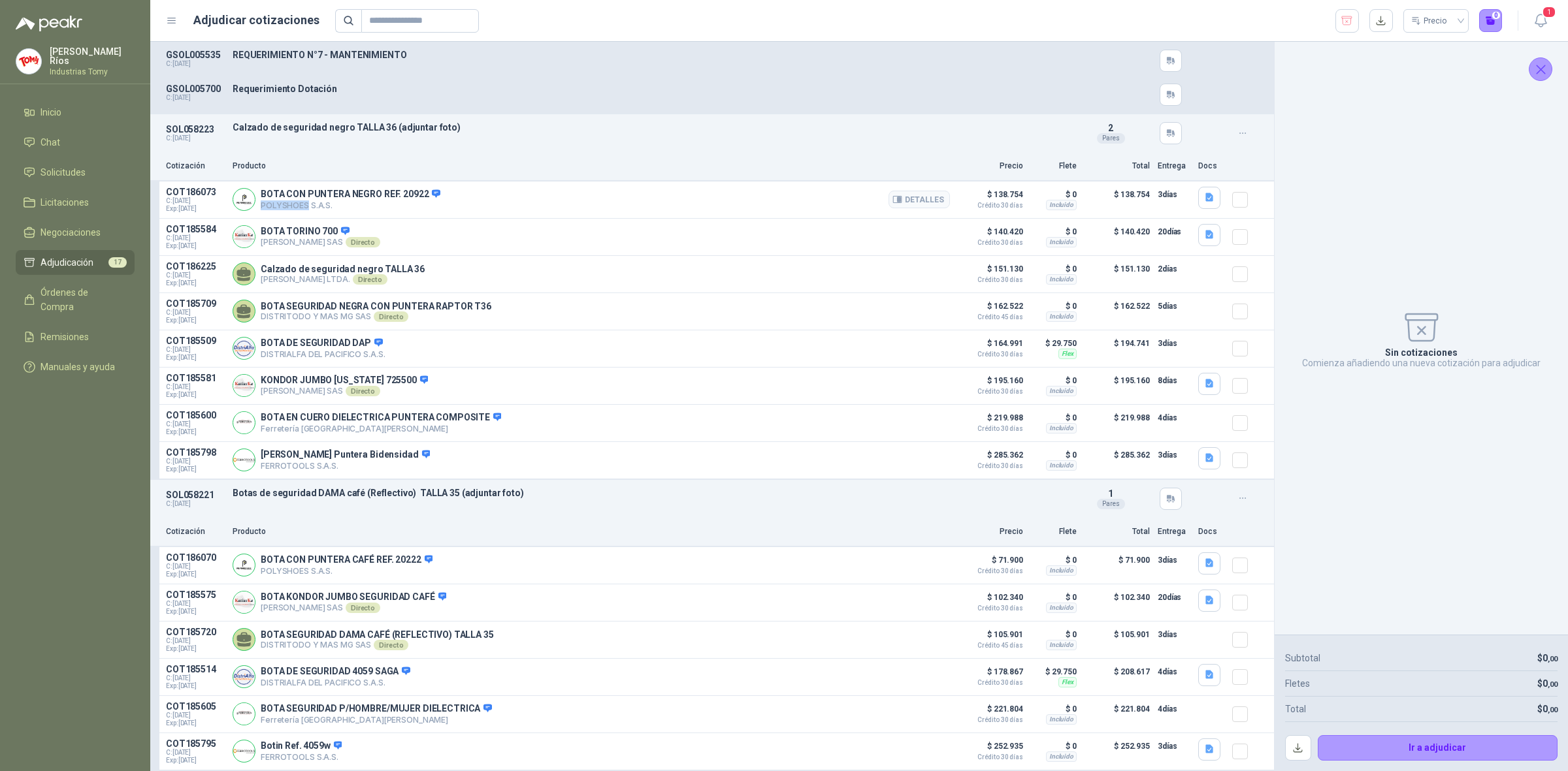
click at [262, 213] on div "BOTA CON PUNTERA NEGRO REF. 20922  POLYSHOES S.A.S. [GEOGRAPHIC_DATA]" at bounding box center [591, 200] width 717 height 26
click at [288, 210] on p "POLYSHOES S.A.S." at bounding box center [350, 206] width 180 height 10
drag, startPoint x: 297, startPoint y: 200, endPoint x: 406, endPoint y: 196, distance: 109.1
click at [406, 196] on p "BOTA CON PUNTERA NEGRO REF. 20922" at bounding box center [350, 194] width 180 height 12
click at [417, 201] on p "BOTA CON PUNTERA NEGRO REF. 20922" at bounding box center [350, 194] width 180 height 12
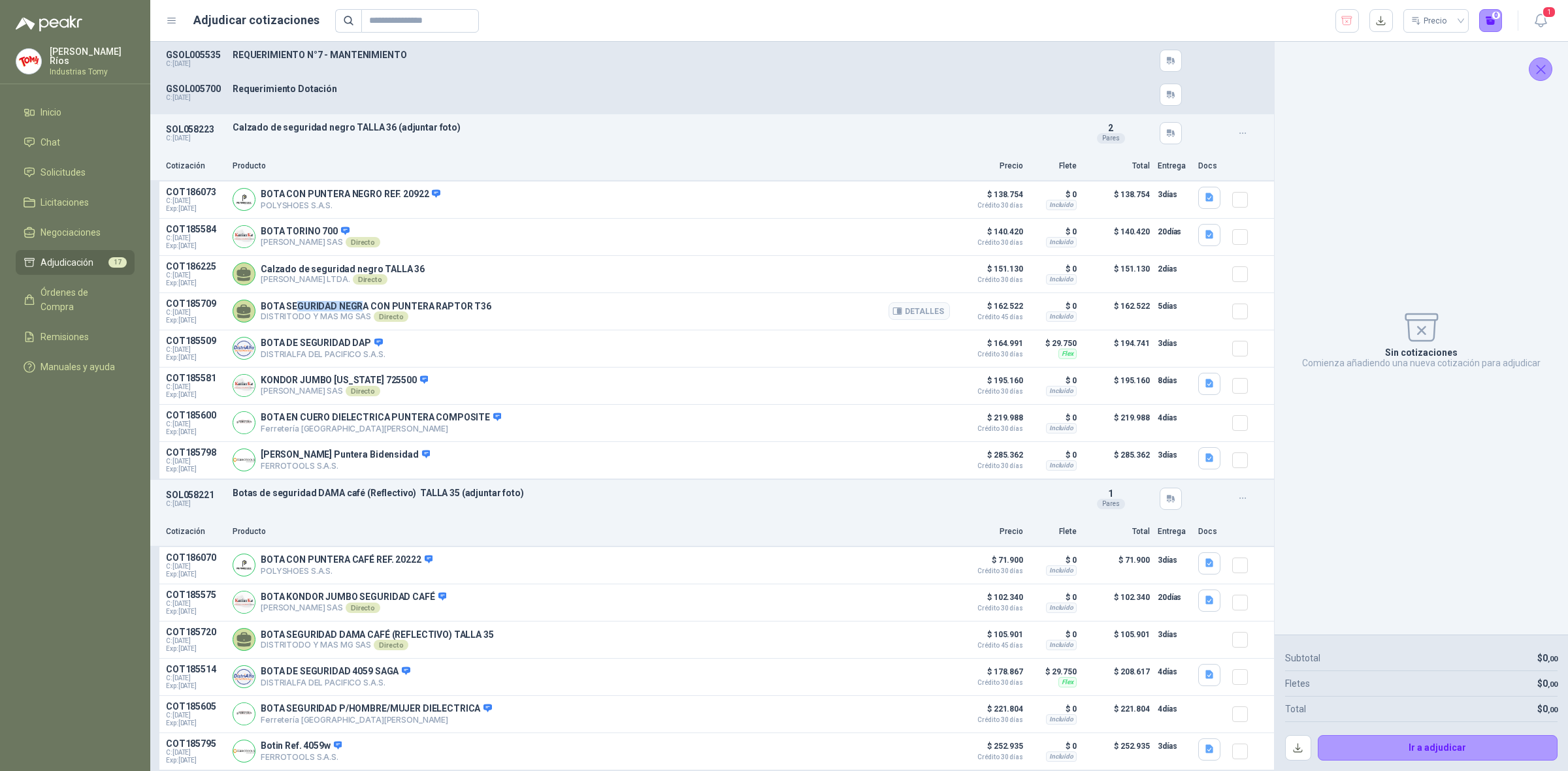
drag, startPoint x: 298, startPoint y: 313, endPoint x: 363, endPoint y: 318, distance: 65.2
click at [361, 311] on p "BOTA SEGURIDAD NEGRA CON PUNTERA RAPTOR T36" at bounding box center [376, 306] width 231 height 10
drag, startPoint x: 281, startPoint y: 281, endPoint x: 377, endPoint y: 282, distance: 96.0
click at [377, 282] on p "[PERSON_NAME] LTDA. Directo" at bounding box center [343, 279] width 164 height 10
drag, startPoint x: 393, startPoint y: 281, endPoint x: 415, endPoint y: 273, distance: 23.4
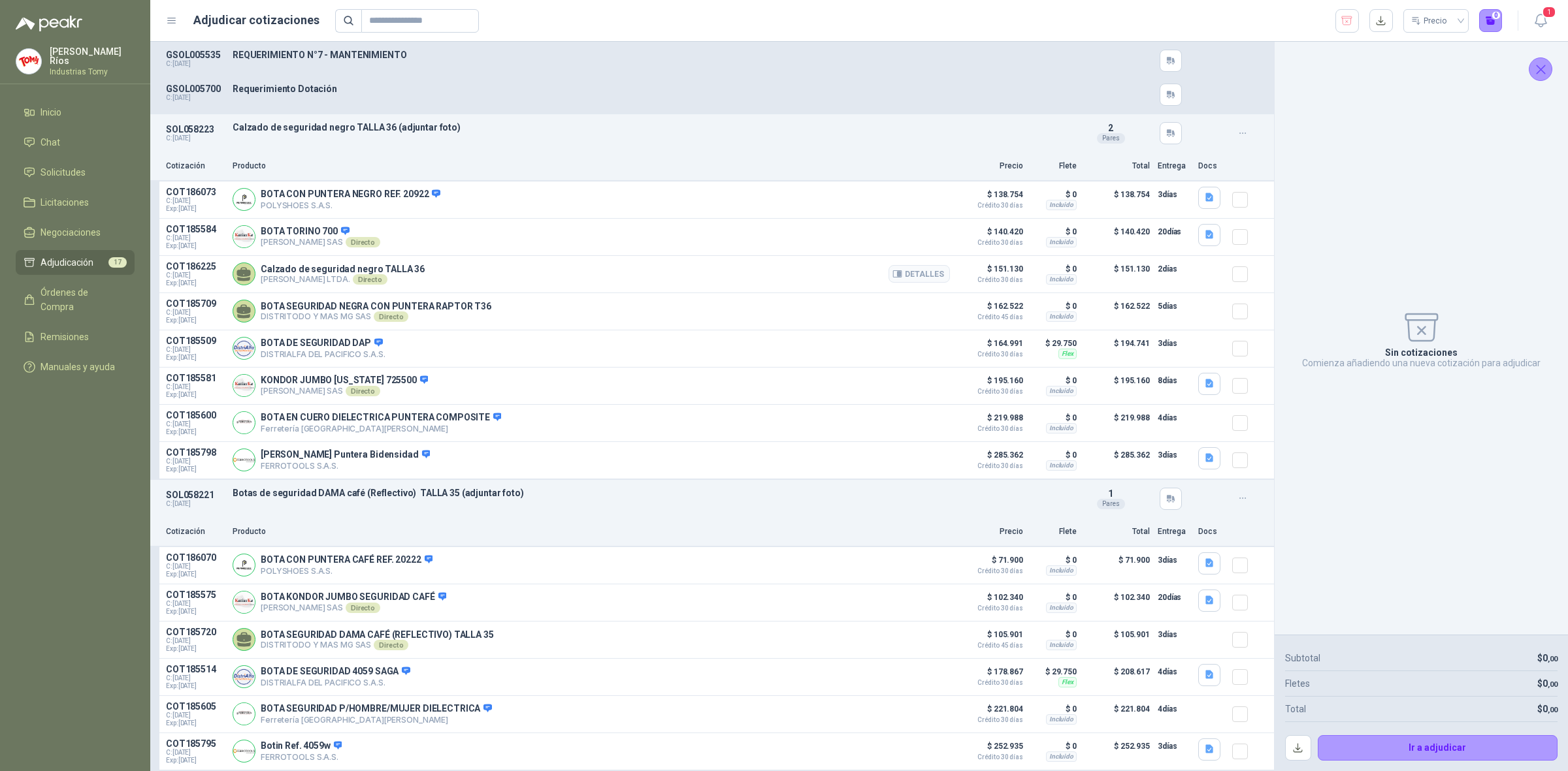
click at [394, 274] on p "Calzado de seguridad negro TALLA 36" at bounding box center [343, 269] width 164 height 10
drag, startPoint x: 418, startPoint y: 273, endPoint x: 295, endPoint y: 272, distance: 123.0
click at [295, 272] on div "Calzado de seguridad negro TALLA 36 [PERSON_NAME] LTDA. Directo Detalles" at bounding box center [591, 274] width 717 height 26
click at [928, 197] on button "Detalles" at bounding box center [919, 199] width 61 height 17
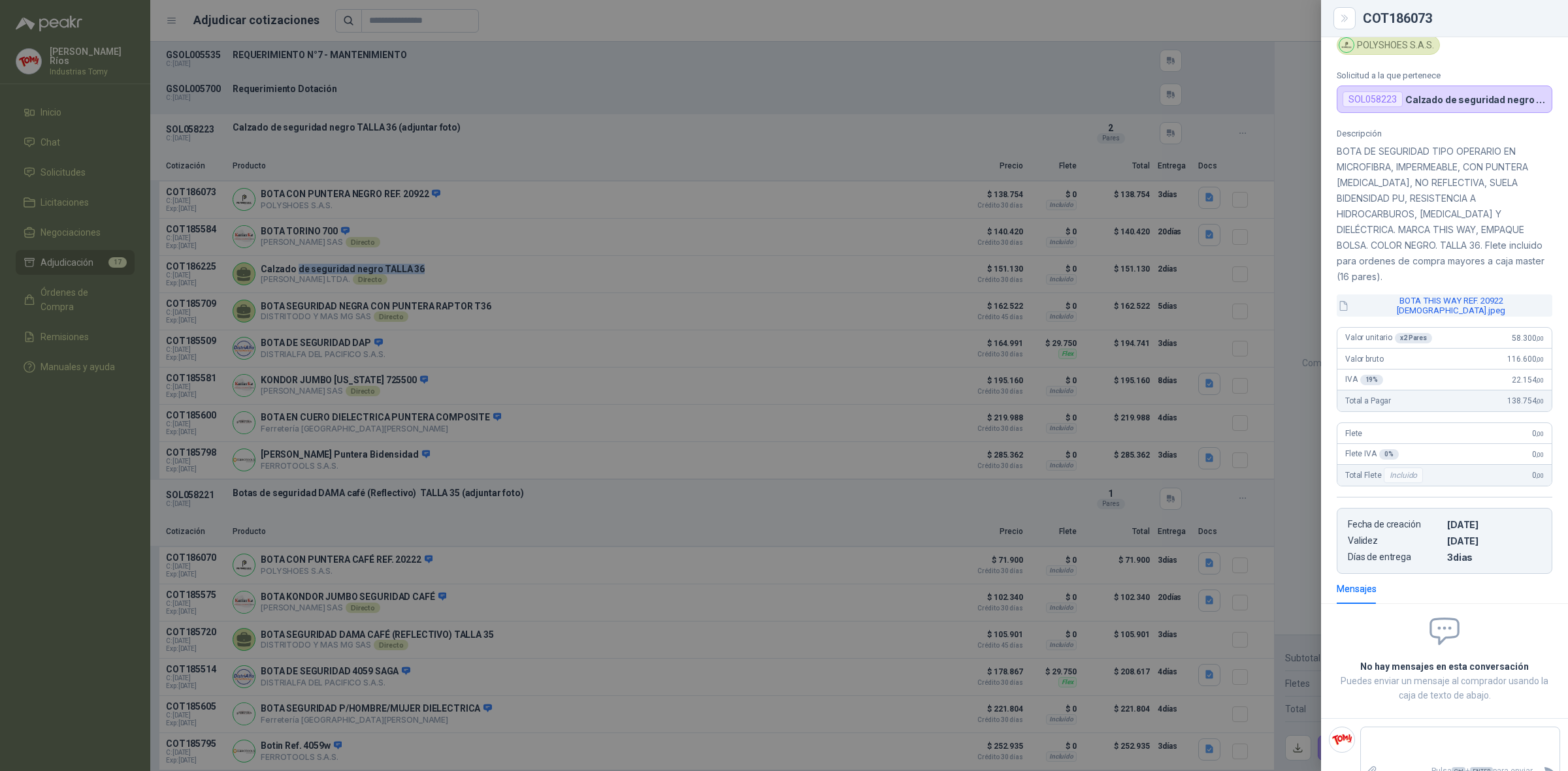
click at [1462, 295] on button "BOTA THIS WAY REF. 20922 [DEMOGRAPHIC_DATA].jpeg" at bounding box center [1444, 306] width 215 height 22
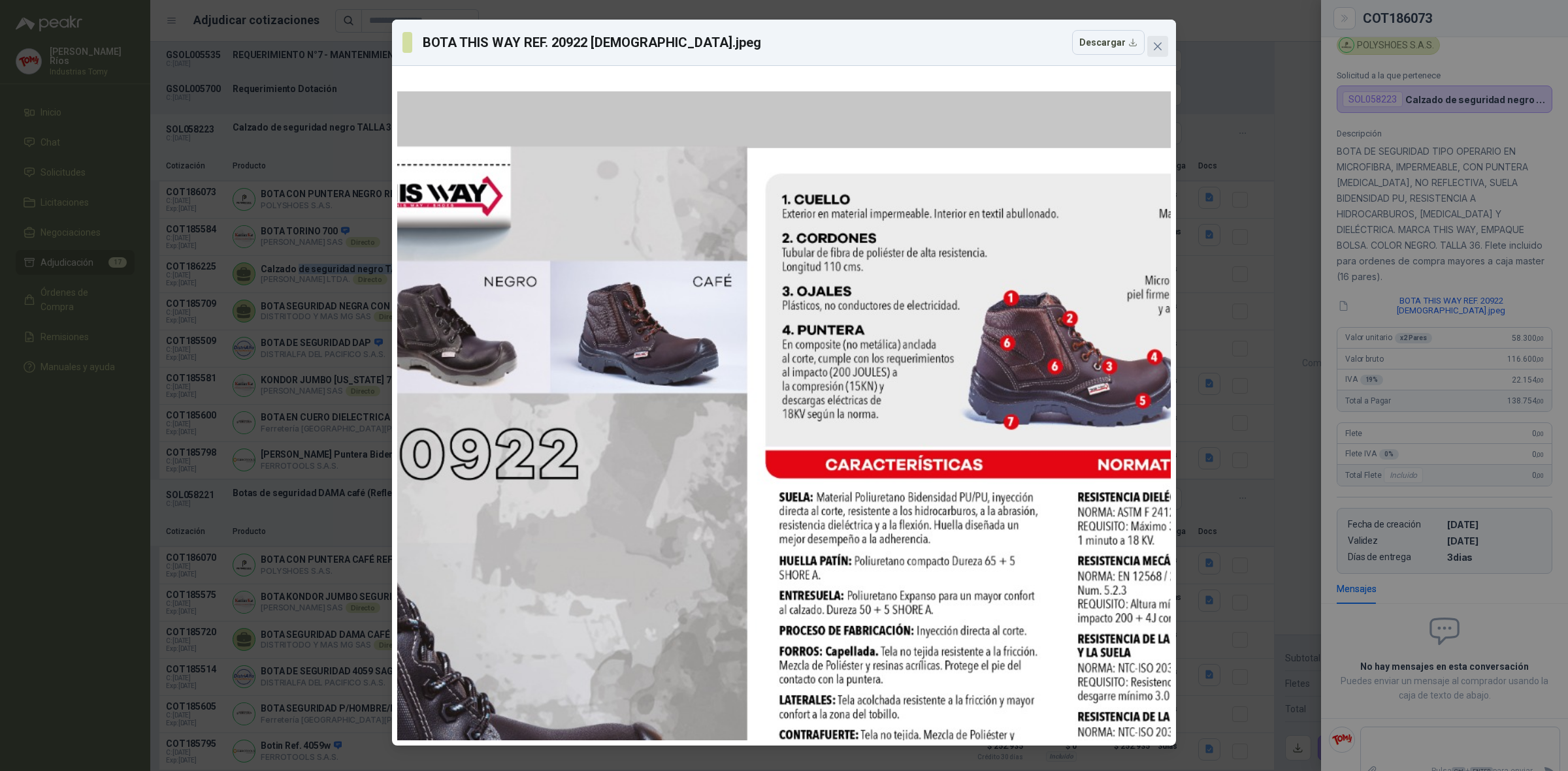
click at [1160, 47] on icon "close" at bounding box center [1157, 46] width 10 height 10
